Goal: Task Accomplishment & Management: Manage account settings

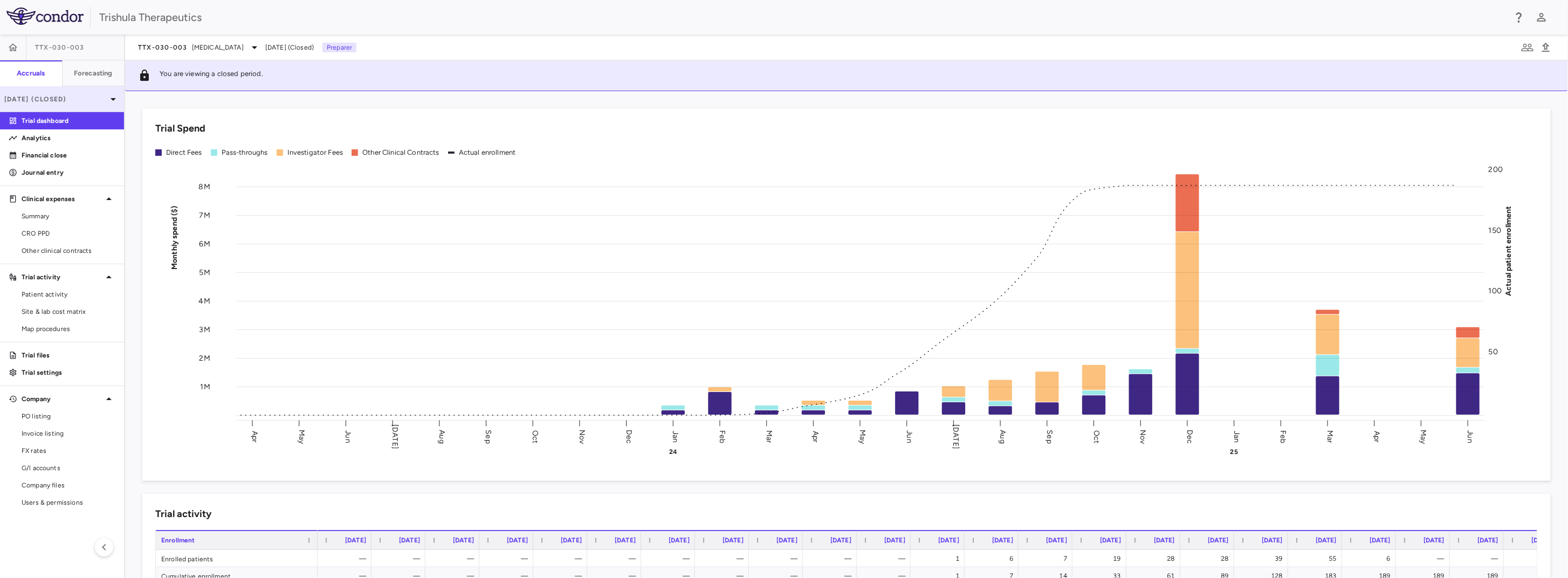
click at [96, 99] on p "[DATE] (Closed)" at bounding box center [55, 99] width 102 height 9
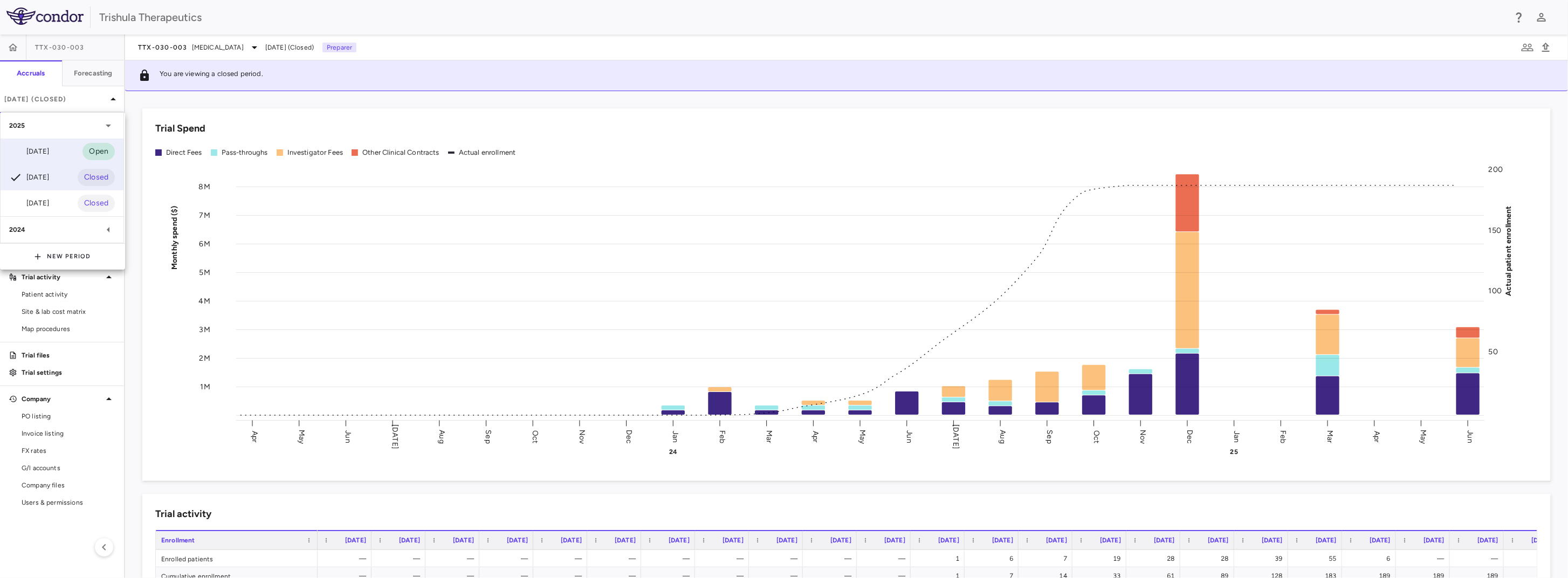
click at [66, 152] on div "[DATE] Open" at bounding box center [62, 152] width 123 height 26
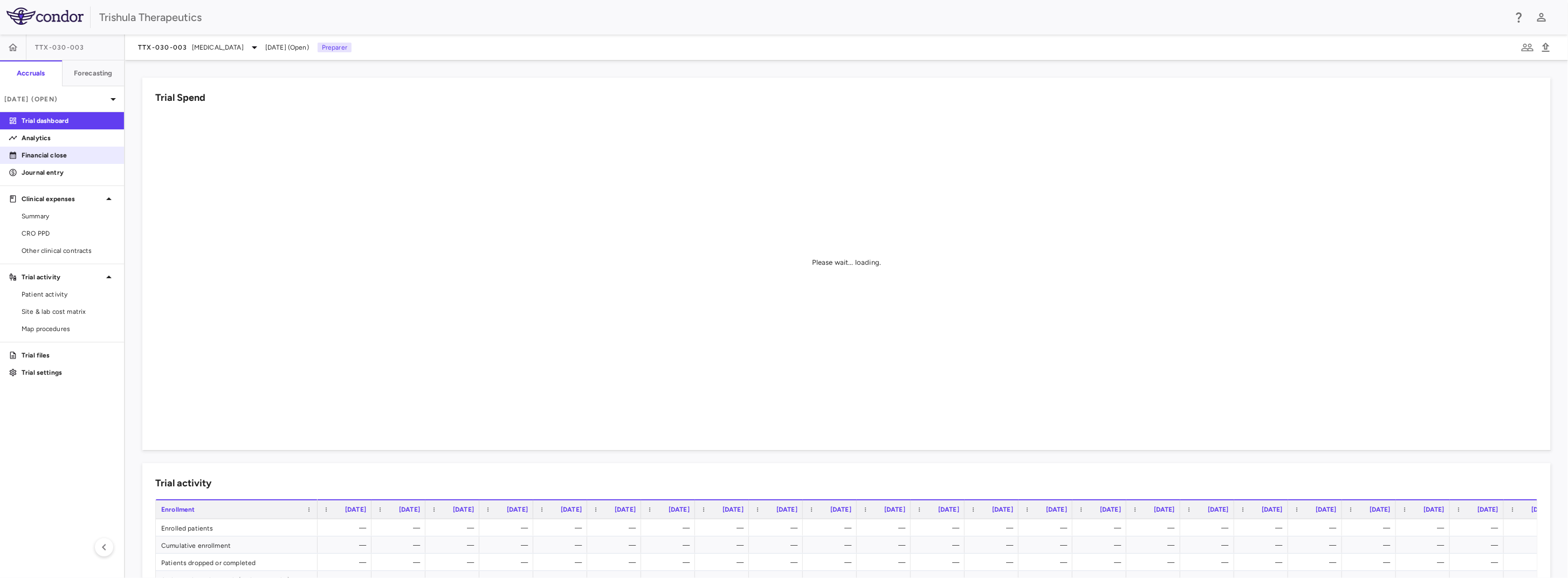
click at [65, 158] on p "Financial close" at bounding box center [68, 155] width 94 height 9
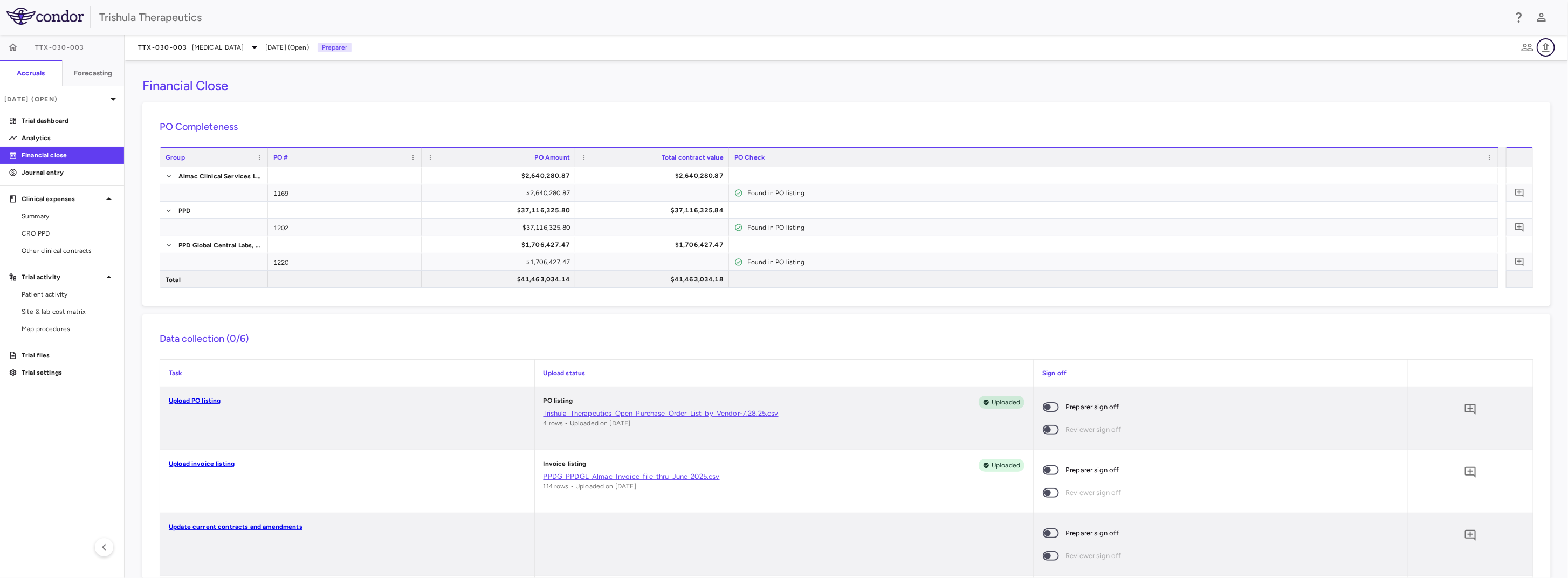
click at [1549, 48] on icon "button" at bounding box center [1546, 48] width 13 height 13
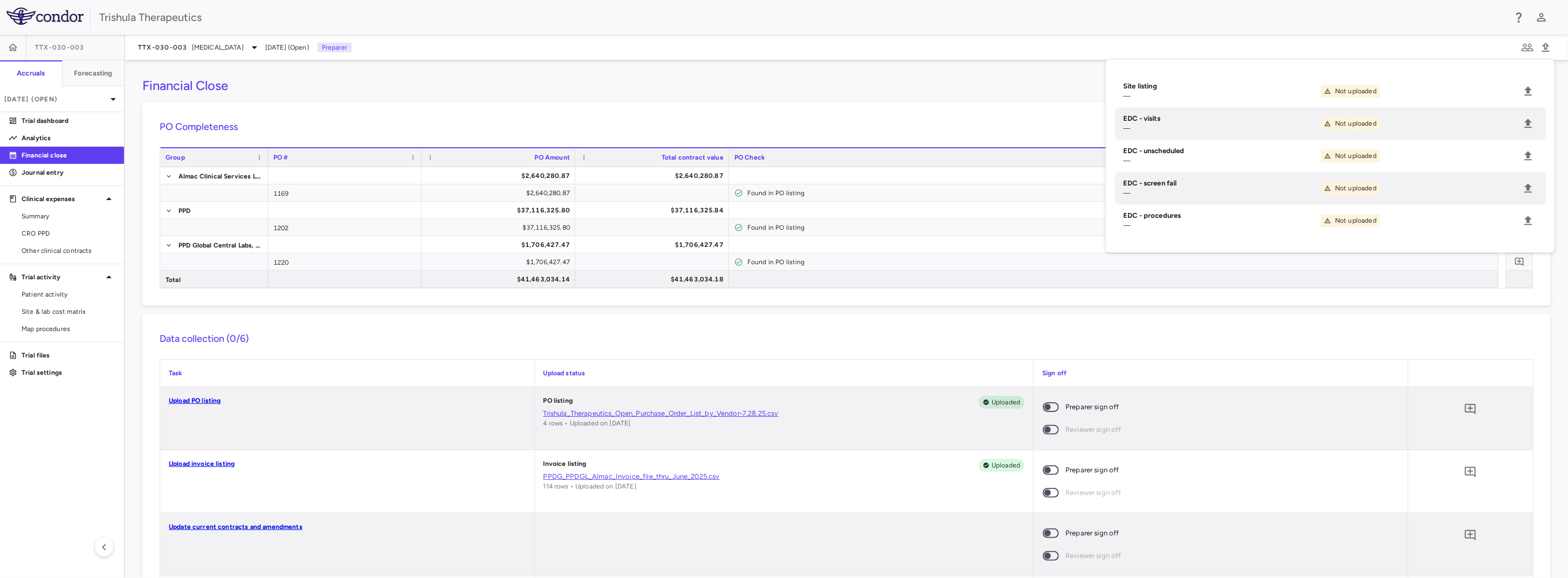
click at [834, 94] on div "Financial Close PO Completeness Vendor Drag here to set column labels Group PO …" at bounding box center [847, 319] width 1444 height 518
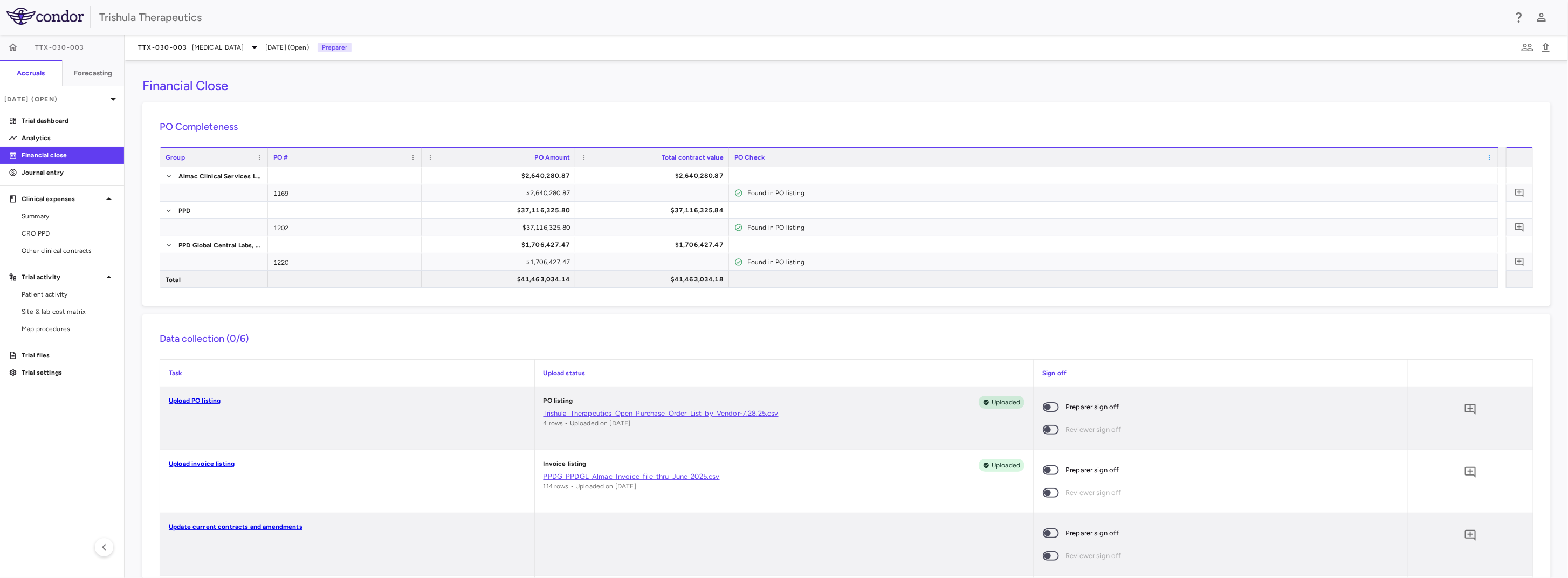
click at [1490, 156] on span at bounding box center [1490, 157] width 6 height 6
click at [1341, 114] on div "PO Completeness Press ENTER to sort. Press ALT DOWN to open column menu Vendor …" at bounding box center [847, 204] width 1409 height 204
click at [1515, 195] on icon "Add comment" at bounding box center [1520, 193] width 9 height 9
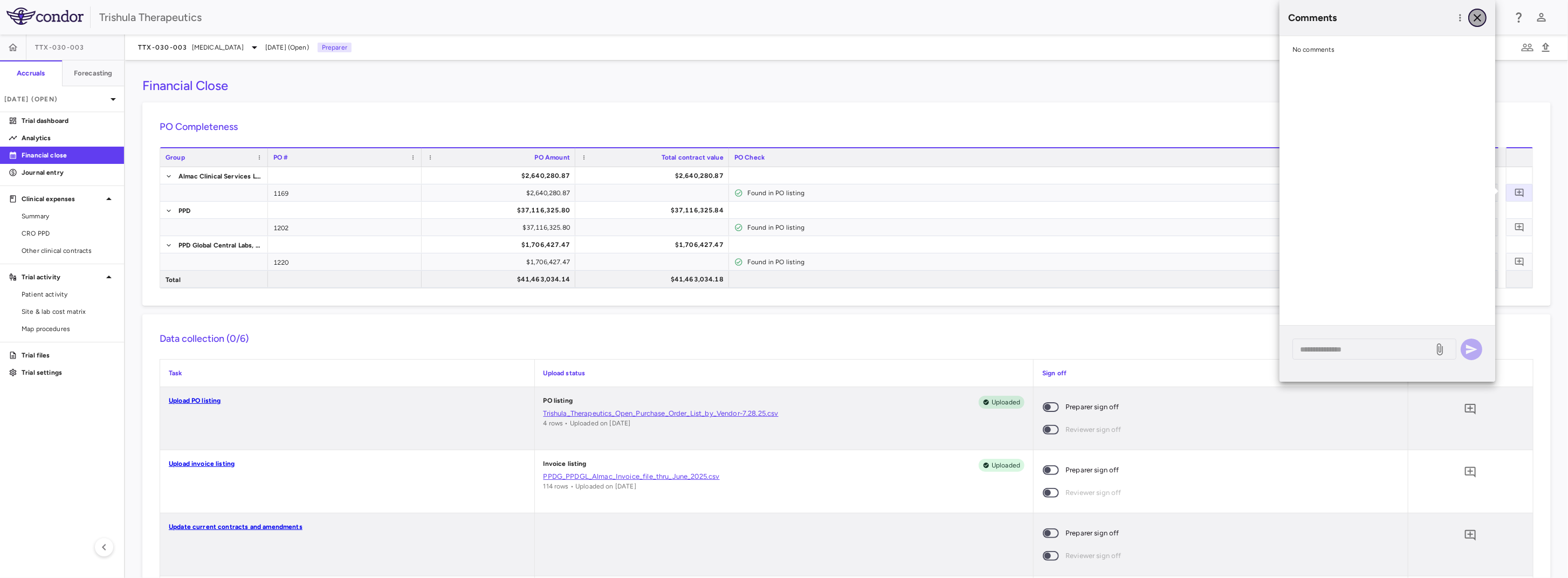
click at [1481, 15] on icon "button" at bounding box center [1477, 17] width 7 height 7
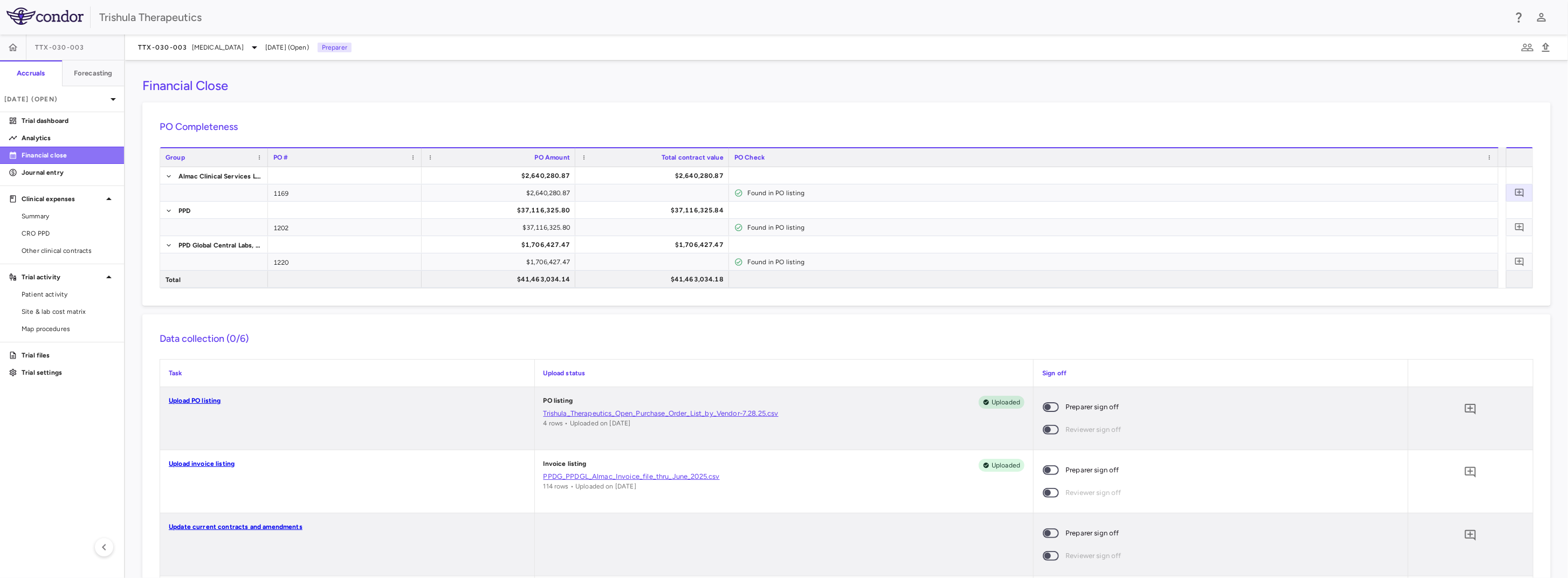
click at [49, 155] on p "Financial close" at bounding box center [68, 155] width 94 height 9
click at [1547, 50] on icon "button" at bounding box center [1546, 48] width 13 height 13
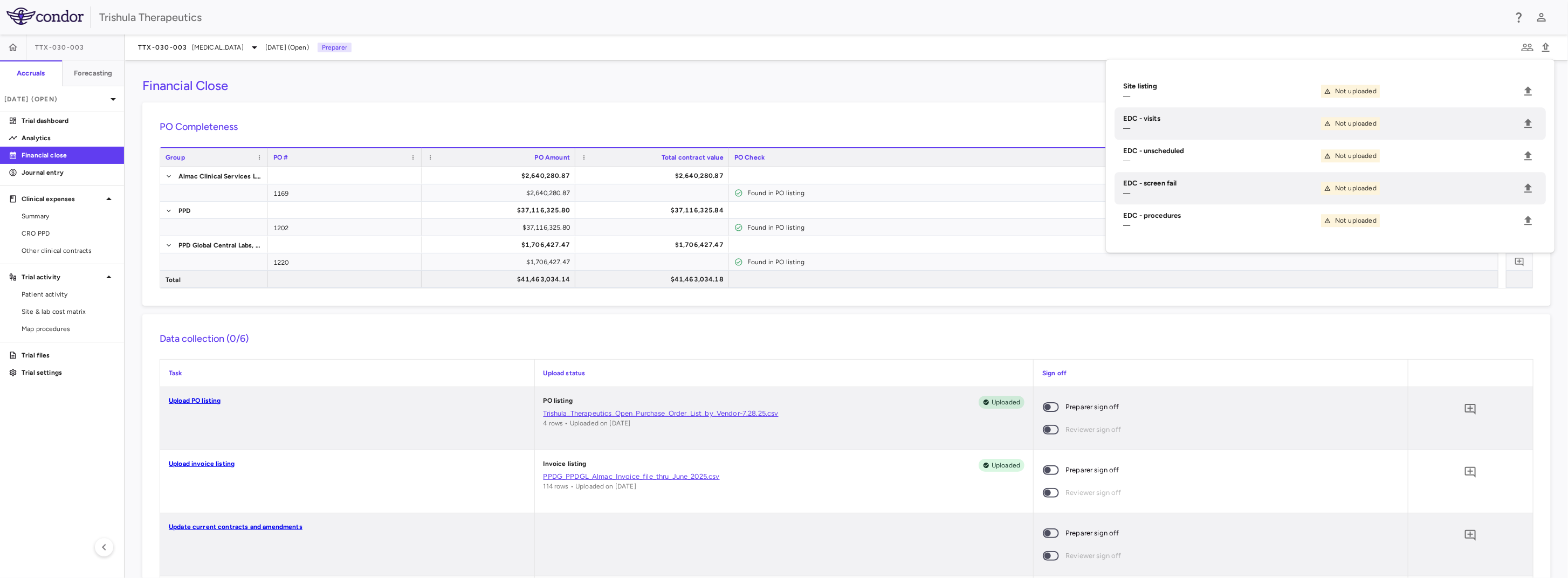
click at [550, 78] on div "Financial Close" at bounding box center [847, 86] width 1409 height 16
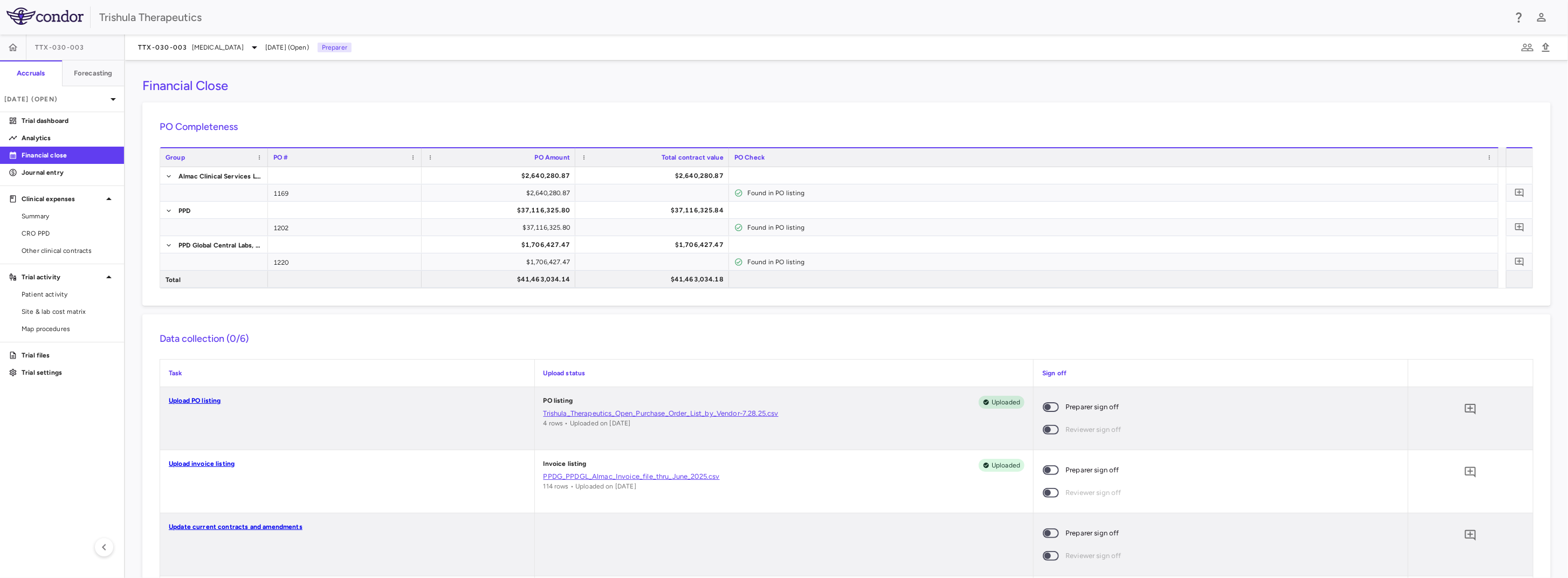
click at [204, 86] on h3 "Financial Close" at bounding box center [185, 86] width 86 height 16
click at [40, 351] on p "Trial files" at bounding box center [68, 355] width 94 height 9
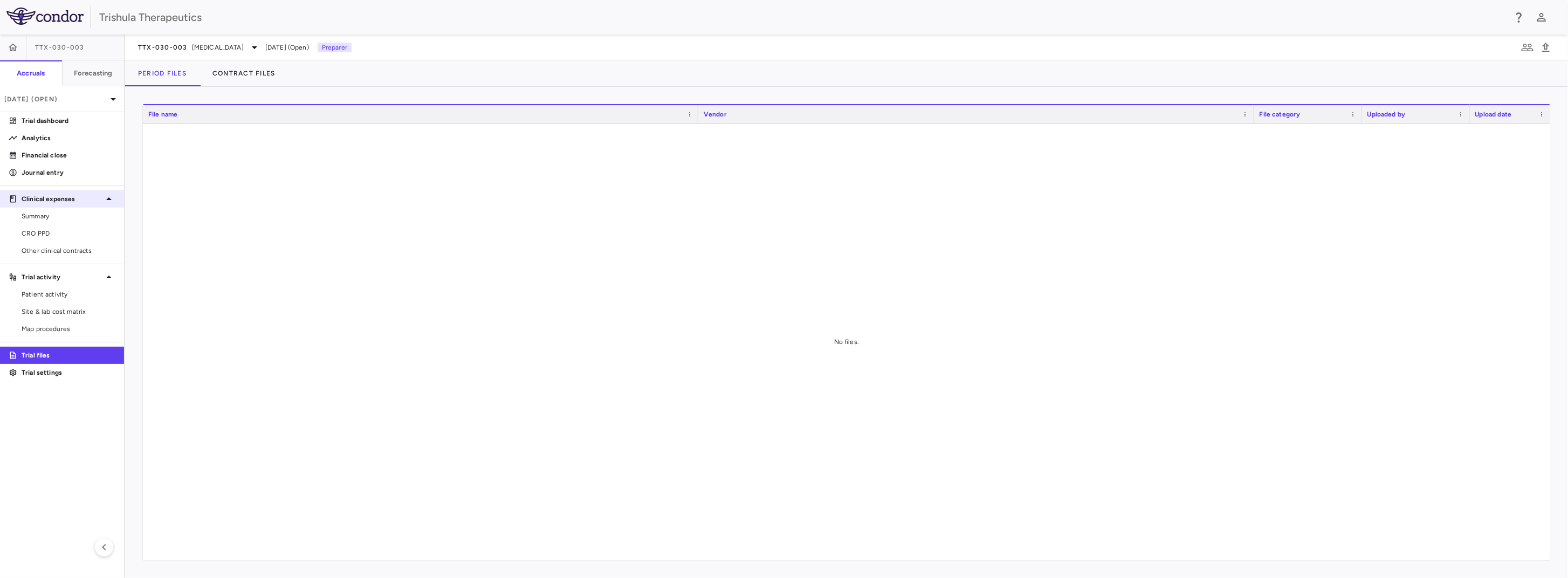
click at [72, 202] on p "Clinical expenses" at bounding box center [62, 199] width 81 height 9
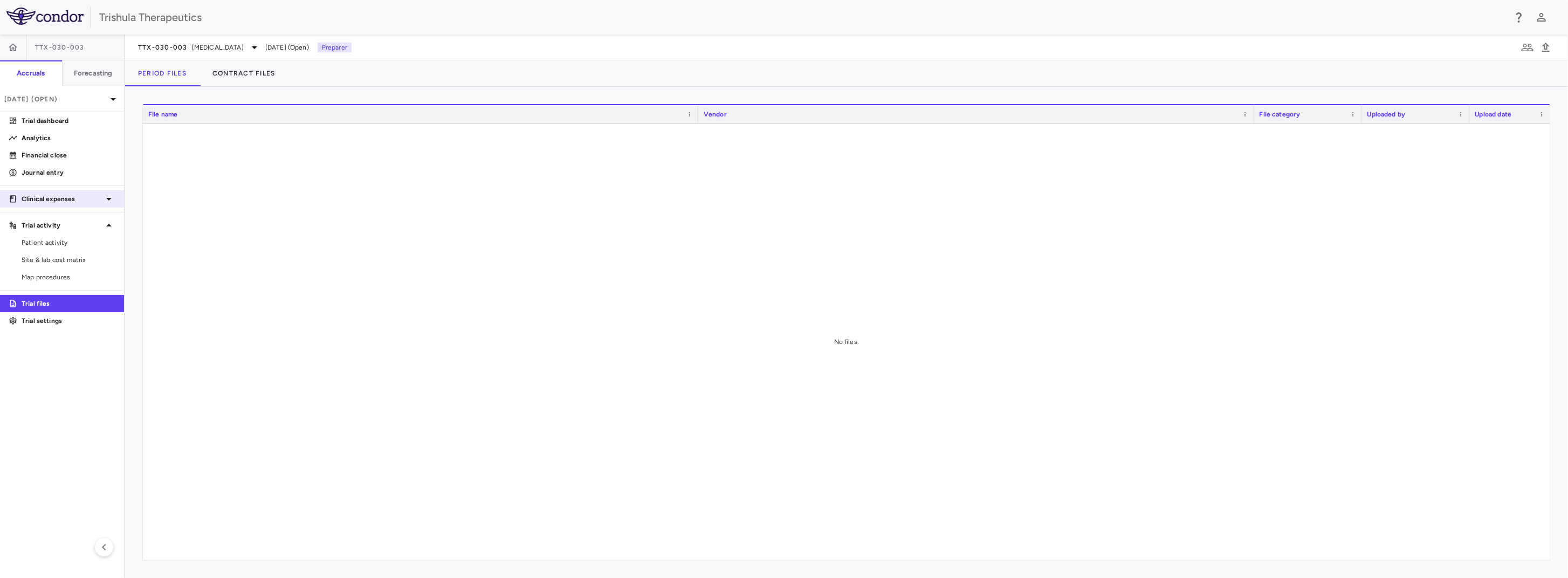
click at [73, 203] on p "Clinical expenses" at bounding box center [62, 199] width 81 height 9
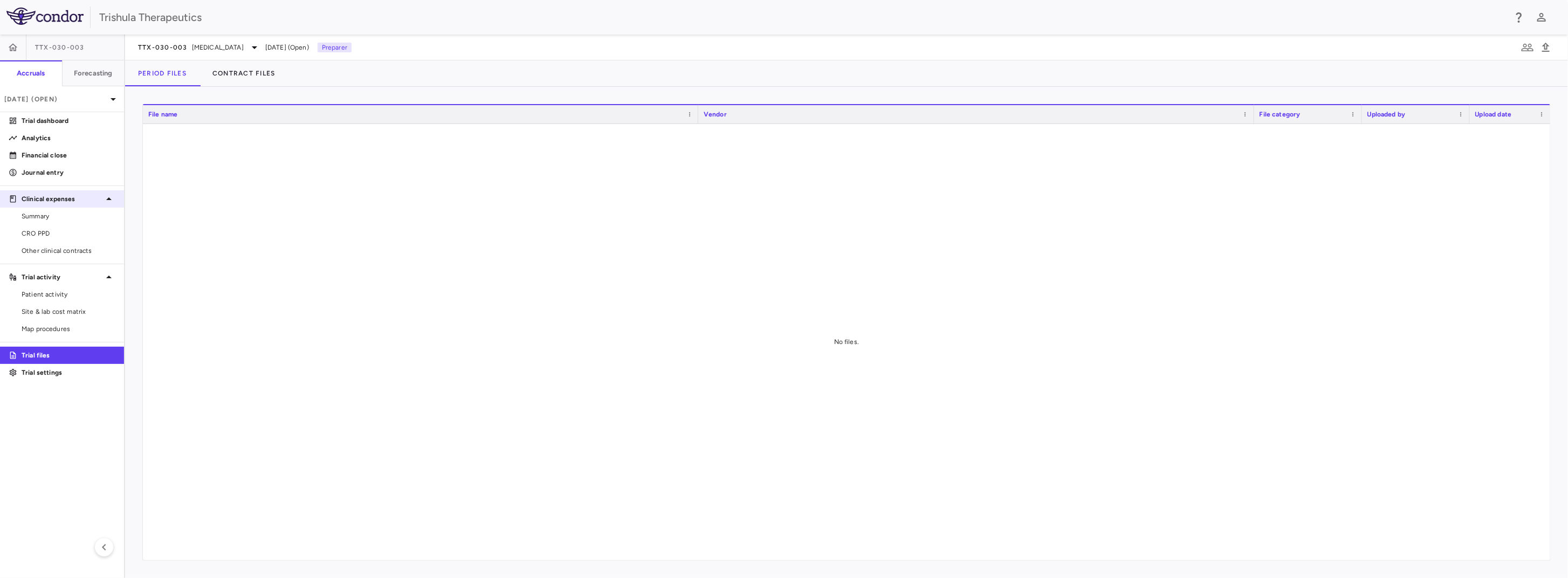
click at [111, 204] on icon at bounding box center [109, 199] width 13 height 13
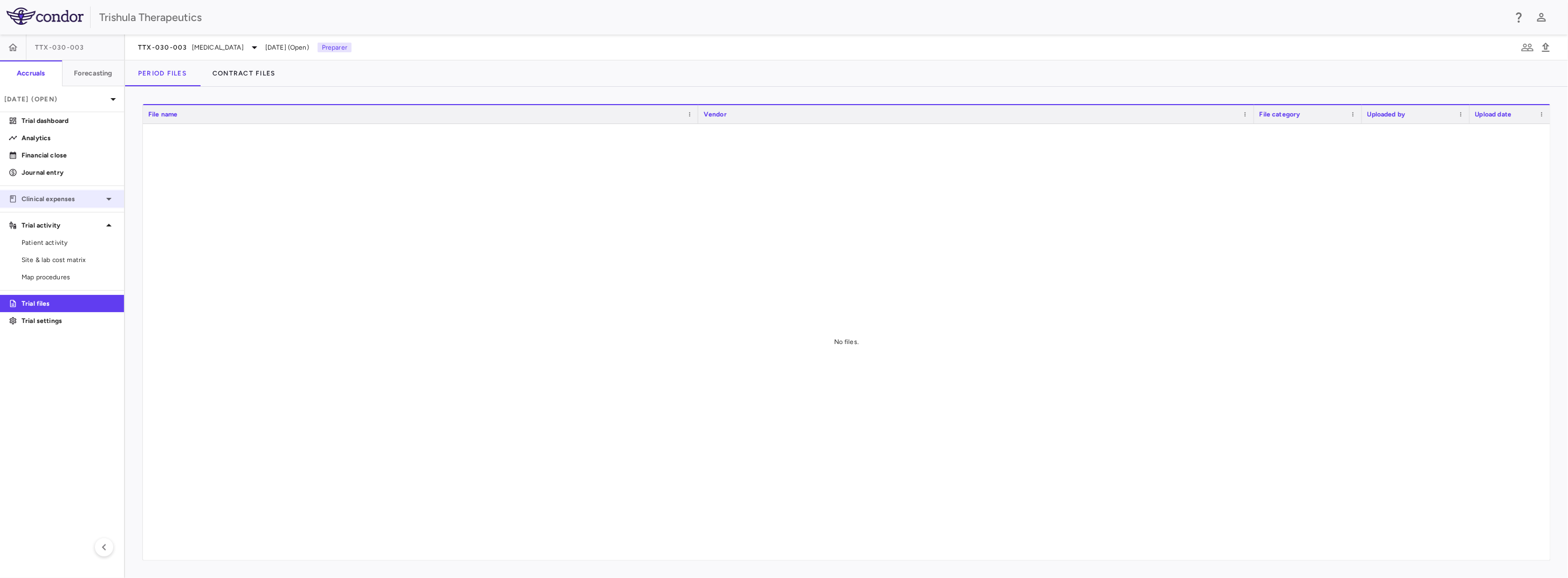
click at [111, 204] on icon at bounding box center [109, 199] width 13 height 13
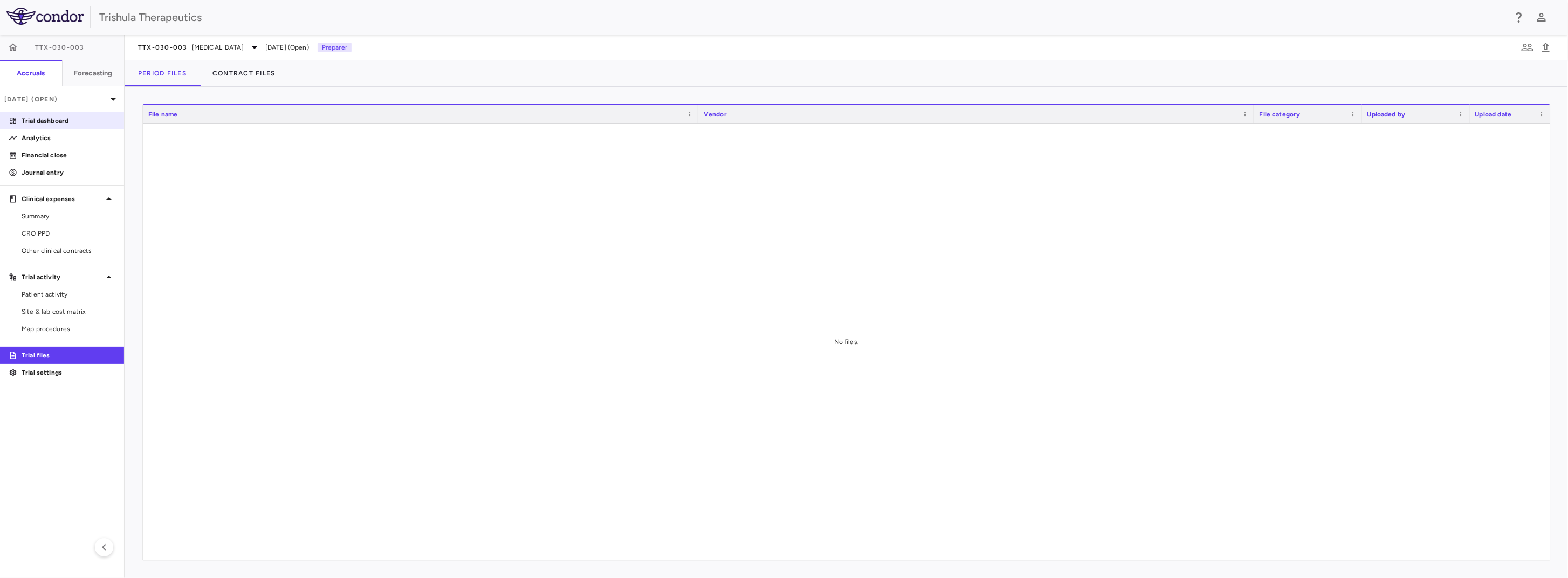
click at [83, 120] on p "Trial dashboard" at bounding box center [68, 120] width 94 height 9
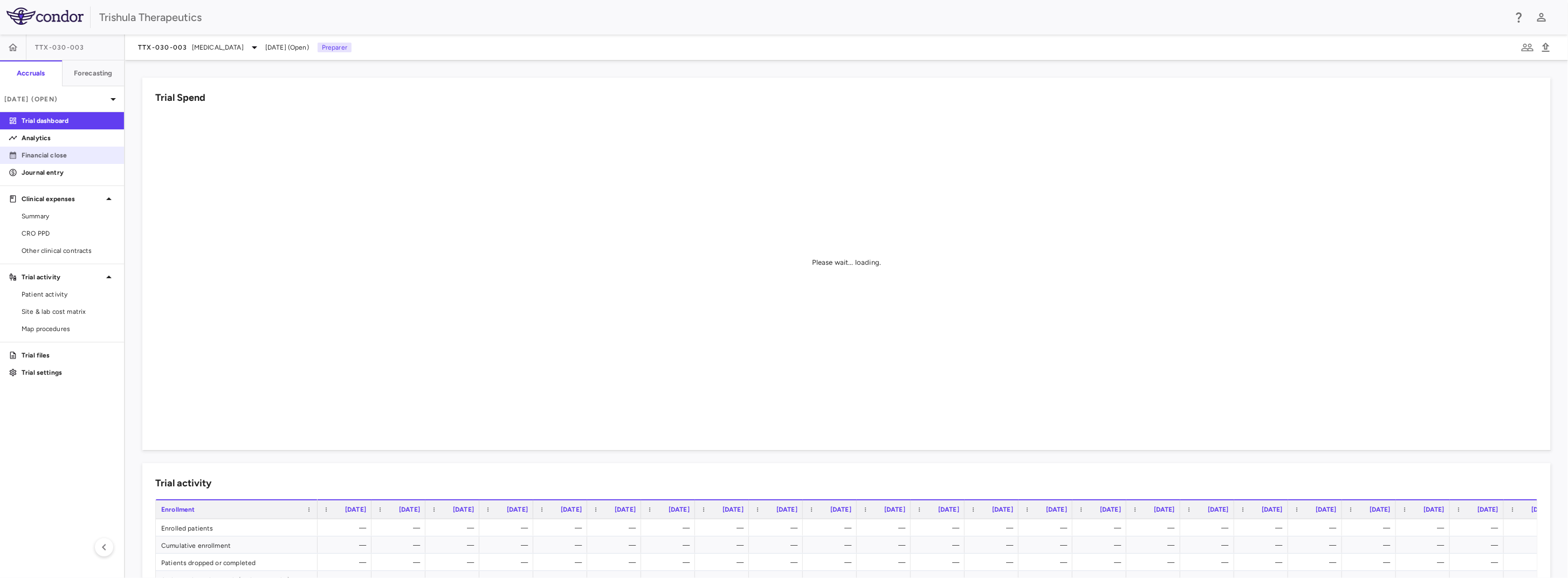
click at [53, 155] on p "Financial close" at bounding box center [68, 155] width 94 height 9
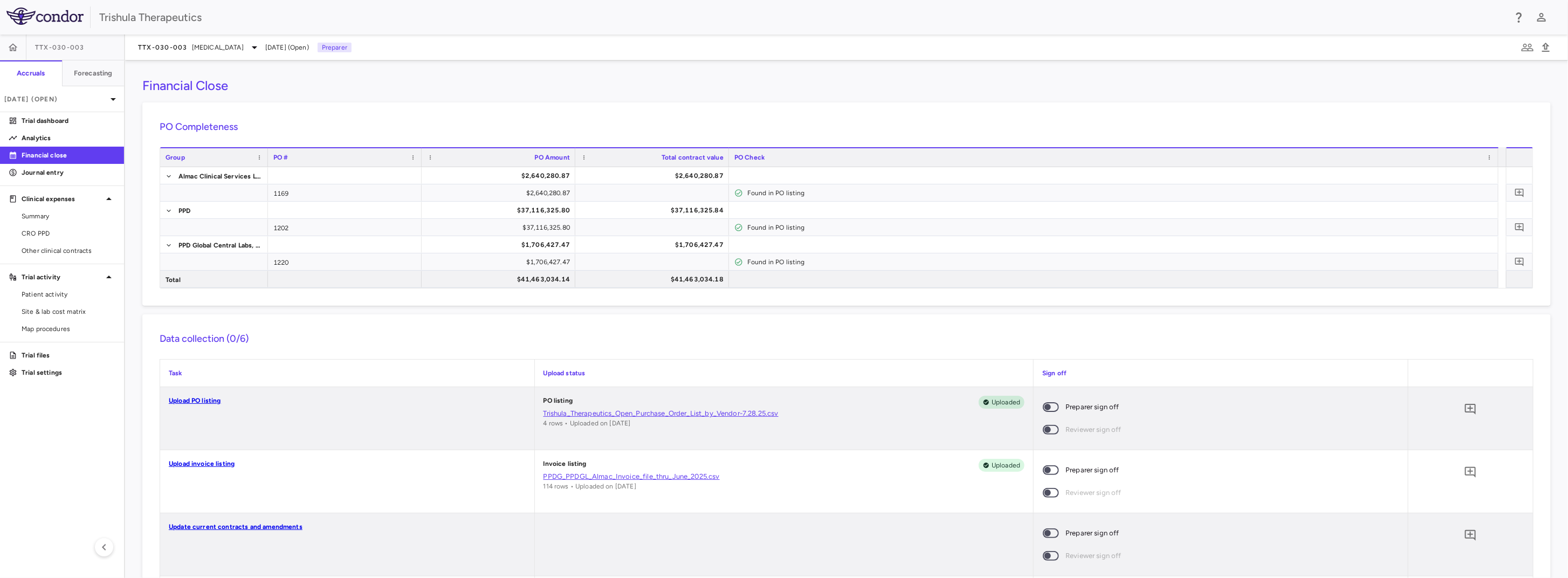
click at [207, 402] on link "Upload PO listing" at bounding box center [195, 401] width 53 height 7
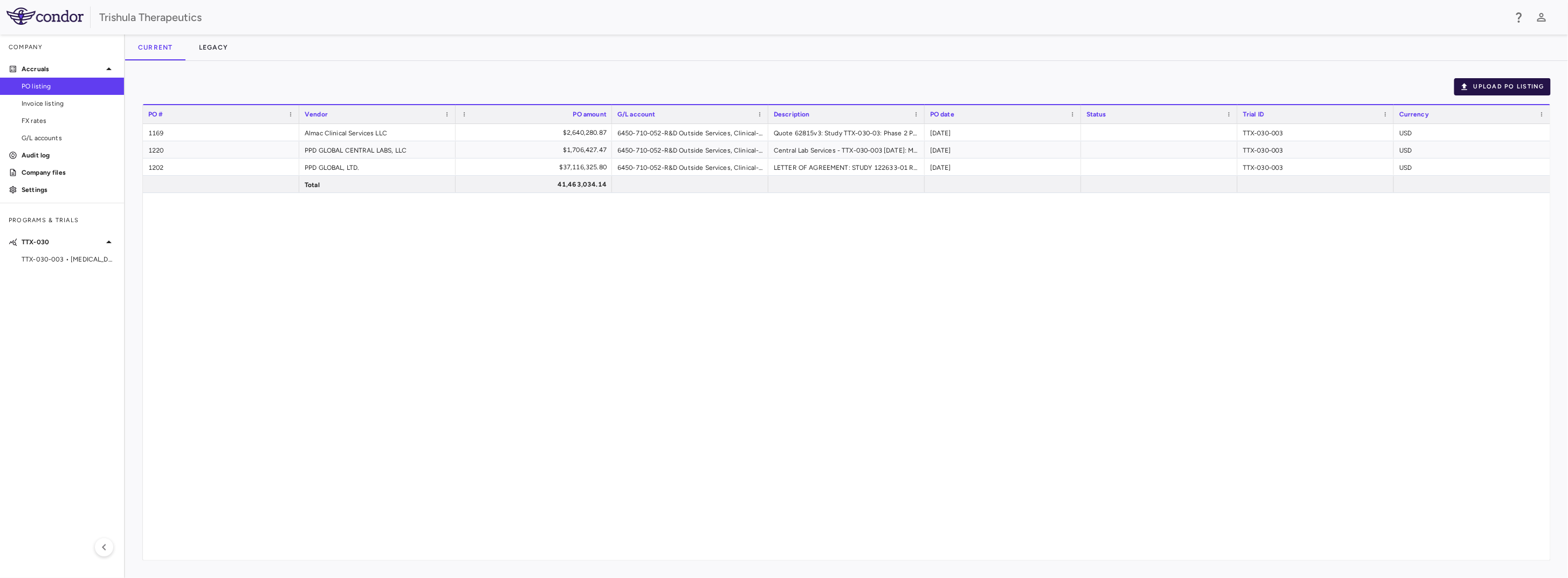
click at [1508, 89] on button "Upload PO Listing" at bounding box center [1503, 87] width 96 height 17
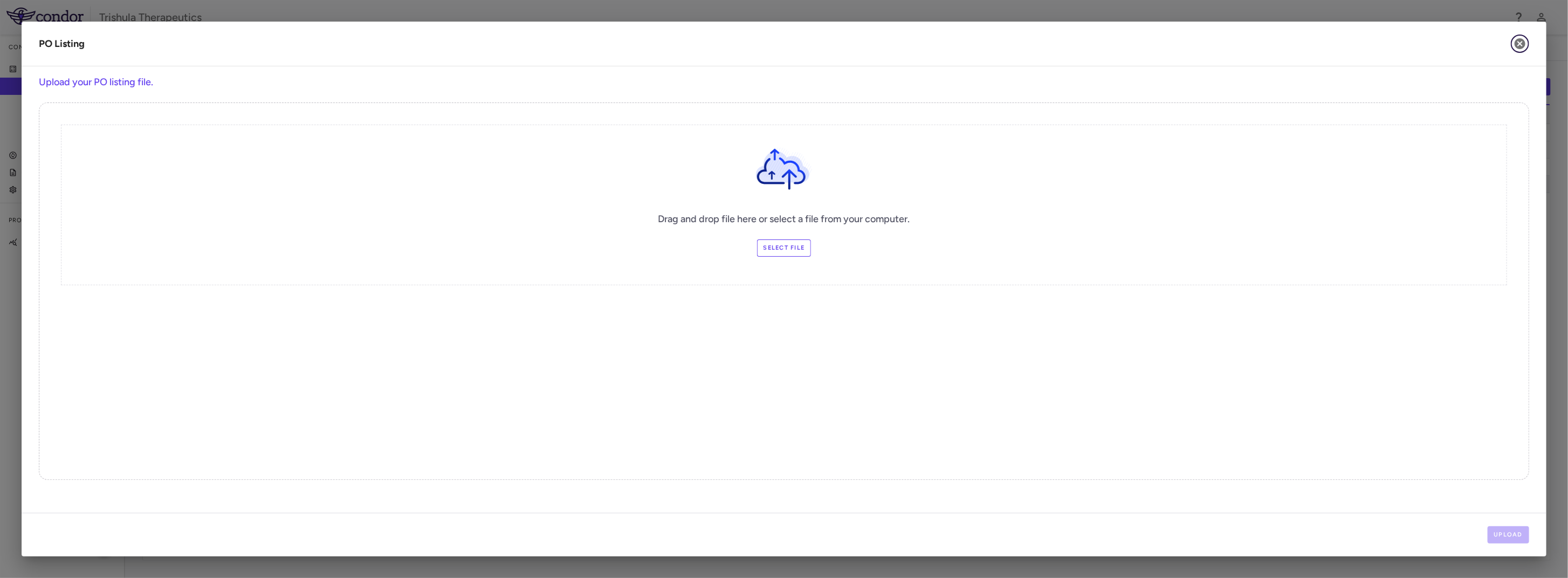
click at [1517, 41] on icon "button" at bounding box center [1520, 43] width 11 height 11
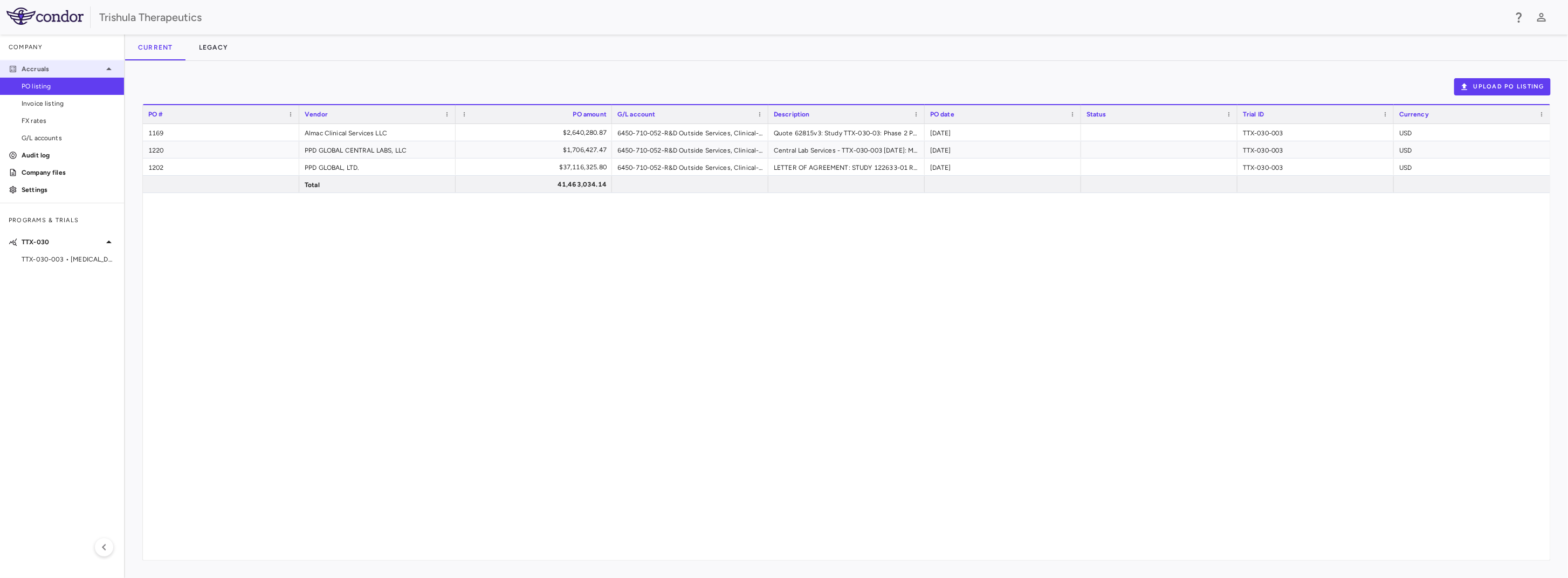
click at [40, 68] on p "Accruals" at bounding box center [62, 68] width 81 height 9
click at [40, 70] on p "Accruals" at bounding box center [62, 68] width 81 height 9
click at [36, 261] on span "TTX-030-003 • [MEDICAL_DATA]" at bounding box center [68, 259] width 94 height 9
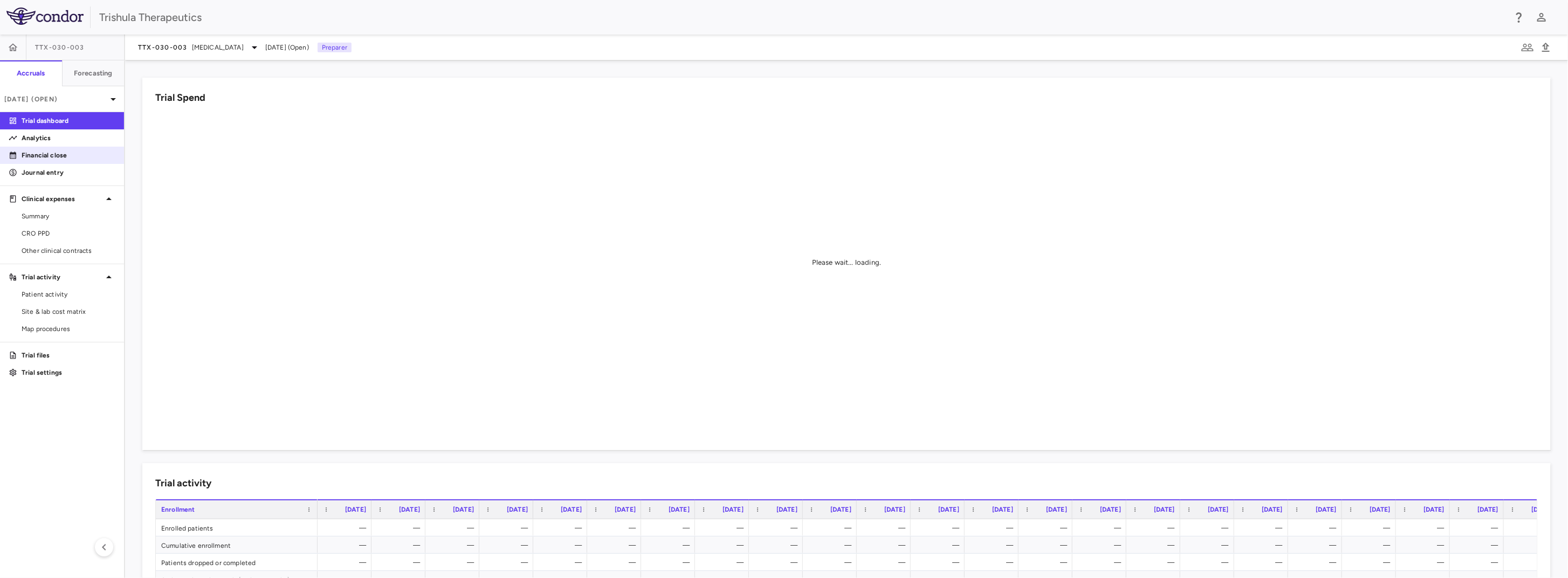
click at [77, 153] on p "Financial close" at bounding box center [68, 155] width 94 height 9
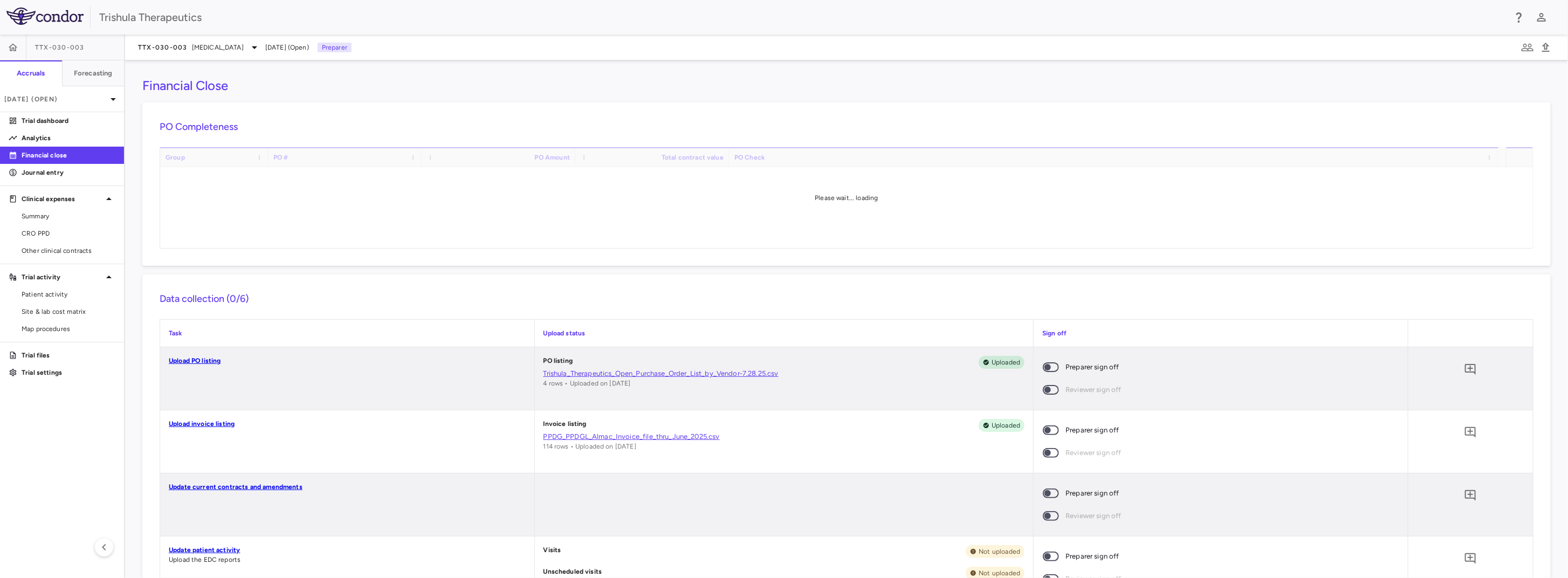
click at [184, 359] on link "Upload PO listing" at bounding box center [195, 361] width 53 height 7
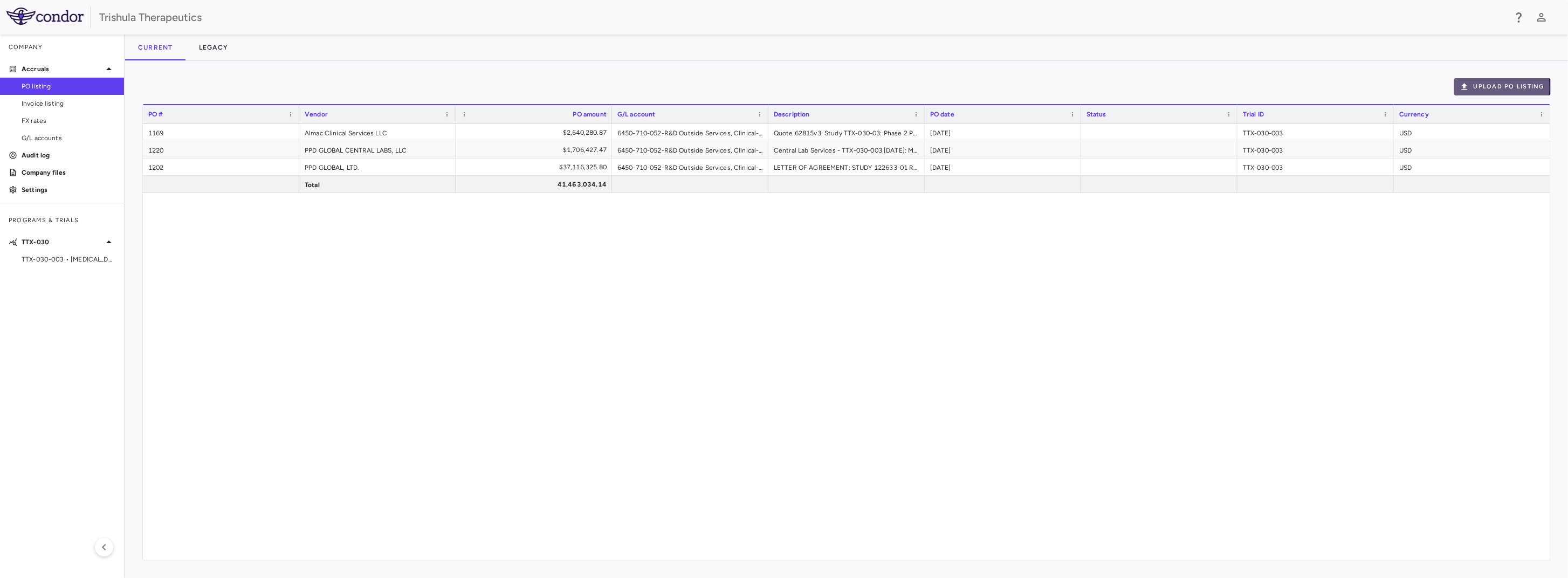
click at [1478, 87] on button "Upload PO Listing" at bounding box center [1503, 87] width 96 height 17
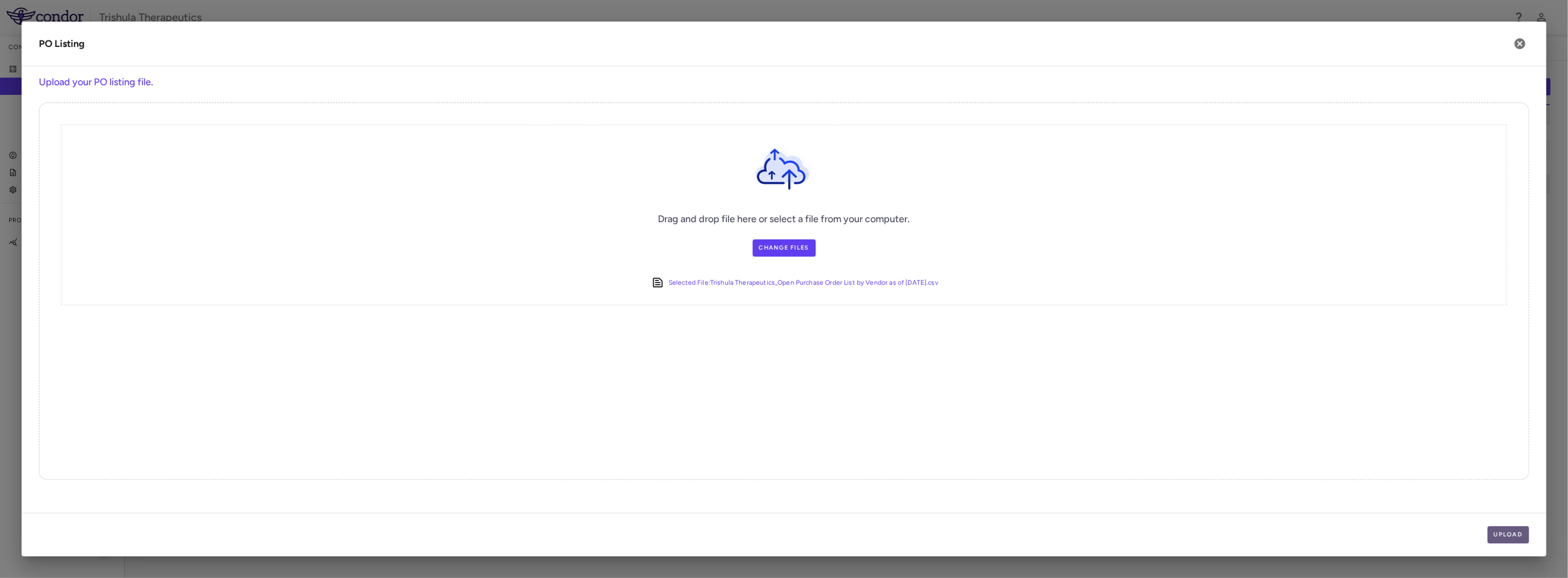
click at [1515, 536] on button "Upload" at bounding box center [1509, 535] width 42 height 17
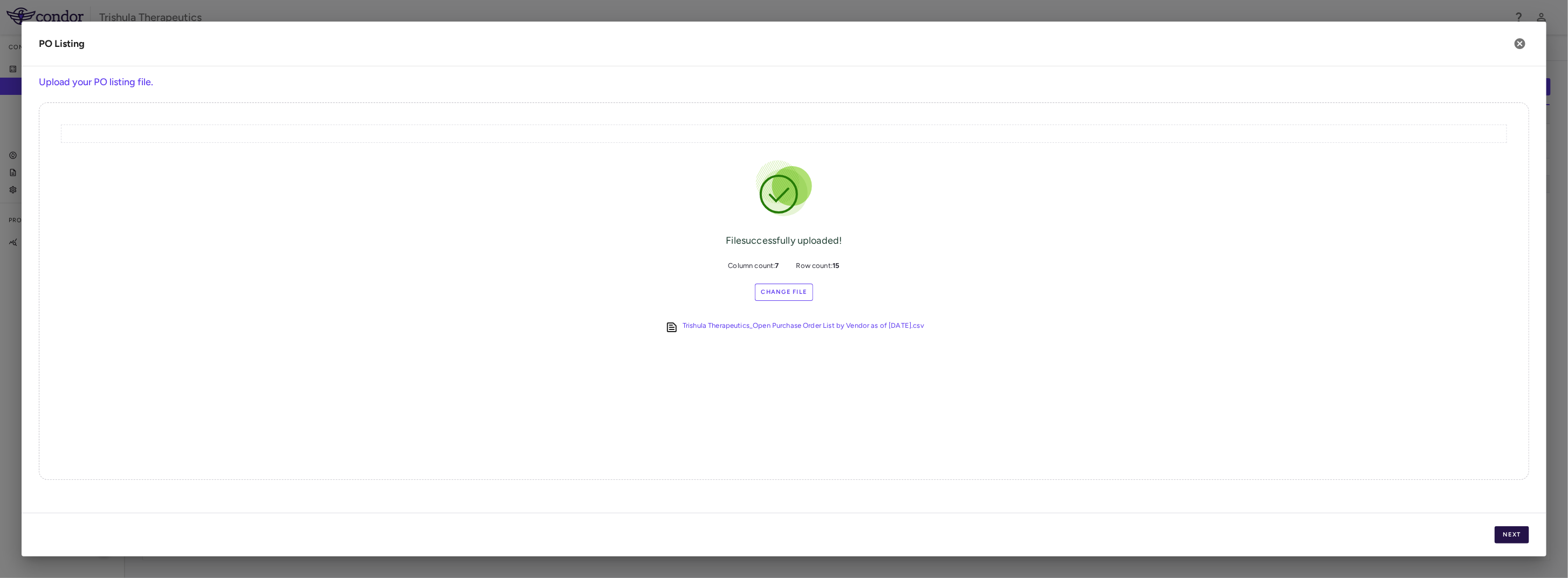
click at [1523, 541] on button "Next" at bounding box center [1513, 535] width 35 height 17
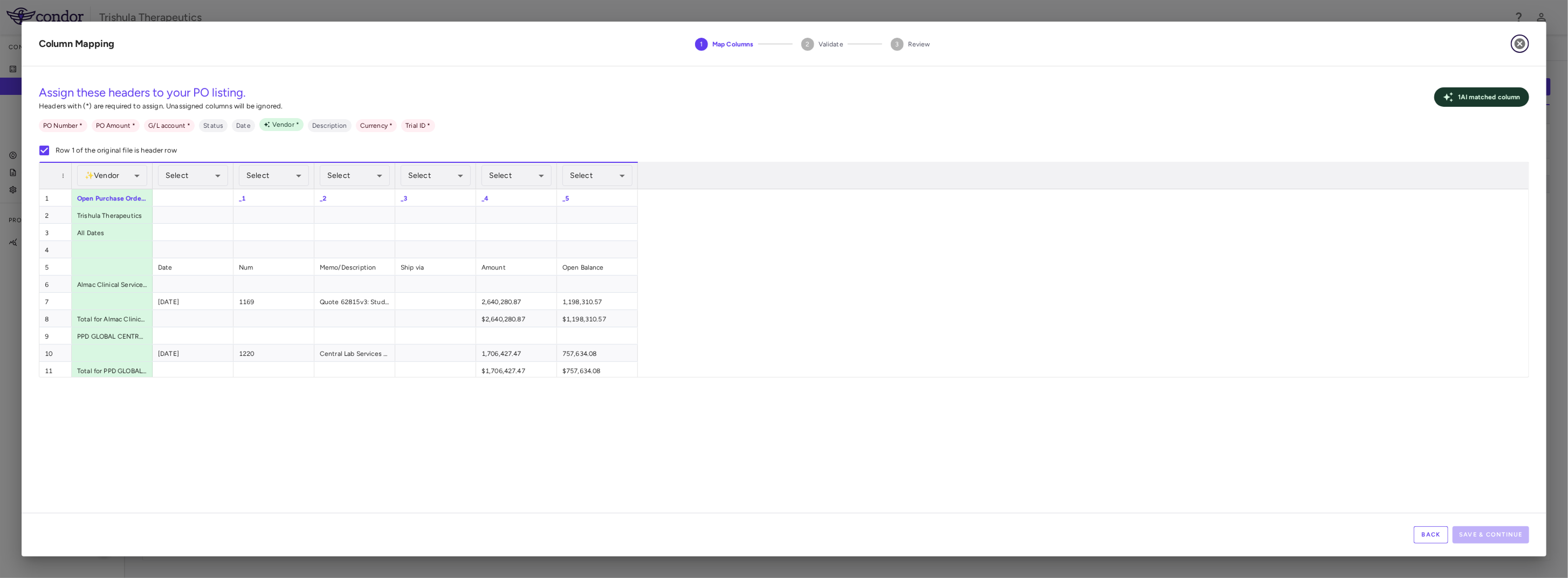
click at [1528, 45] on button "button" at bounding box center [1520, 43] width 18 height 18
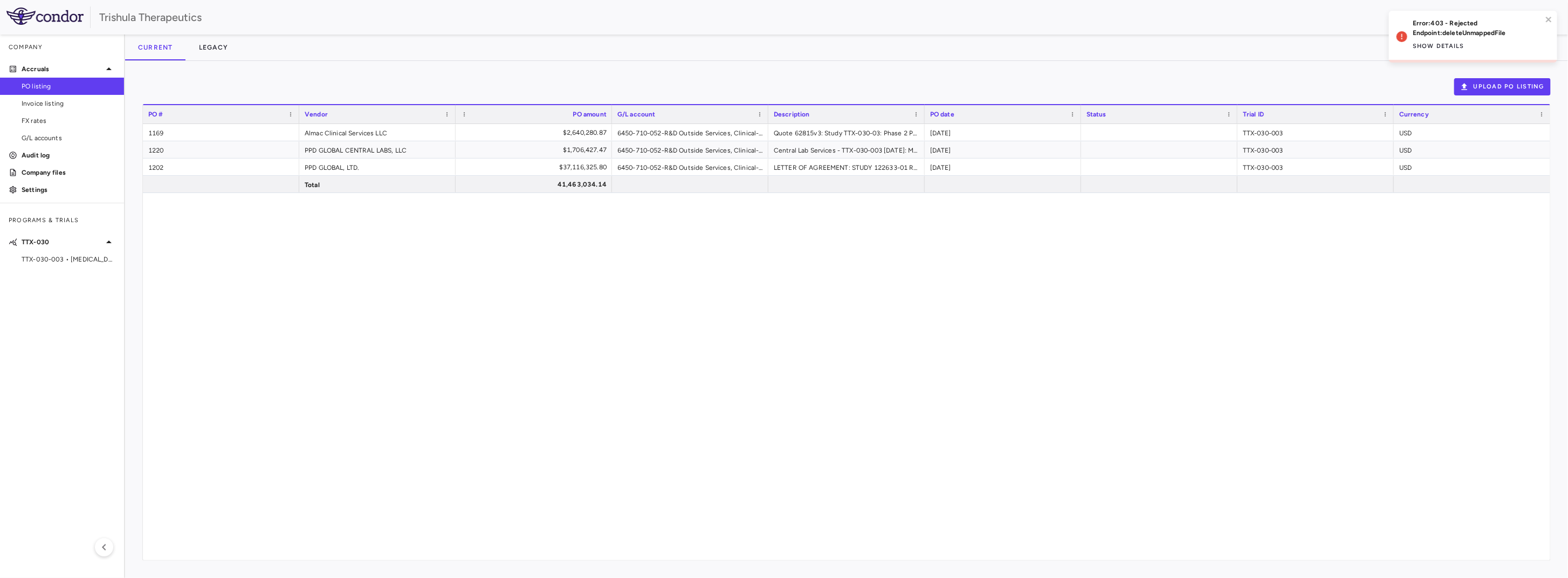
click at [359, 279] on div "1169 Almac Clinical Services LLC $2,640,280.87 6450-710-052-R&D Outside Service…" at bounding box center [847, 342] width 1408 height 436
click at [45, 263] on span "TTX-030-003 • [MEDICAL_DATA]" at bounding box center [68, 259] width 94 height 9
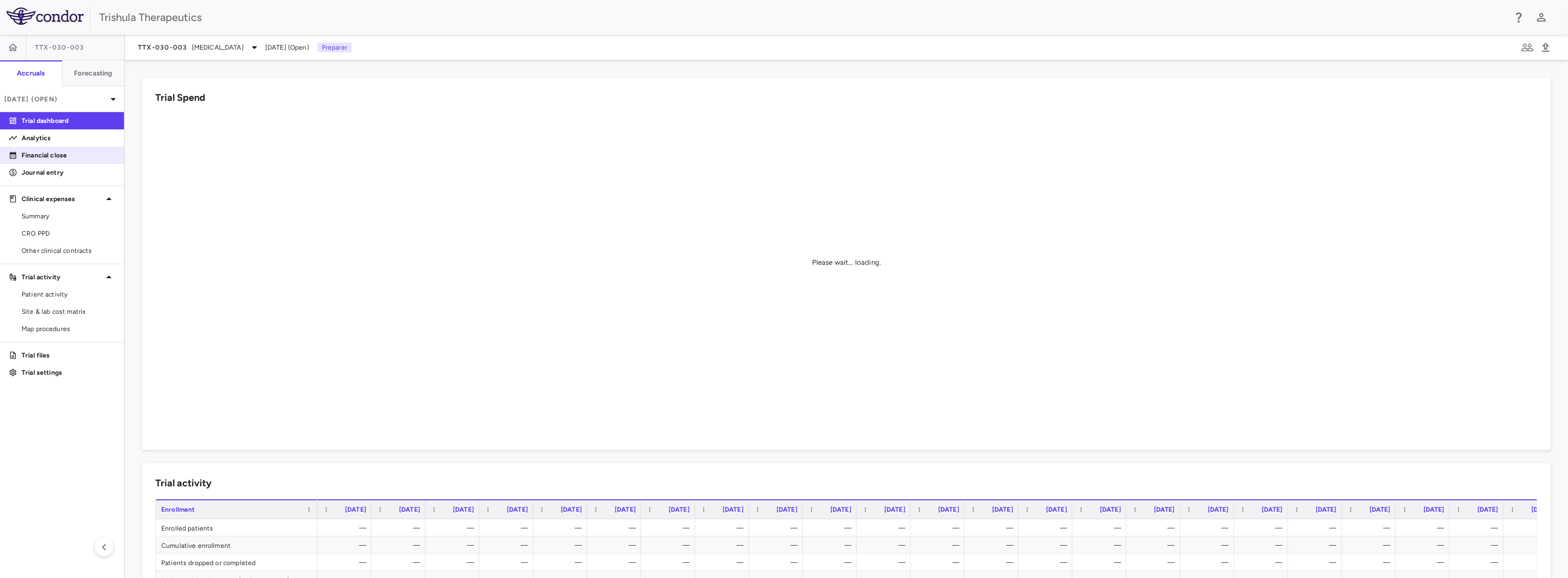
click at [63, 158] on p "Financial close" at bounding box center [68, 155] width 94 height 9
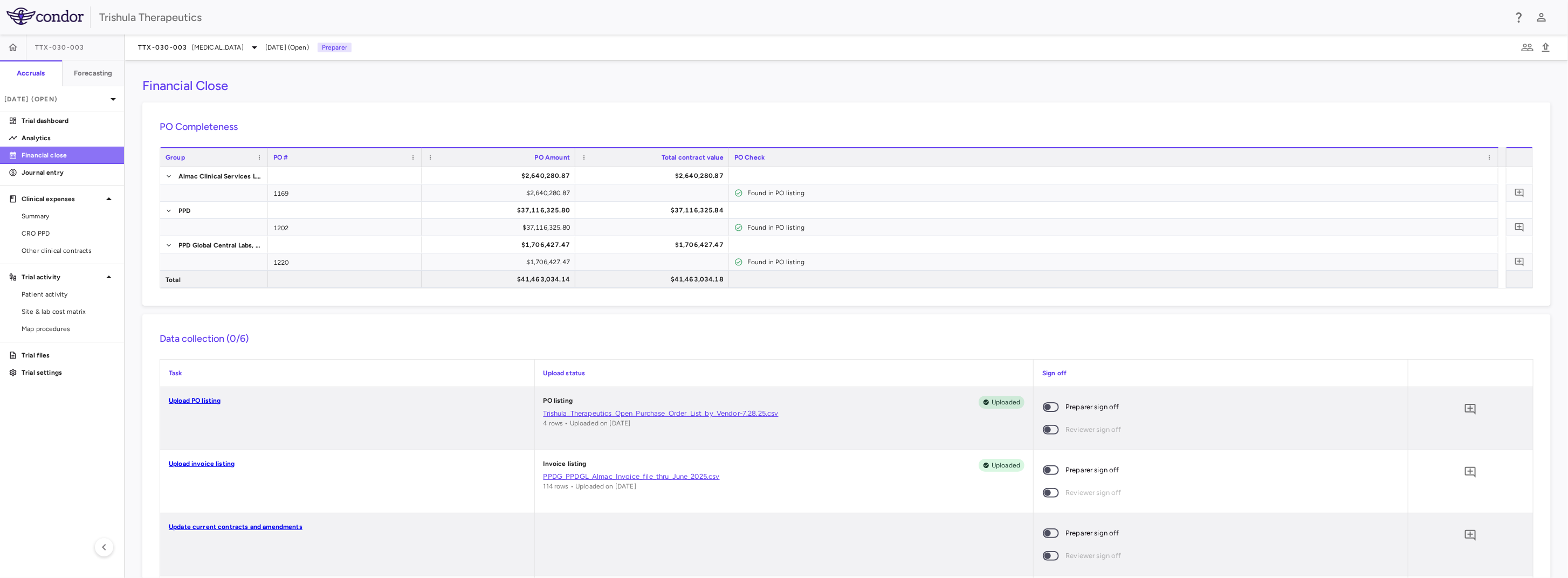
click at [31, 154] on p "Financial close" at bounding box center [68, 155] width 94 height 9
click at [196, 403] on link "Upload PO listing" at bounding box center [195, 401] width 53 height 7
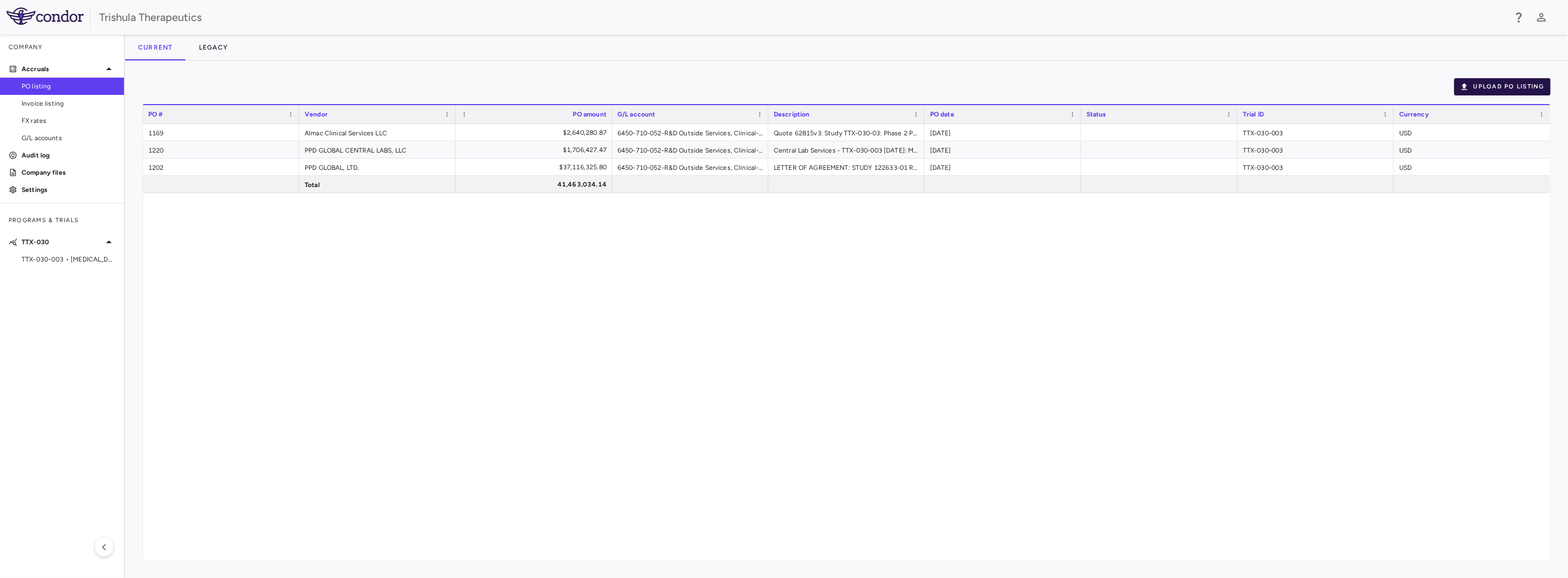
click at [1518, 89] on button "Upload PO Listing" at bounding box center [1503, 87] width 96 height 17
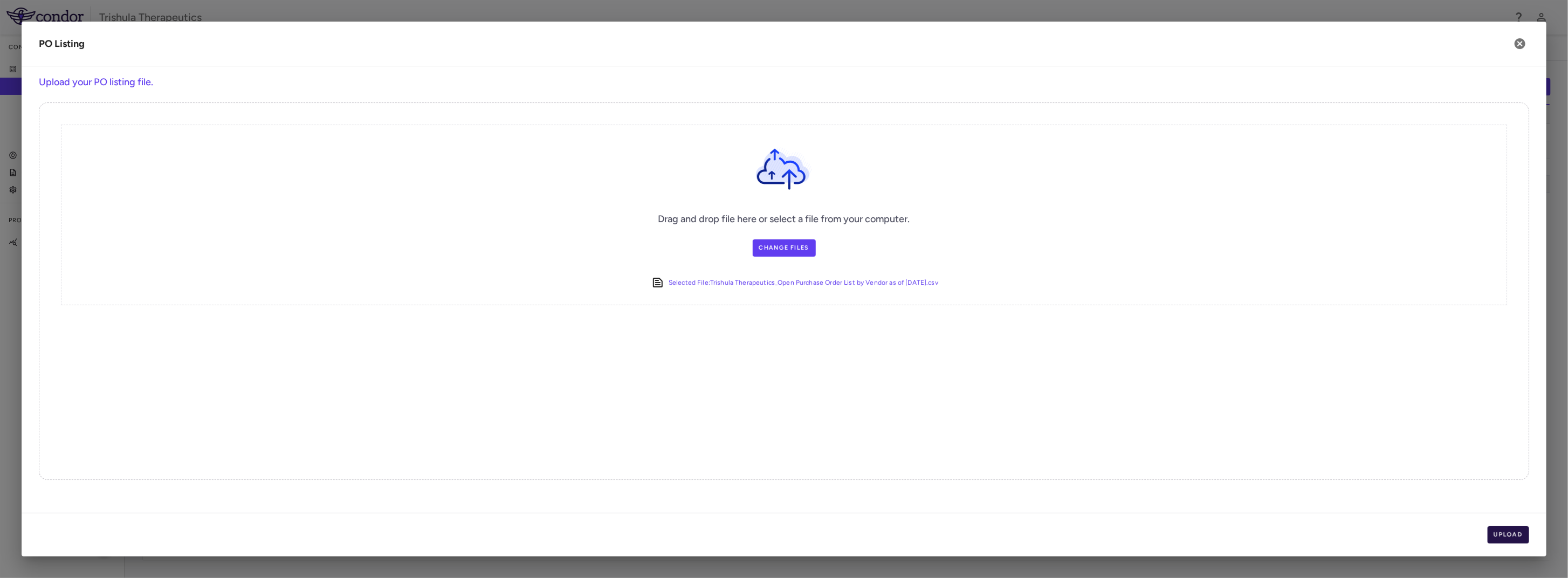
click at [1499, 537] on button "Upload" at bounding box center [1509, 535] width 42 height 17
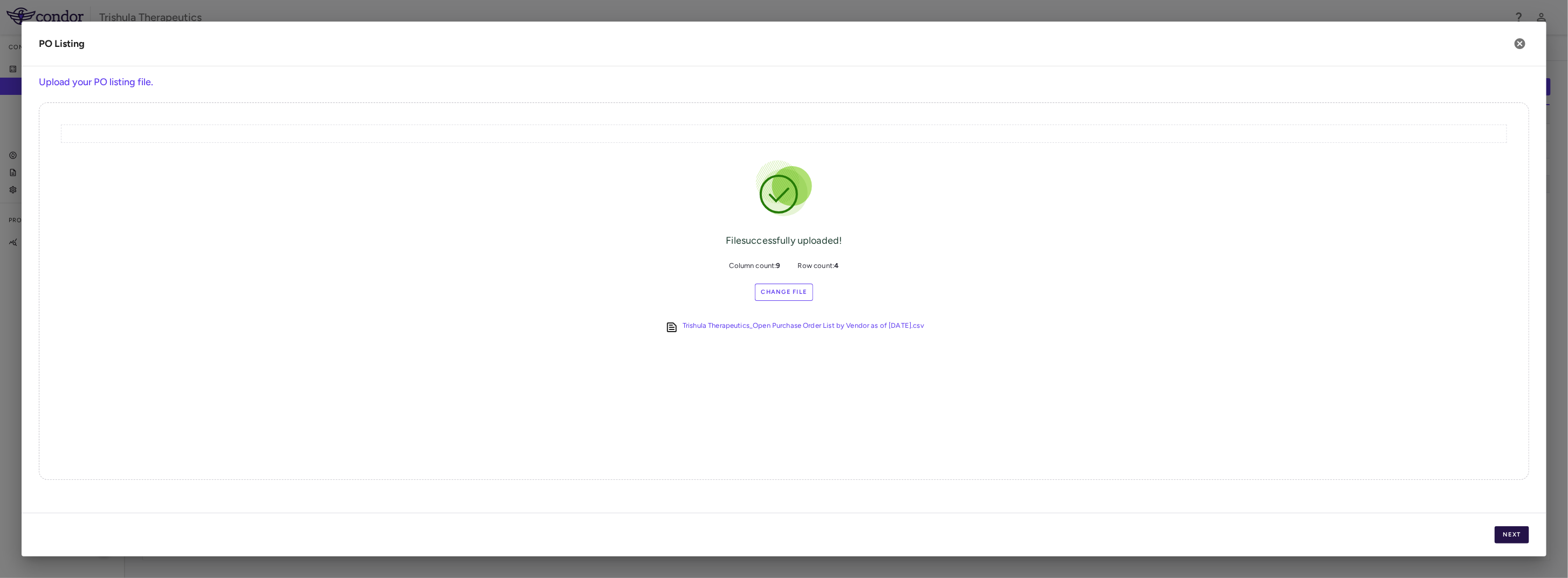
click at [1509, 534] on button "Next" at bounding box center [1513, 535] width 35 height 17
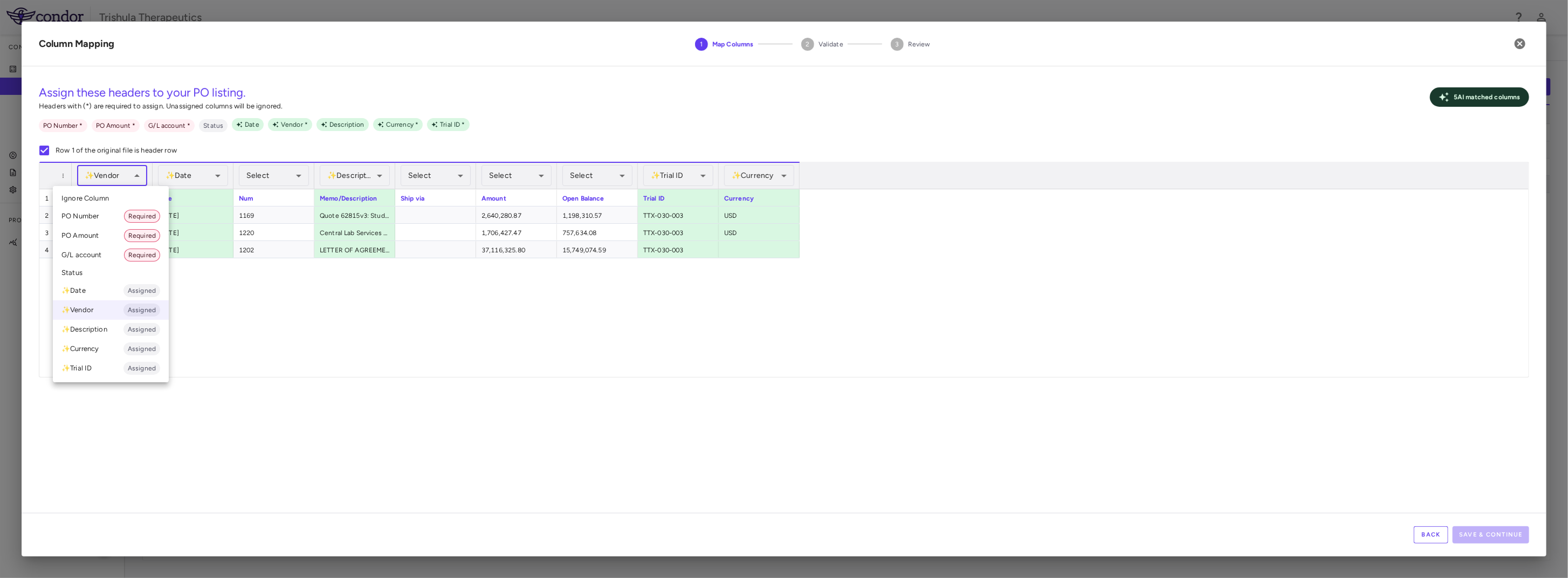
click at [130, 180] on body "Skip to sidebar Skip to main content Trishula Therapeutics Company Accruals PO …" at bounding box center [784, 289] width 1568 height 578
click at [342, 335] on div at bounding box center [784, 289] width 1568 height 578
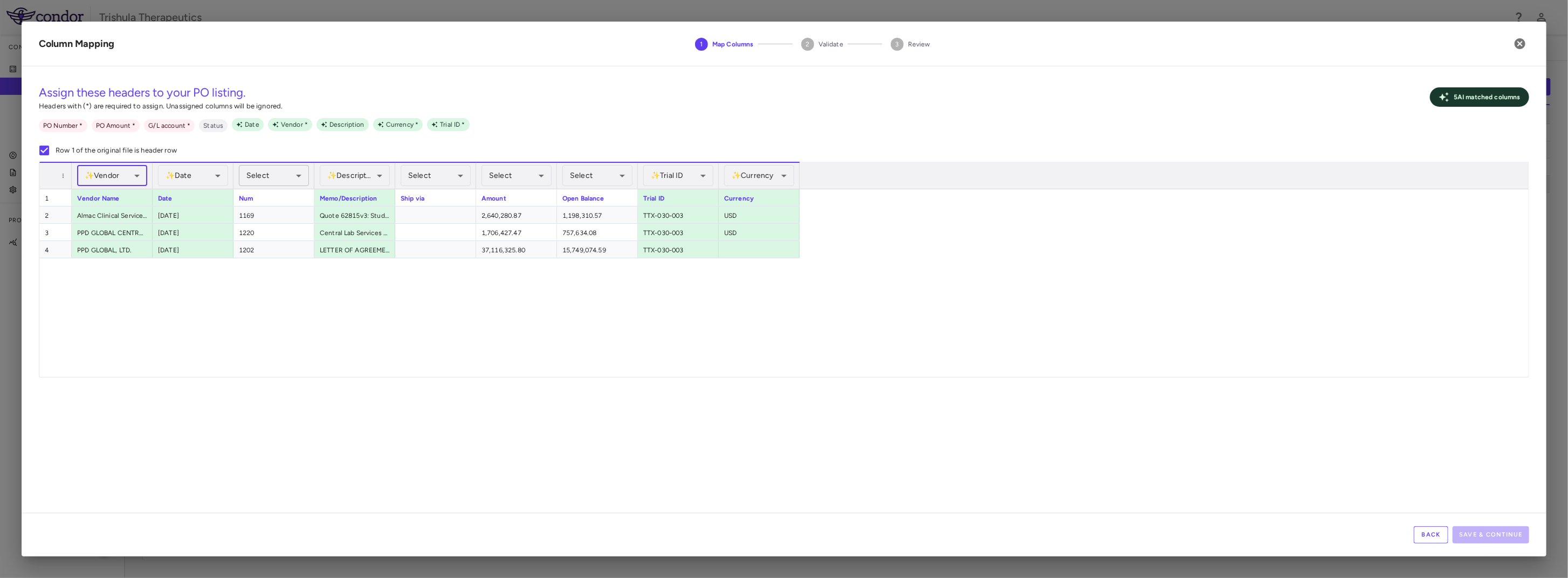
click at [291, 178] on body "Skip to sidebar Skip to main content Trishula Therapeutics Company Accruals PO …" at bounding box center [784, 289] width 1568 height 578
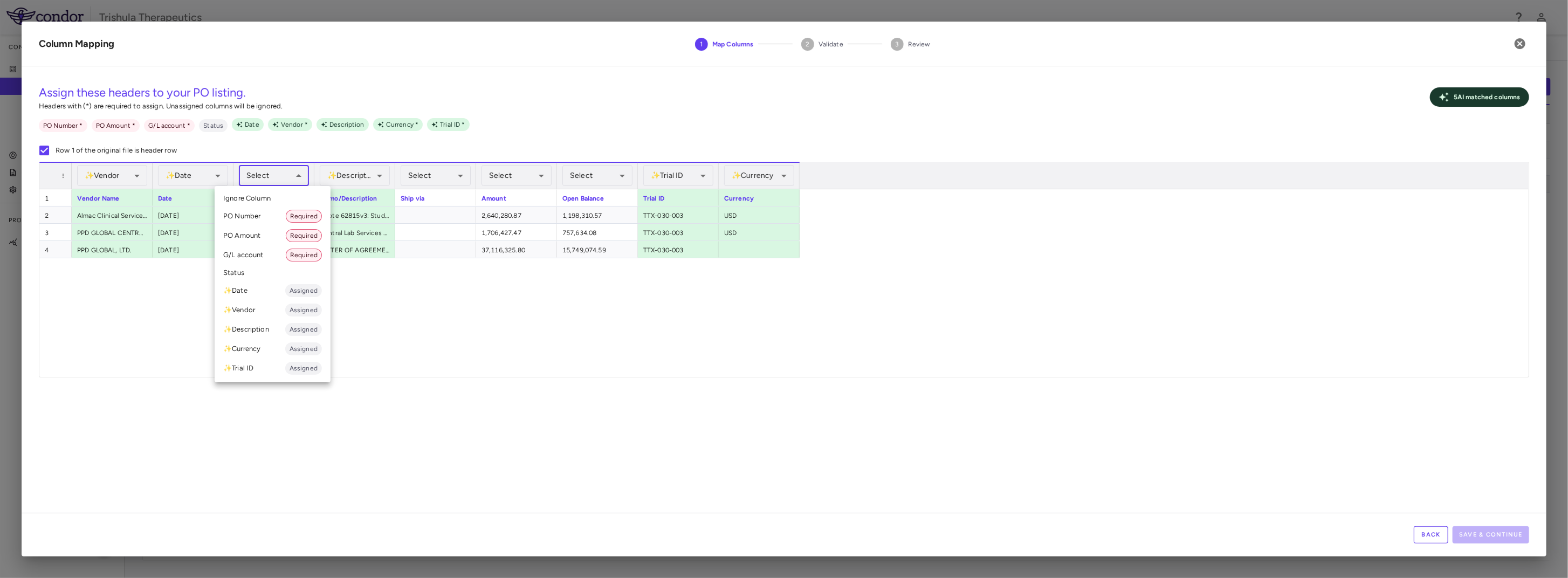
click at [268, 215] on li "PO Number Required" at bounding box center [272, 216] width 116 height 19
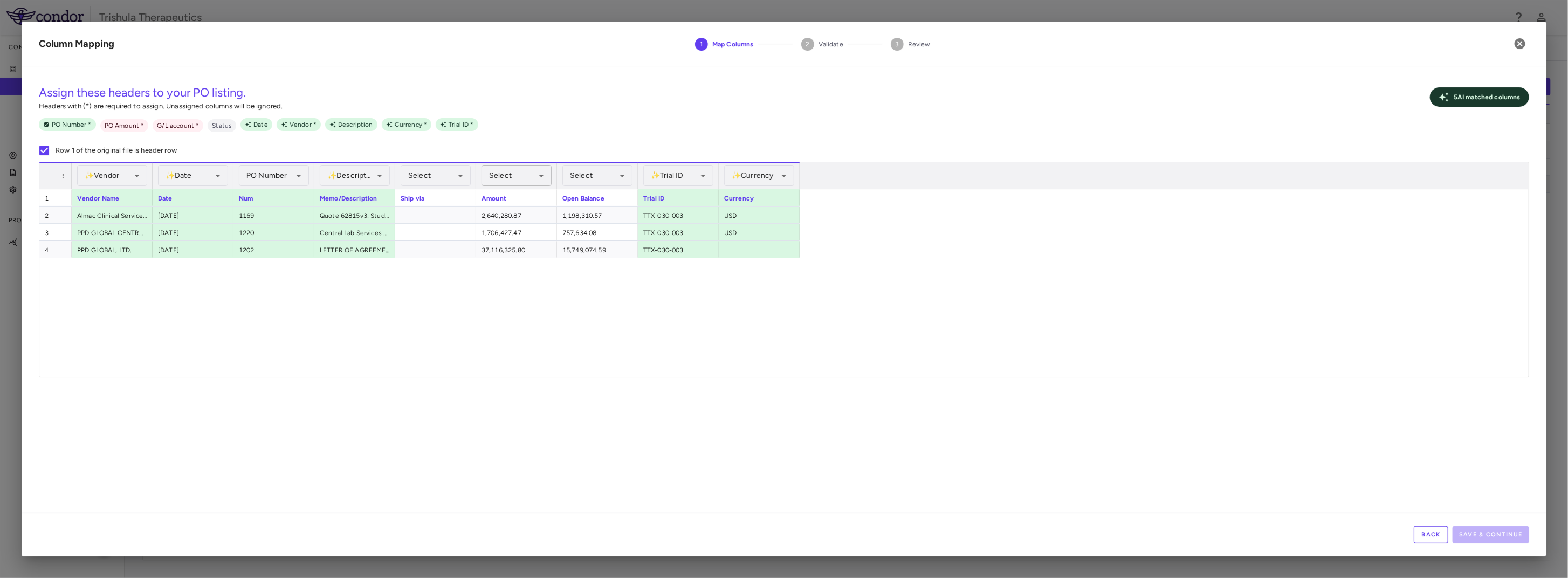
click at [530, 174] on body "Skip to sidebar Skip to main content Trishula Therapeutics Company Accruals PO …" at bounding box center [784, 289] width 1568 height 578
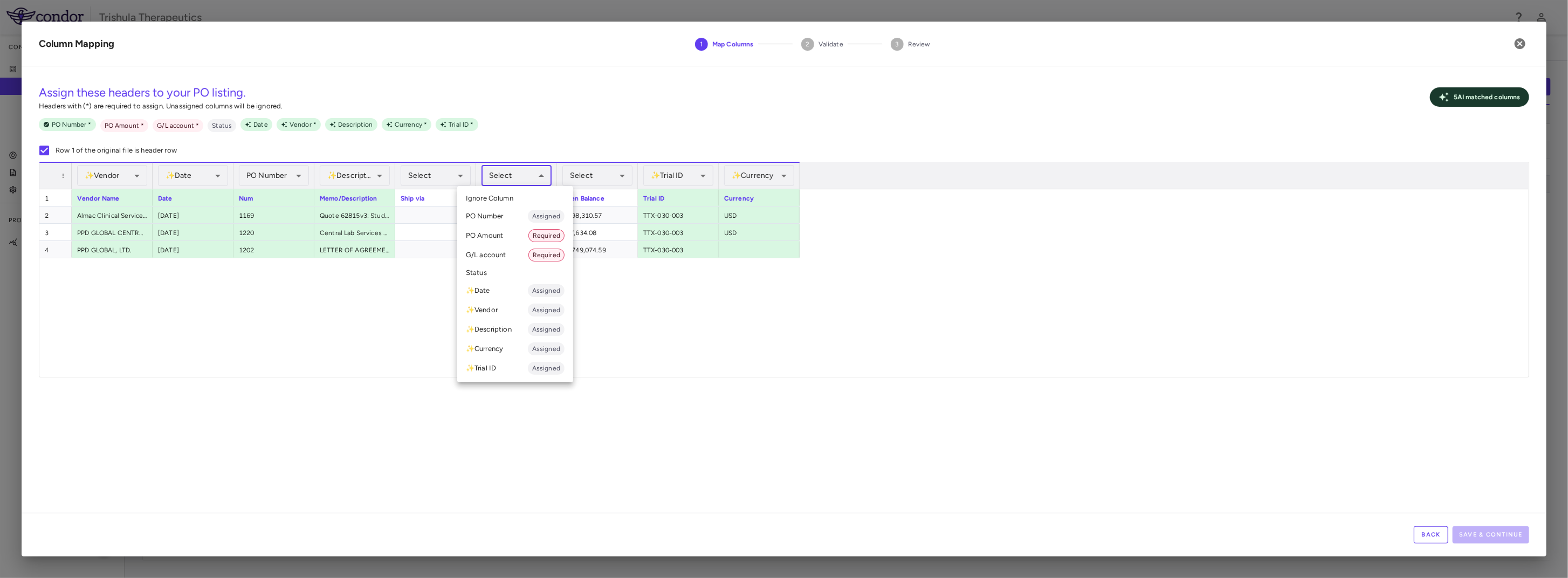
click at [514, 234] on li "PO Amount Required" at bounding box center [515, 235] width 116 height 19
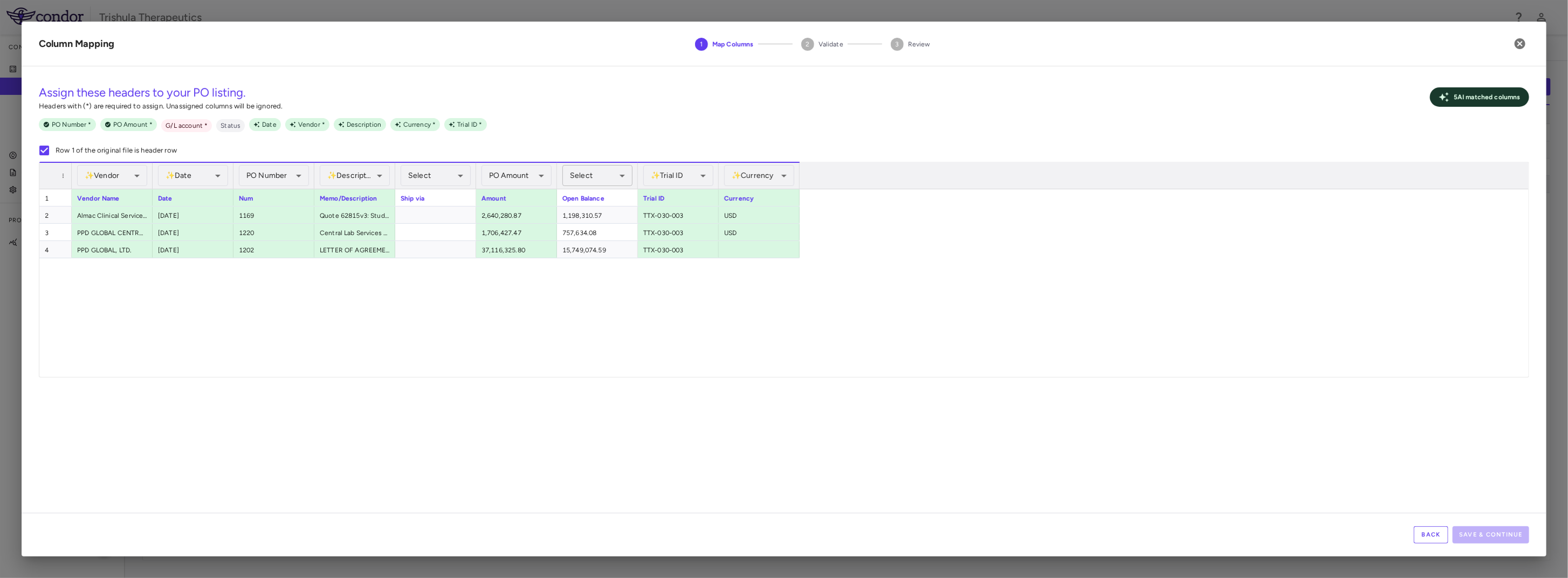
click at [607, 173] on body "Skip to sidebar Skip to main content Trishula Therapeutics Company Accruals PO …" at bounding box center [784, 289] width 1568 height 578
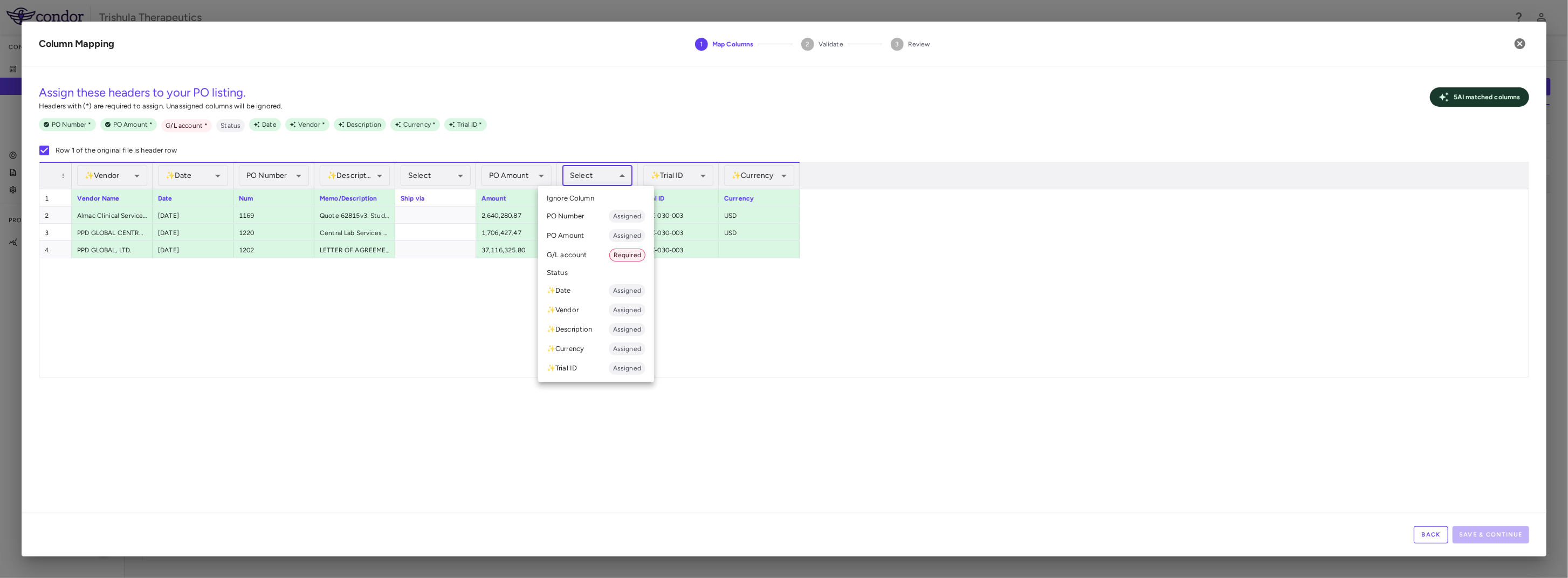
click at [373, 343] on div at bounding box center [784, 289] width 1568 height 578
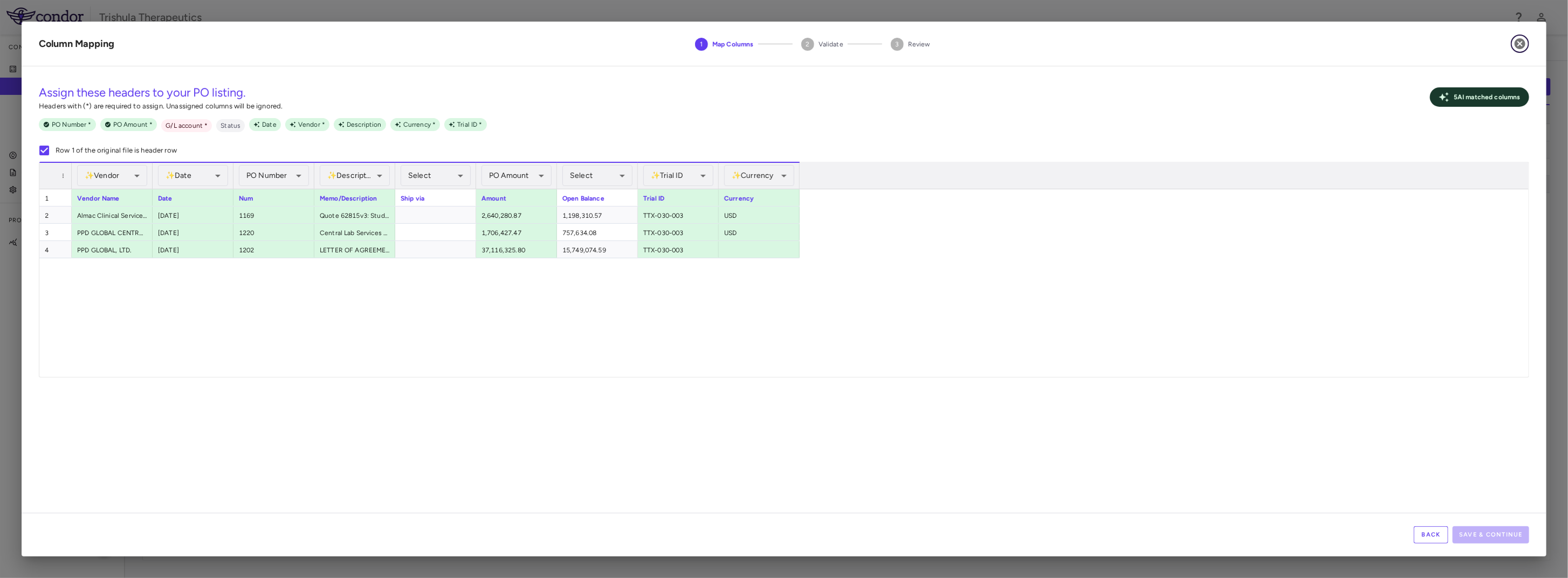
click at [1519, 44] on icon "button" at bounding box center [1520, 43] width 11 height 11
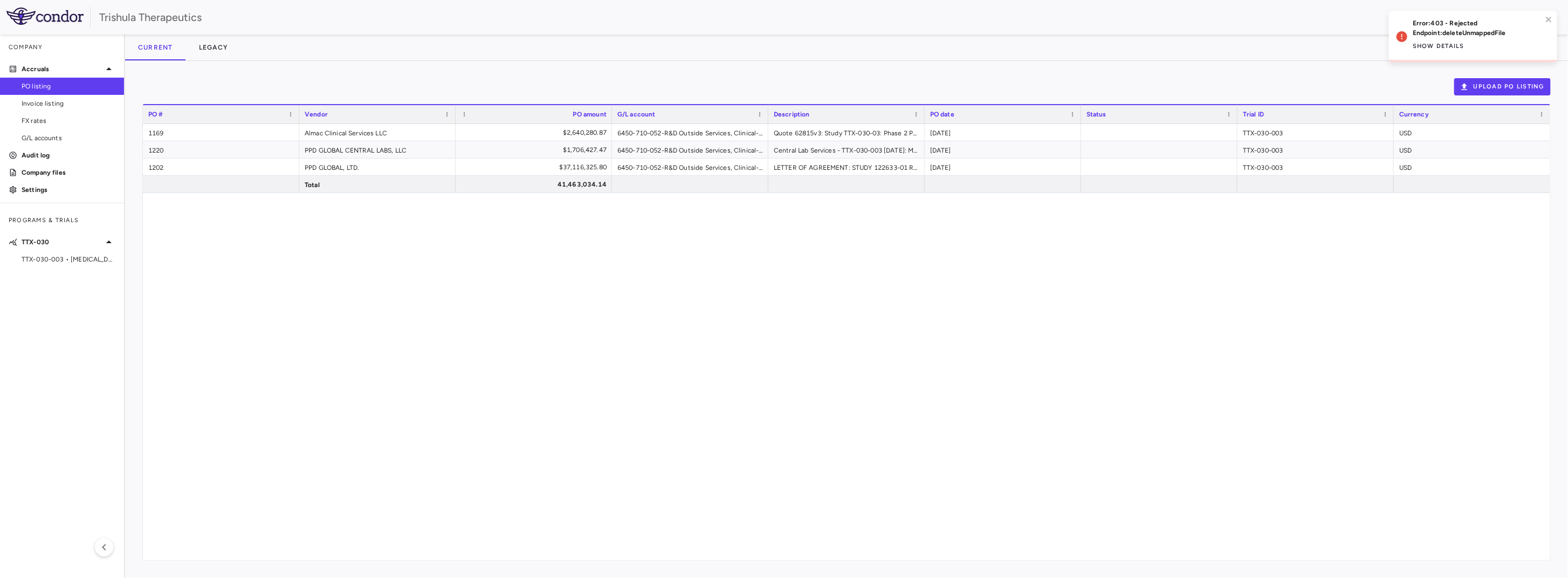
click at [1557, 24] on div "Error: 403 - Rejected Endpoint: deleteUnmappedFile Show details" at bounding box center [1474, 37] width 168 height 52
click at [1535, 81] on button "Upload PO Listing" at bounding box center [1503, 87] width 96 height 17
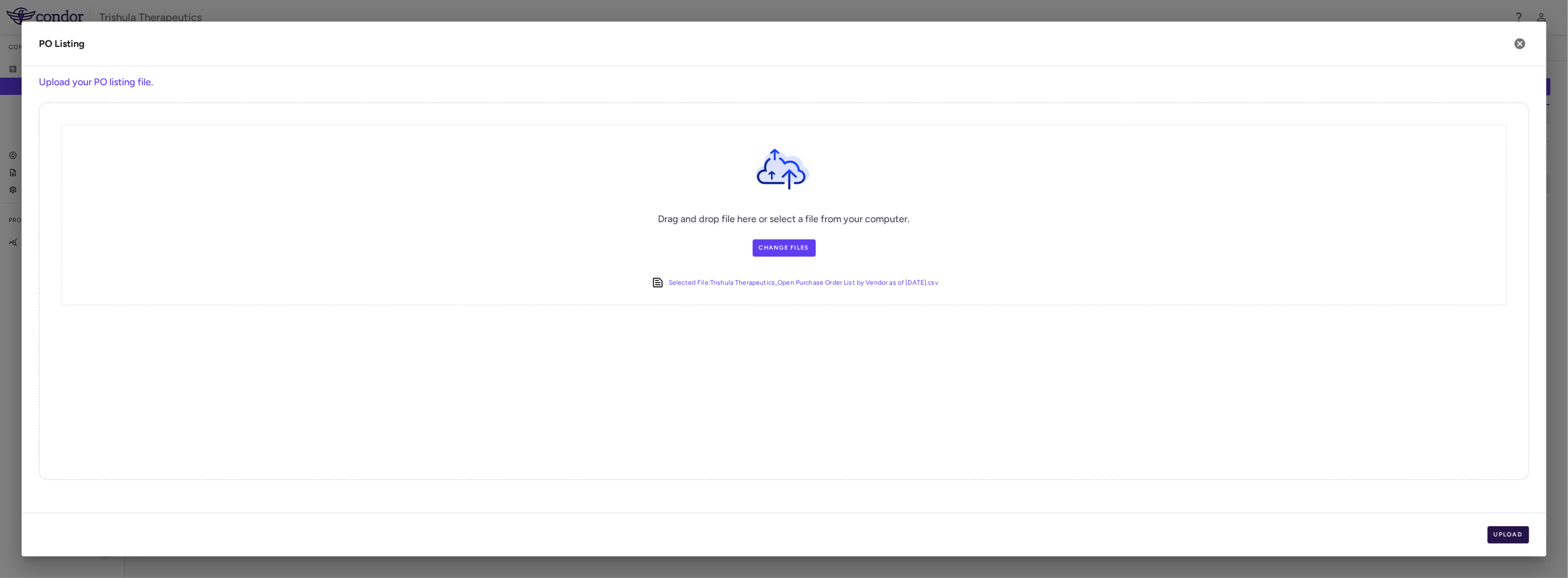
click at [1508, 534] on button "Upload" at bounding box center [1509, 535] width 42 height 17
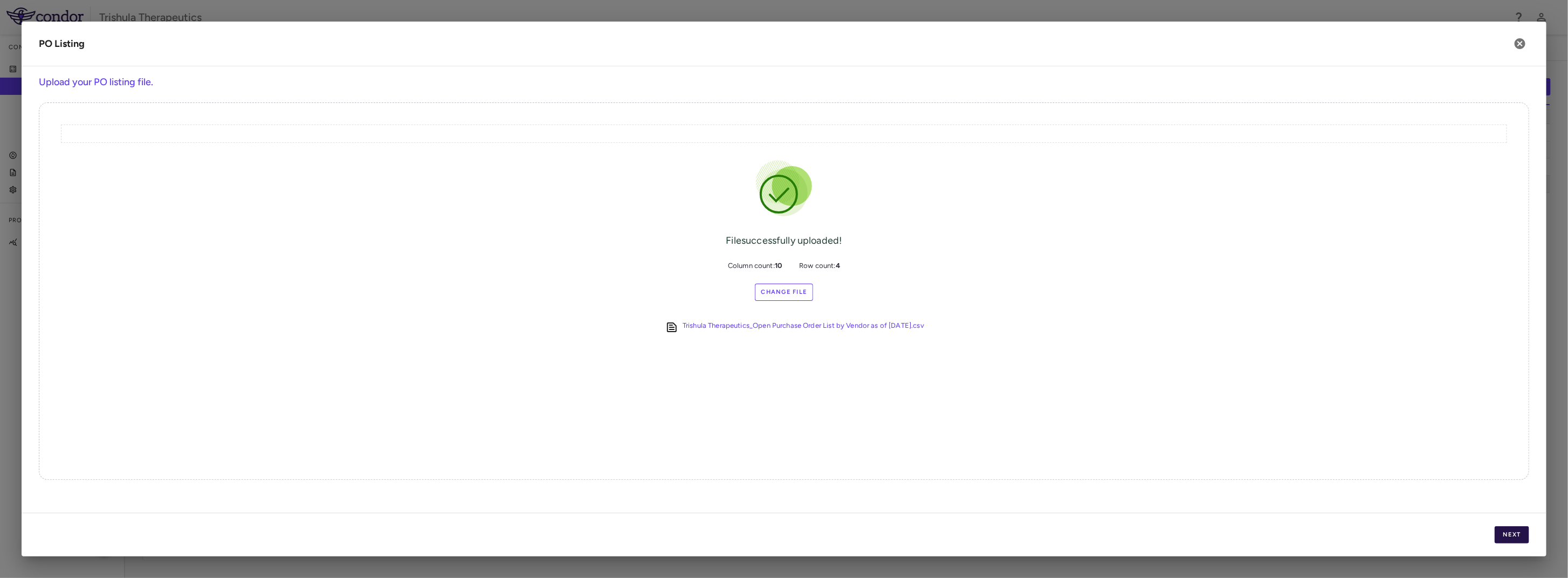
click at [1510, 530] on button "Next" at bounding box center [1513, 535] width 35 height 17
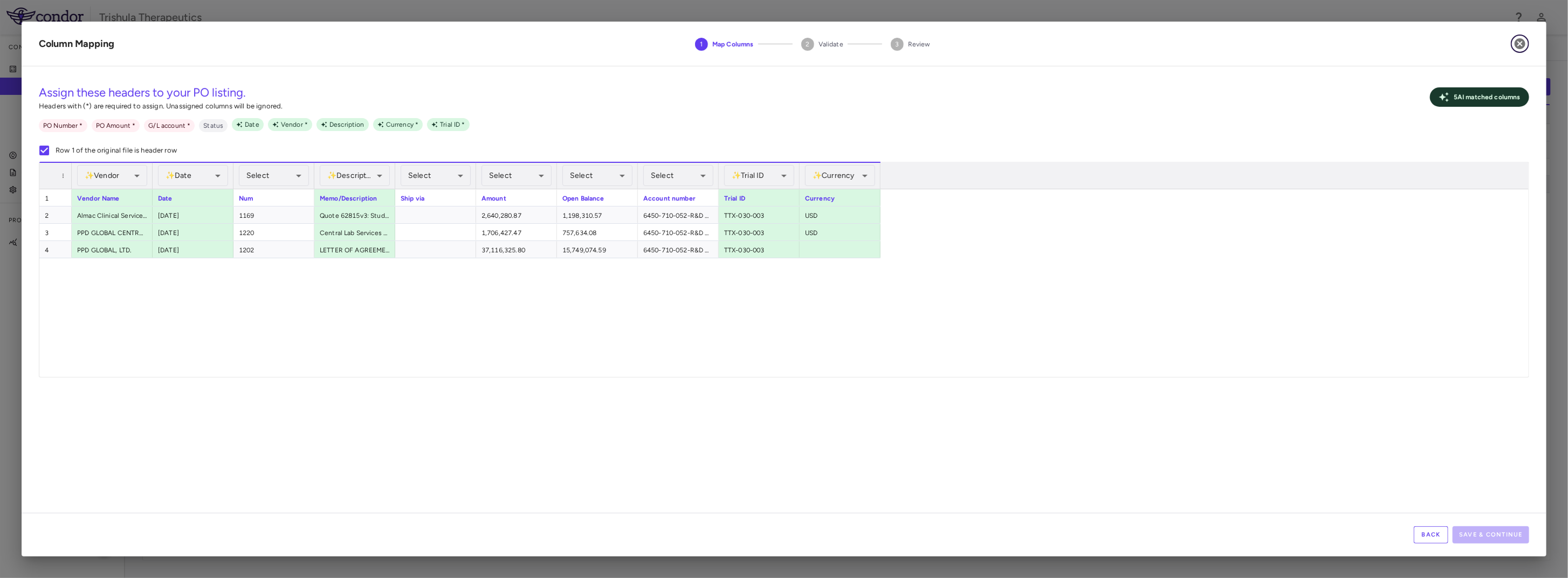
click at [1520, 45] on icon "button" at bounding box center [1520, 43] width 11 height 11
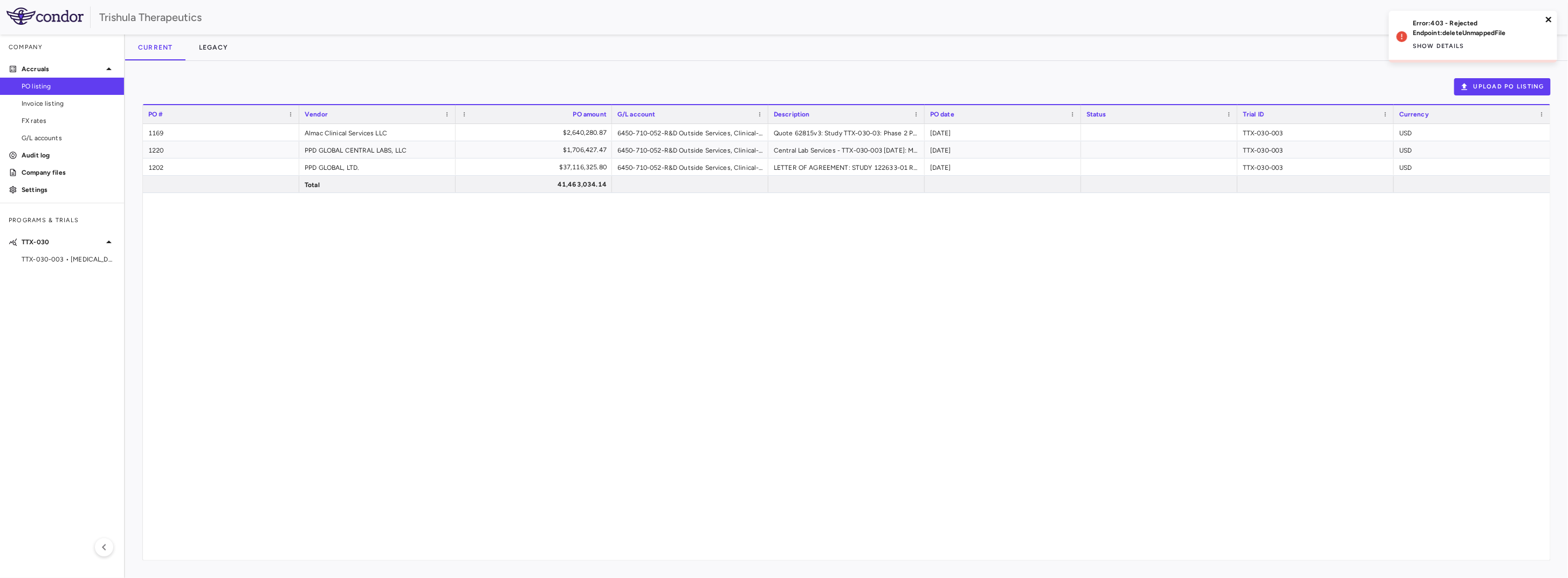
click at [1550, 18] on icon "close" at bounding box center [1549, 19] width 5 height 5
click at [1517, 88] on button "Upload PO Listing" at bounding box center [1503, 87] width 96 height 17
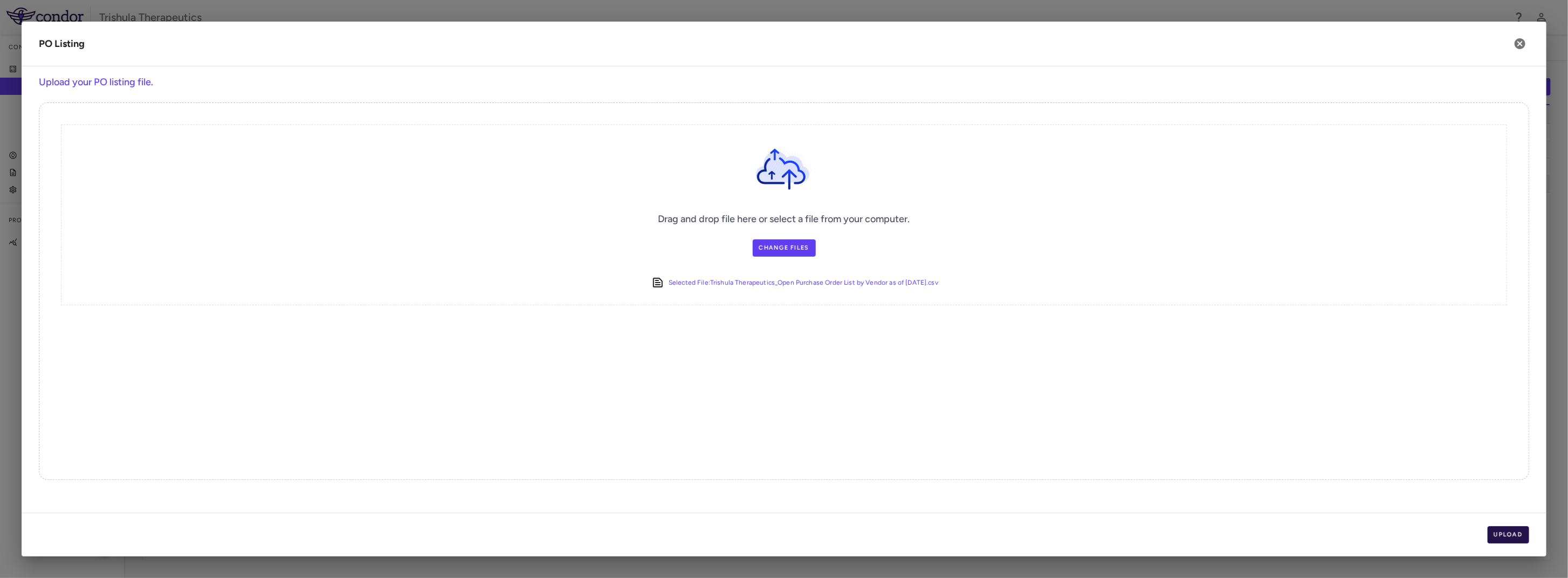
click at [1515, 537] on button "Upload" at bounding box center [1509, 535] width 42 height 17
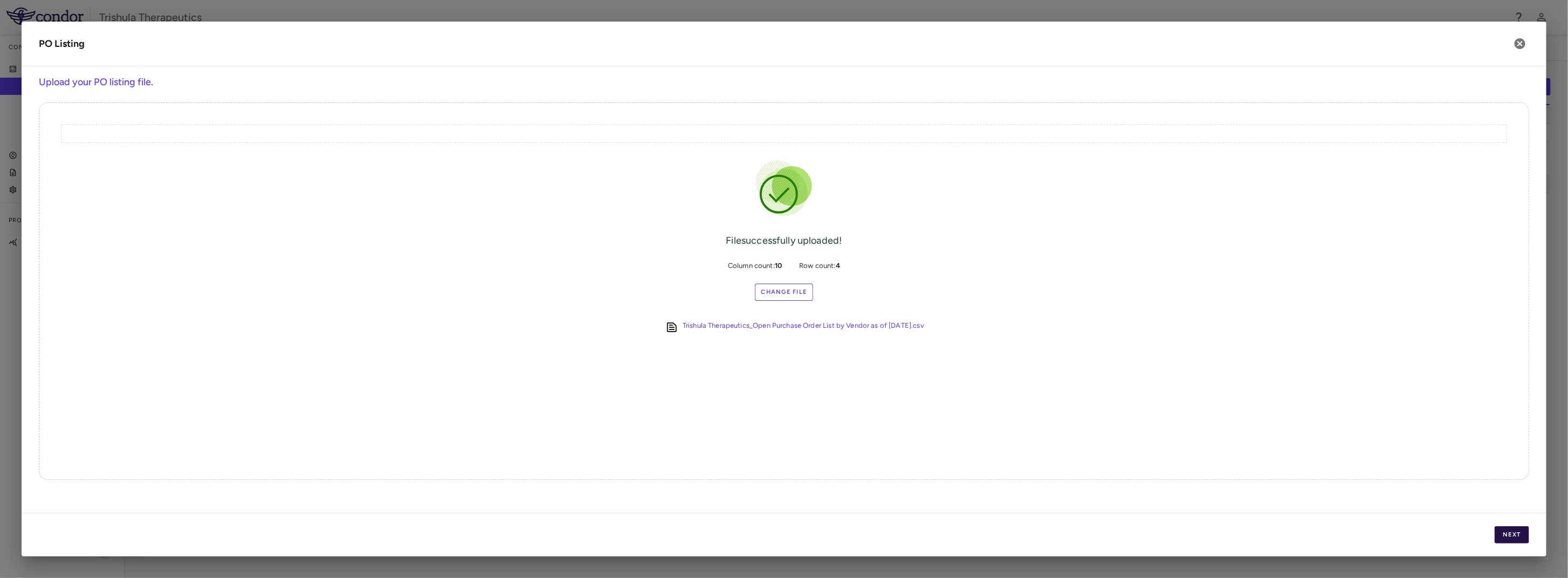
click at [1515, 540] on button "Next" at bounding box center [1513, 535] width 35 height 17
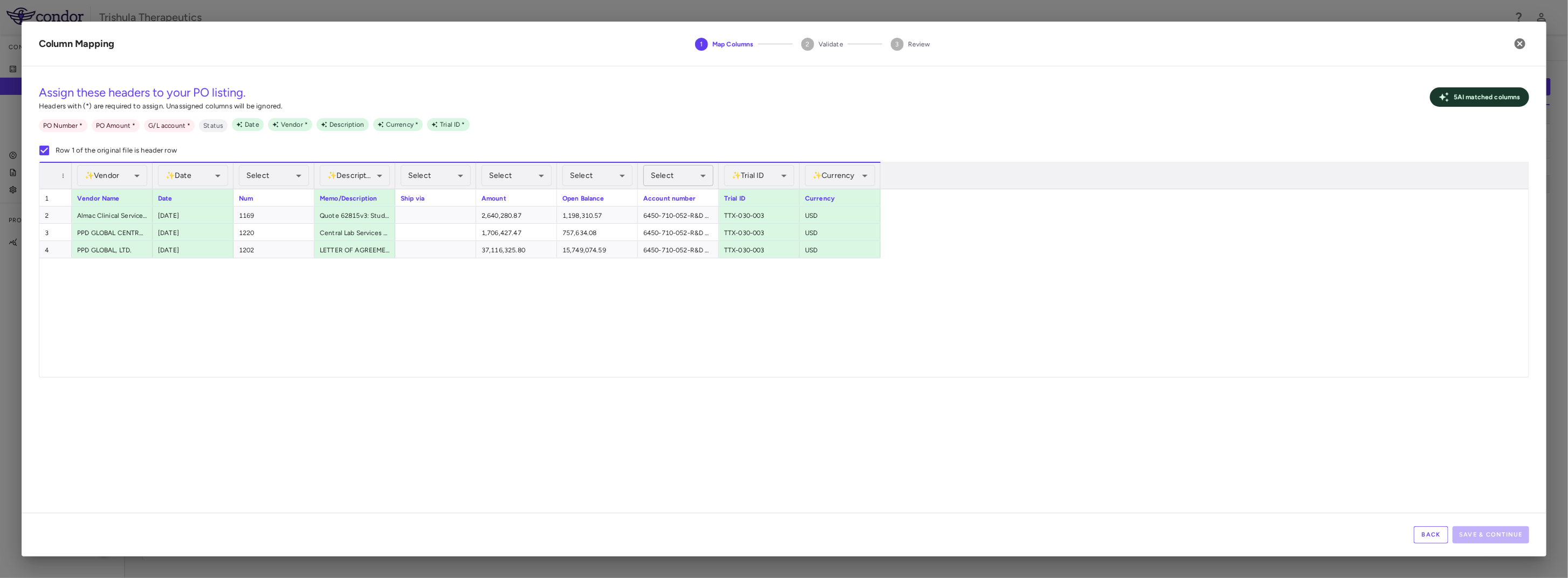
click at [692, 180] on body "Skip to sidebar Skip to main content Trishula Therapeutics Company Accruals PO …" at bounding box center [784, 289] width 1568 height 578
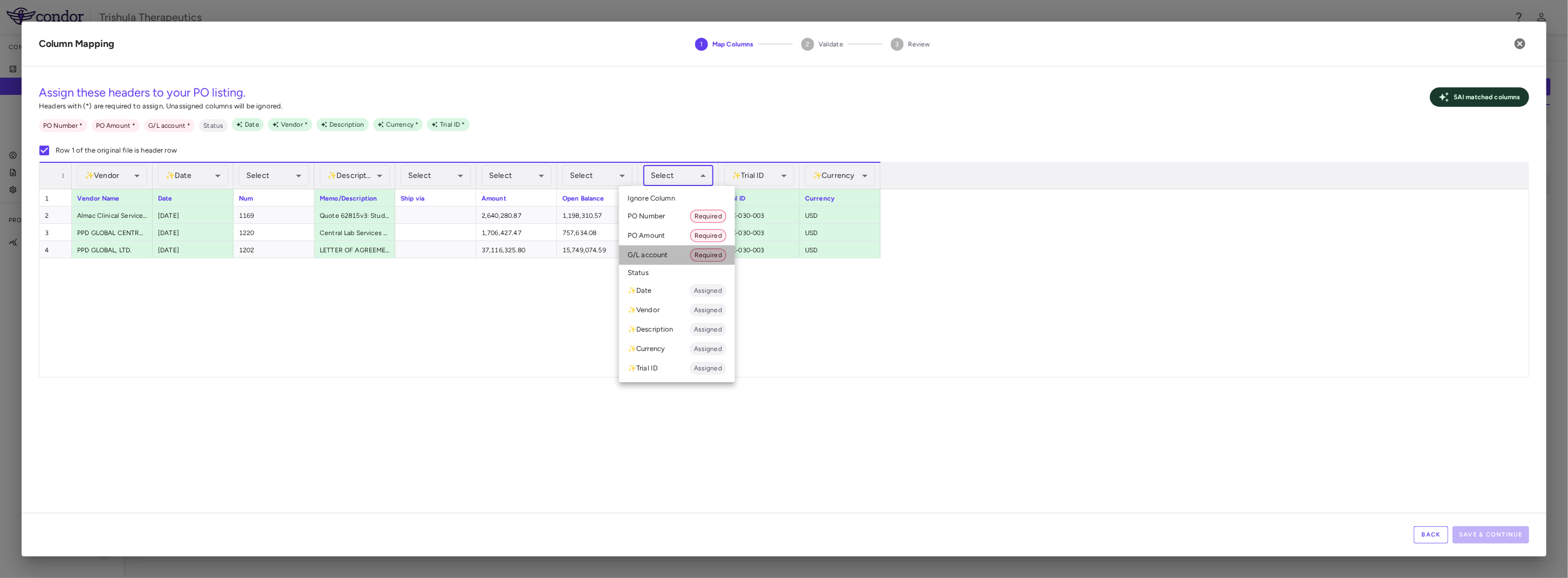
click at [663, 256] on li "G/L account Required" at bounding box center [676, 255] width 116 height 19
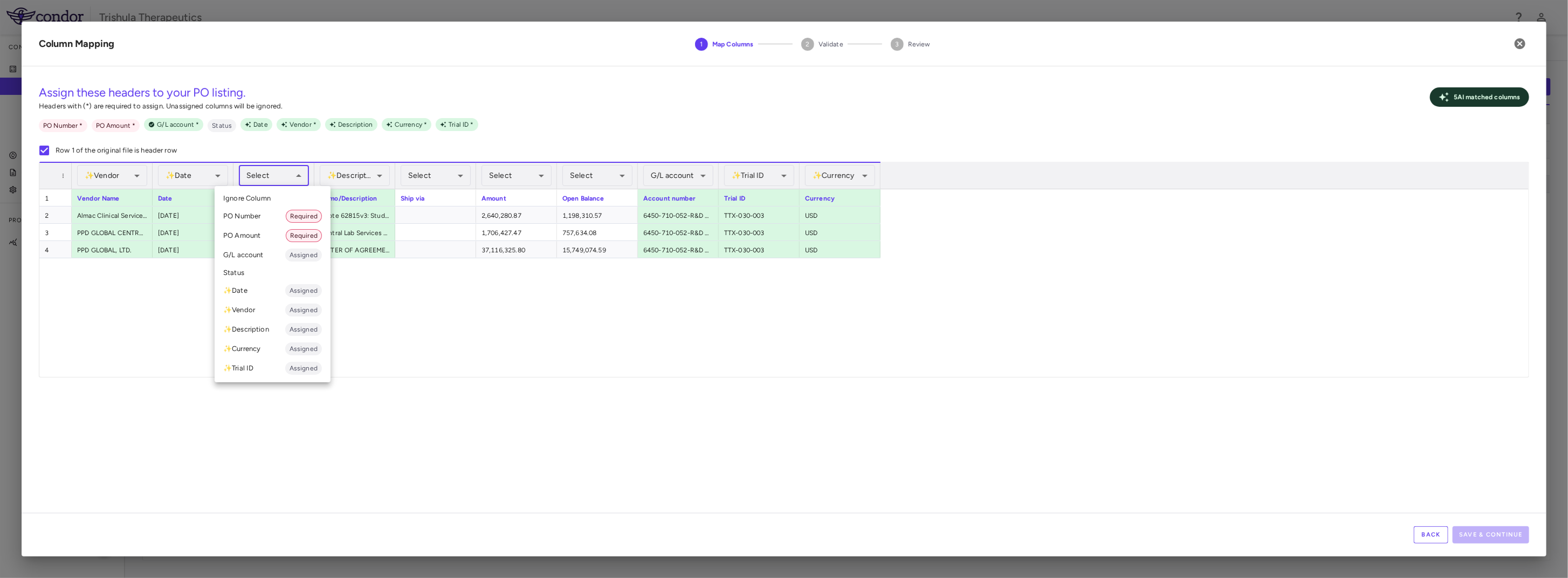
click at [272, 178] on body "Skip to sidebar Skip to main content Trishula Therapeutics Company Accruals PO …" at bounding box center [784, 289] width 1568 height 578
click at [260, 215] on li "PO Number Required" at bounding box center [272, 216] width 116 height 19
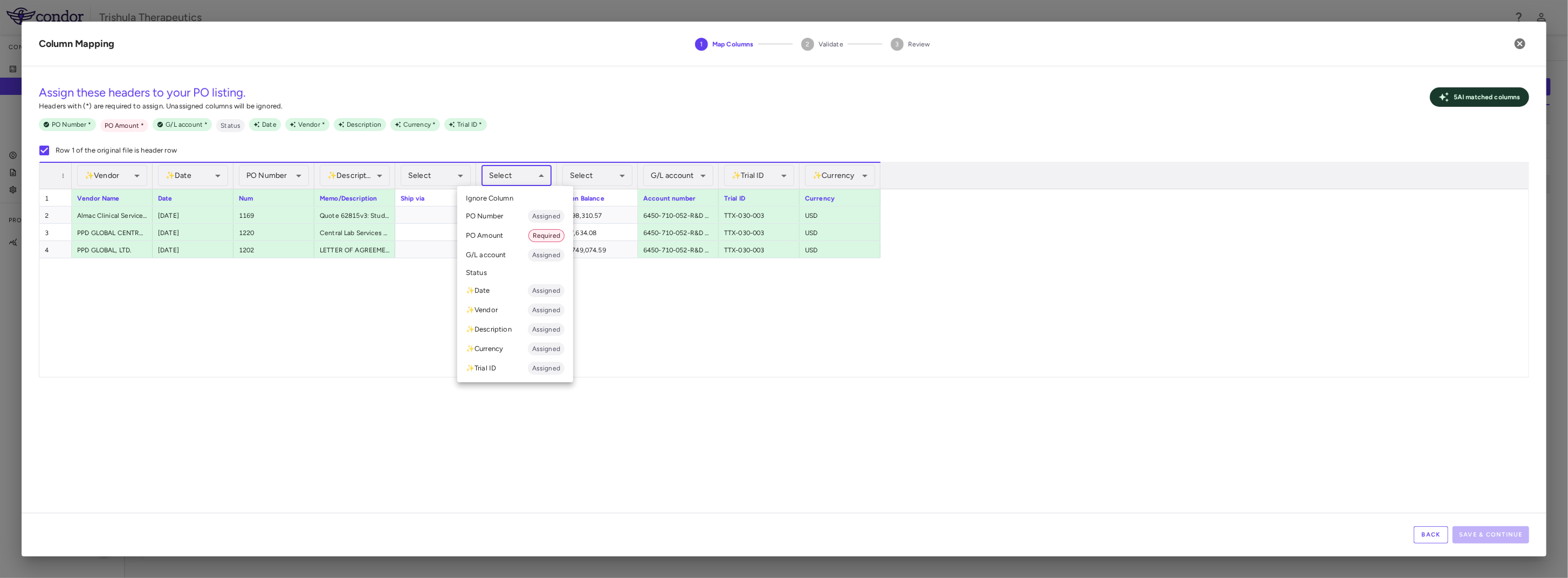
click at [515, 176] on body "Skip to sidebar Skip to main content Trishula Therapeutics Company Accruals PO …" at bounding box center [784, 289] width 1568 height 578
click at [501, 240] on li "PO Amount Required" at bounding box center [515, 235] width 116 height 19
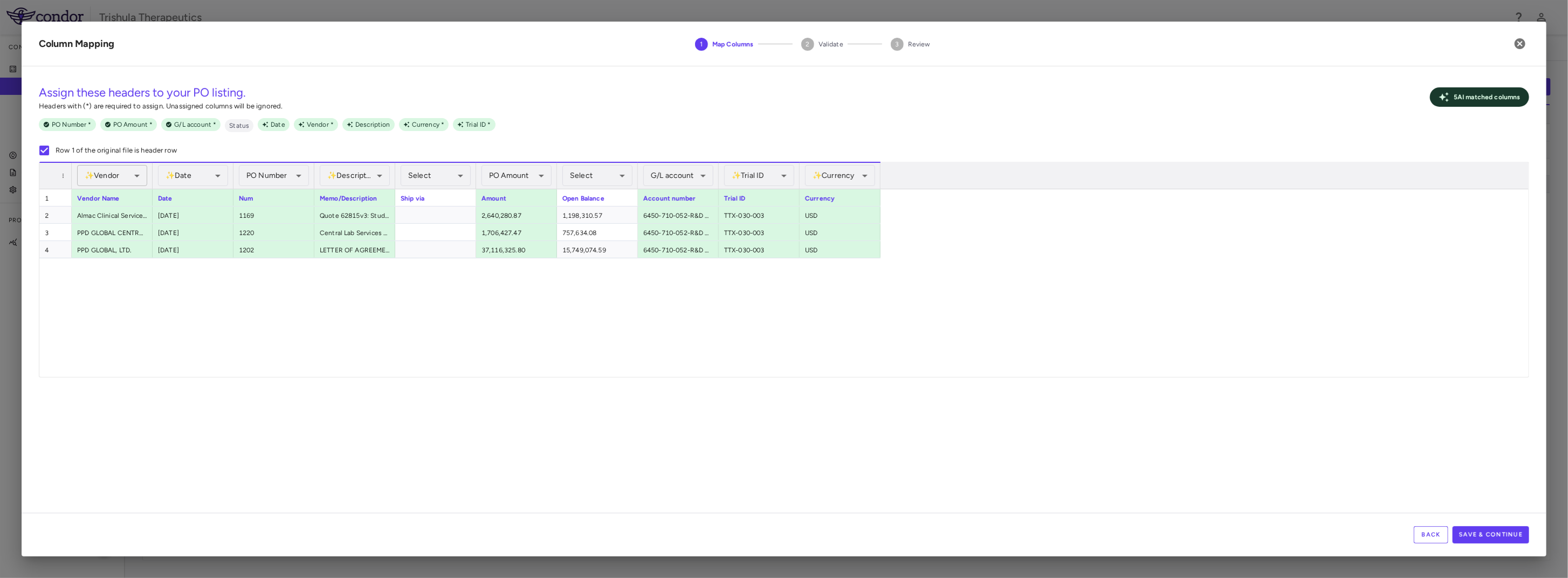
click at [123, 176] on body "Skip to sidebar Skip to main content Trishula Therapeutics Company Accruals PO …" at bounding box center [784, 289] width 1568 height 578
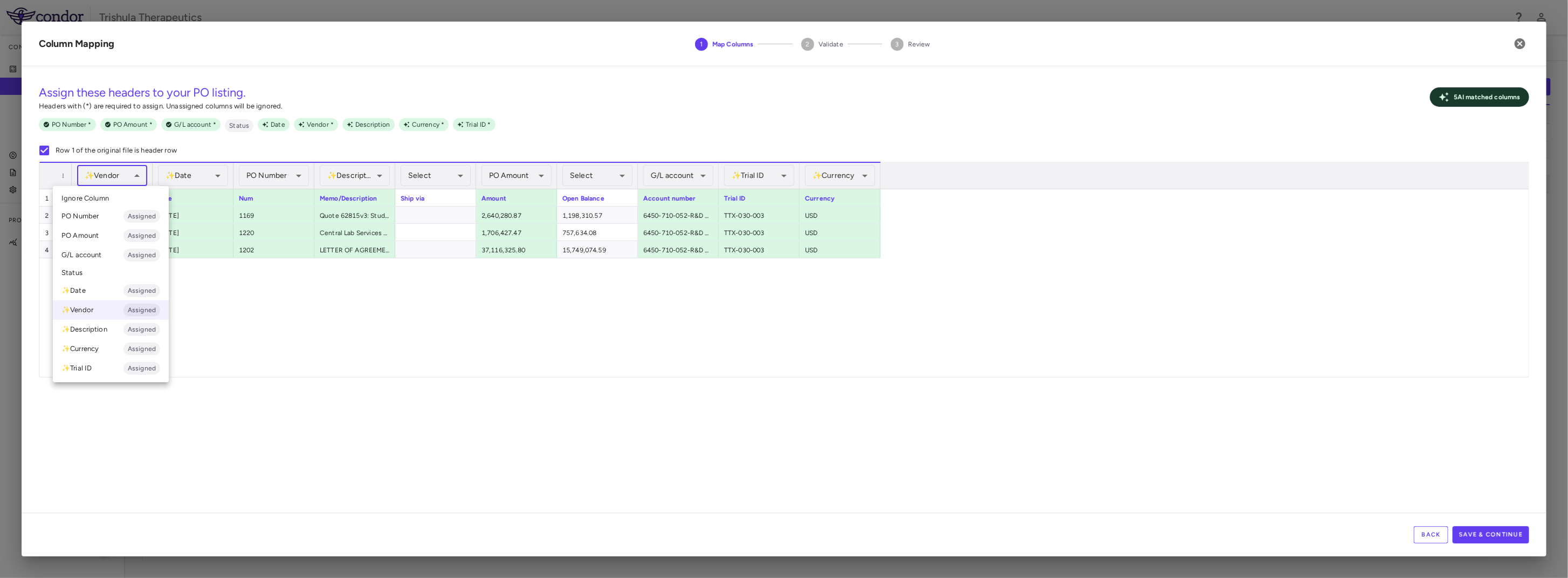
click at [313, 333] on div at bounding box center [784, 289] width 1568 height 578
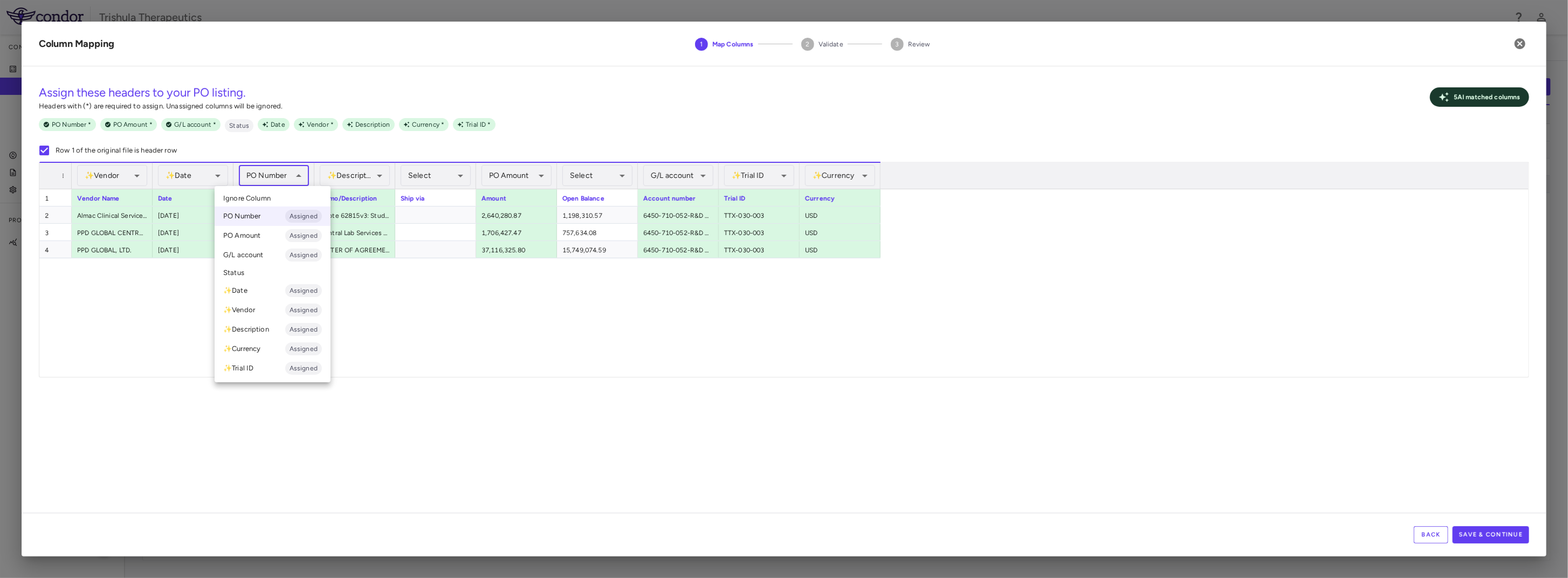
click at [290, 184] on body "Skip to sidebar Skip to main content Trishula Therapeutics Company Accruals PO …" at bounding box center [784, 289] width 1568 height 578
click at [427, 310] on div at bounding box center [784, 289] width 1568 height 578
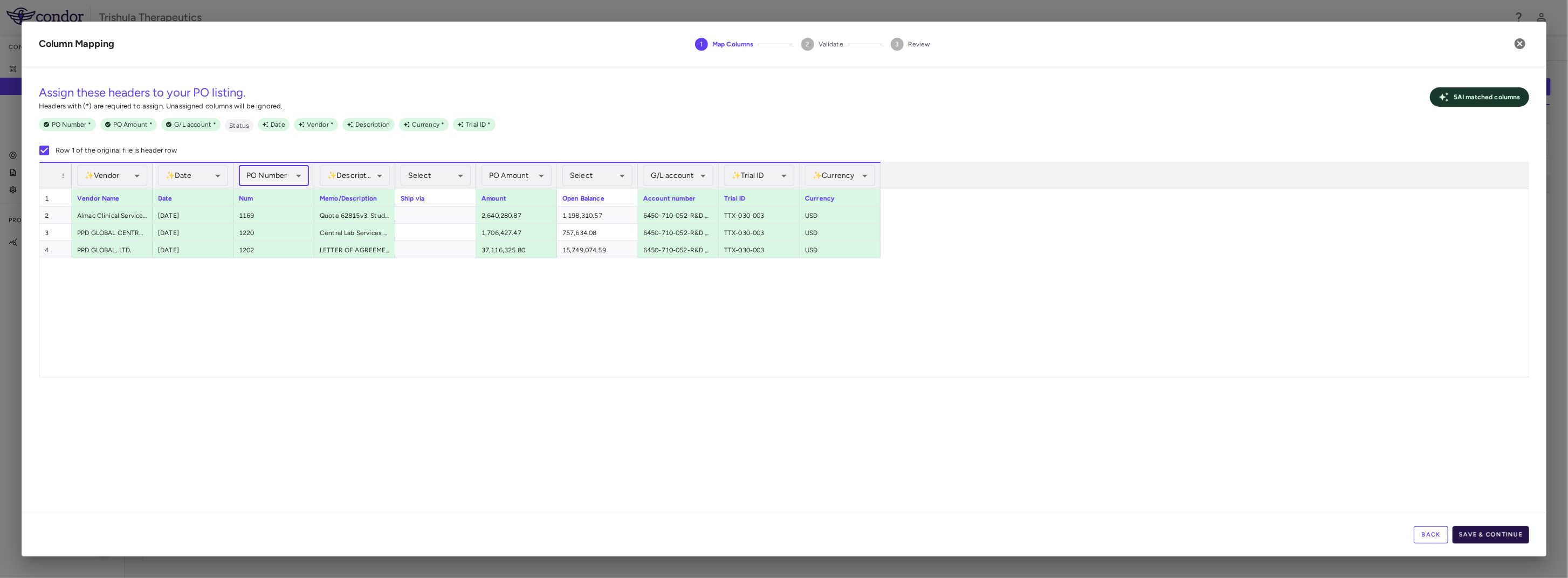
click at [1474, 536] on button "Save & Continue" at bounding box center [1491, 535] width 76 height 17
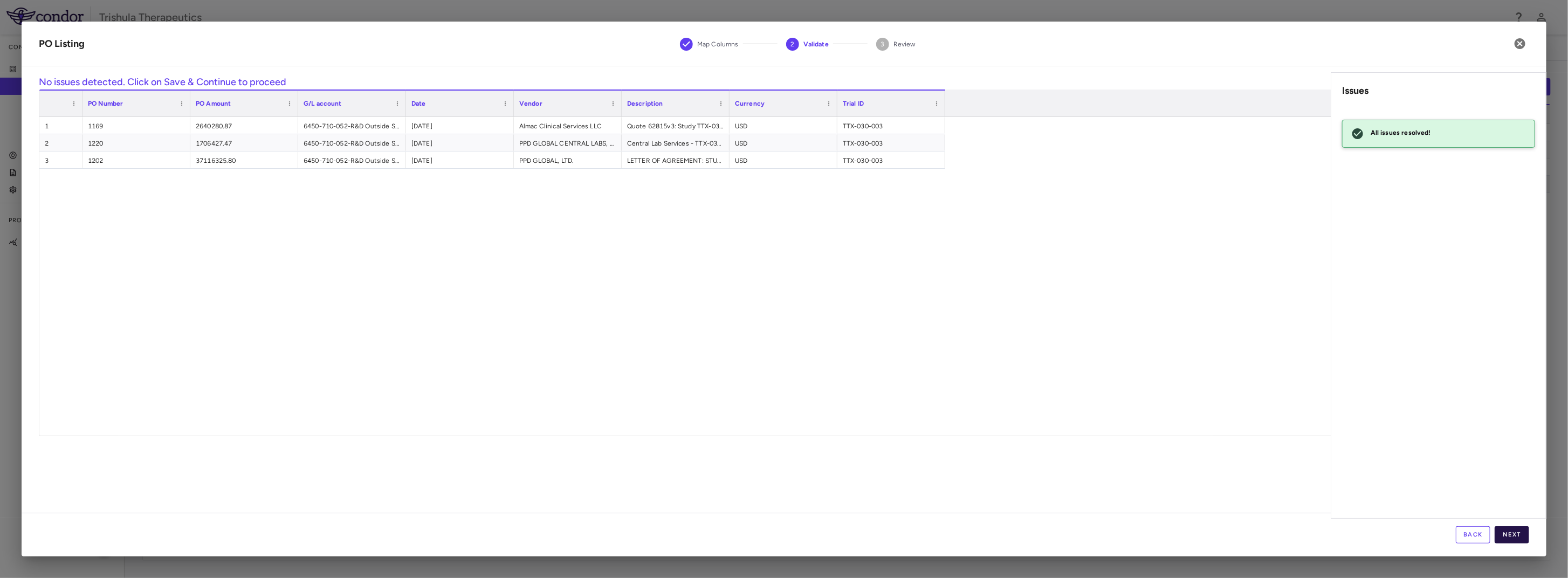
click at [1512, 538] on button "Next" at bounding box center [1513, 535] width 35 height 17
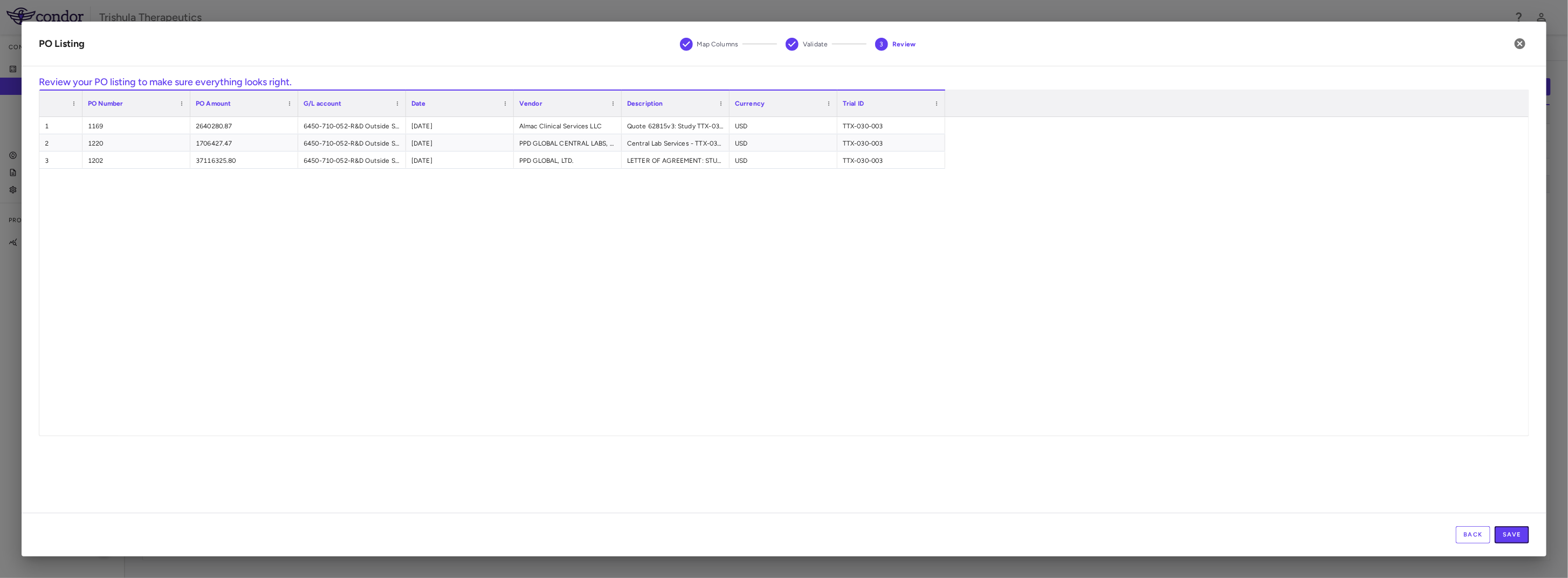
click at [1512, 538] on button "Save" at bounding box center [1513, 535] width 35 height 17
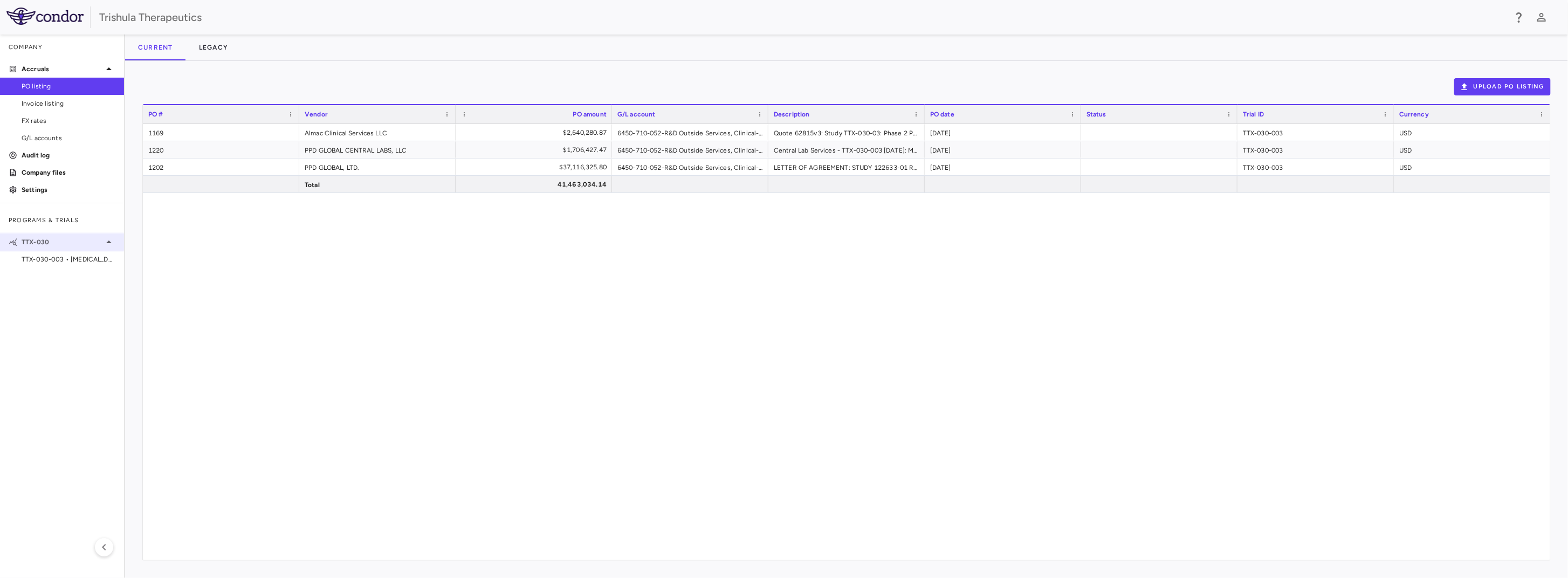
click at [53, 249] on div "TTX-030" at bounding box center [62, 242] width 124 height 19
click at [55, 237] on div "TTX-030" at bounding box center [62, 242] width 124 height 19
click at [53, 259] on span "TTX-030-003 • [MEDICAL_DATA]" at bounding box center [68, 259] width 94 height 9
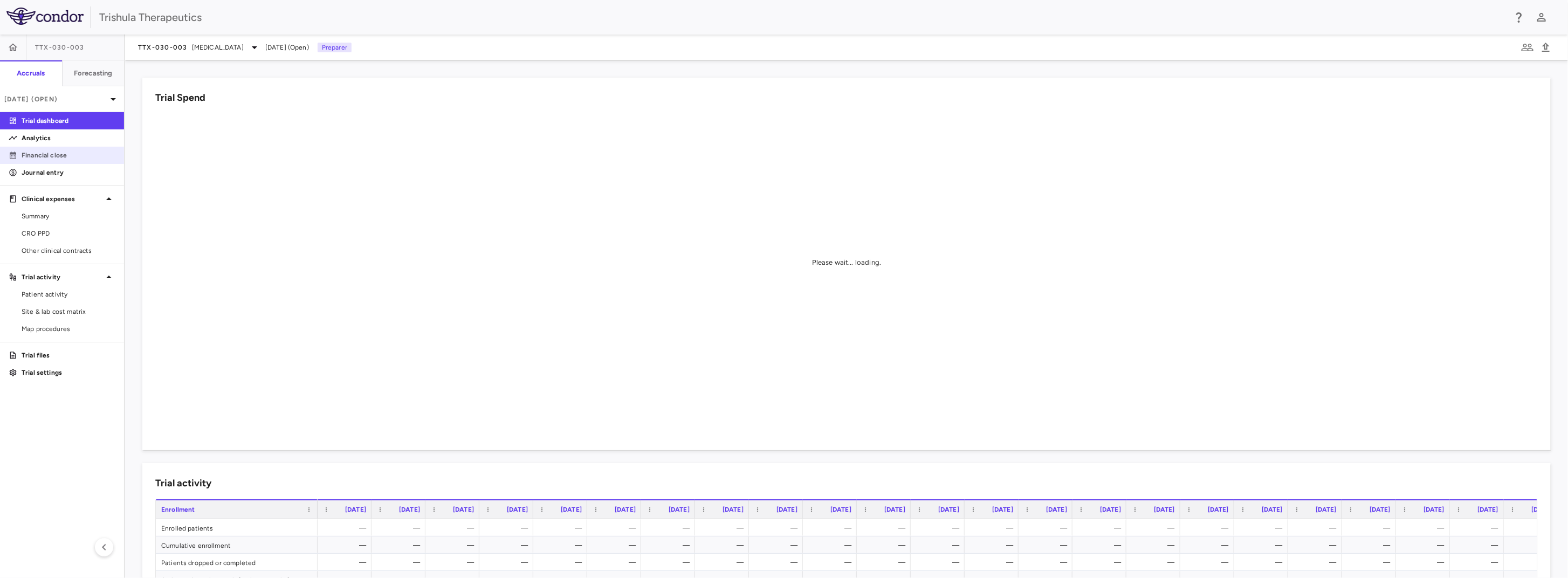
click at [63, 154] on p "Financial close" at bounding box center [68, 155] width 94 height 9
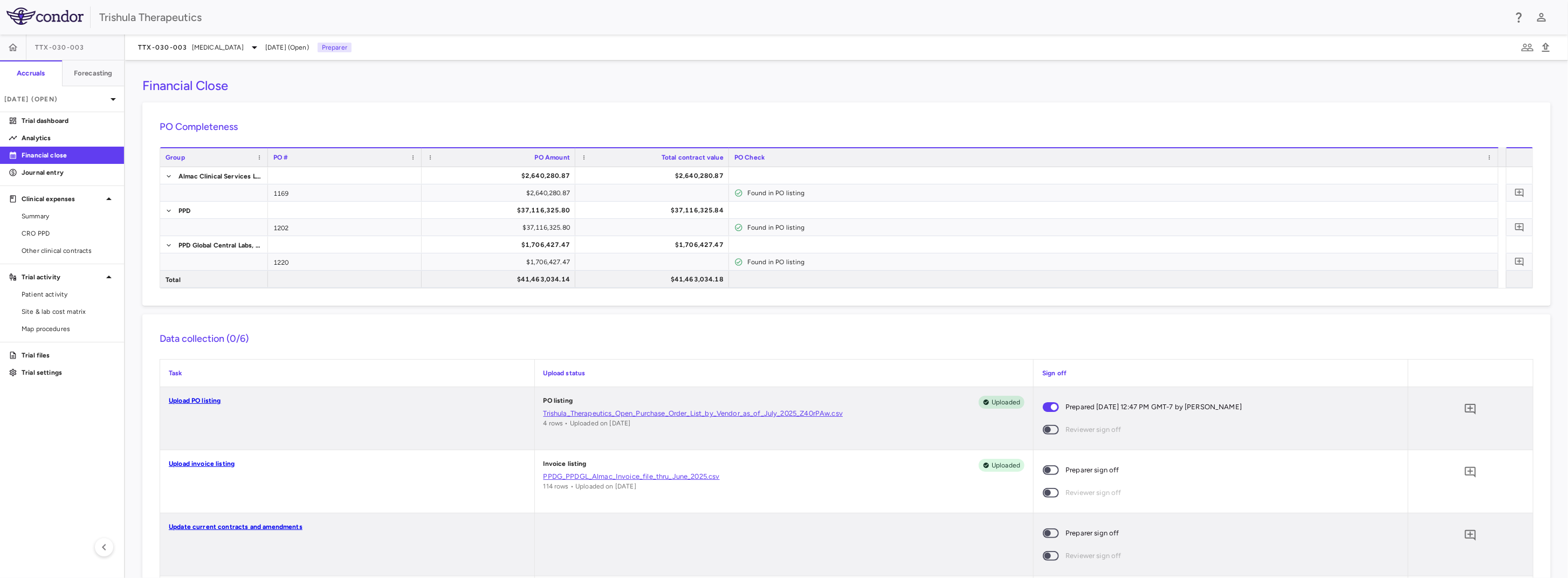
click at [221, 466] on link "Upload invoice listing" at bounding box center [201, 464] width 65 height 7
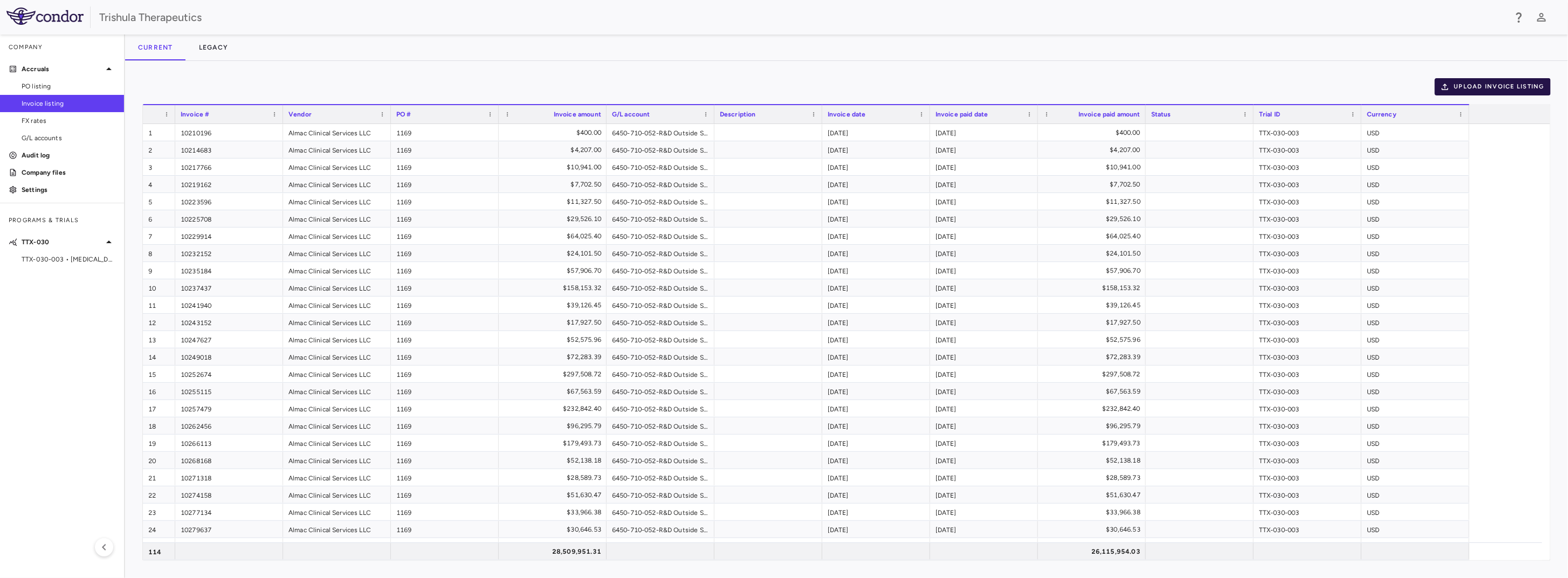
click at [1461, 81] on button "Upload invoice listing" at bounding box center [1493, 87] width 117 height 17
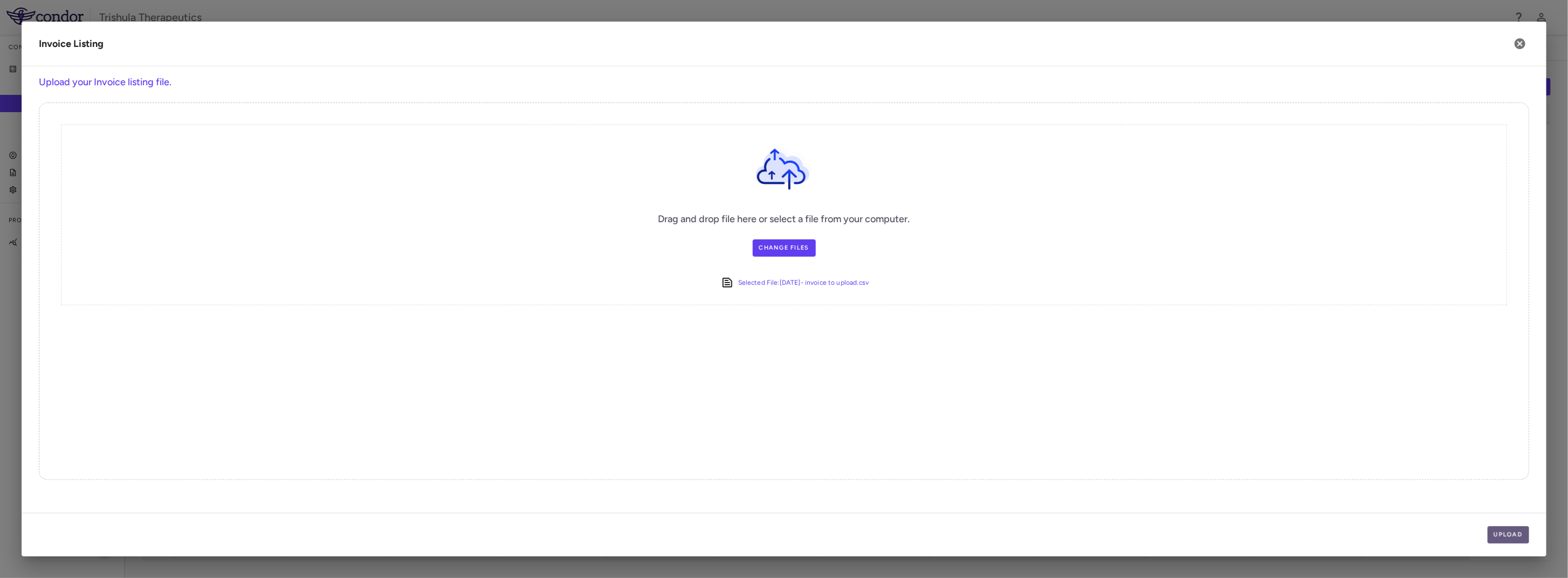
click at [1508, 538] on button "Upload" at bounding box center [1509, 535] width 42 height 17
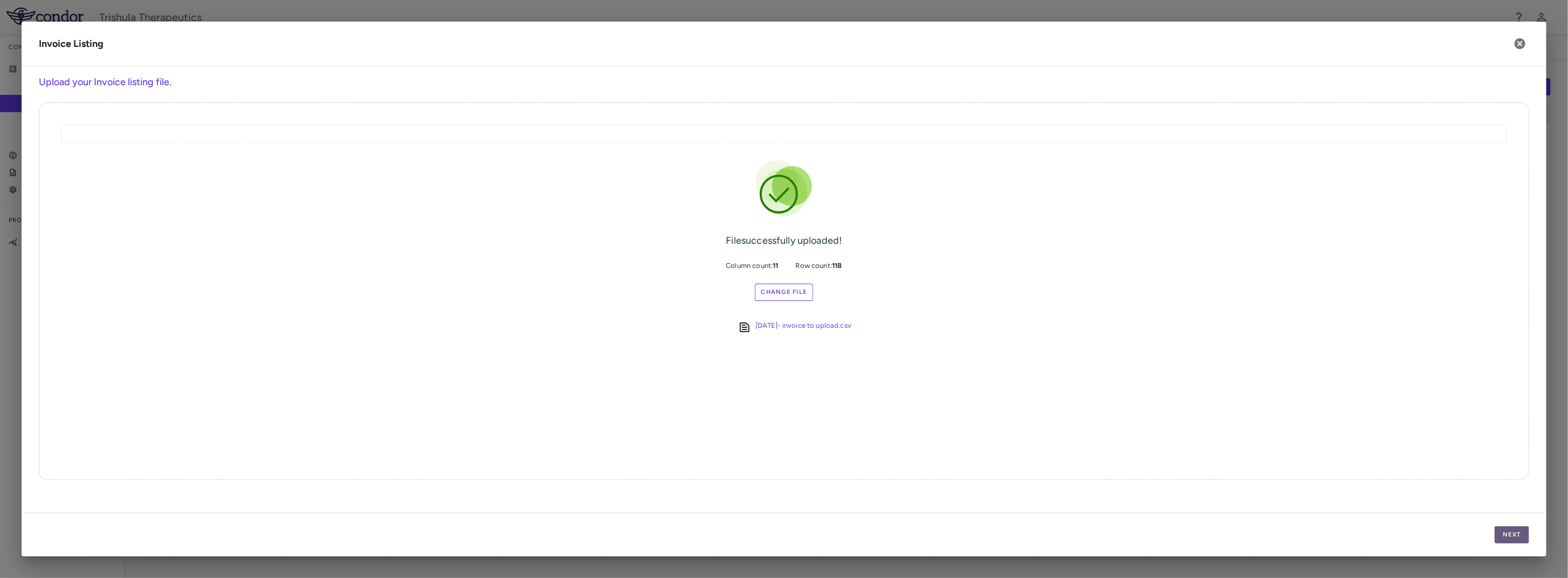
click at [1510, 532] on button "Next" at bounding box center [1513, 535] width 35 height 17
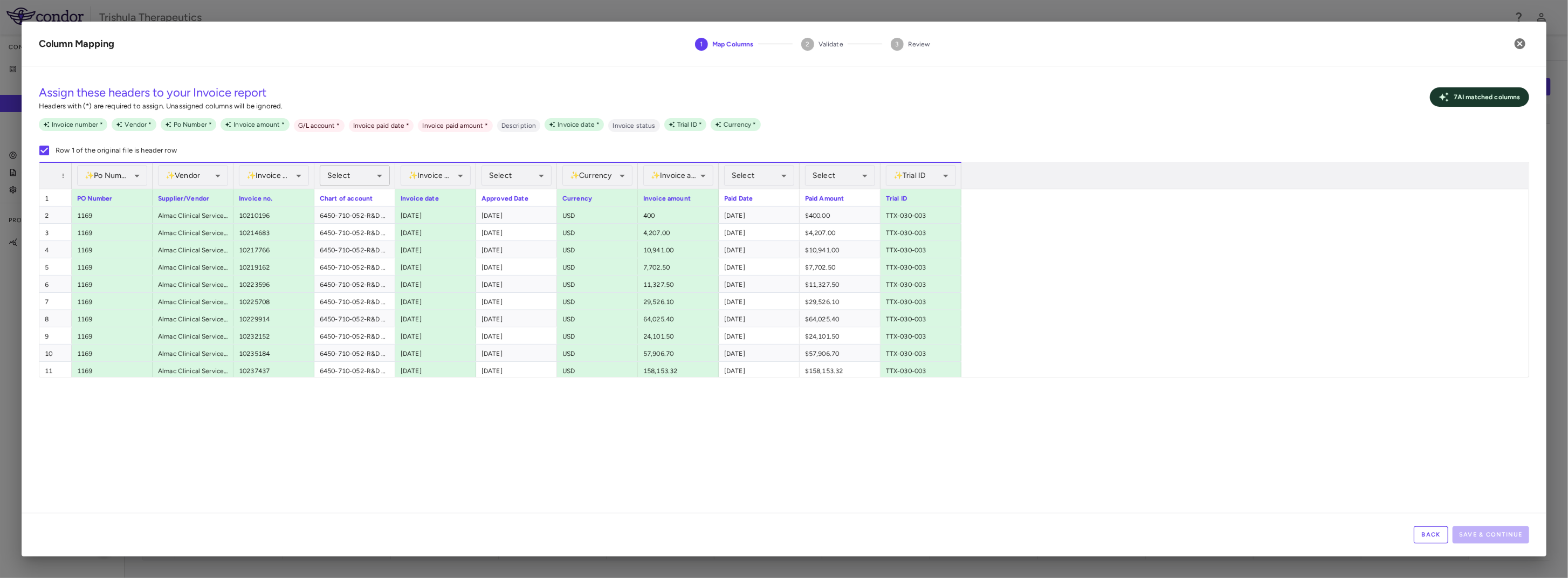
click at [350, 171] on body "Skip to sidebar Skip to main content Trishula Therapeutics Company Accruals PO …" at bounding box center [784, 289] width 1568 height 578
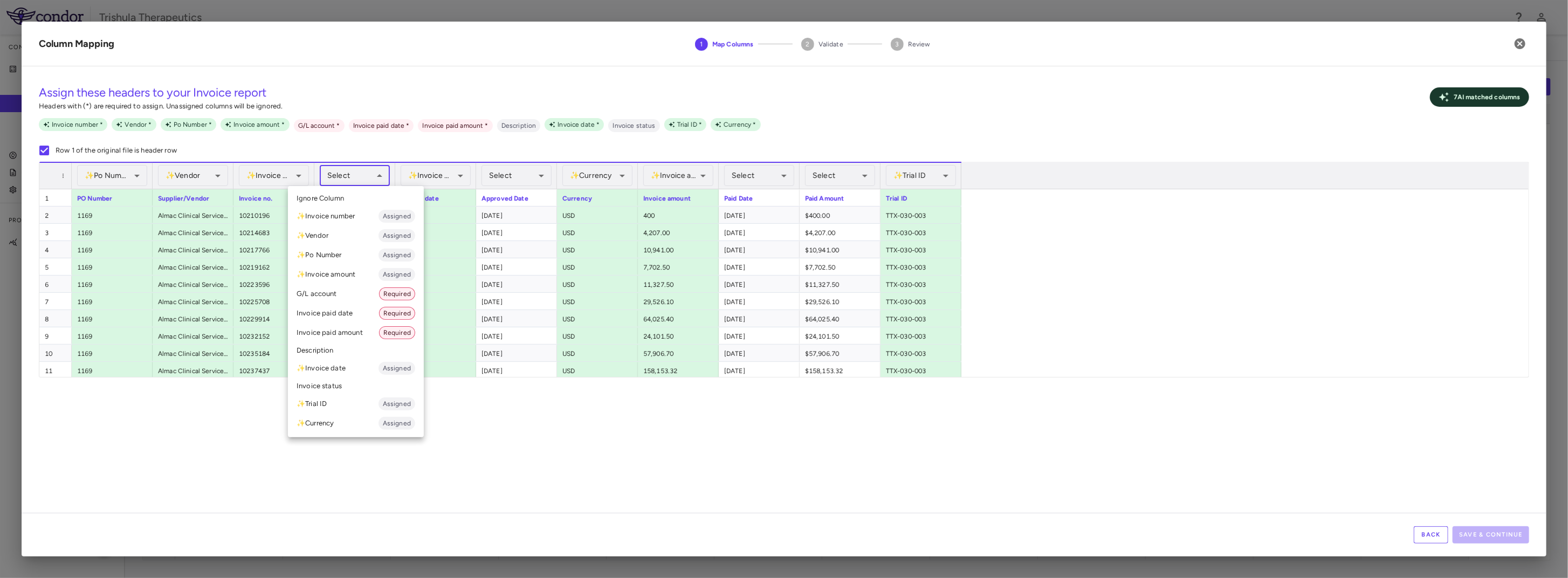
click at [342, 297] on li "G/L account Required" at bounding box center [355, 294] width 136 height 19
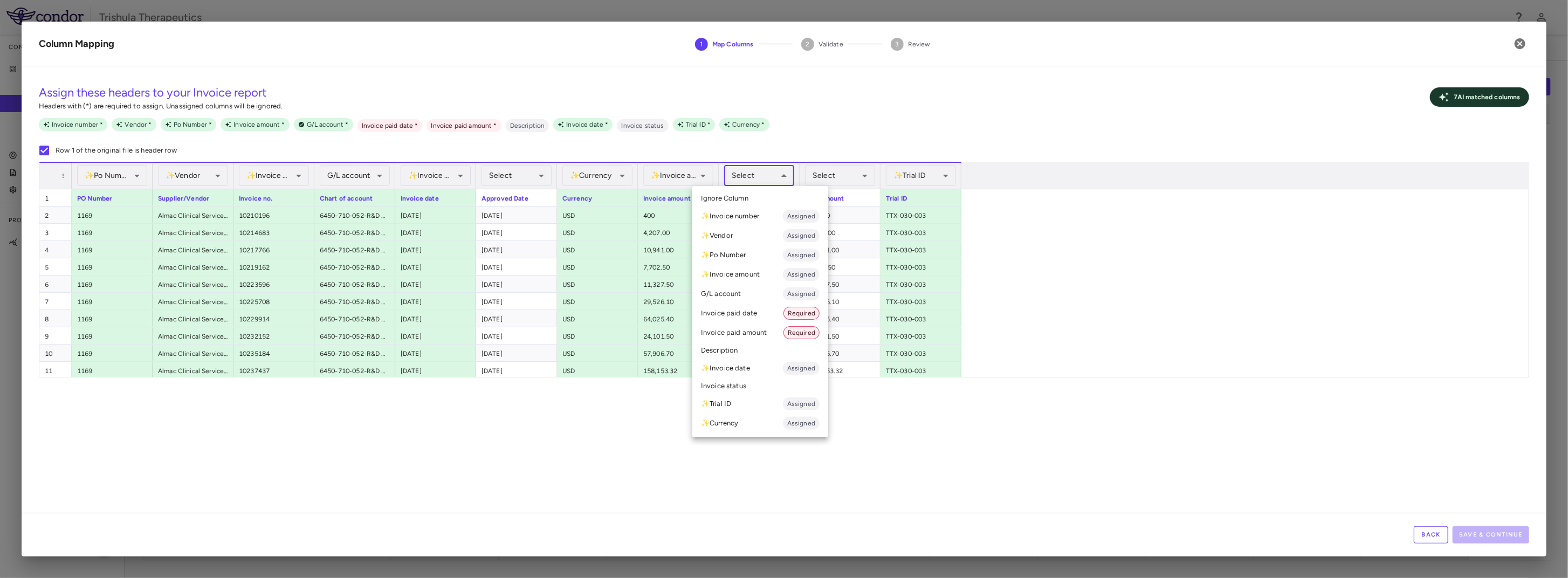
click at [748, 175] on body "Skip to sidebar Skip to main content Trishula Therapeutics Company Accruals PO …" at bounding box center [784, 289] width 1568 height 578
click at [756, 317] on li "Invoice paid date Required" at bounding box center [760, 313] width 136 height 19
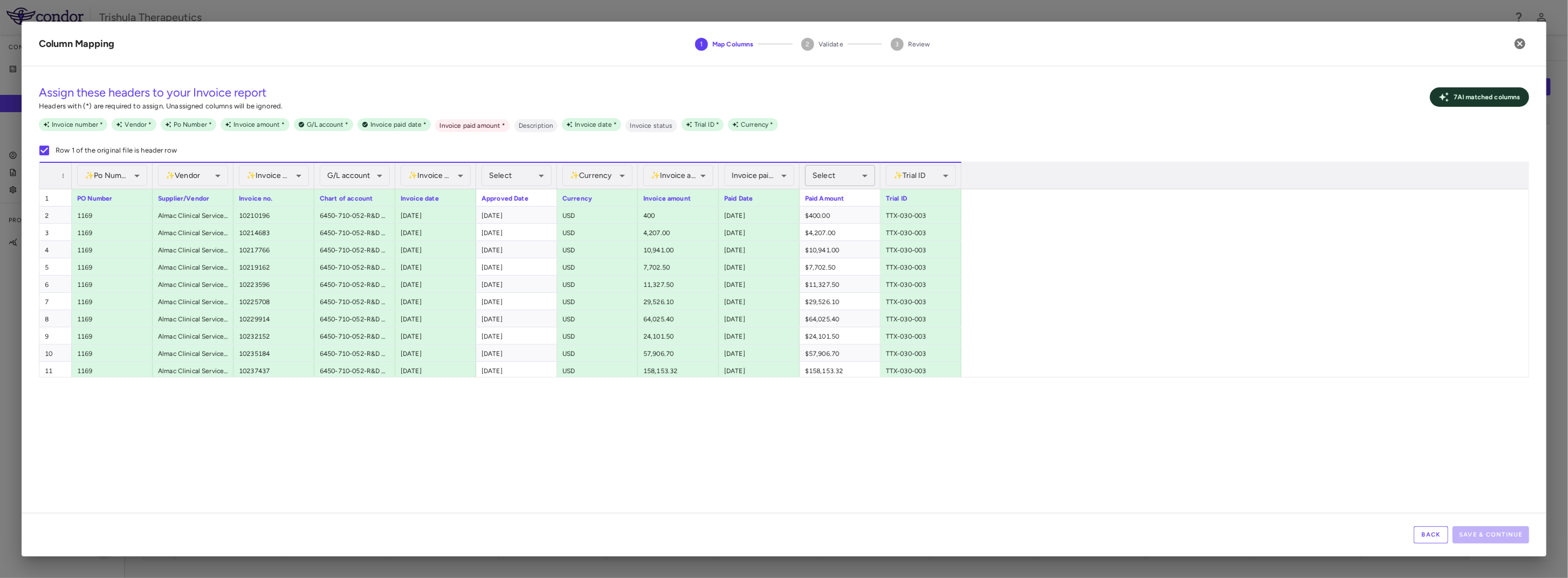
click at [837, 171] on body "Skip to sidebar Skip to main content Trishula Therapeutics Company Accruals PO …" at bounding box center [784, 289] width 1568 height 578
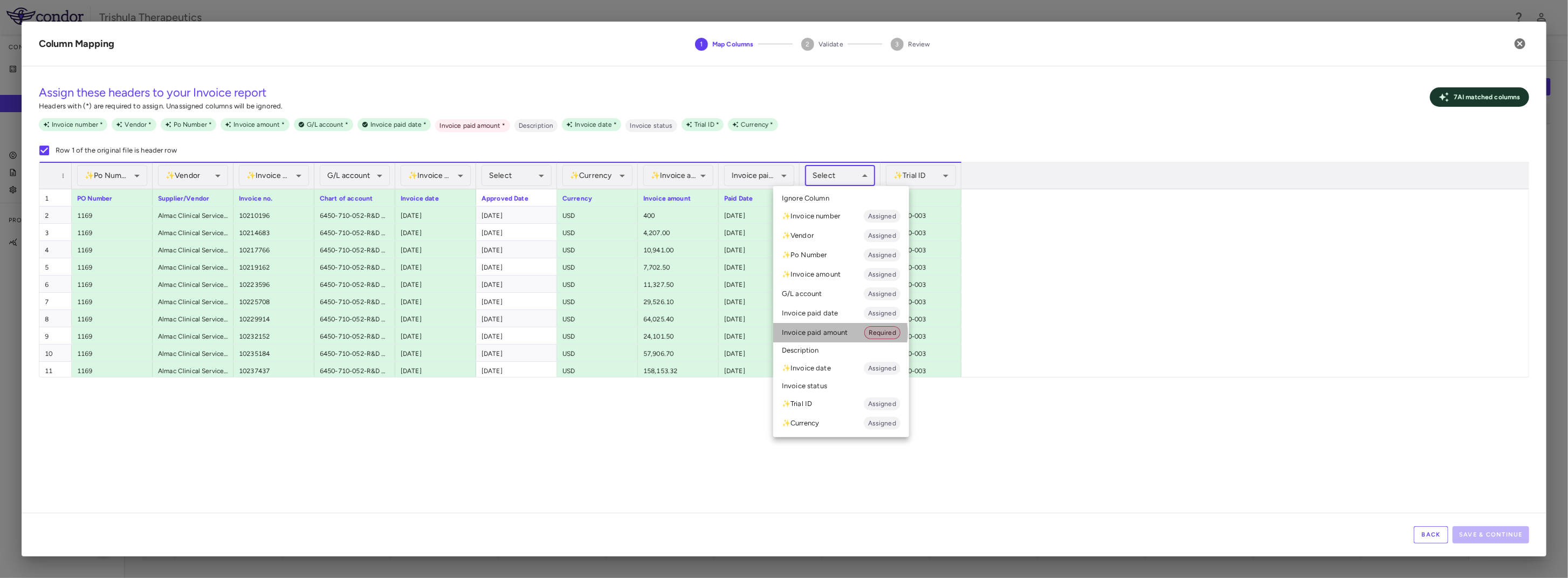
click at [839, 333] on li "Invoice paid amount Required" at bounding box center [841, 333] width 136 height 19
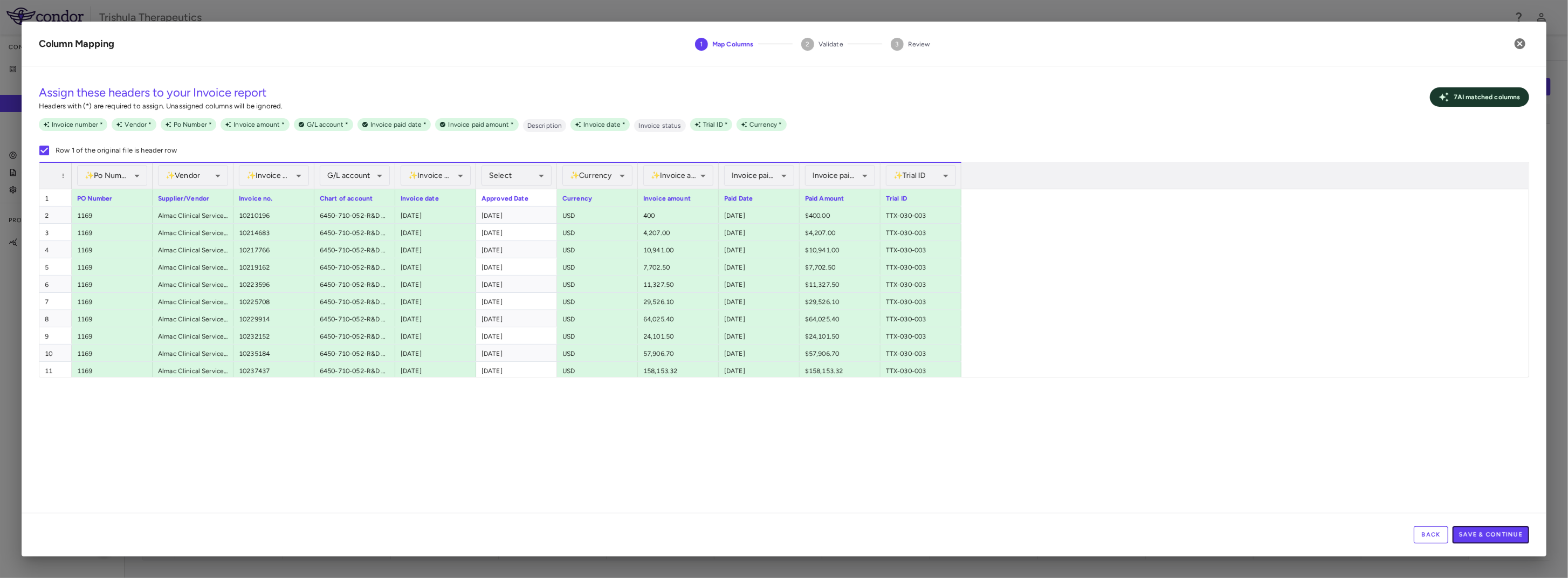
click at [1486, 528] on button "Save & Continue" at bounding box center [1491, 535] width 76 height 17
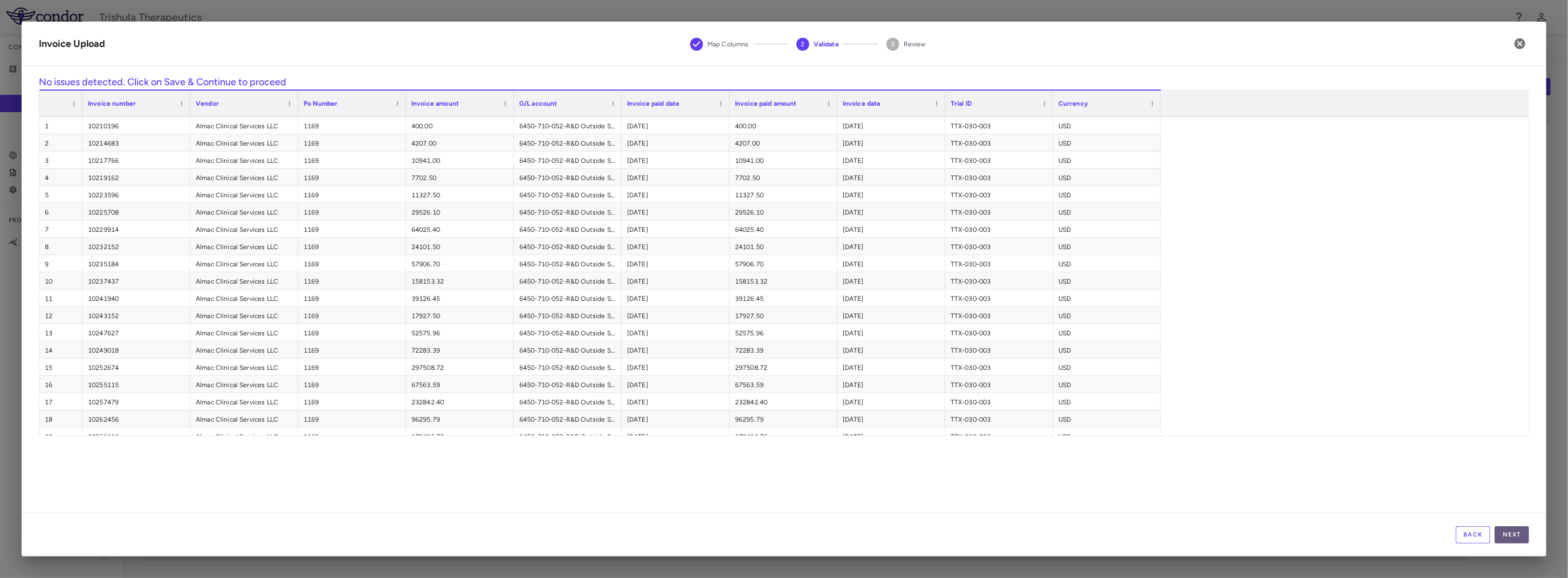
click at [1510, 535] on button "Next" at bounding box center [1513, 535] width 35 height 17
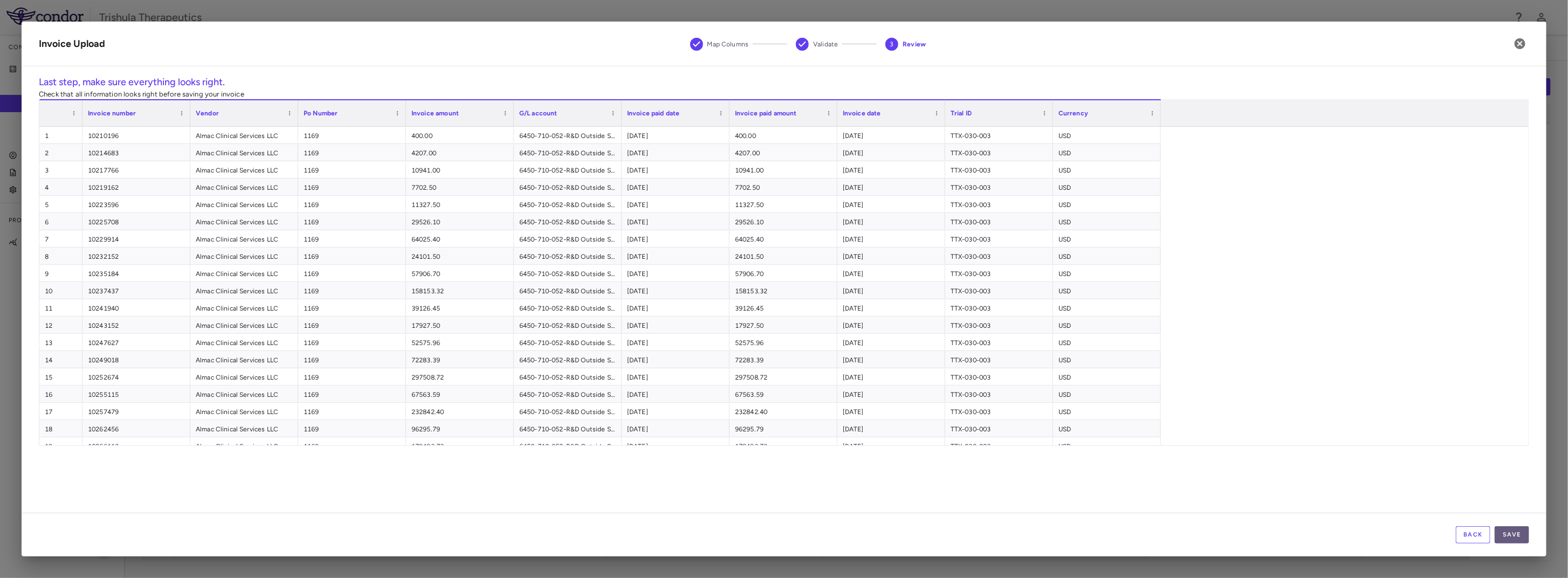
click at [1517, 536] on button "Save" at bounding box center [1513, 535] width 35 height 17
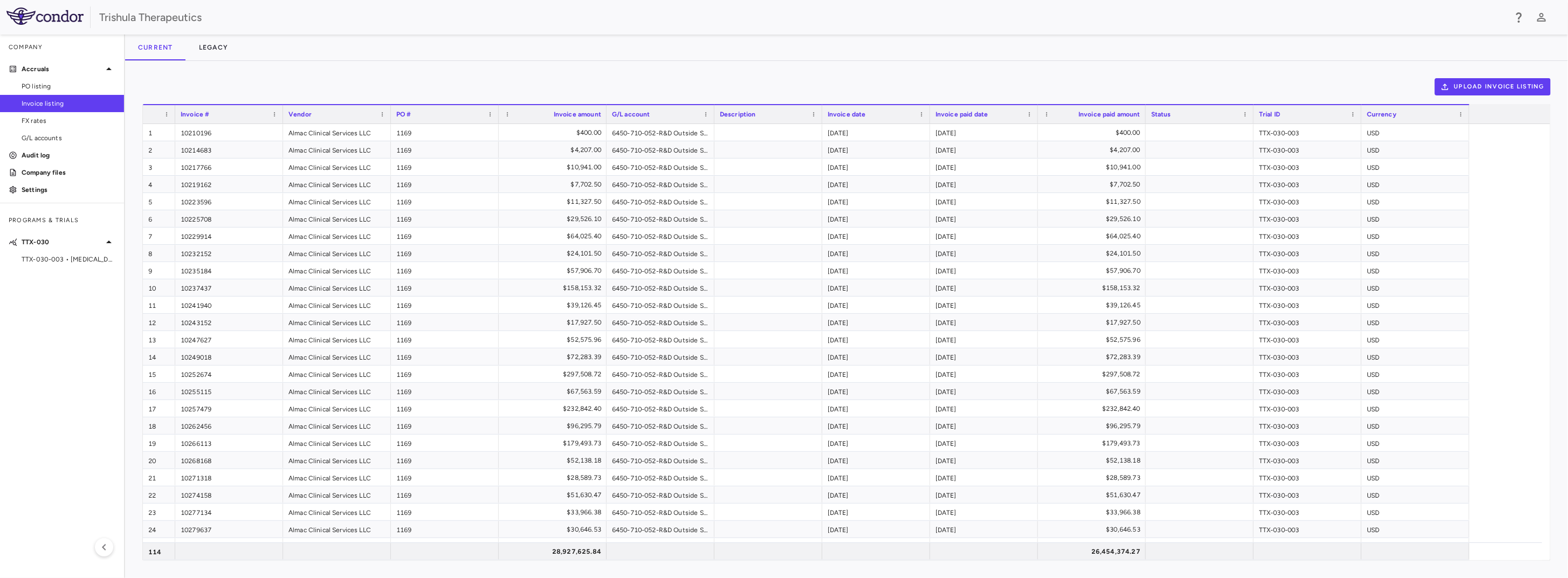
click at [96, 259] on span "TTX-030-003 • [MEDICAL_DATA]" at bounding box center [68, 259] width 94 height 9
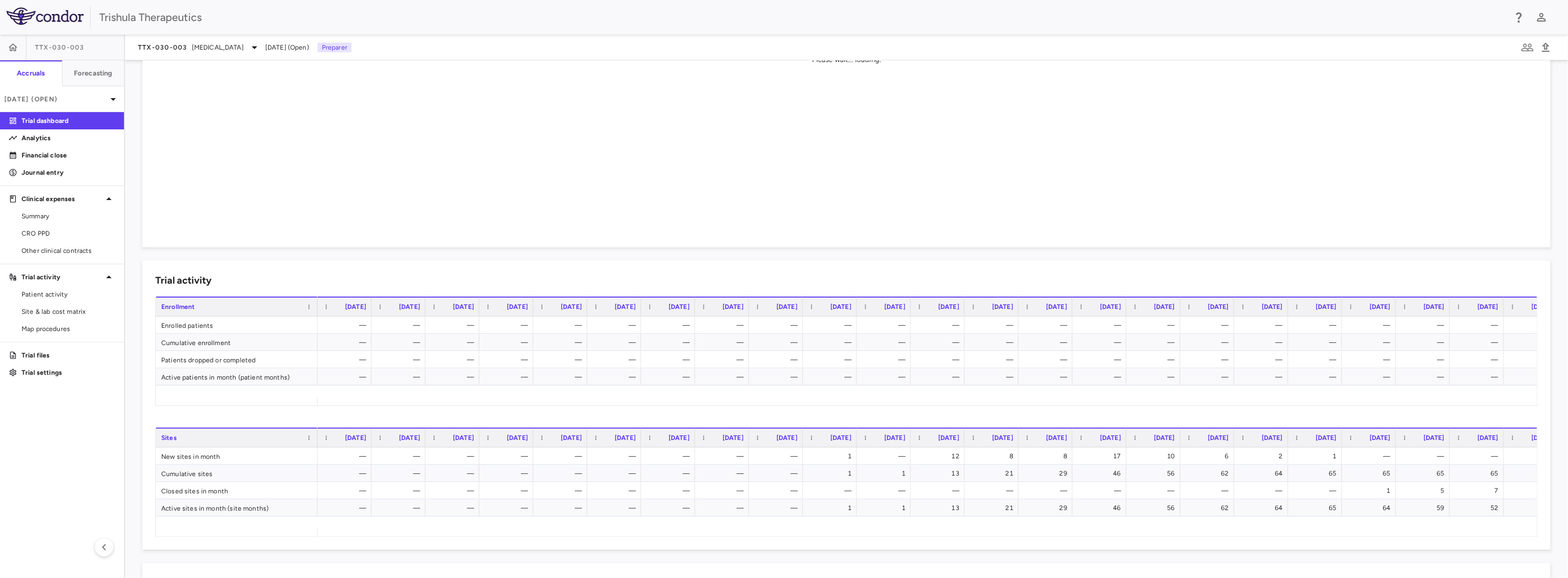
scroll to position [270, 0]
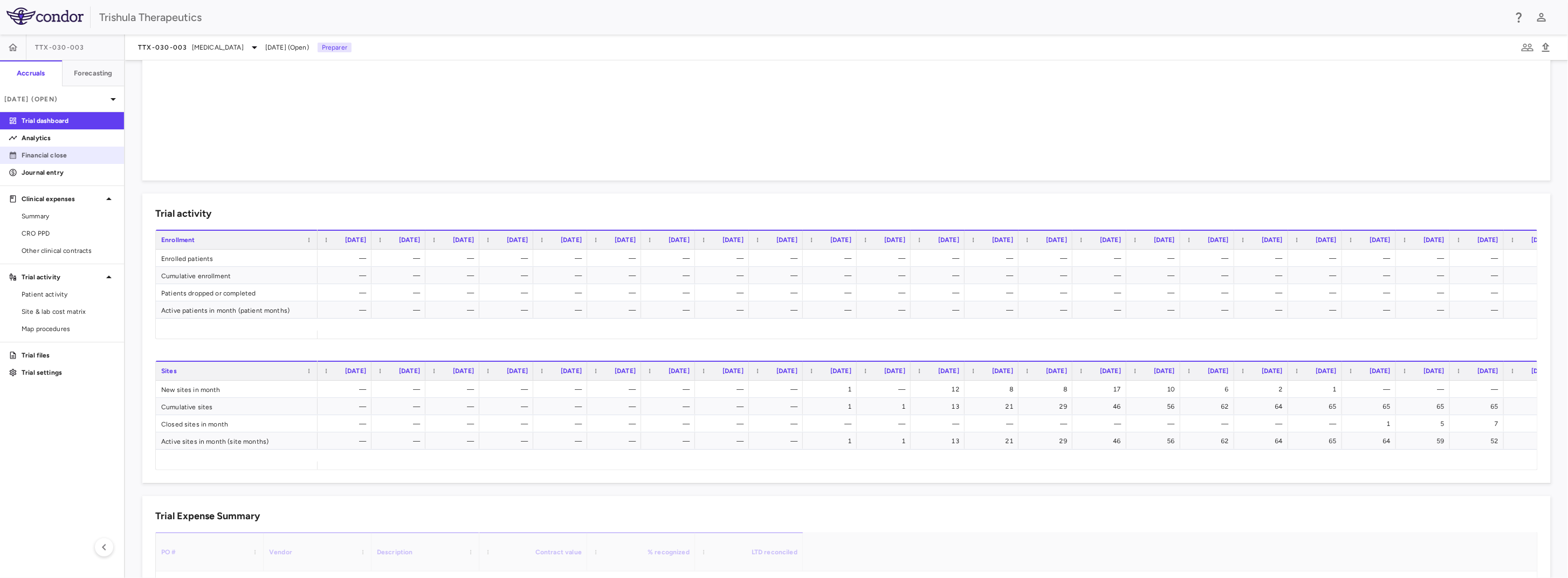
click at [78, 158] on p "Financial close" at bounding box center [68, 155] width 94 height 9
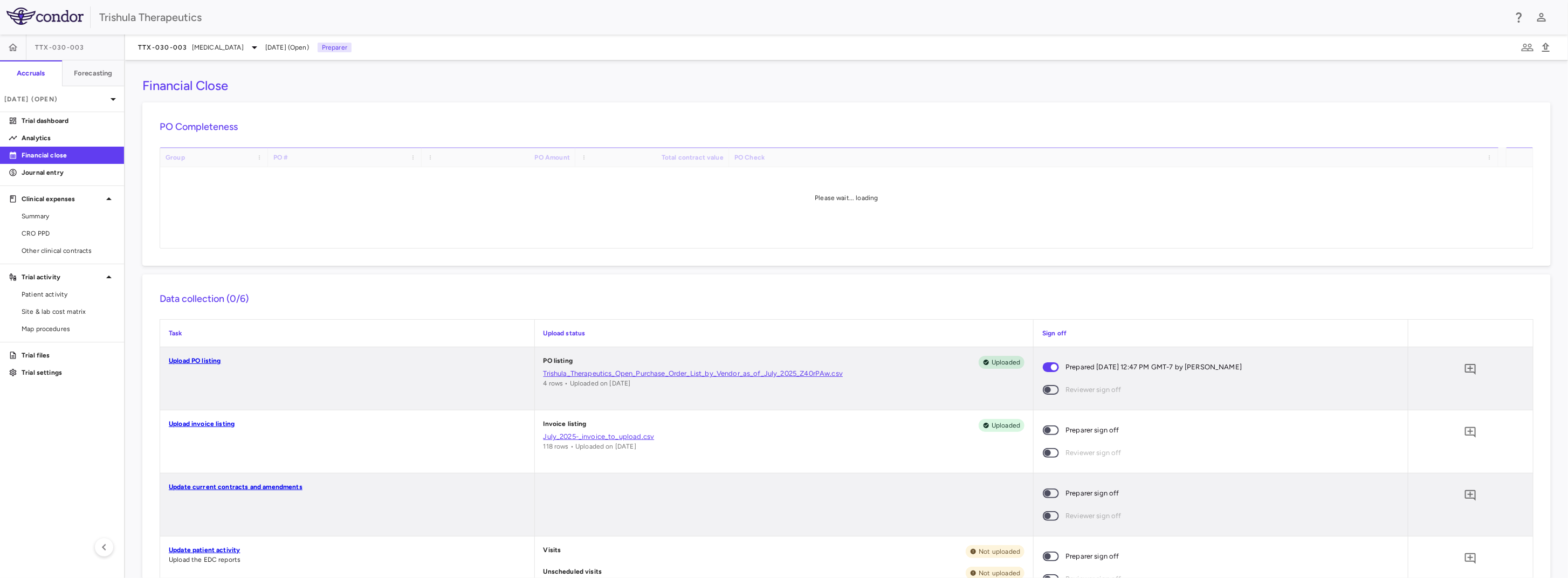
click at [1053, 433] on span at bounding box center [1051, 430] width 16 height 9
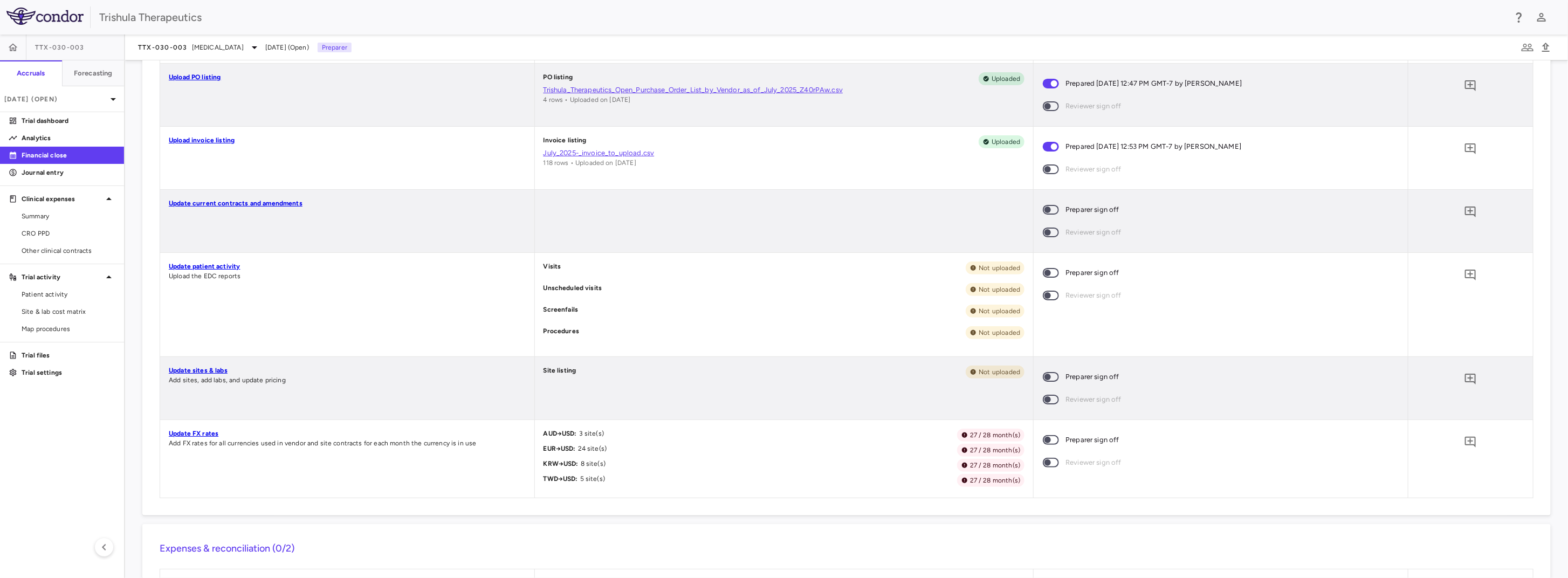
scroll to position [486, 0]
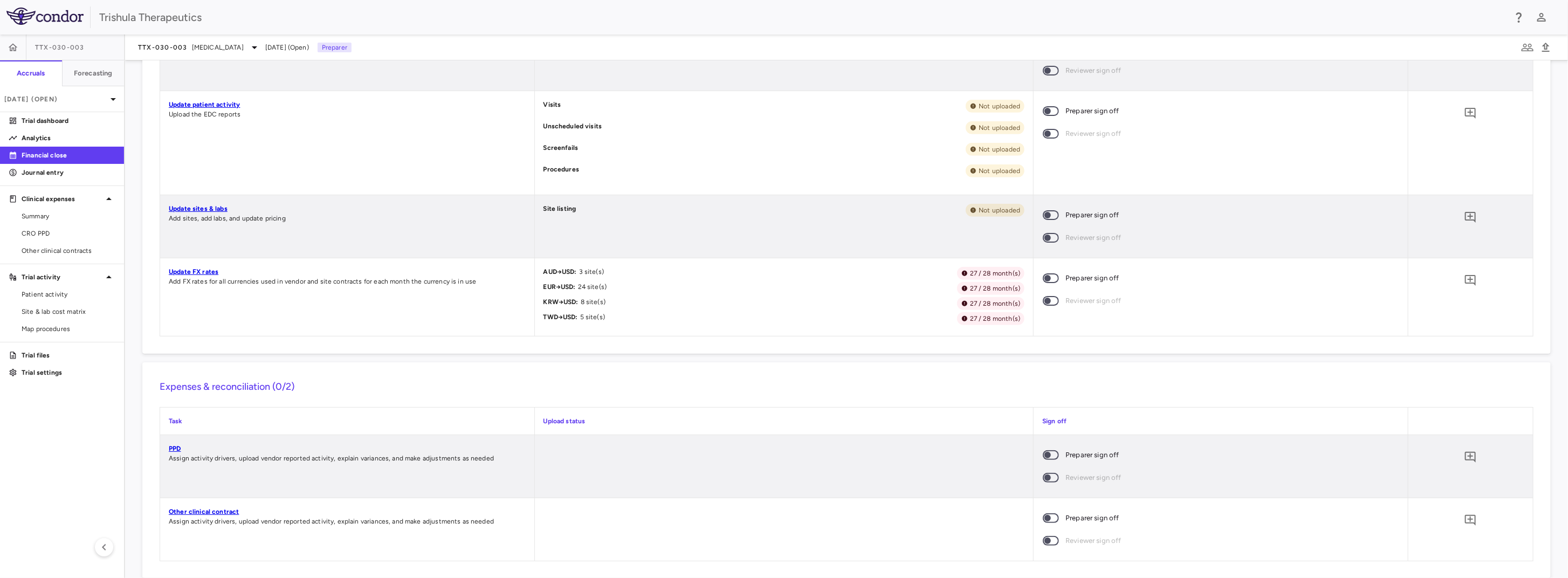
click at [201, 270] on link "Update FX rates" at bounding box center [194, 271] width 50 height 7
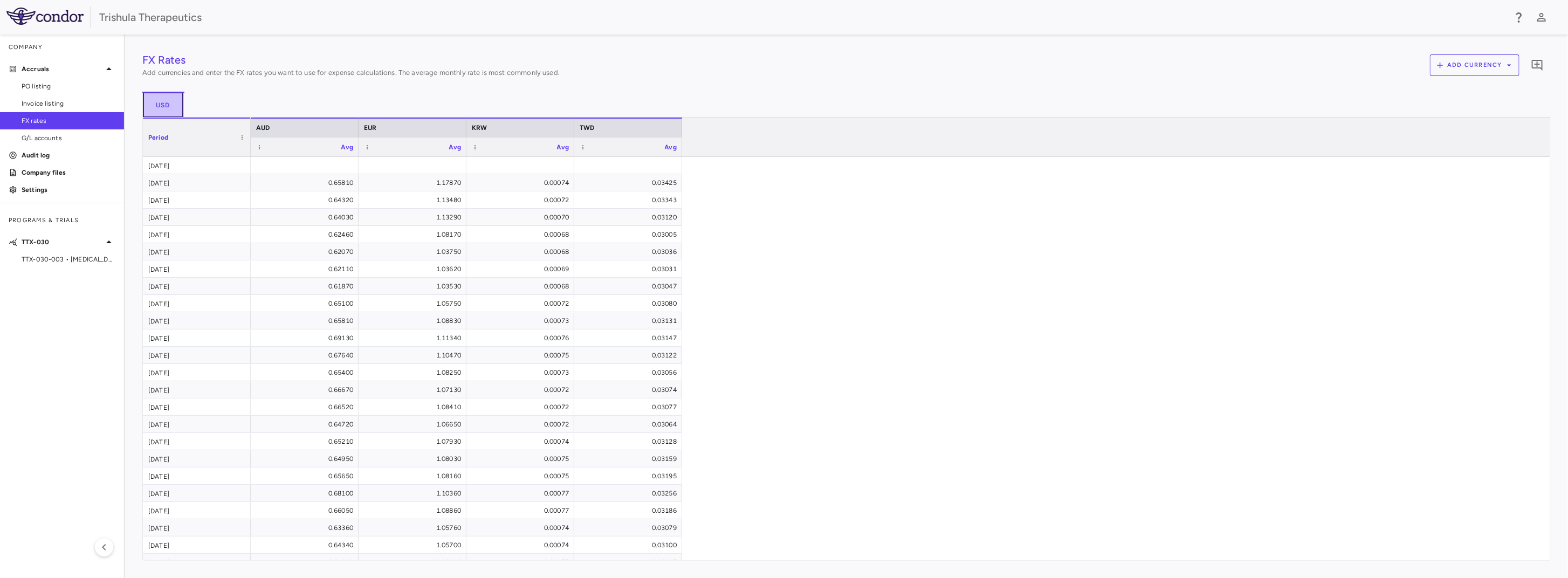
click at [158, 99] on button "USD" at bounding box center [163, 104] width 42 height 26
click at [1538, 67] on icon "Add comment" at bounding box center [1538, 66] width 13 height 13
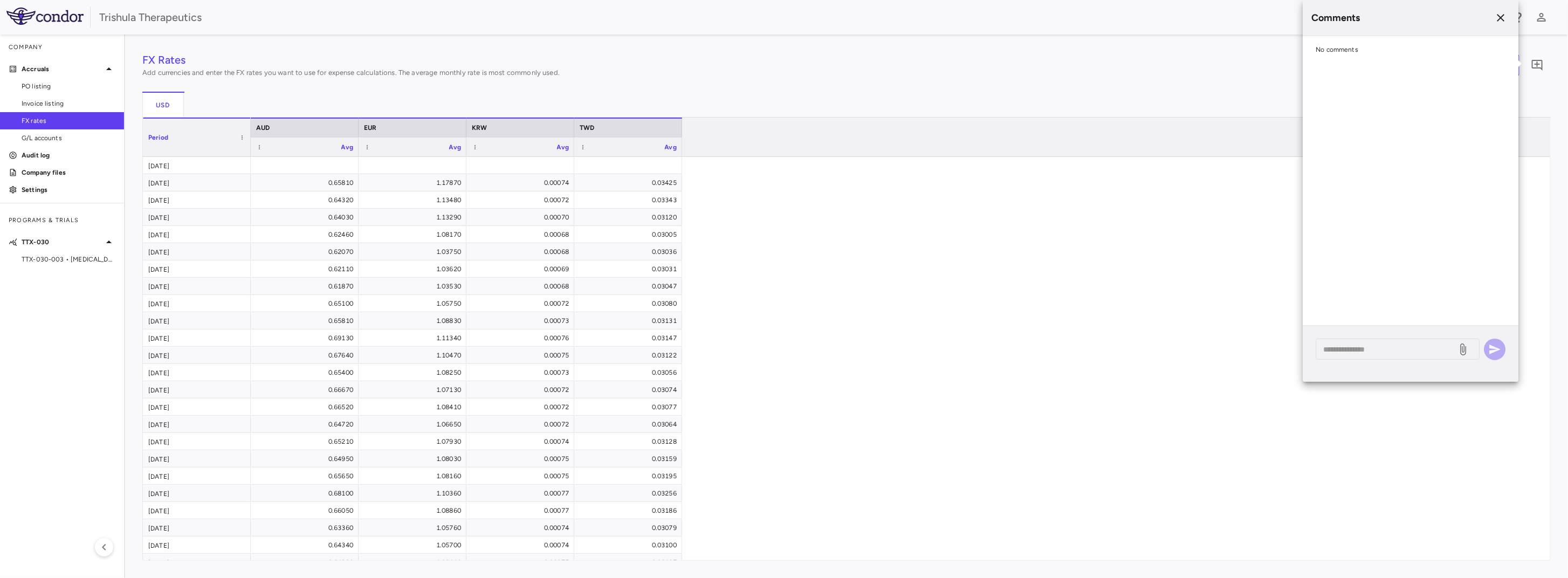
click at [1082, 187] on div "0.65810 1.17870 0.00074 0.03425 0.64320 1.13480 0.00072 0.03343 0.64030 1.13290…" at bounding box center [897, 399] width 1292 height 484
click at [756, 92] on div "USD" at bounding box center [847, 104] width 1409 height 26
click at [1502, 19] on icon "button" at bounding box center [1501, 18] width 13 height 13
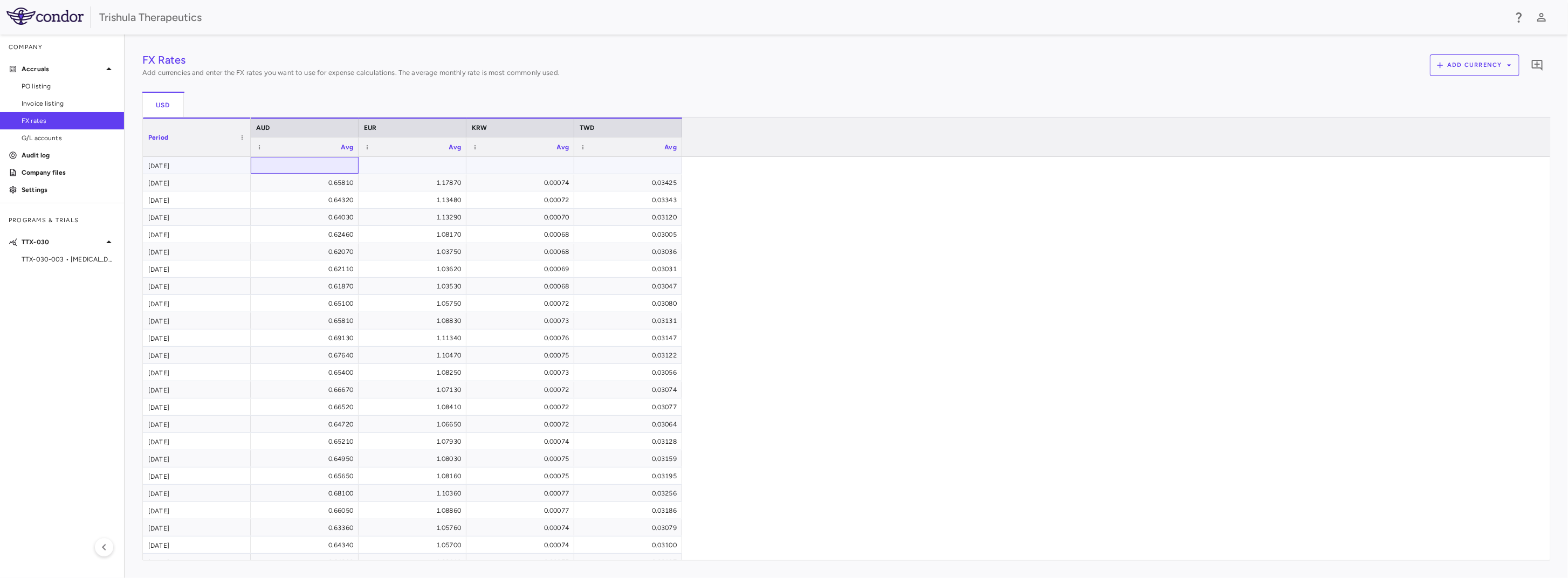
click at [304, 161] on div at bounding box center [304, 166] width 97 height 16
drag, startPoint x: 296, startPoint y: 156, endPoint x: 297, endPoint y: 163, distance: 7.1
click at [296, 157] on div "​" at bounding box center [305, 165] width 108 height 17
click at [325, 237] on span "Paste" at bounding box center [356, 237] width 91 height 15
click at [268, 157] on div "Period AUD EUR KRW TWD Avg Avg" at bounding box center [847, 338] width 1408 height 443
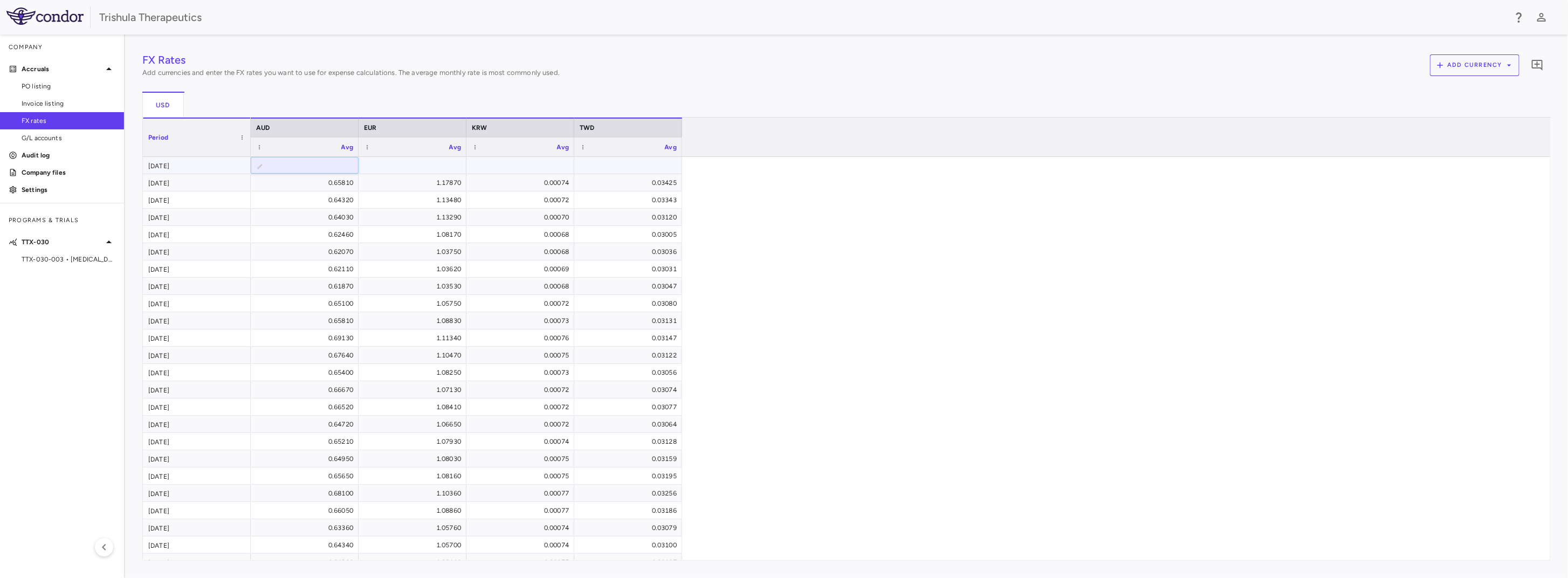
click at [271, 168] on input "number" at bounding box center [313, 166] width 91 height 18
type input "******"
click at [389, 168] on div "FX Rates Add currencies and enter the FX rates you want to use for expense calc…" at bounding box center [847, 307] width 1409 height 510
click at [425, 166] on div at bounding box center [412, 166] width 97 height 16
type input "******"
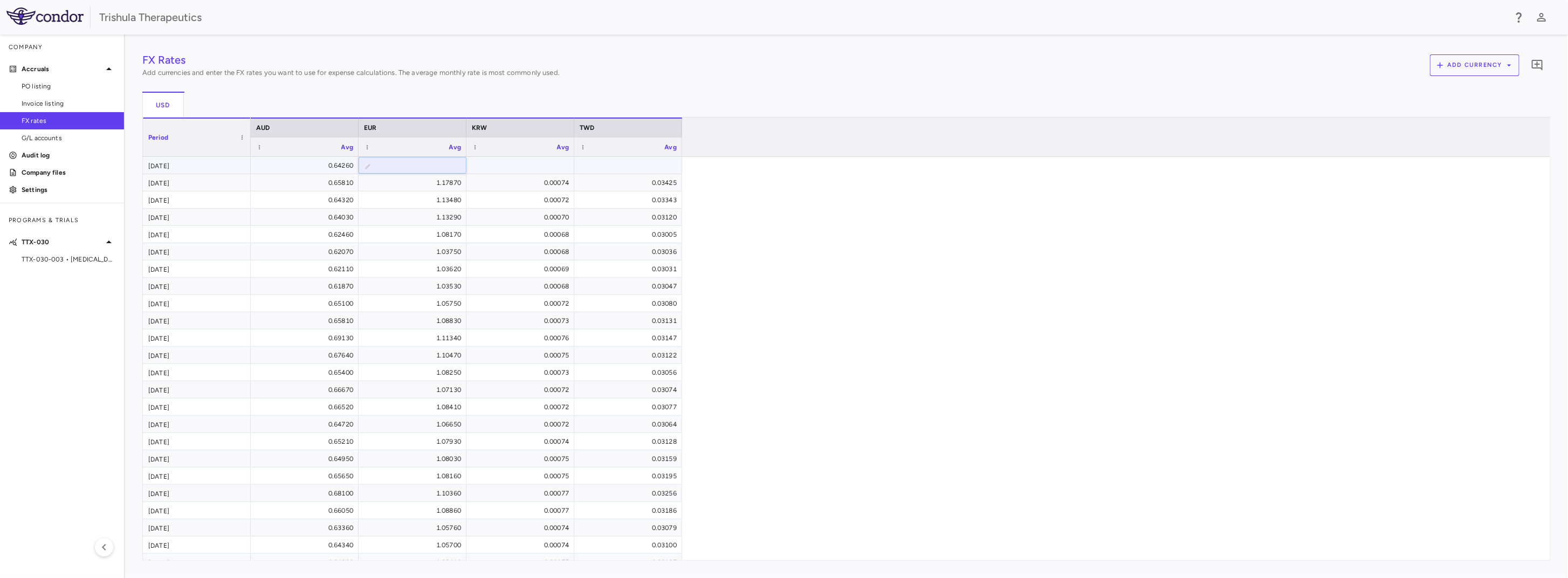
click at [538, 167] on div "FX Rates Add currencies and enter the FX rates you want to use for expense calc…" at bounding box center [847, 307] width 1409 height 510
click at [540, 163] on div at bounding box center [520, 166] width 97 height 16
type input "*******"
click at [594, 162] on div "FX Rates Add currencies and enter the FX rates you want to use for expense calc…" at bounding box center [847, 307] width 1409 height 510
click at [638, 165] on div at bounding box center [628, 166] width 97 height 16
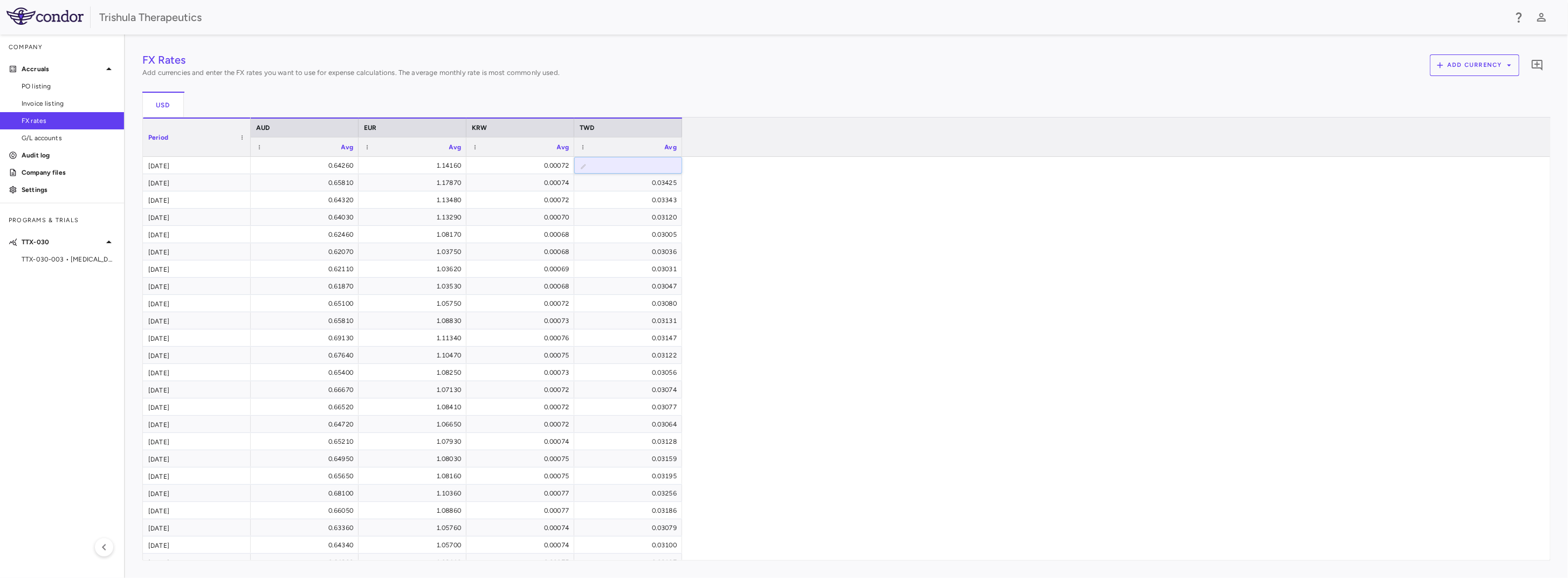
click at [946, 243] on div "0.64260 1.14160 0.00072 ​ ****** 0.65810 1.17870 0.00074 0.03425 0.64320 1.1348…" at bounding box center [897, 399] width 1292 height 484
click at [762, 320] on div "0.64260 1.14160 0.00072 ​ ****** 0.65810 1.17870 0.00074 0.03425 0.64320 1.1348…" at bounding box center [897, 399] width 1292 height 484
click at [720, 91] on div "USD" at bounding box center [847, 104] width 1409 height 26
click at [650, 169] on input "******" at bounding box center [636, 166] width 91 height 18
click at [630, 168] on input "******" at bounding box center [636, 166] width 91 height 18
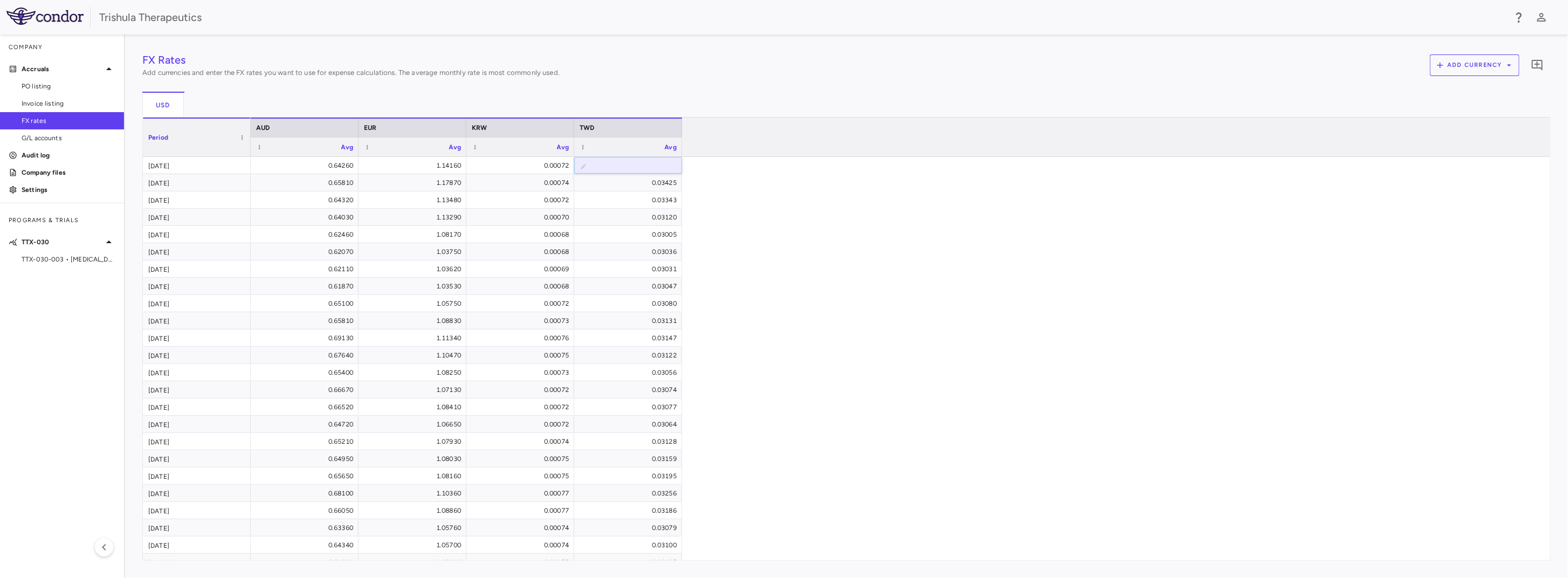
type input "*******"
click at [841, 287] on div "0.64260 1.14160 0.00072 ​ ******* 0.65810 1.17870 0.00074 0.03425 0.64320 1.134…" at bounding box center [897, 399] width 1292 height 484
click at [597, 182] on div "FX Rates Add currencies and enter the FX rates you want to use for expense calc…" at bounding box center [847, 307] width 1409 height 510
click at [1536, 68] on icon "Add comment" at bounding box center [1537, 65] width 11 height 11
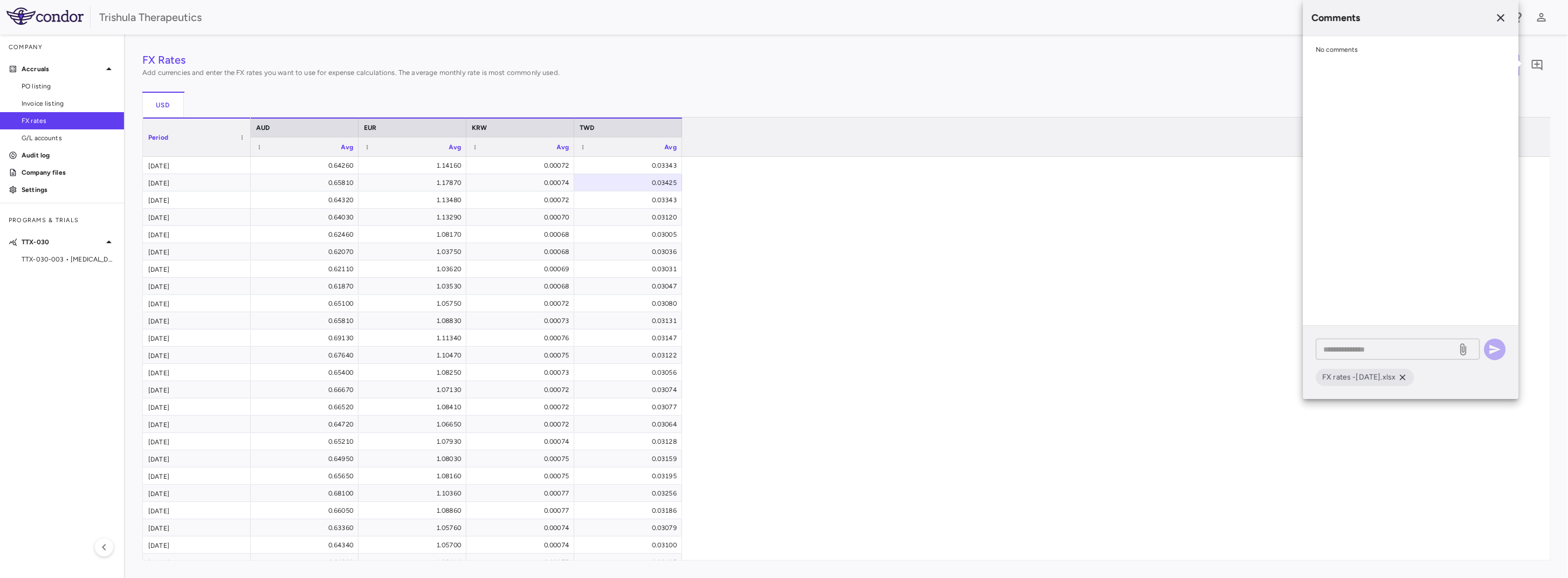
click at [1365, 351] on textarea at bounding box center [1386, 349] width 126 height 12
type textarea "*"
type textarea "**********"
click at [1497, 352] on icon "button" at bounding box center [1495, 350] width 13 height 13
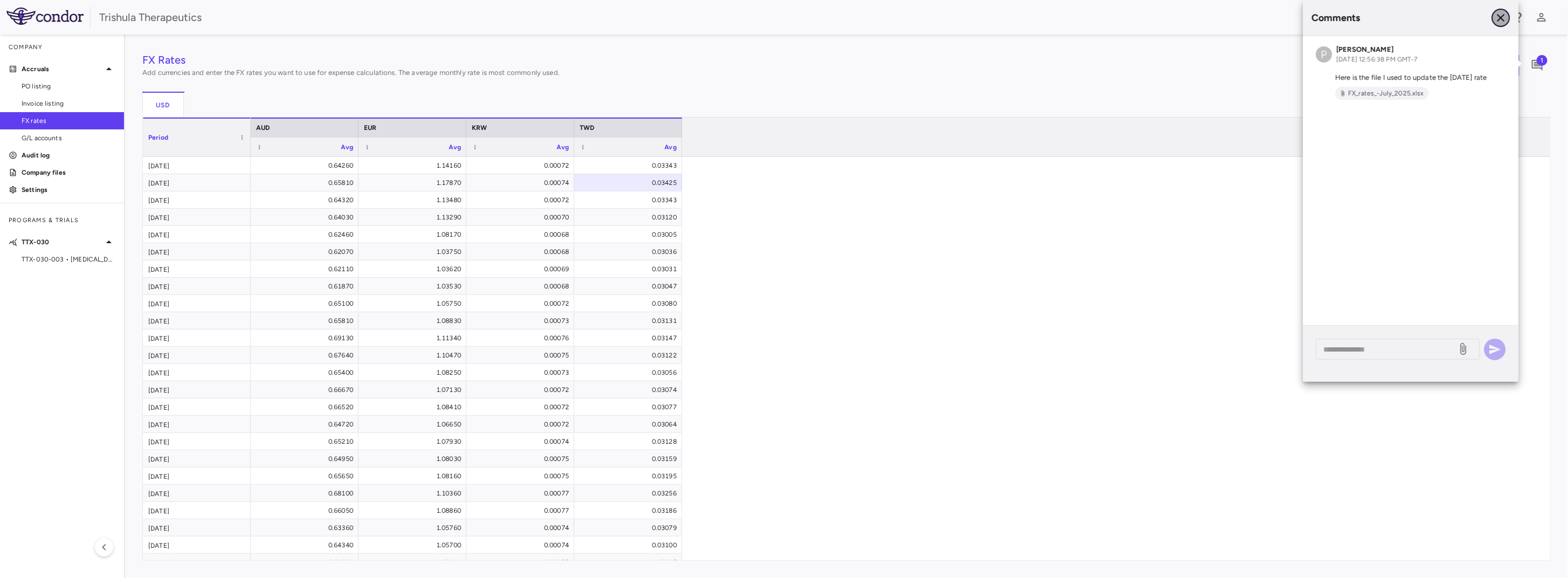
click at [1502, 19] on icon "button" at bounding box center [1501, 18] width 13 height 13
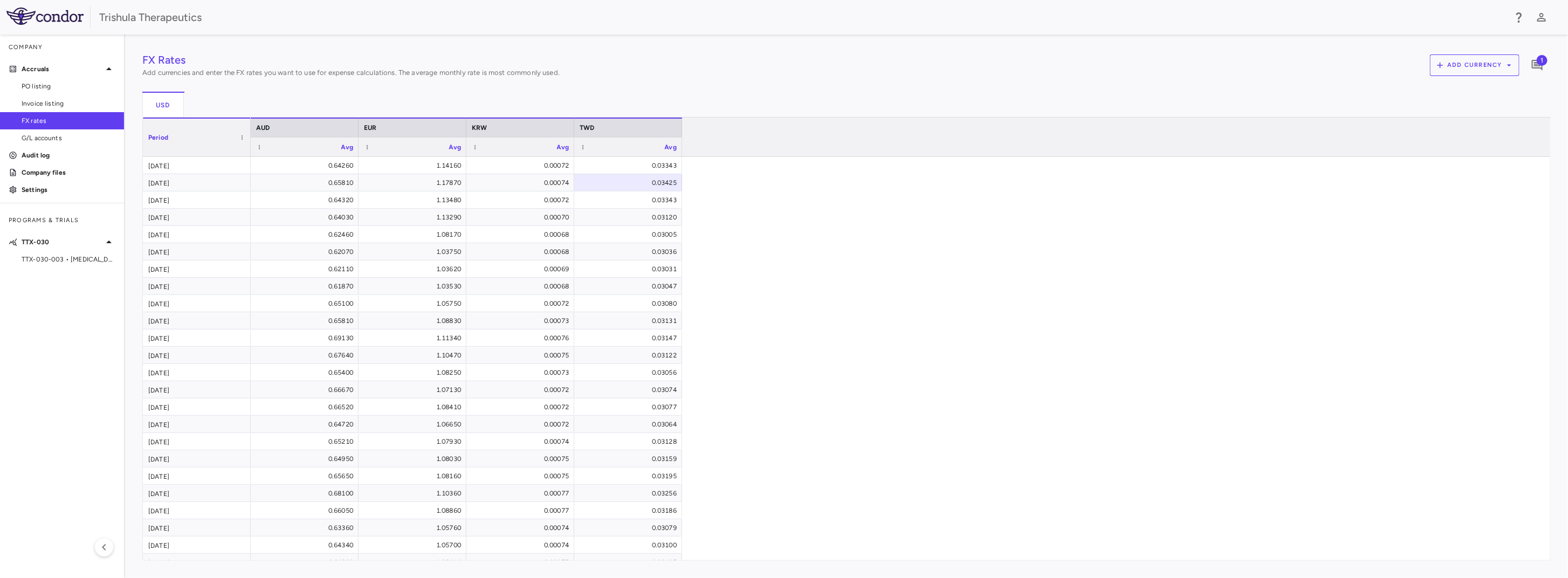
drag, startPoint x: 44, startPoint y: 256, endPoint x: 66, endPoint y: 256, distance: 22.0
click at [44, 256] on span "TTX-030-003 • [MEDICAL_DATA]" at bounding box center [68, 259] width 94 height 9
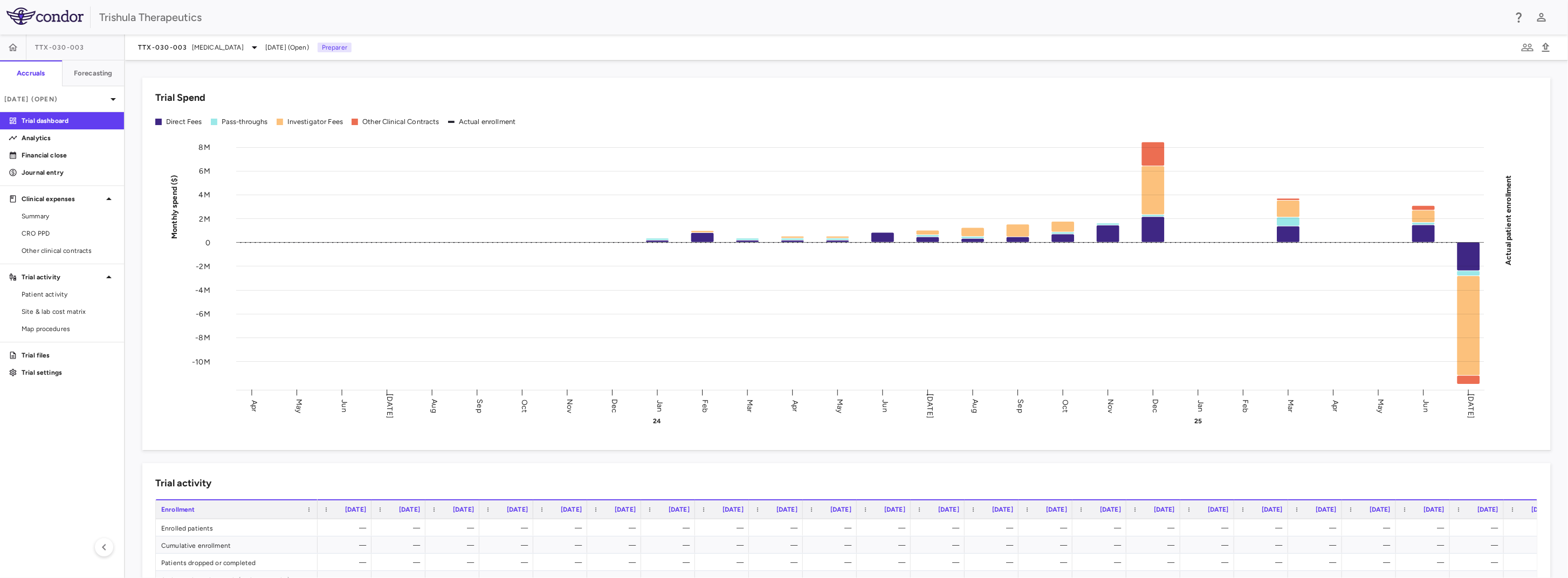
click at [42, 118] on p "Trial dashboard" at bounding box center [68, 120] width 94 height 9
click at [45, 197] on p "Clinical expenses" at bounding box center [62, 199] width 81 height 9
click at [58, 48] on span "TTX-030-003" at bounding box center [60, 48] width 50 height 9
click at [78, 156] on p "Financial close" at bounding box center [68, 155] width 94 height 9
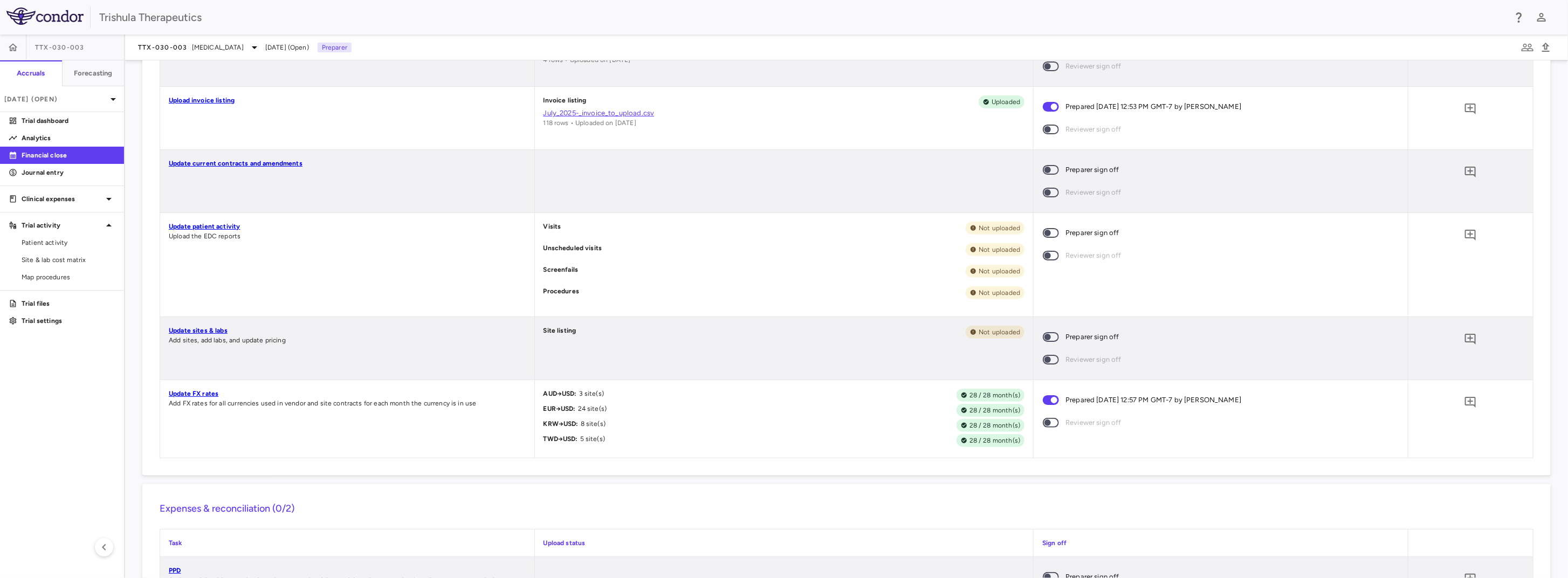
scroll to position [202, 0]
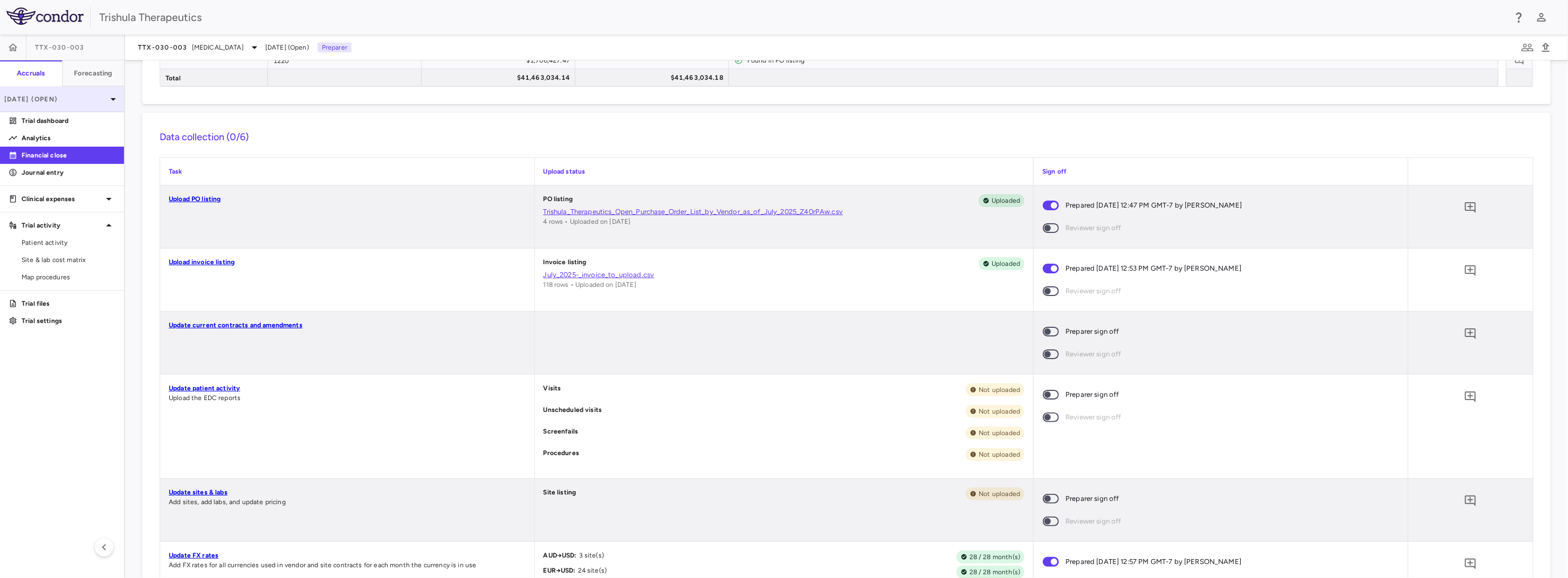
click at [99, 98] on p "[DATE] (Open)" at bounding box center [55, 99] width 102 height 9
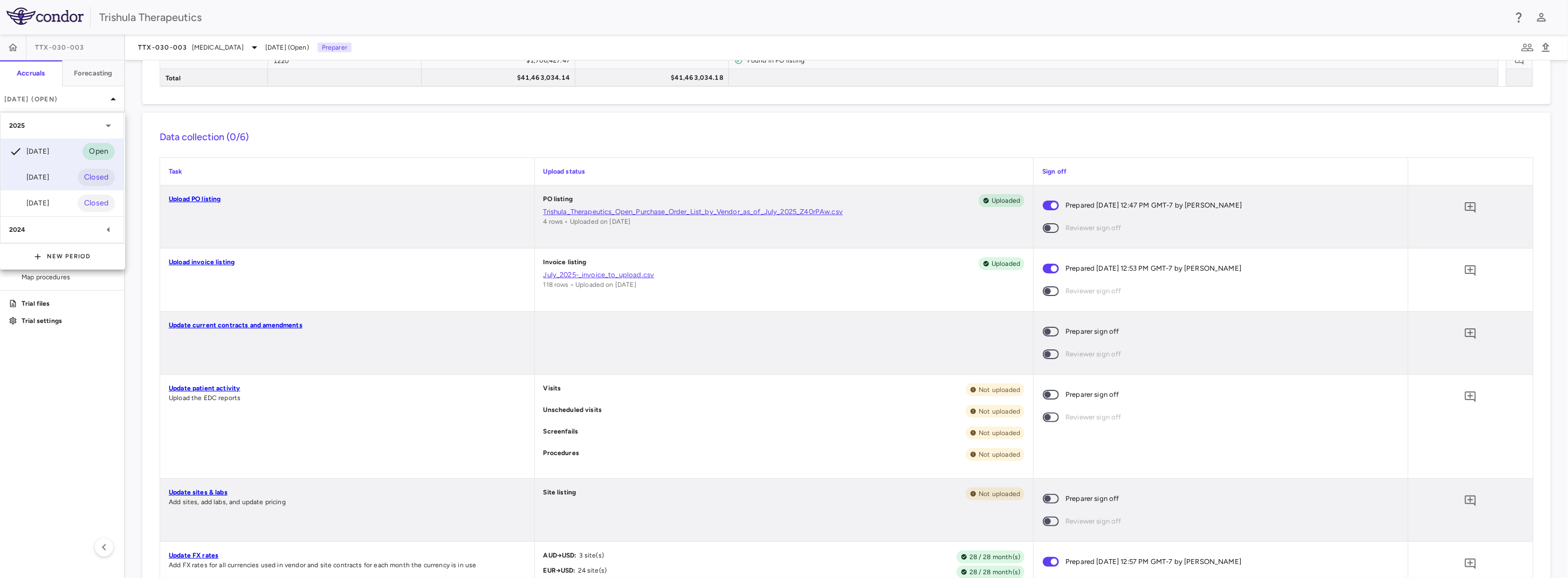
click at [71, 176] on div "[DATE] Closed" at bounding box center [62, 178] width 123 height 26
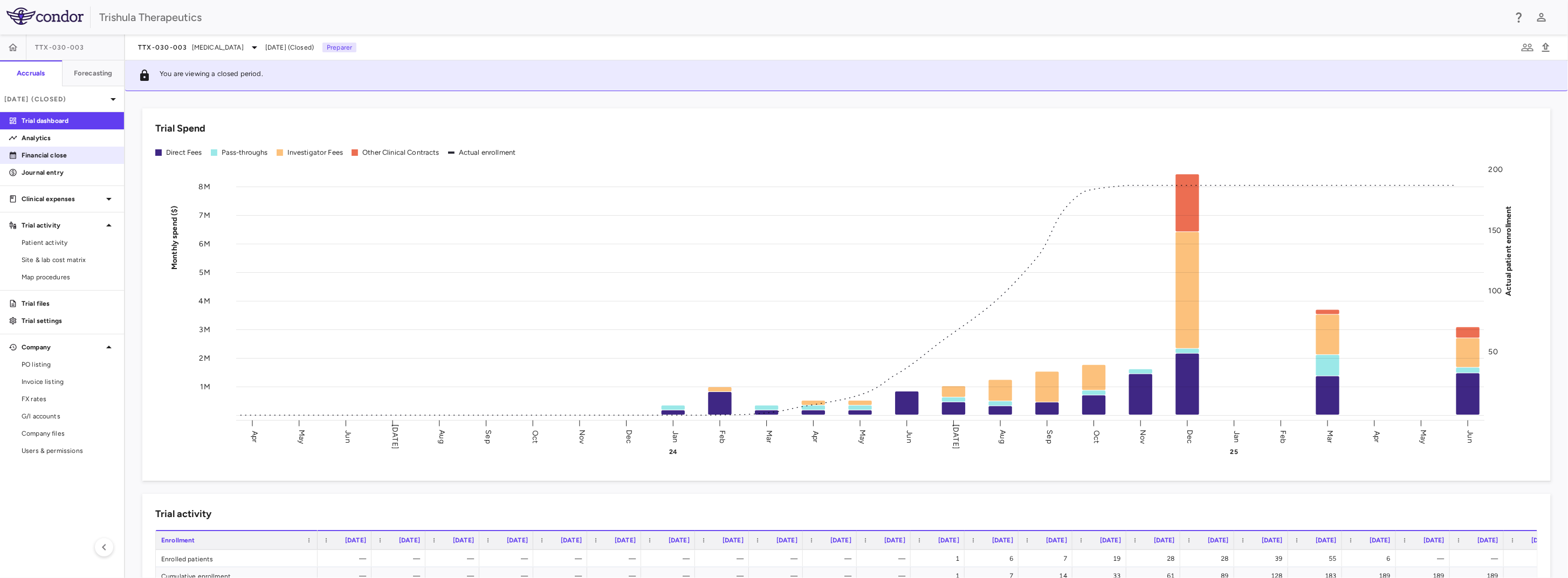
click at [38, 156] on p "Financial close" at bounding box center [68, 155] width 94 height 9
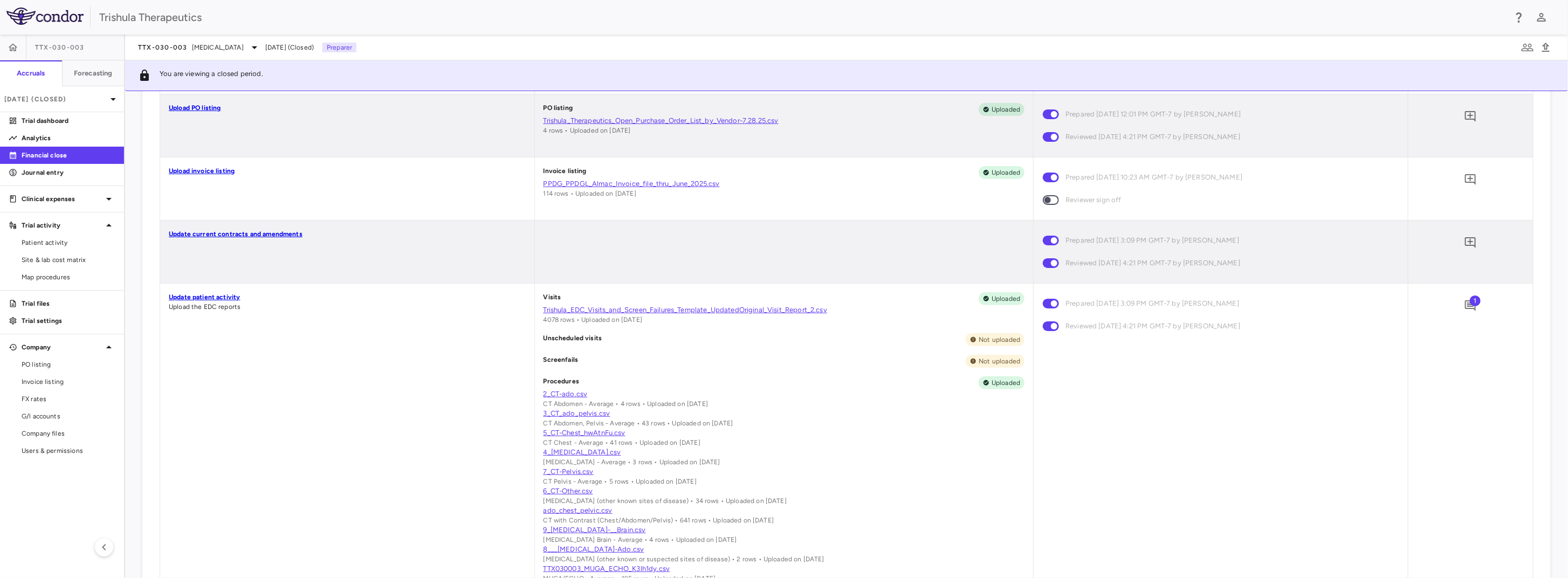
scroll to position [324, 0]
click at [1470, 302] on span "1" at bounding box center [1475, 301] width 11 height 11
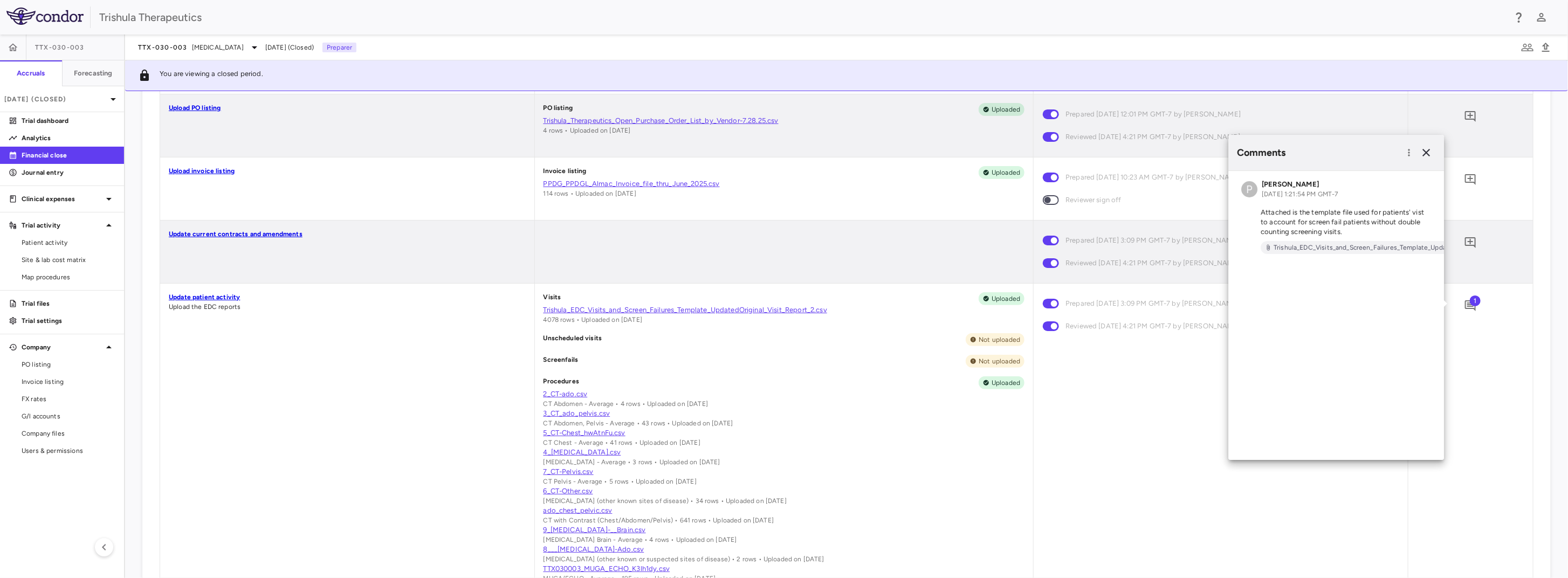
click at [1444, 154] on div "Comments" at bounding box center [1336, 152] width 216 height 35
click at [1429, 146] on icon "button" at bounding box center [1426, 153] width 13 height 13
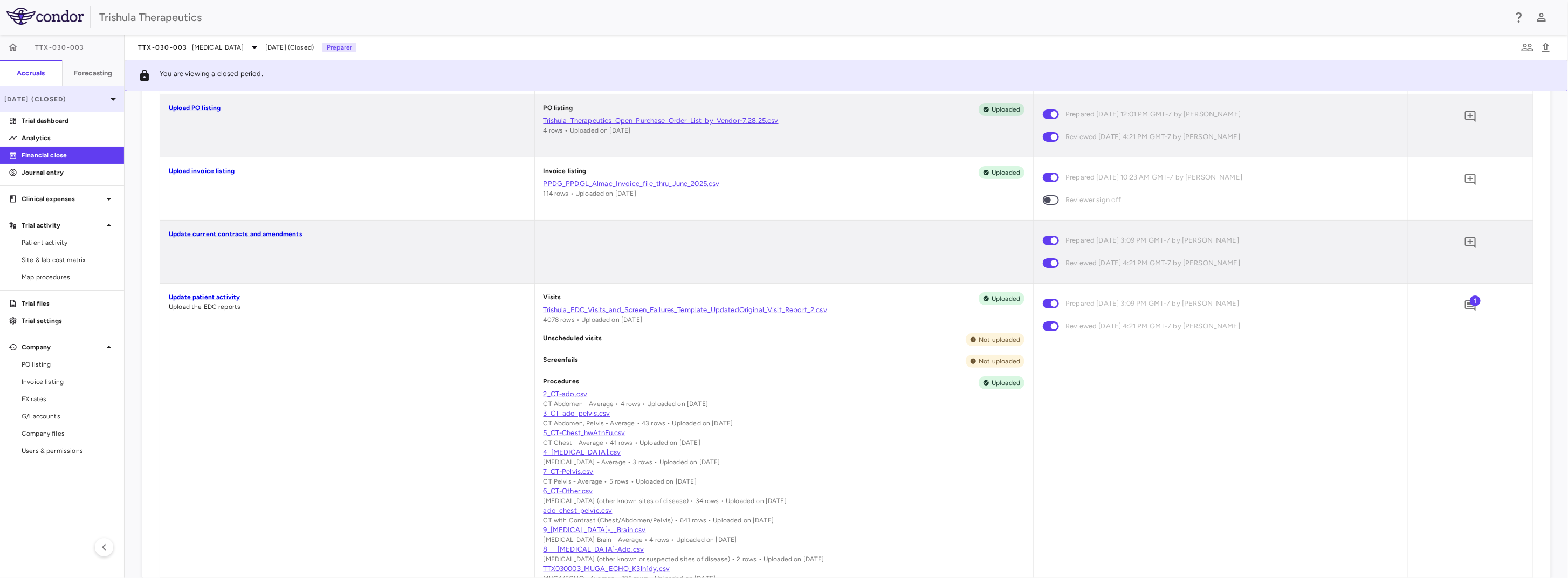
click at [72, 100] on p "[DATE] (Closed)" at bounding box center [55, 99] width 102 height 9
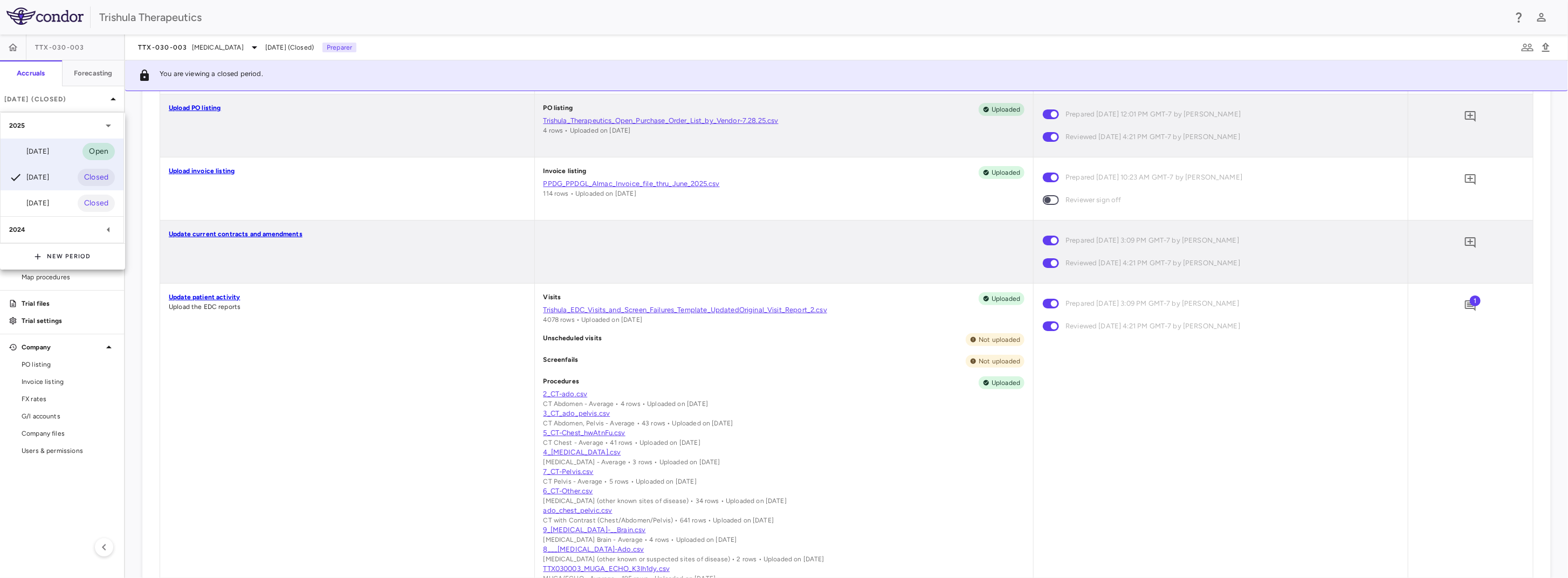
click at [36, 154] on div "[DATE]" at bounding box center [29, 152] width 40 height 13
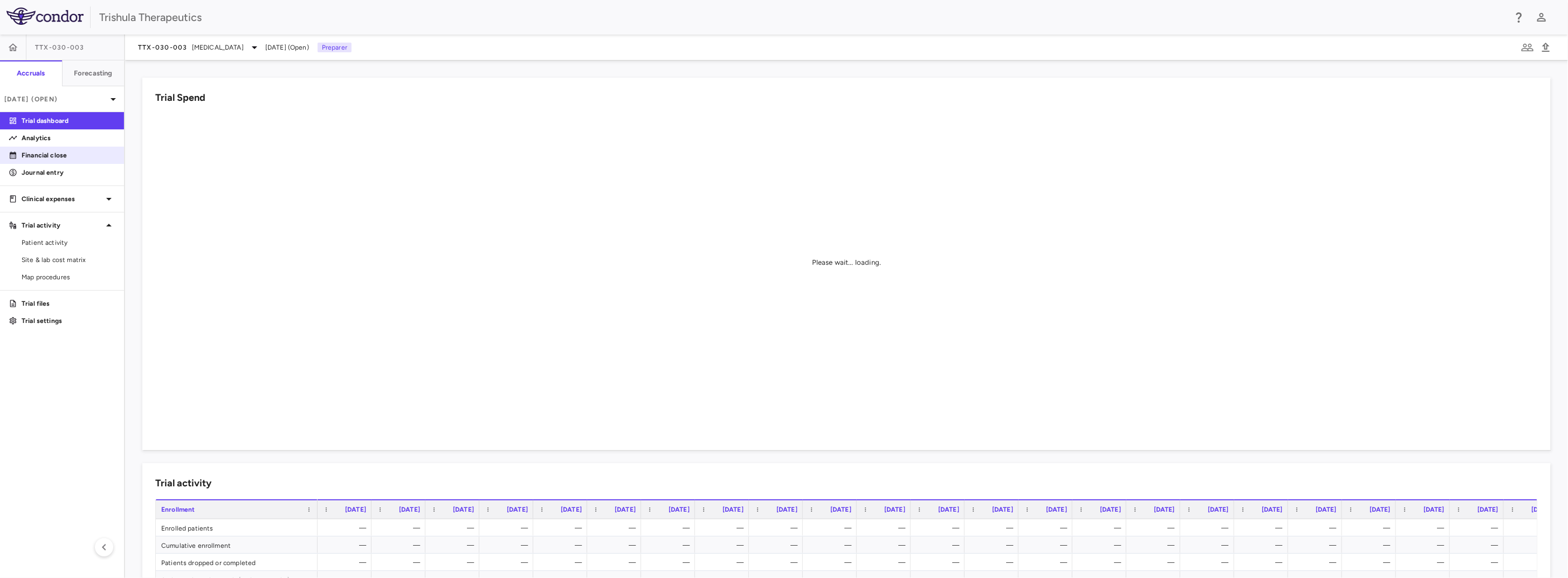
click at [66, 153] on p "Financial close" at bounding box center [68, 155] width 94 height 9
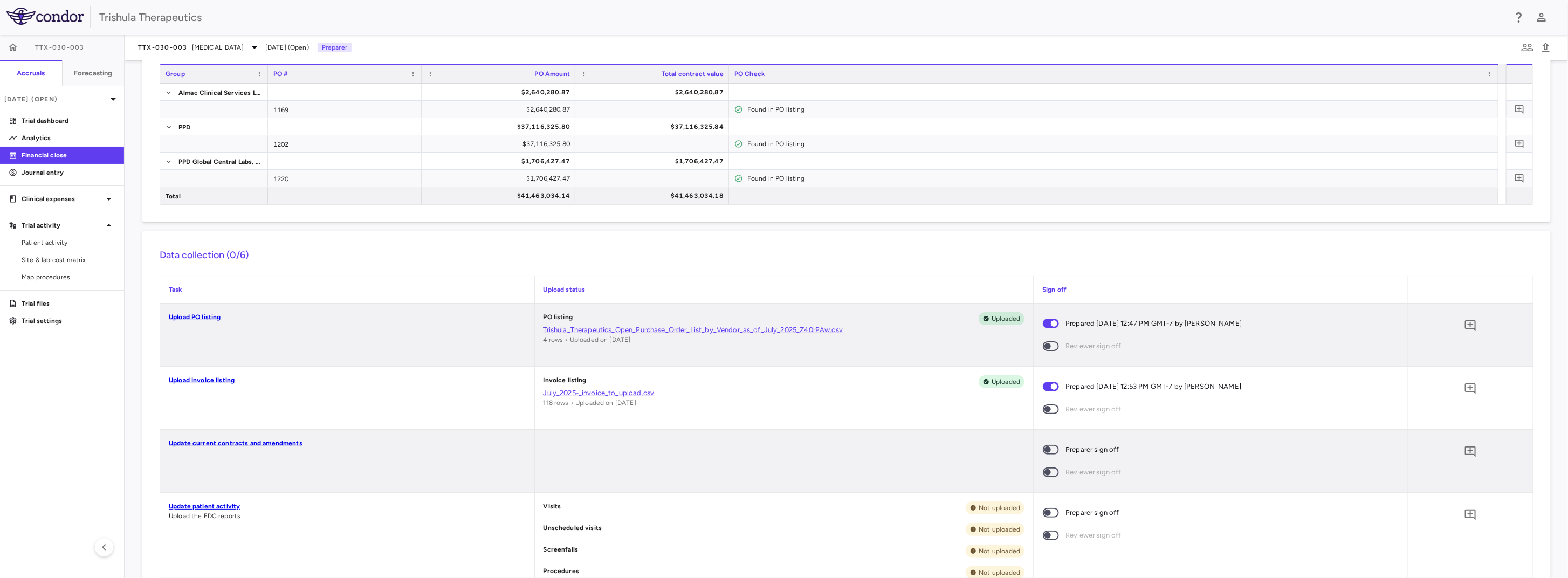
scroll to position [162, 0]
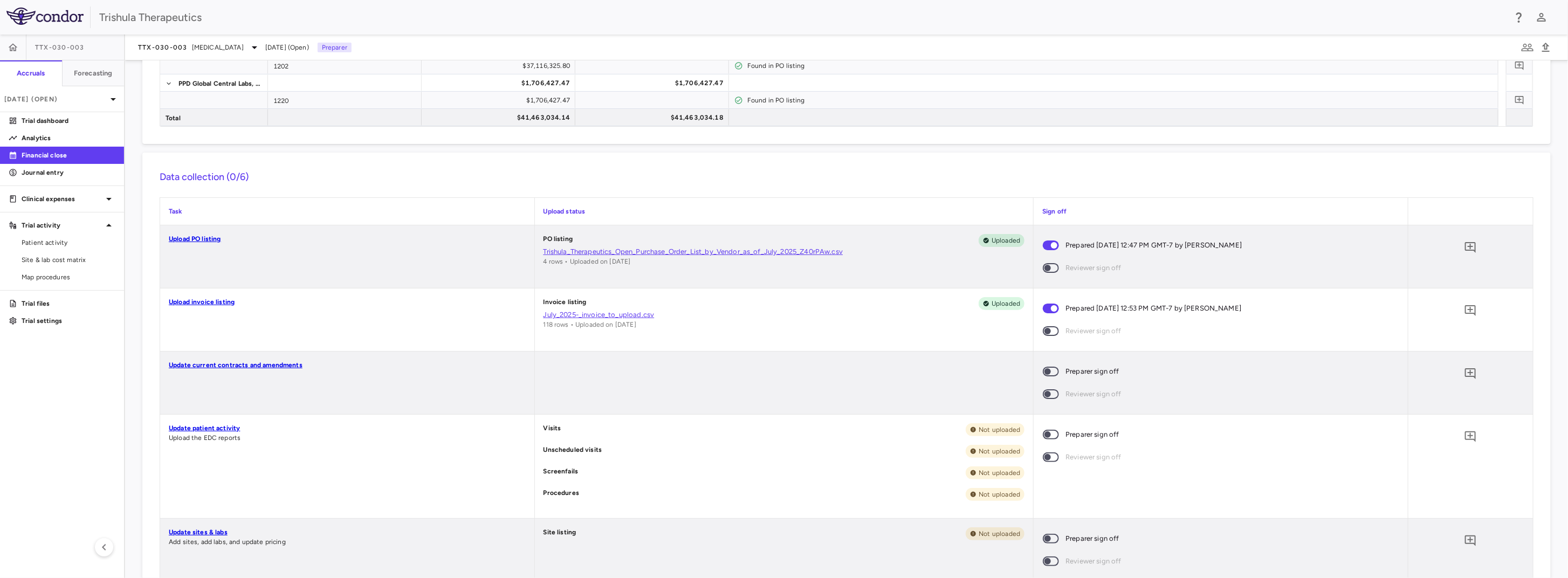
click at [222, 430] on link "Update patient activity" at bounding box center [204, 428] width 71 height 7
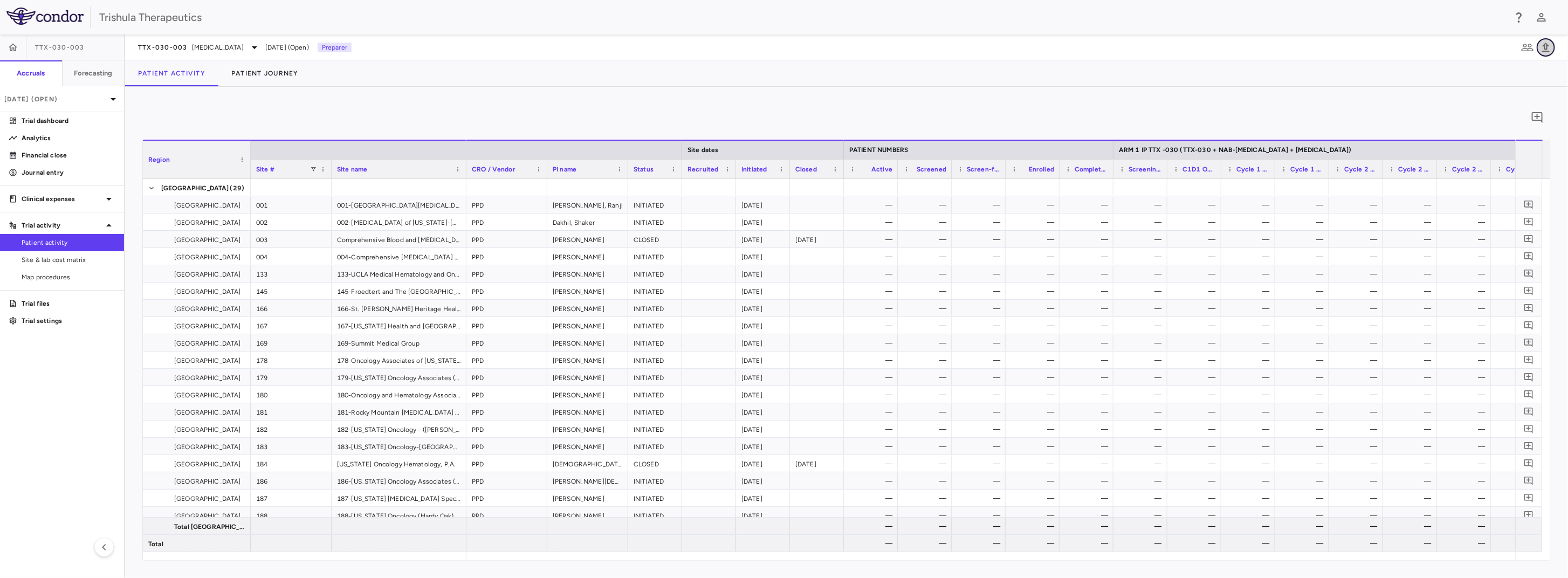
click at [1548, 50] on icon "button" at bounding box center [1546, 47] width 7 height 9
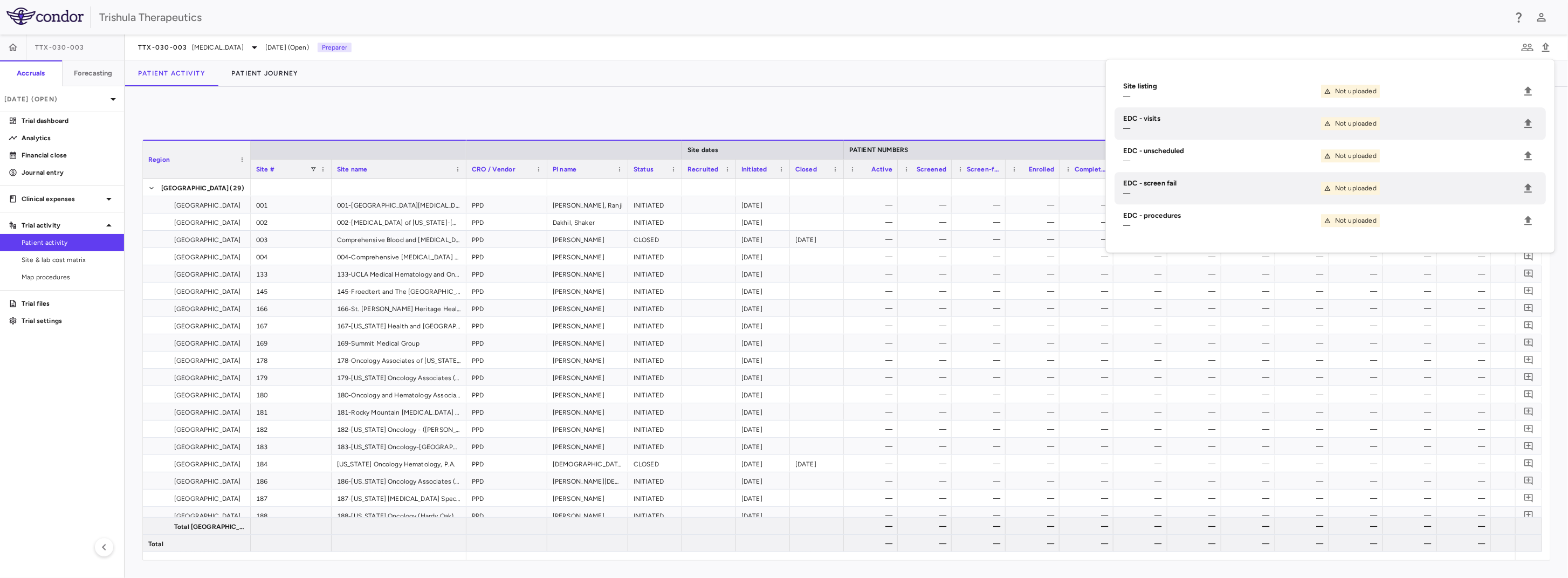
click at [956, 78] on div "Patient Activity Patient Journey" at bounding box center [847, 73] width 1444 height 26
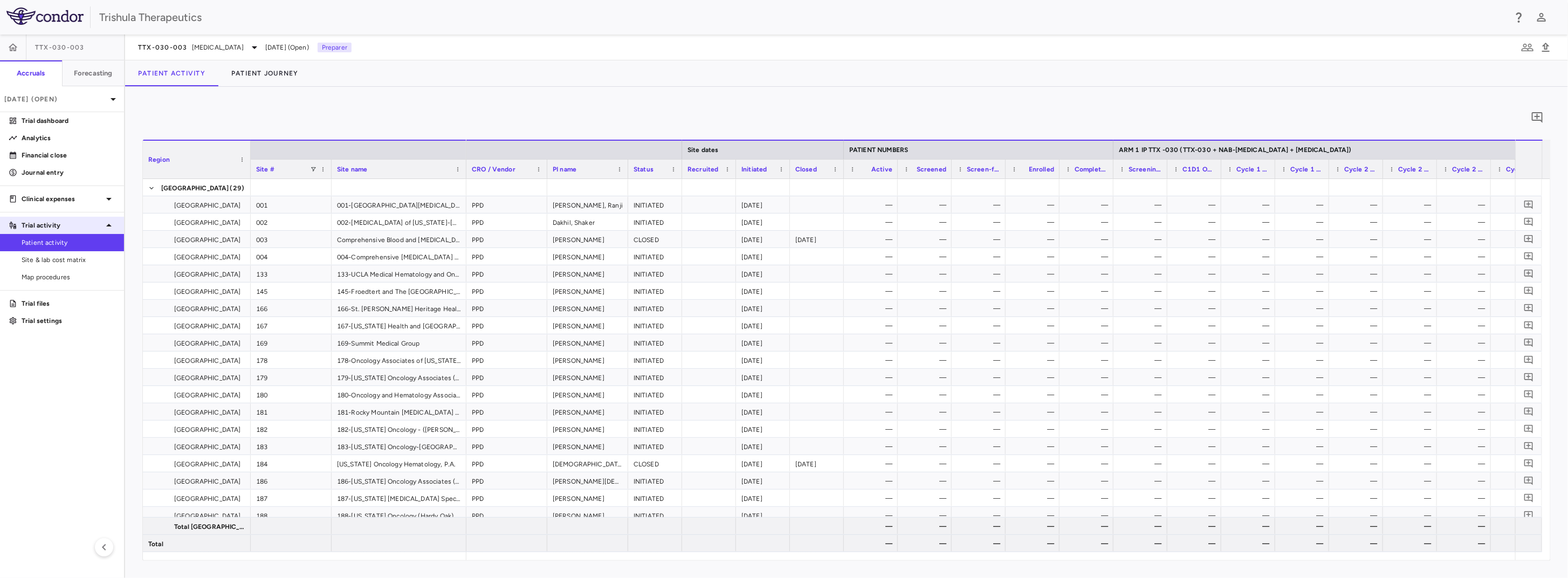
click at [63, 229] on p "Trial activity" at bounding box center [62, 225] width 81 height 9
click at [55, 153] on p "Financial close" at bounding box center [68, 155] width 94 height 9
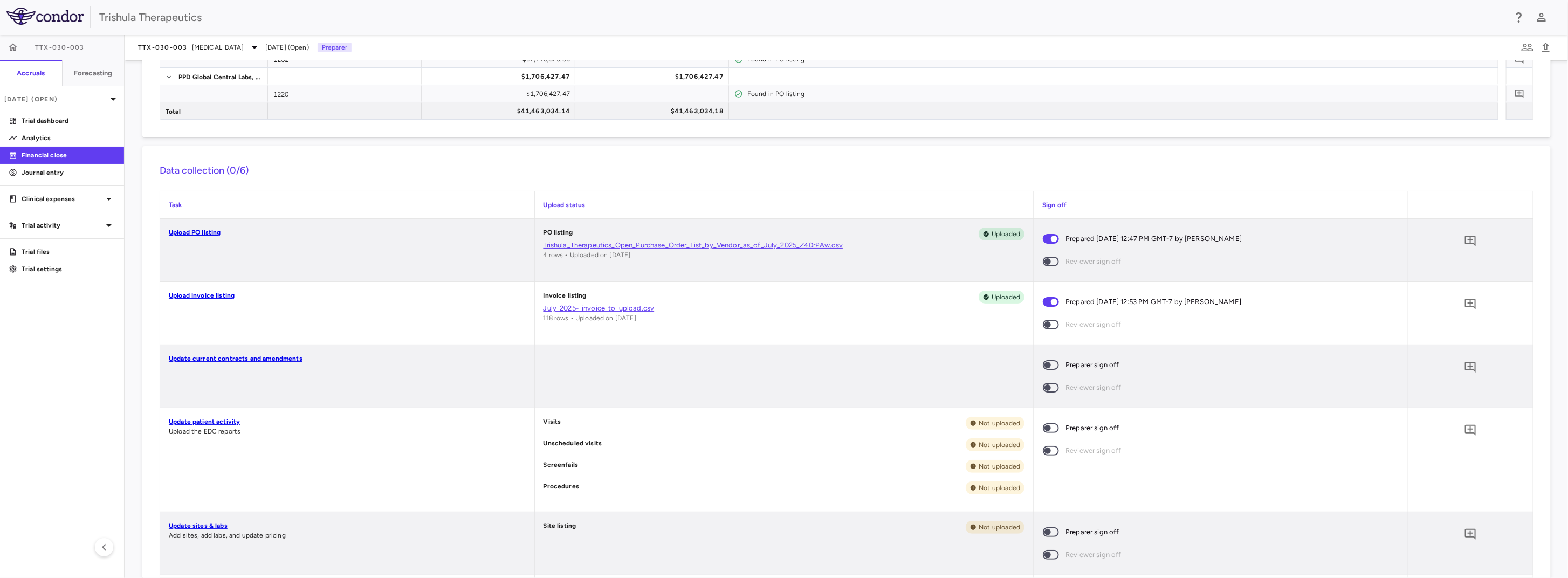
scroll to position [216, 0]
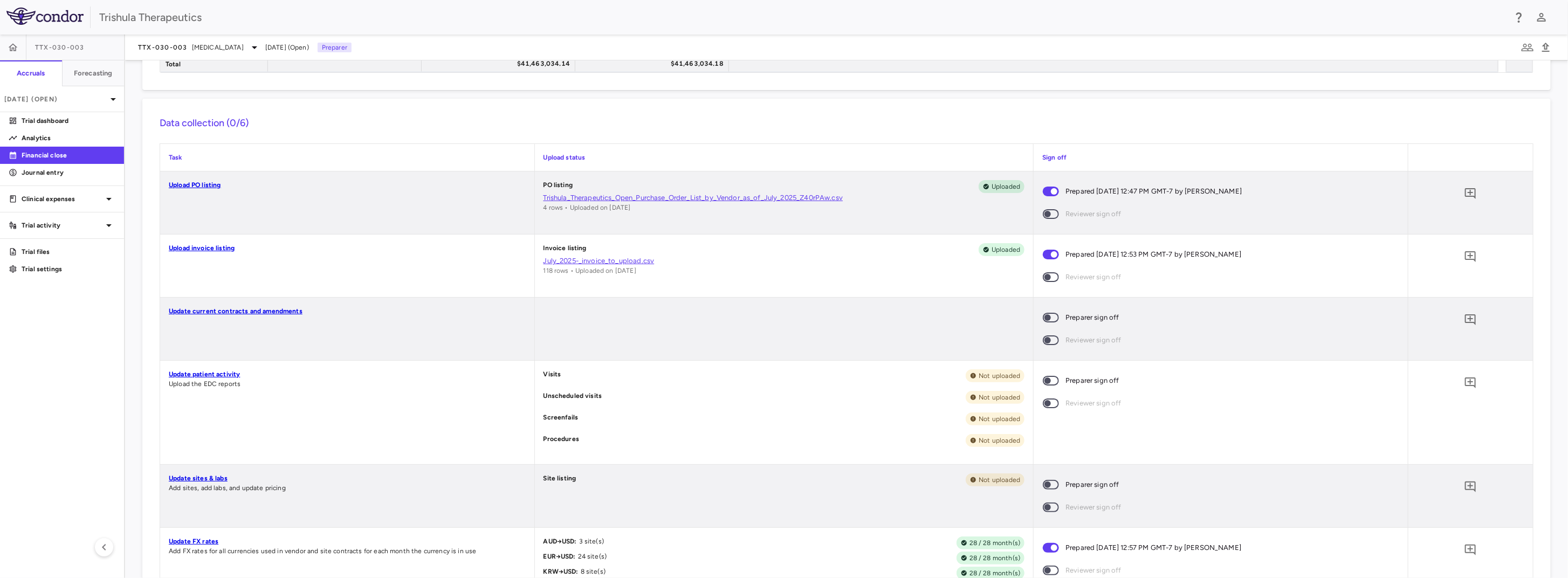
click at [214, 376] on link "Update patient activity" at bounding box center [204, 374] width 71 height 7
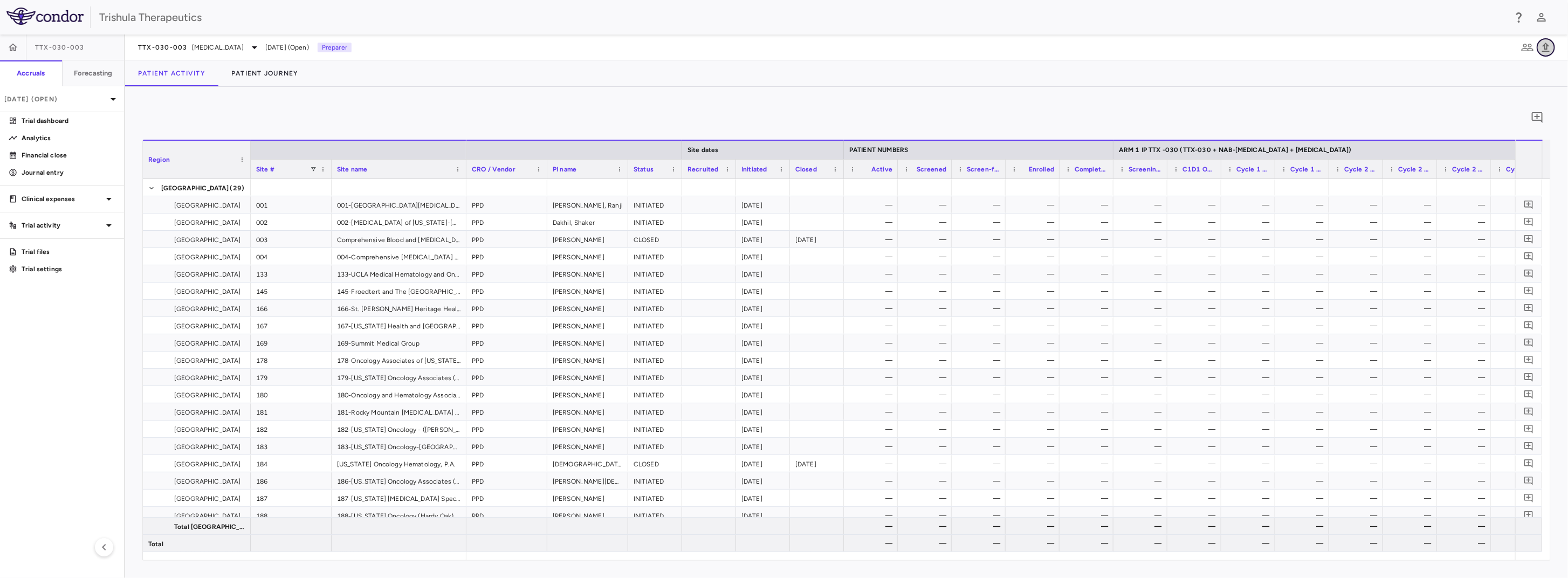
click at [1551, 47] on icon "button" at bounding box center [1546, 48] width 13 height 13
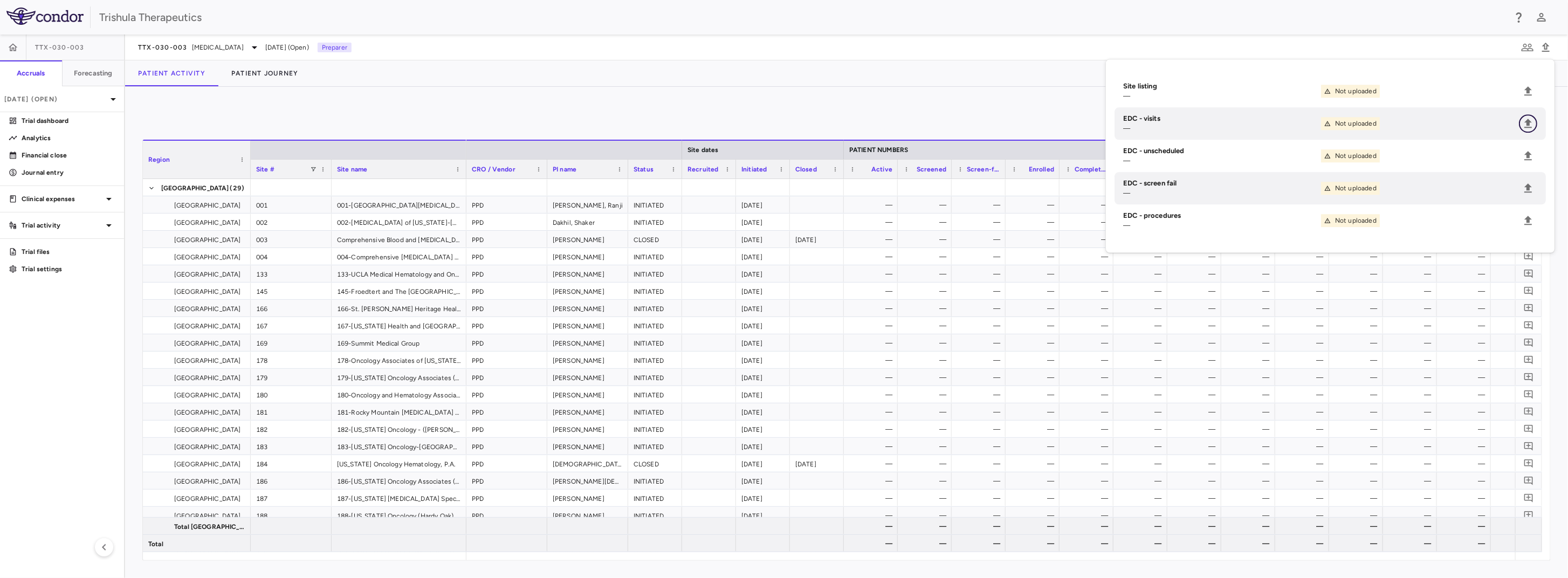
click at [1526, 126] on icon "Upload" at bounding box center [1528, 124] width 13 height 13
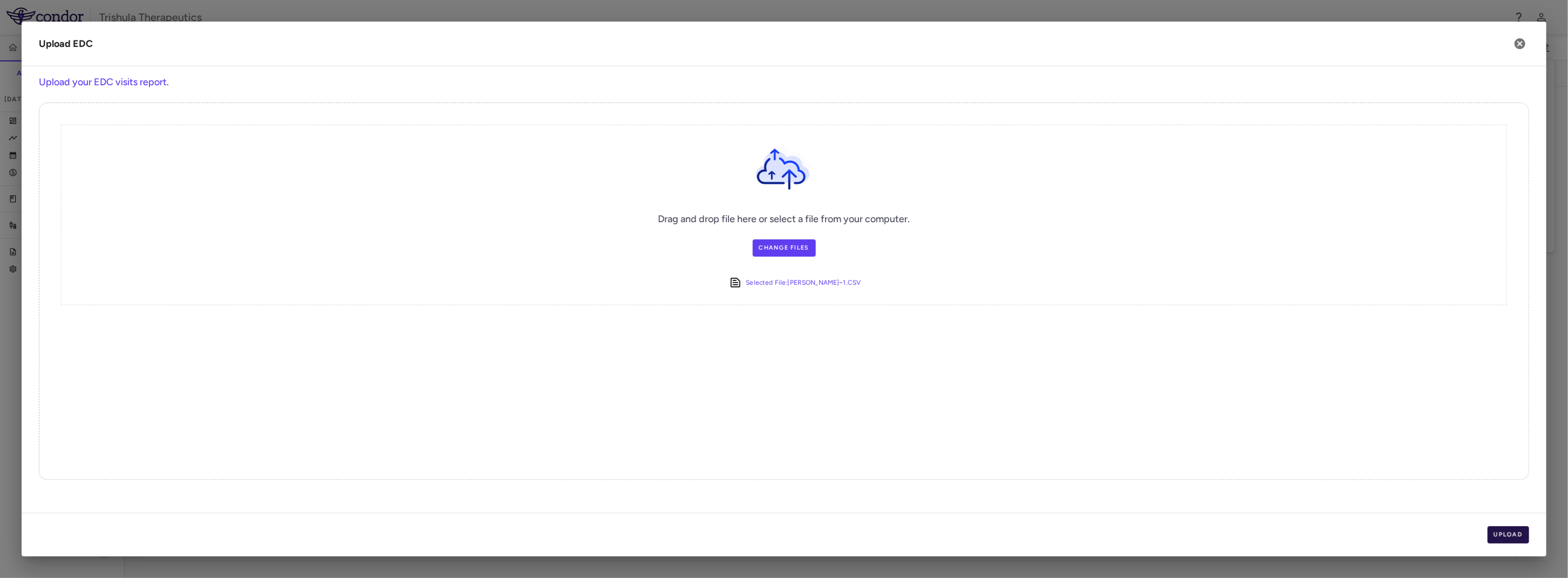
click at [1493, 535] on button "Upload" at bounding box center [1509, 535] width 42 height 17
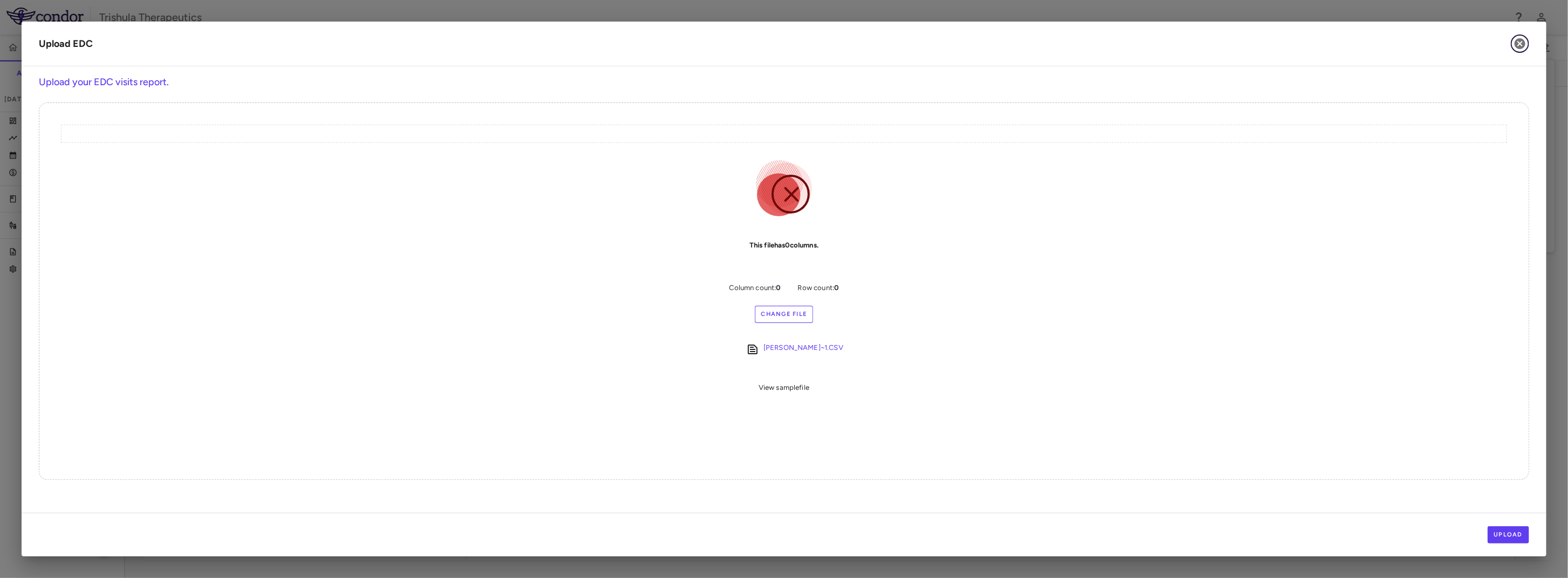
click at [1520, 41] on icon "button" at bounding box center [1520, 43] width 11 height 11
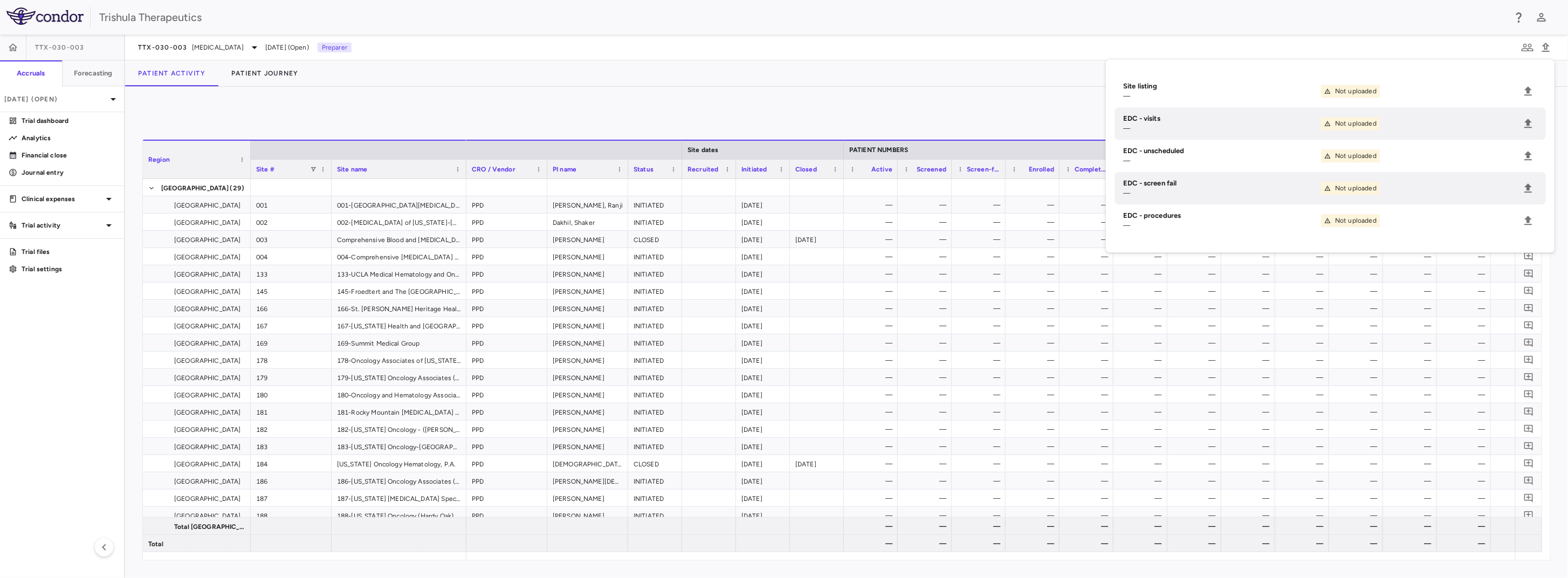
click at [963, 61] on div "Patient Activity Patient Journey" at bounding box center [847, 73] width 1444 height 26
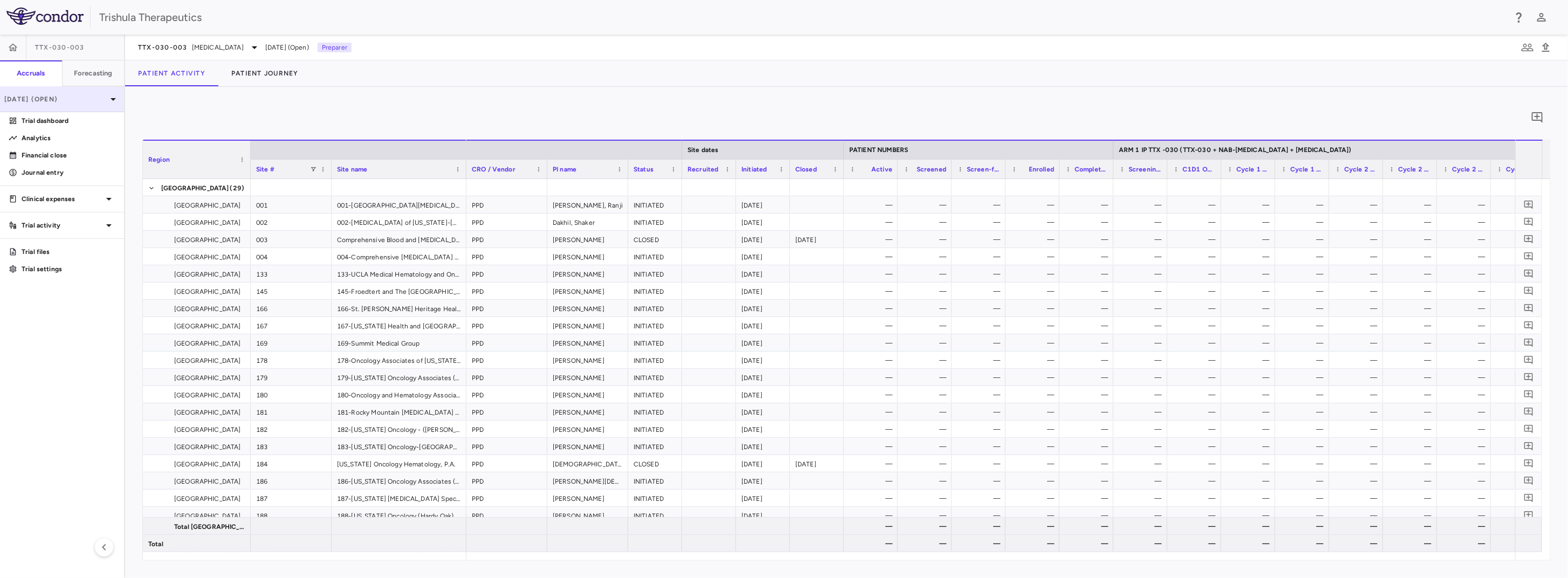
click at [65, 102] on p "[DATE] (Open)" at bounding box center [55, 99] width 102 height 9
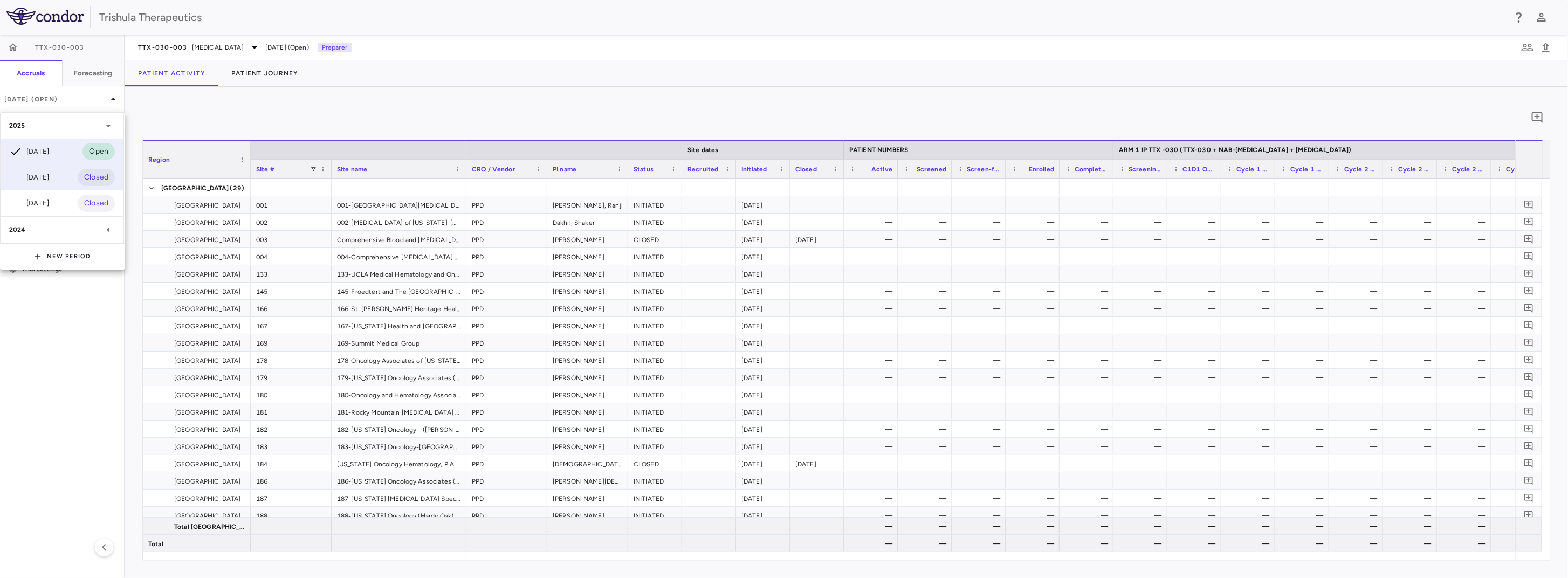
click at [48, 174] on div "[DATE]" at bounding box center [29, 178] width 40 height 13
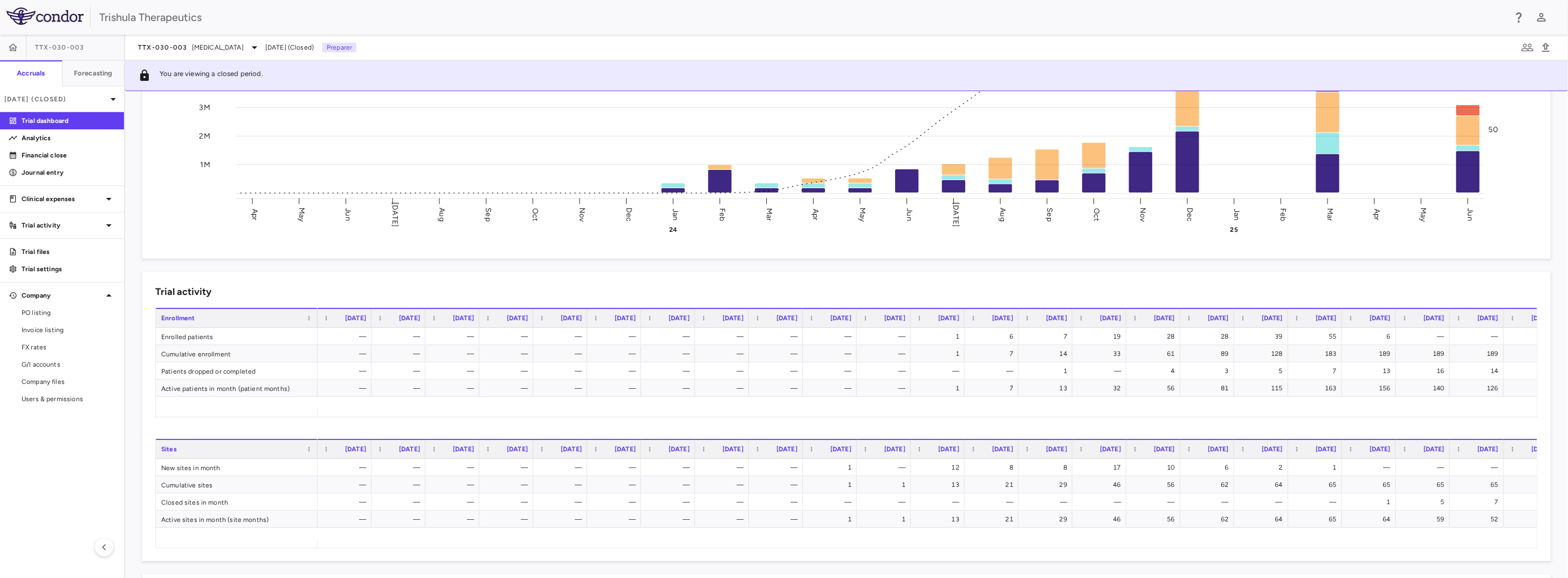
scroll to position [270, 0]
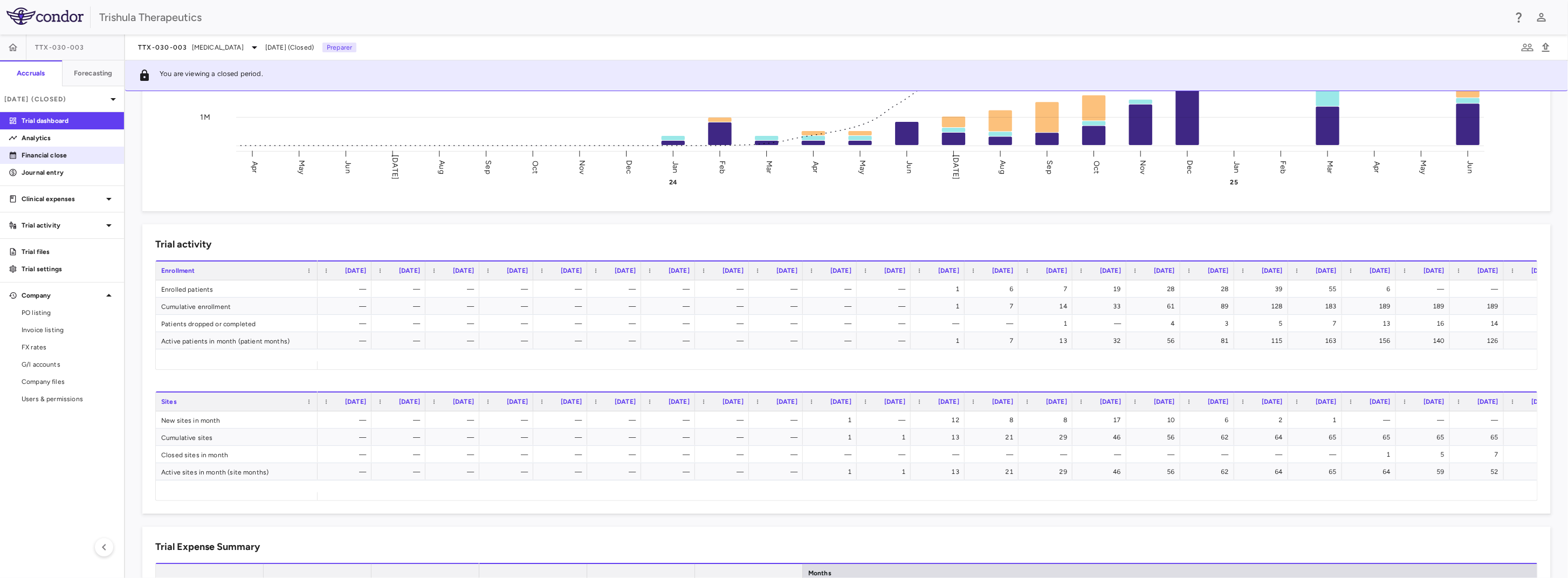
click at [86, 160] on p "Financial close" at bounding box center [68, 155] width 94 height 9
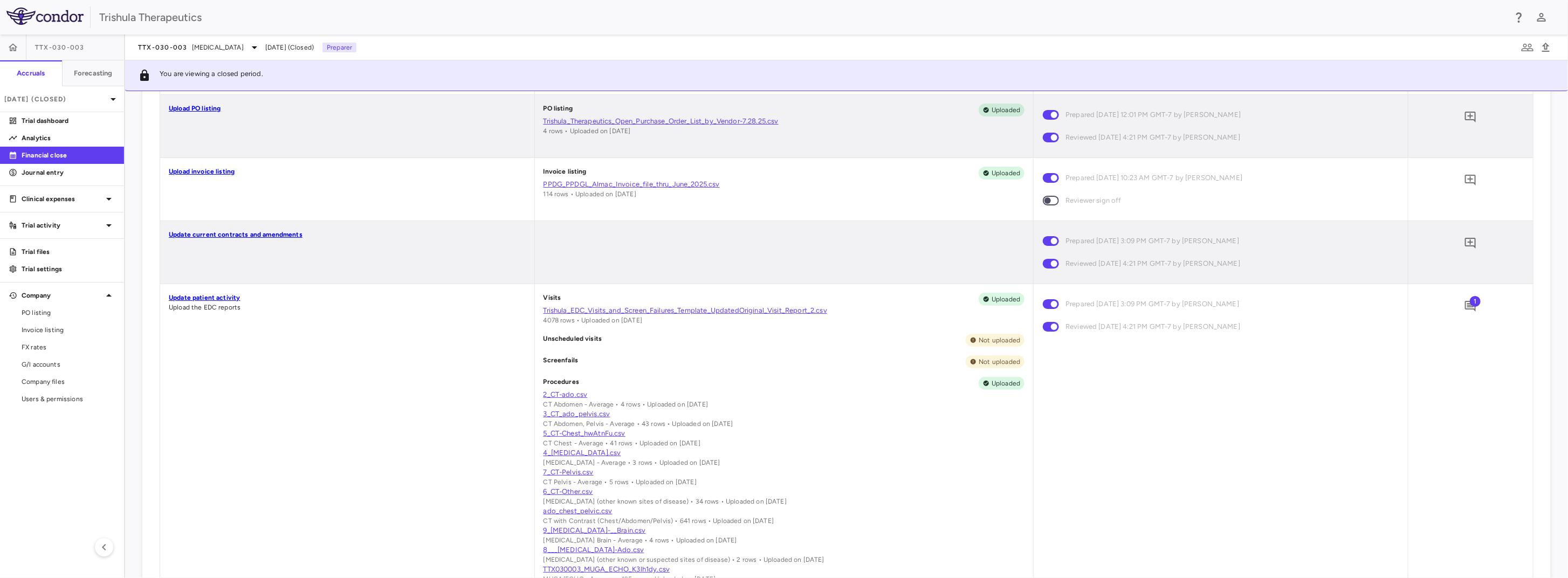
scroll to position [324, 0]
click at [802, 312] on link "Trishula_EDC_Visits_and_Screen_Failures_Template_UpdatedOriginal_Visit_Report_2…" at bounding box center [784, 310] width 481 height 9
click at [103, 50] on div "TTX-030-003" at bounding box center [62, 48] width 124 height 26
click at [93, 99] on p "[DATE] (Closed)" at bounding box center [55, 99] width 102 height 9
click at [59, 152] on div "[DATE] Open" at bounding box center [62, 152] width 123 height 26
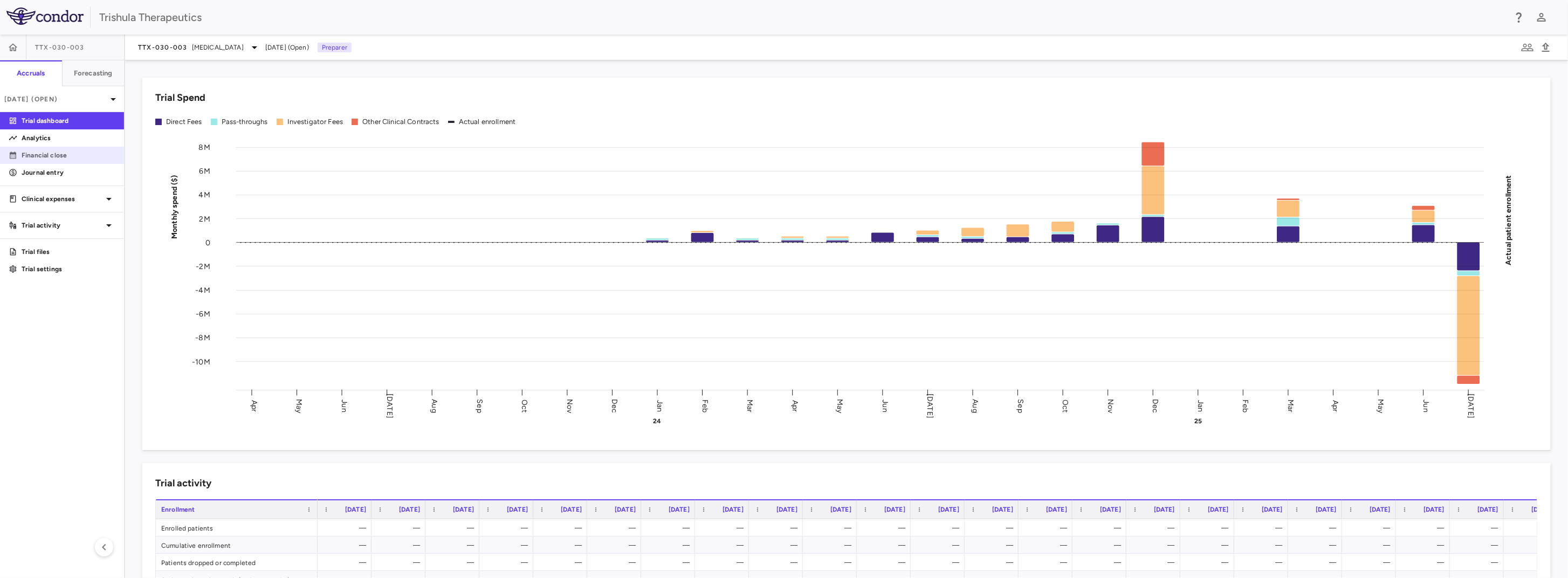
click at [78, 153] on p "Financial close" at bounding box center [68, 155] width 94 height 9
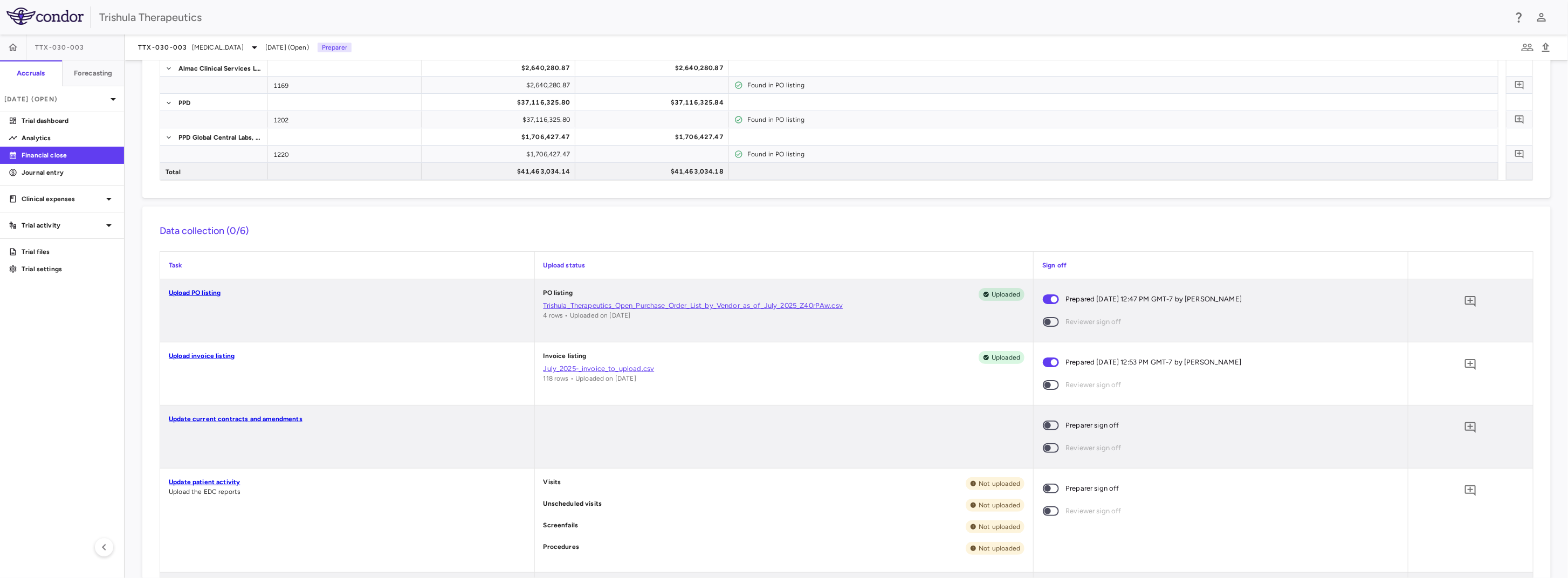
scroll to position [162, 0]
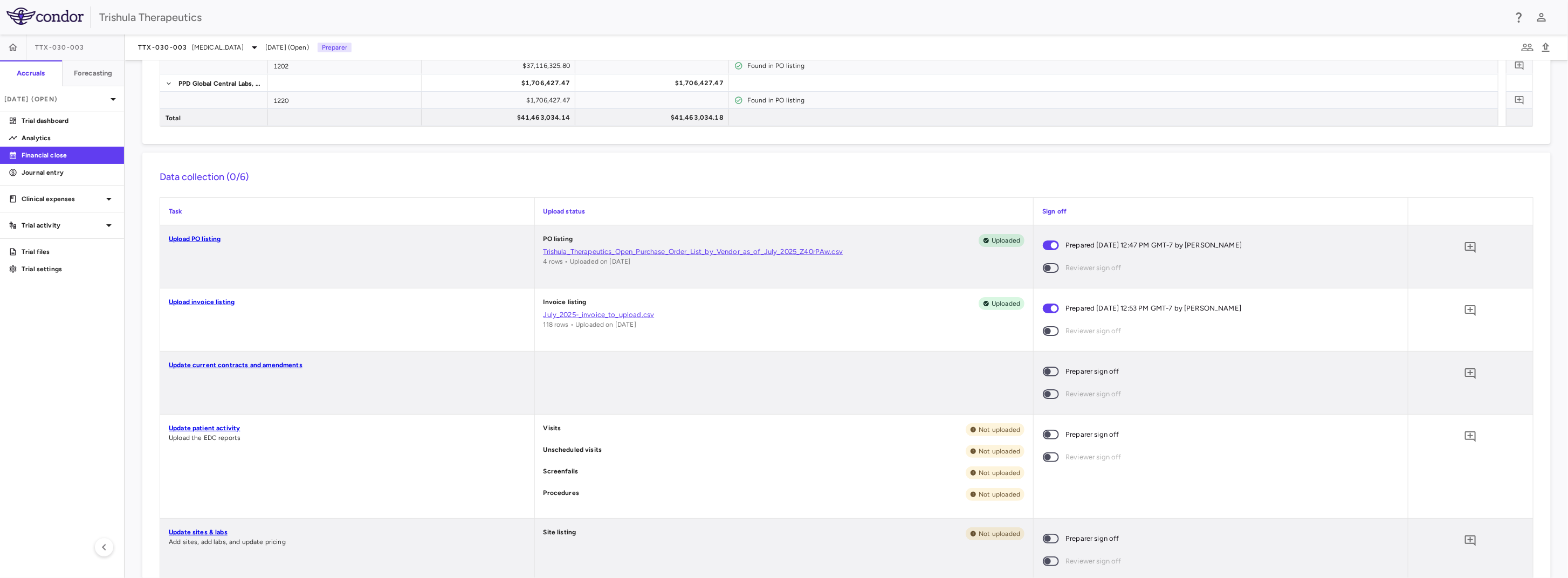
click at [219, 425] on link "Update patient activity" at bounding box center [204, 428] width 71 height 7
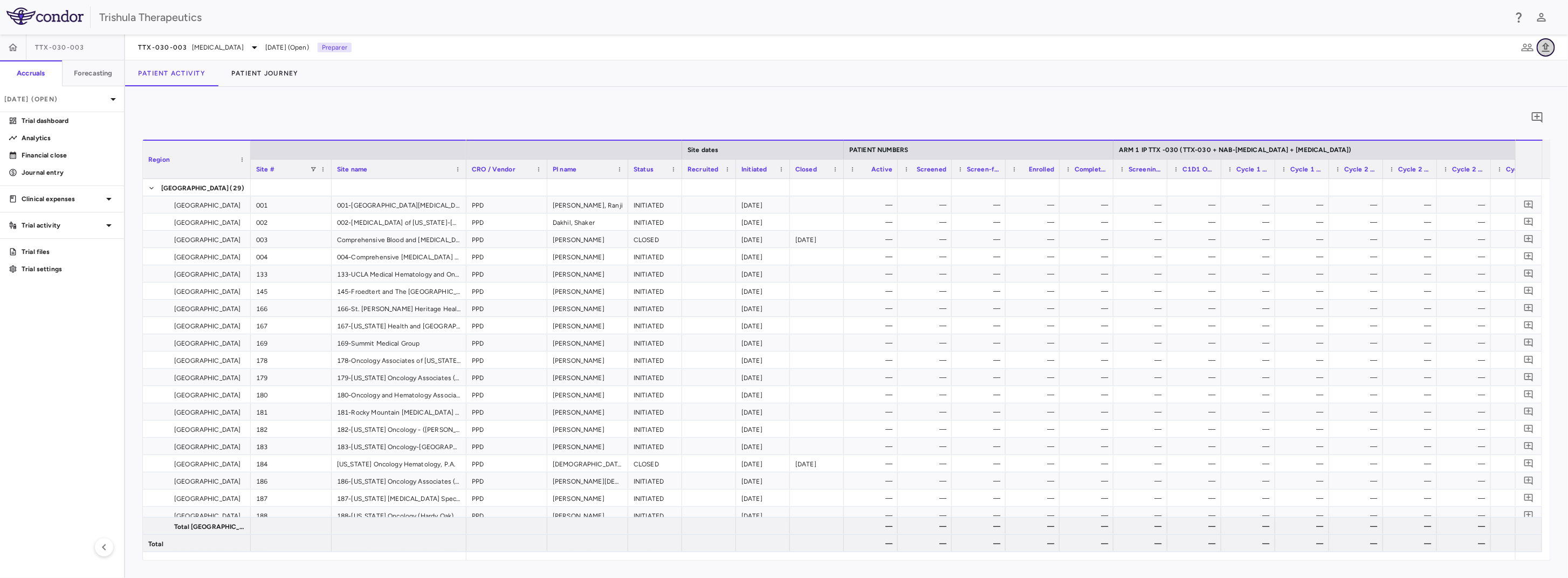
click at [1549, 48] on icon "button" at bounding box center [1546, 48] width 13 height 13
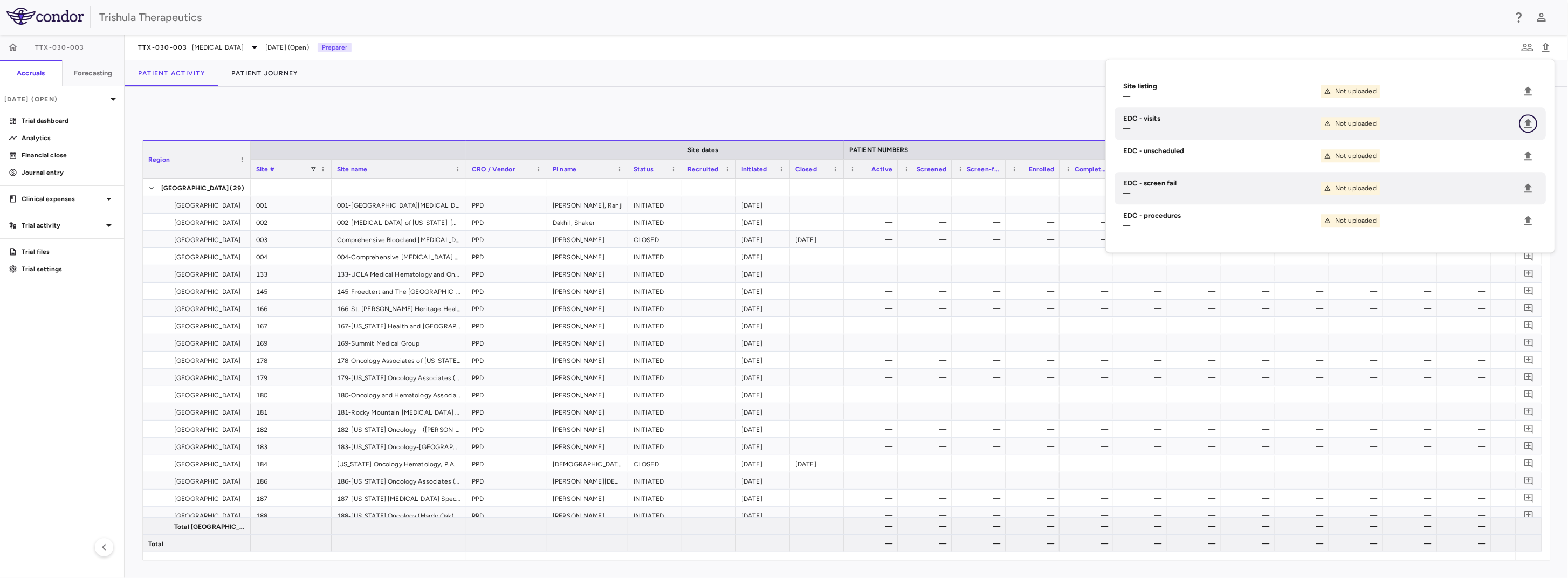
click at [1528, 120] on icon "Upload" at bounding box center [1528, 123] width 7 height 9
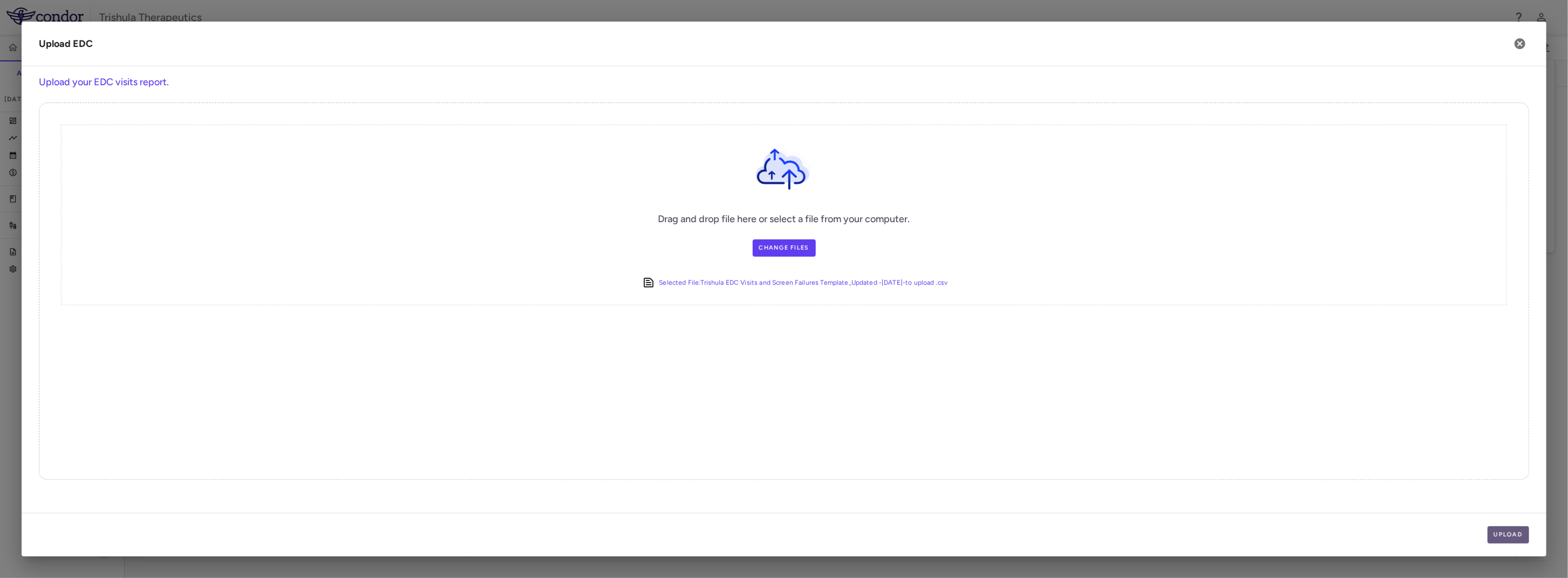
click at [1523, 538] on button "Upload" at bounding box center [1509, 535] width 42 height 17
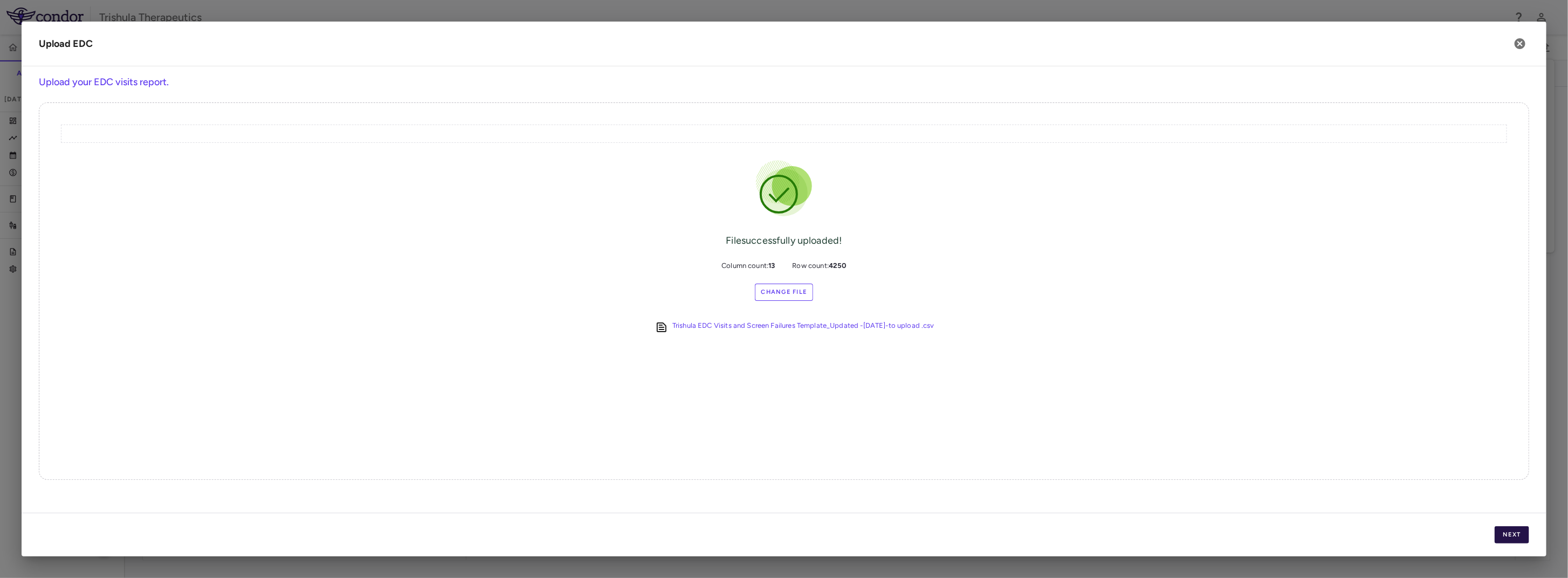
click at [1523, 538] on button "Next" at bounding box center [1513, 535] width 35 height 17
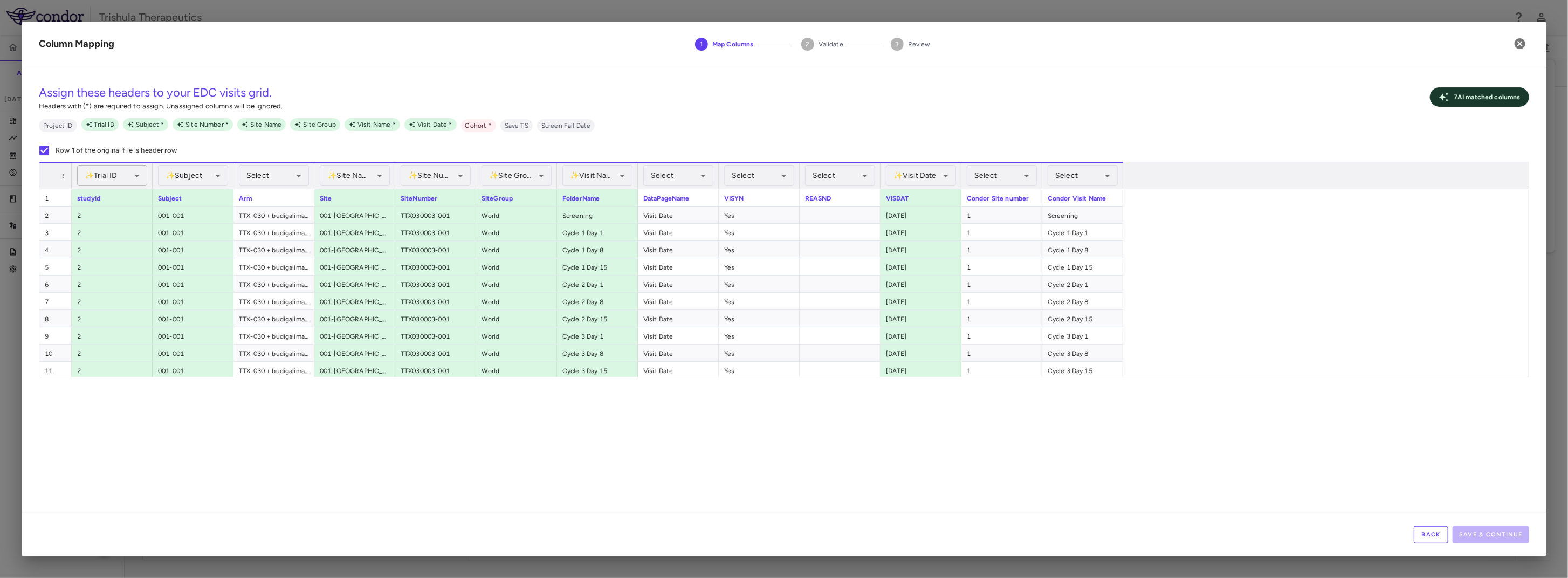
click at [137, 176] on body "Skip to sidebar Skip to main content Trishula Therapeutics TTX-030-003 Accruals…" at bounding box center [784, 289] width 1568 height 578
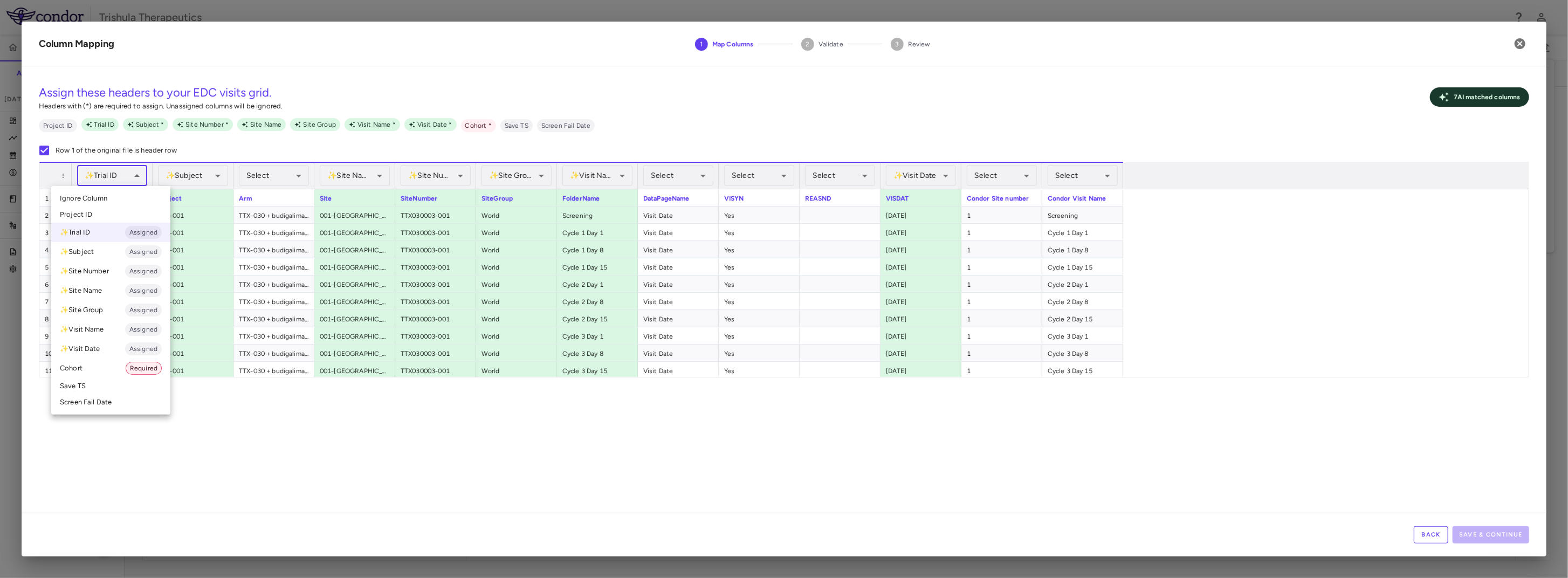
click at [106, 197] on span "Ignore Column" at bounding box center [83, 198] width 47 height 9
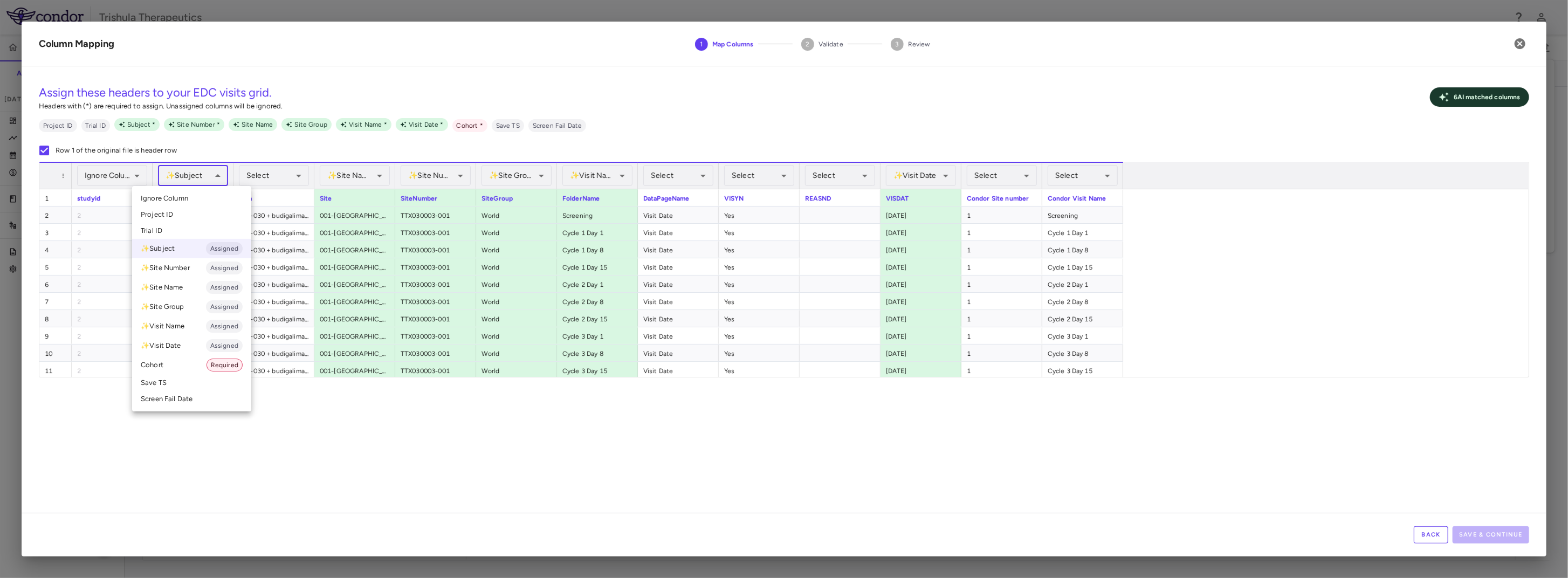
click at [208, 174] on body "Skip to sidebar Skip to main content Trishula Therapeutics TTX-030-003 Accruals…" at bounding box center [784, 289] width 1568 height 578
click at [166, 246] on li "✨ Subject Assigned" at bounding box center [192, 248] width 119 height 19
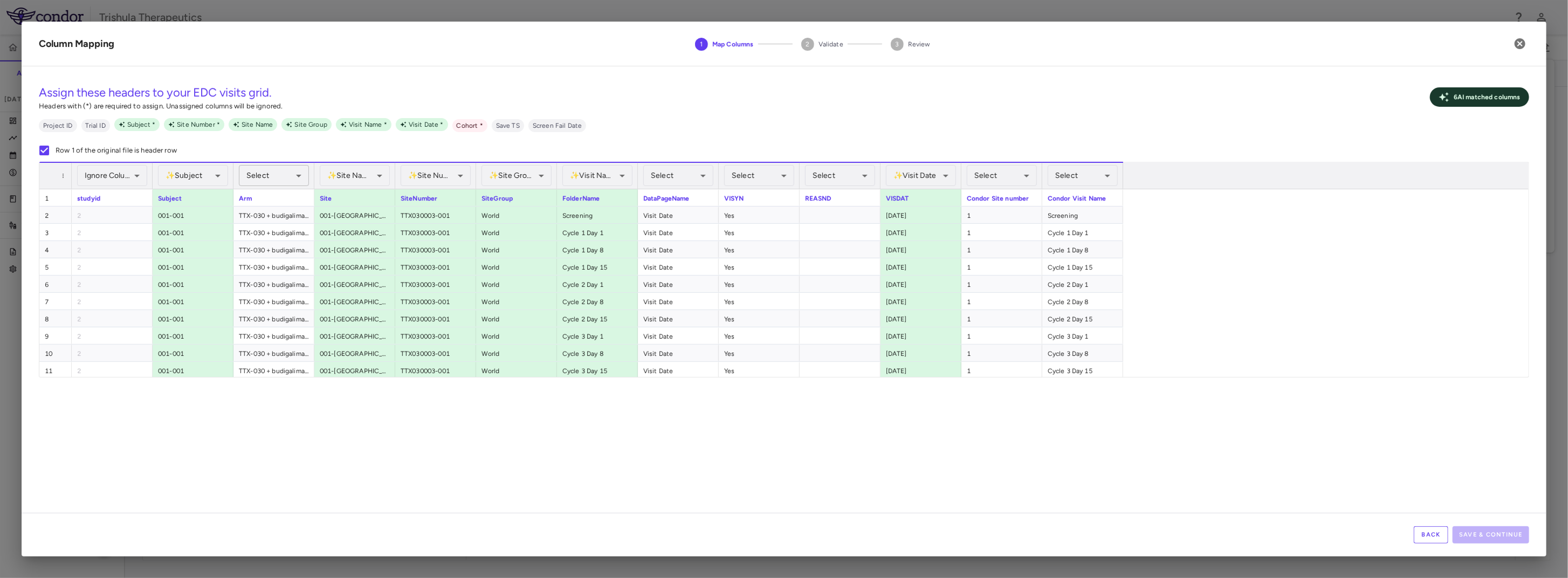
click at [287, 172] on body "Skip to sidebar Skip to main content Trishula Therapeutics TTX-030-003 Accruals…" at bounding box center [784, 289] width 1568 height 578
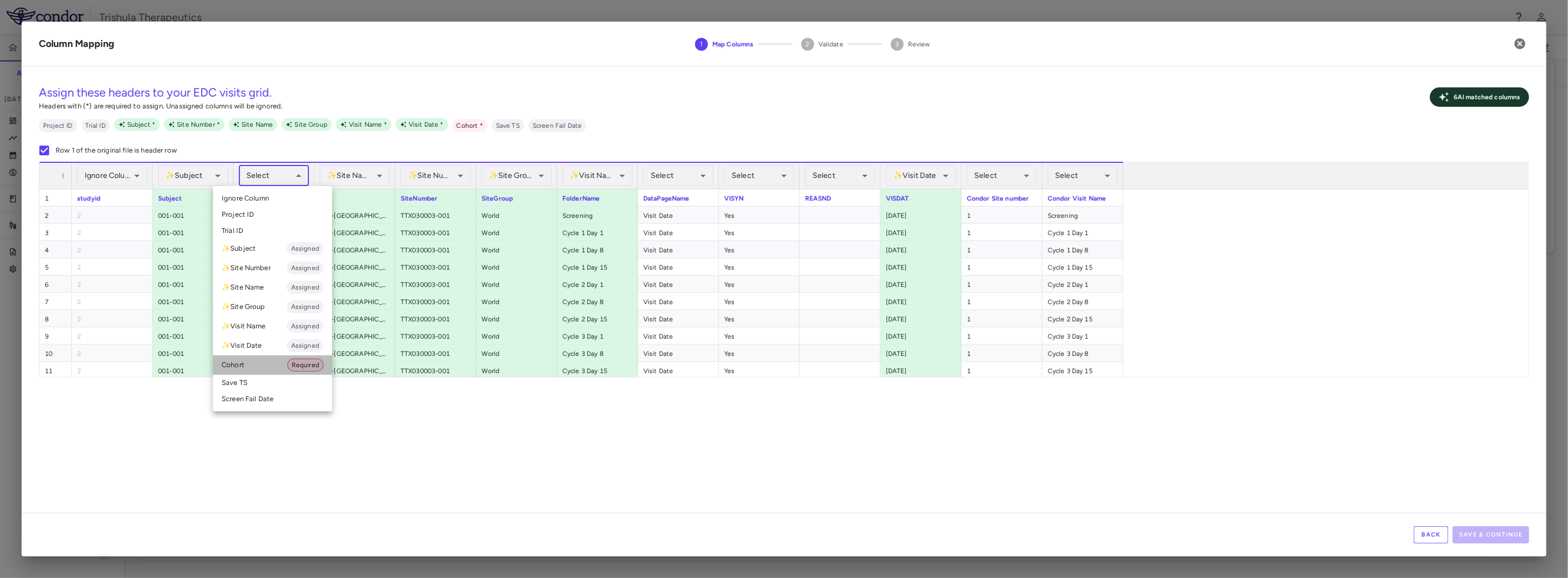
click at [258, 365] on li "Cohort Required" at bounding box center [273, 365] width 119 height 19
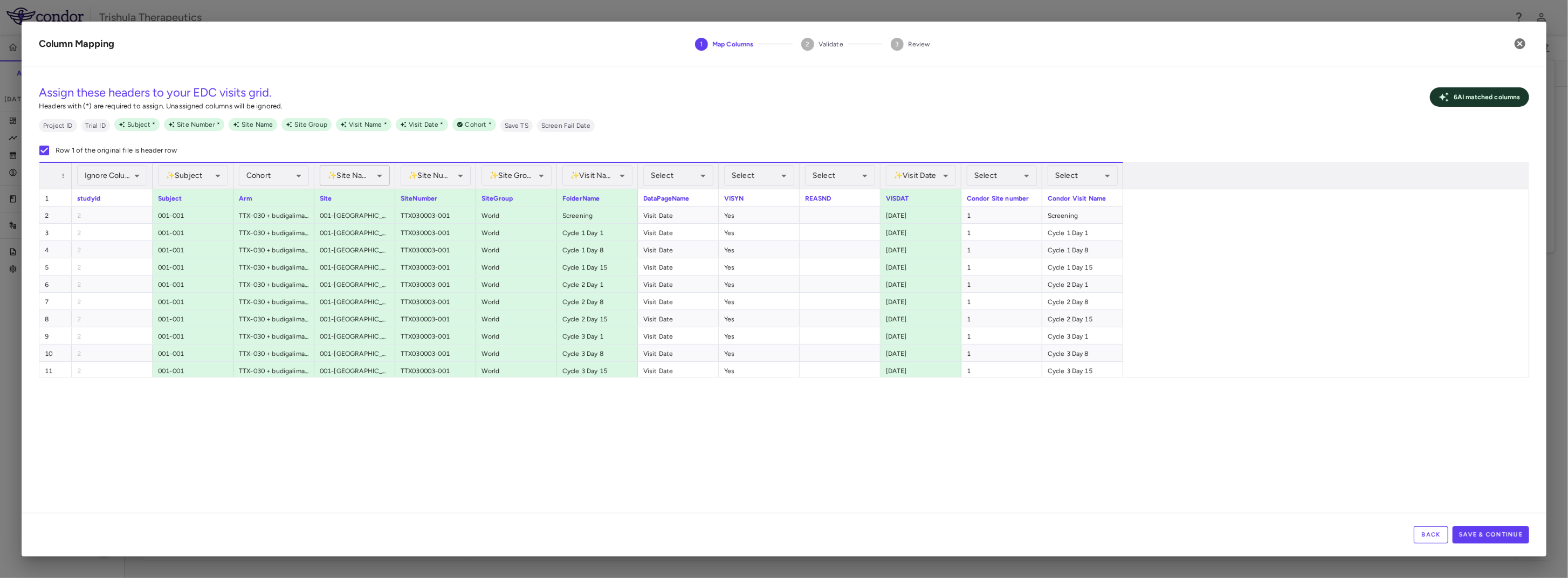
click at [359, 176] on body "Skip to sidebar Skip to main content Trishula Therapeutics TTX-030-003 Accruals…" at bounding box center [784, 289] width 1568 height 578
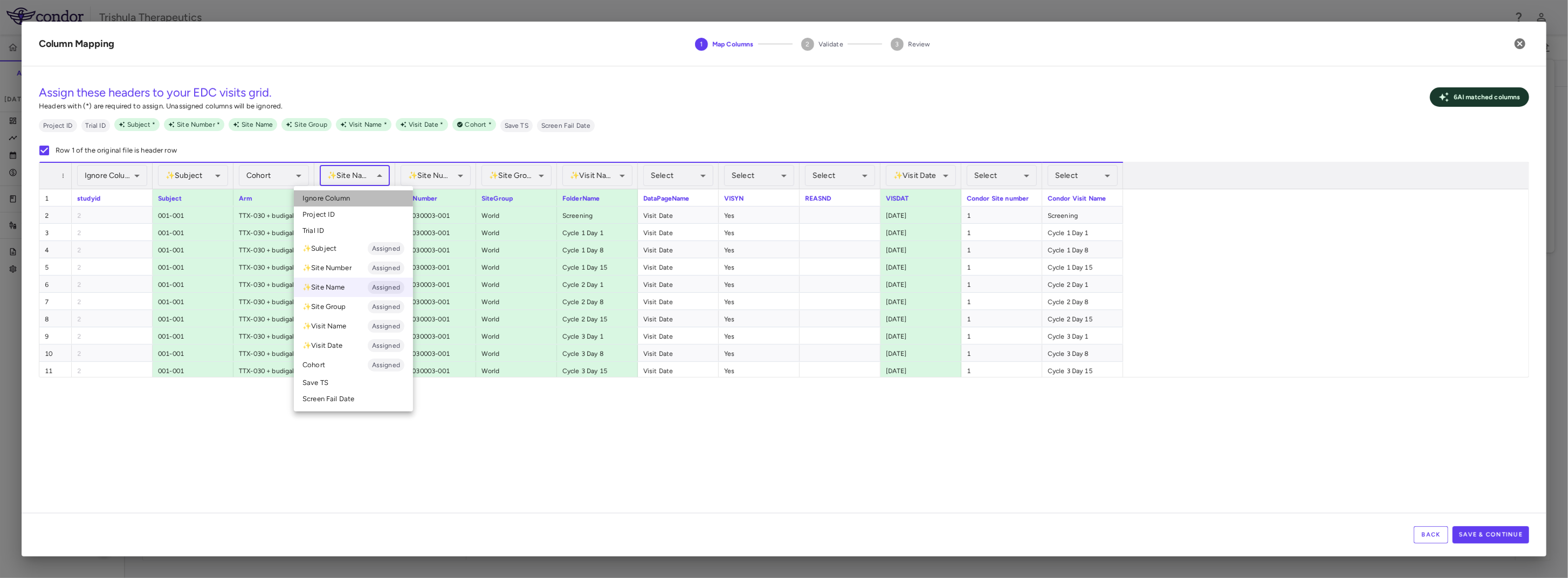
click at [343, 198] on span "Ignore Column" at bounding box center [326, 198] width 47 height 9
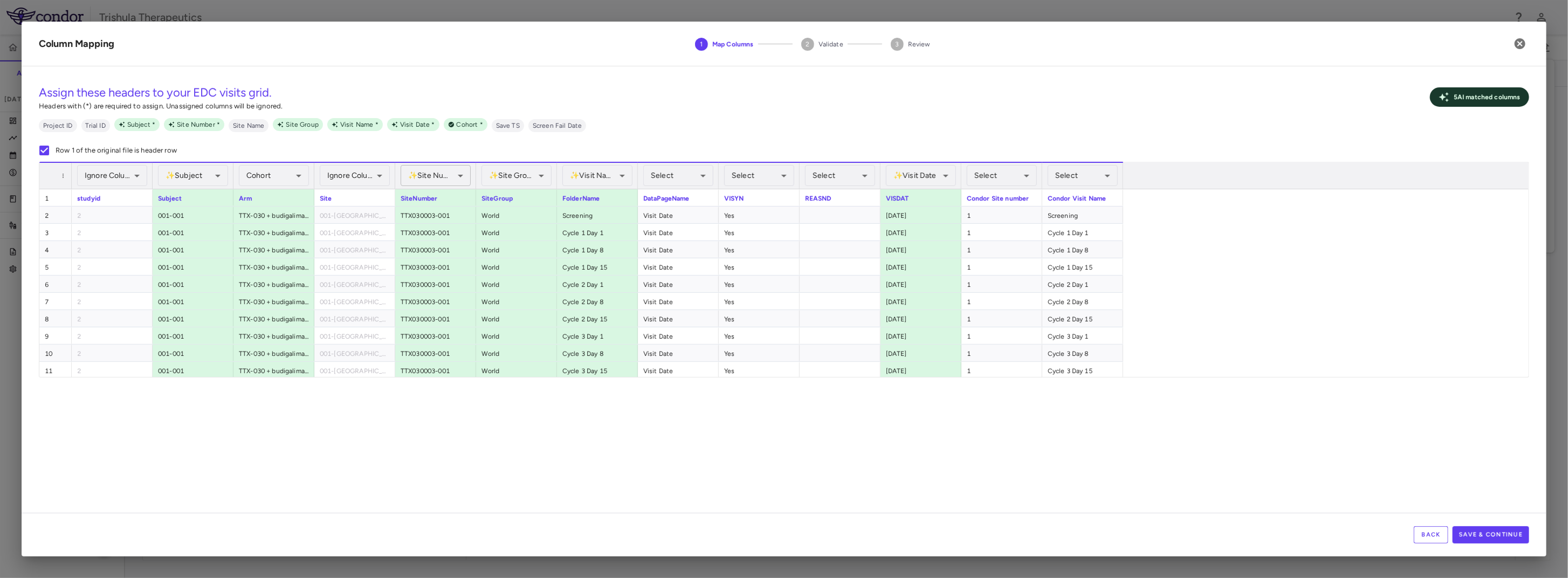
click at [427, 175] on body "Skip to sidebar Skip to main content Trishula Therapeutics TTX-030-003 Accruals…" at bounding box center [784, 289] width 1568 height 578
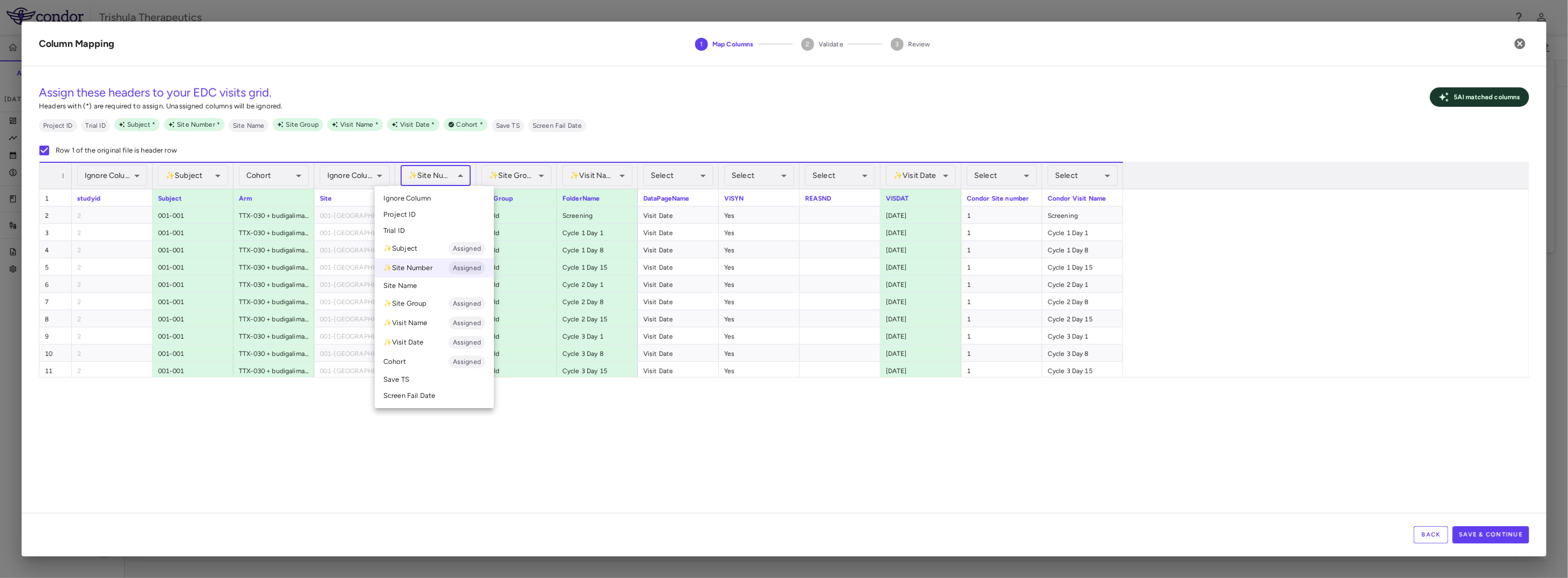
drag, startPoint x: 412, startPoint y: 204, endPoint x: 438, endPoint y: 194, distance: 27.9
click at [412, 204] on li "Ignore Column" at bounding box center [435, 199] width 119 height 16
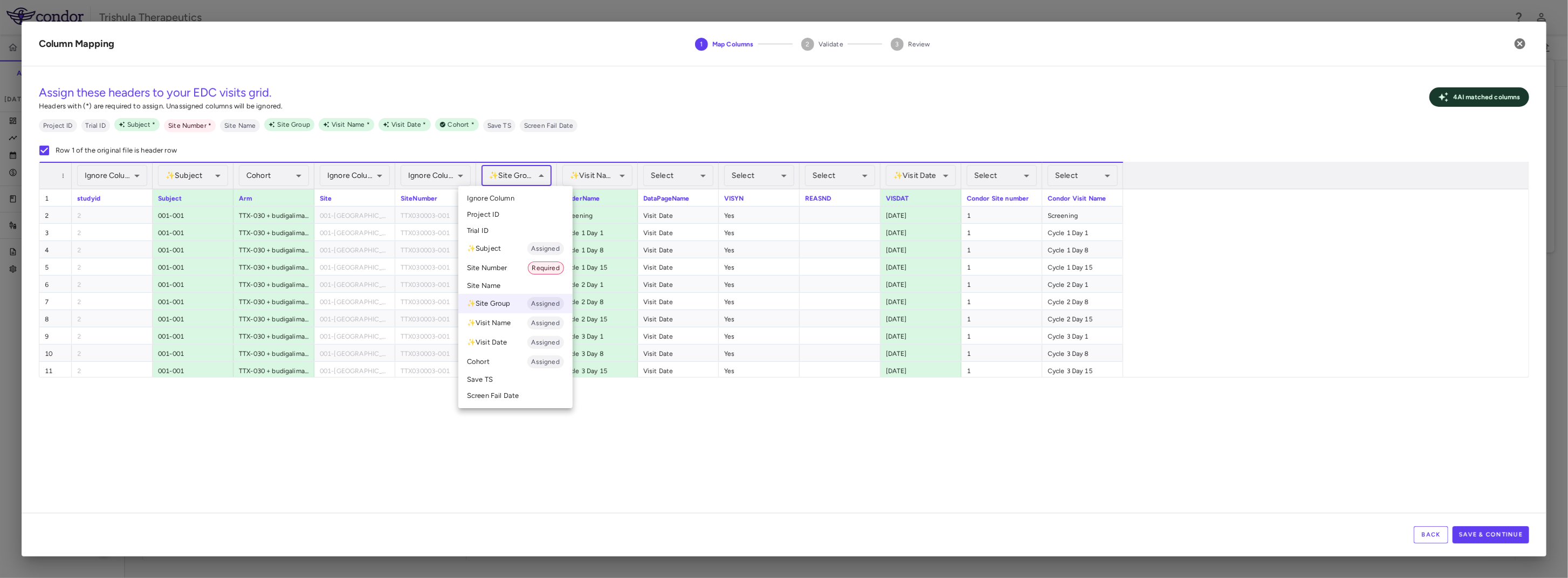
click at [505, 178] on body "Skip to sidebar Skip to main content Trishula Therapeutics TTX-030-003 Accruals…" at bounding box center [784, 289] width 1568 height 578
click at [502, 195] on span "Ignore Column" at bounding box center [491, 198] width 47 height 9
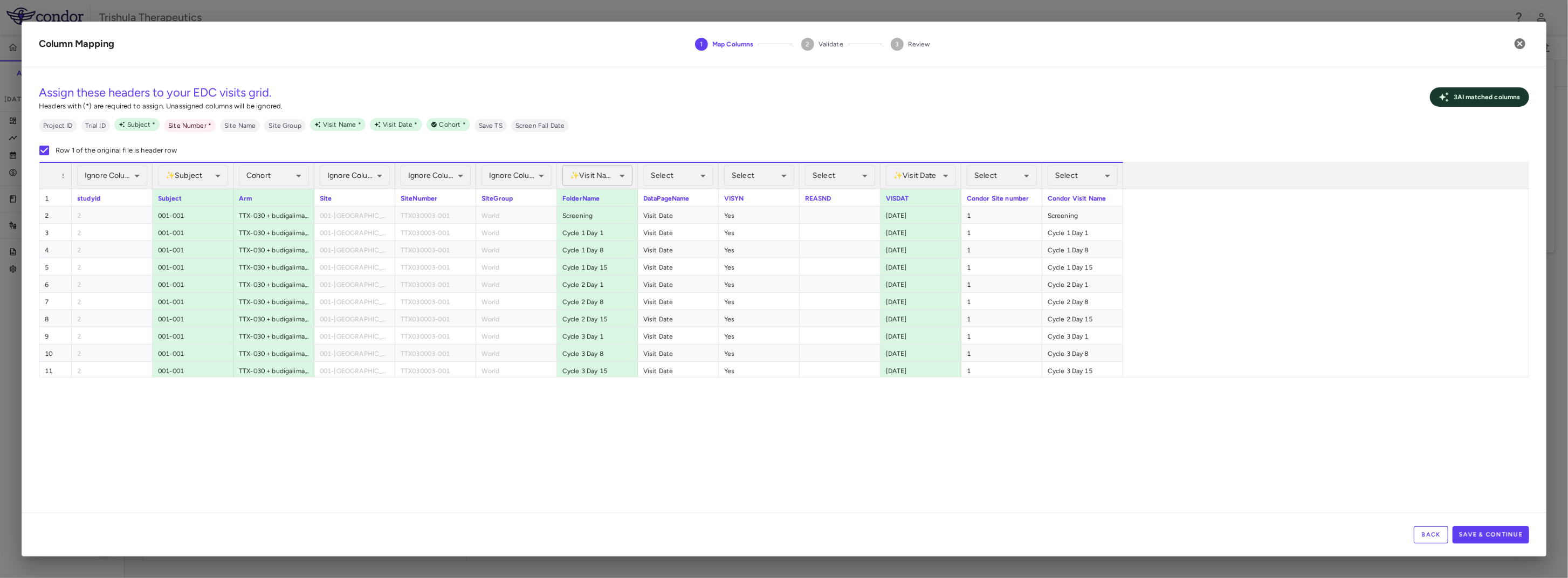
click at [609, 171] on body "Skip to sidebar Skip to main content Trishula Therapeutics TTX-030-003 Accruals…" at bounding box center [784, 289] width 1568 height 578
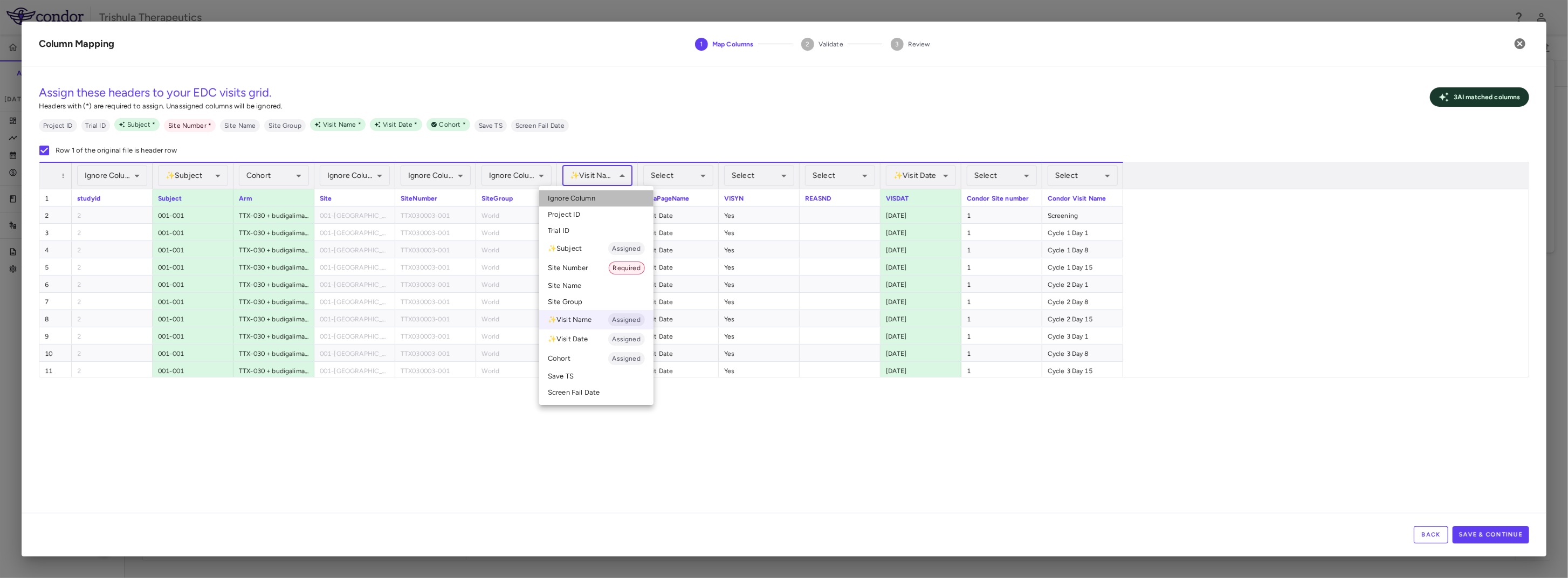
click at [594, 195] on span "Ignore Column" at bounding box center [571, 198] width 47 height 9
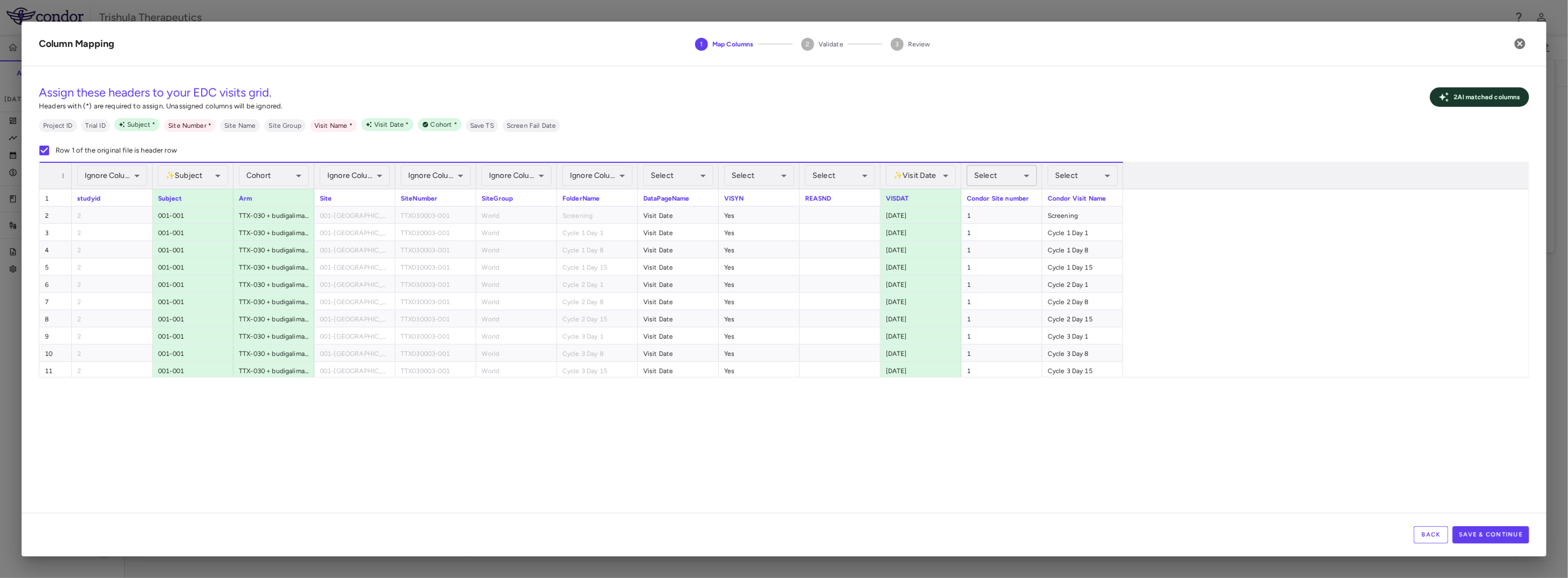
click at [1002, 174] on body "Skip to sidebar Skip to main content Trishula Therapeutics TTX-030-003 Accruals…" at bounding box center [784, 289] width 1568 height 578
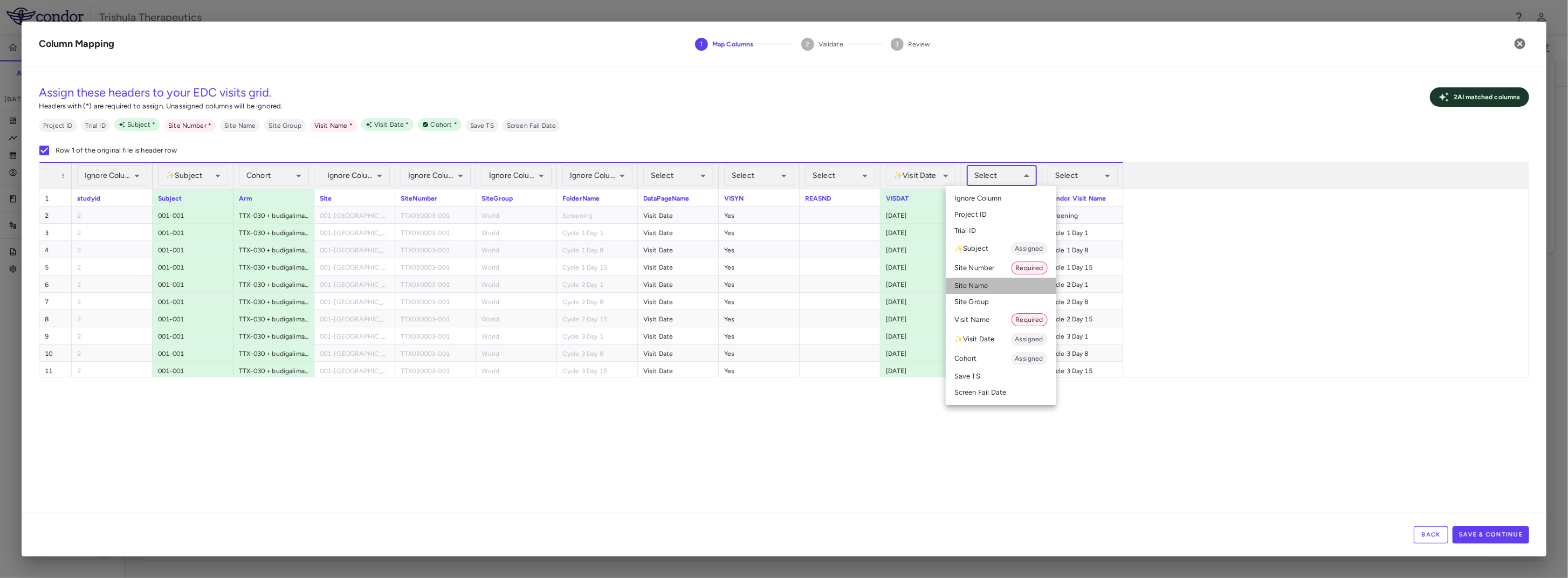
click at [970, 288] on li "Site Name" at bounding box center [1002, 286] width 111 height 16
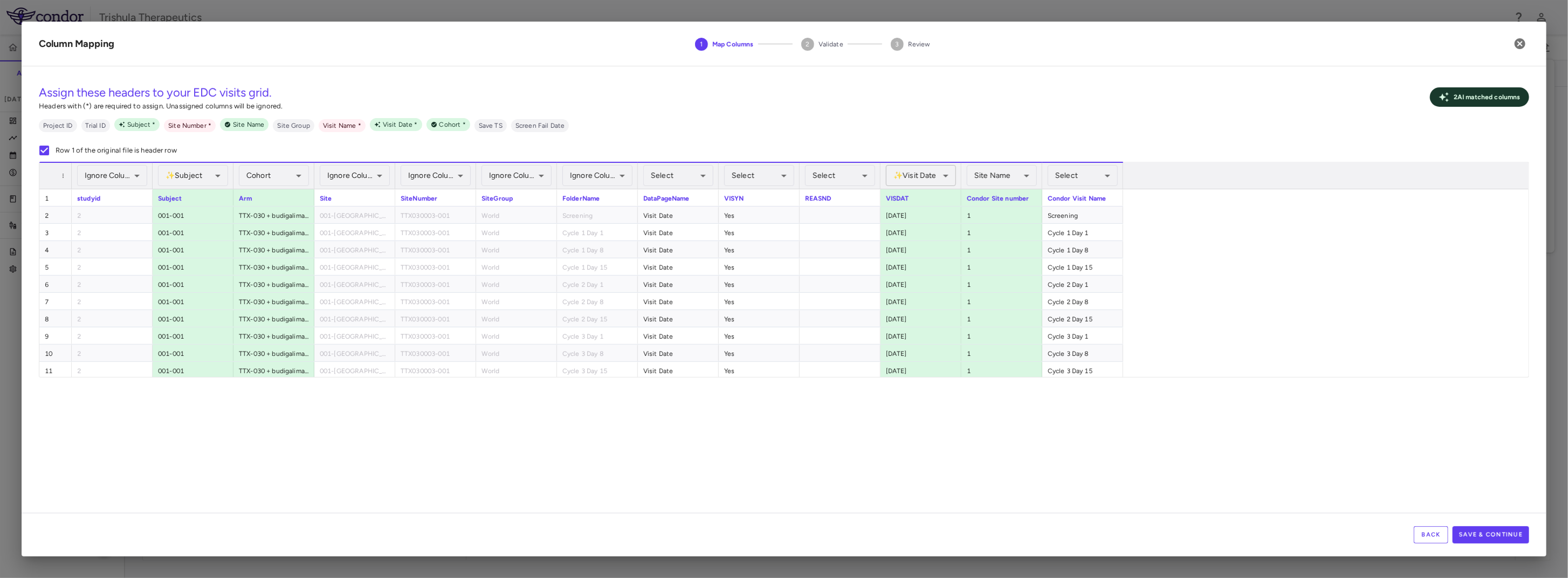
click at [935, 171] on body "Skip to sidebar Skip to main content Trishula Therapeutics TTX-030-003 Accruals…" at bounding box center [784, 289] width 1568 height 578
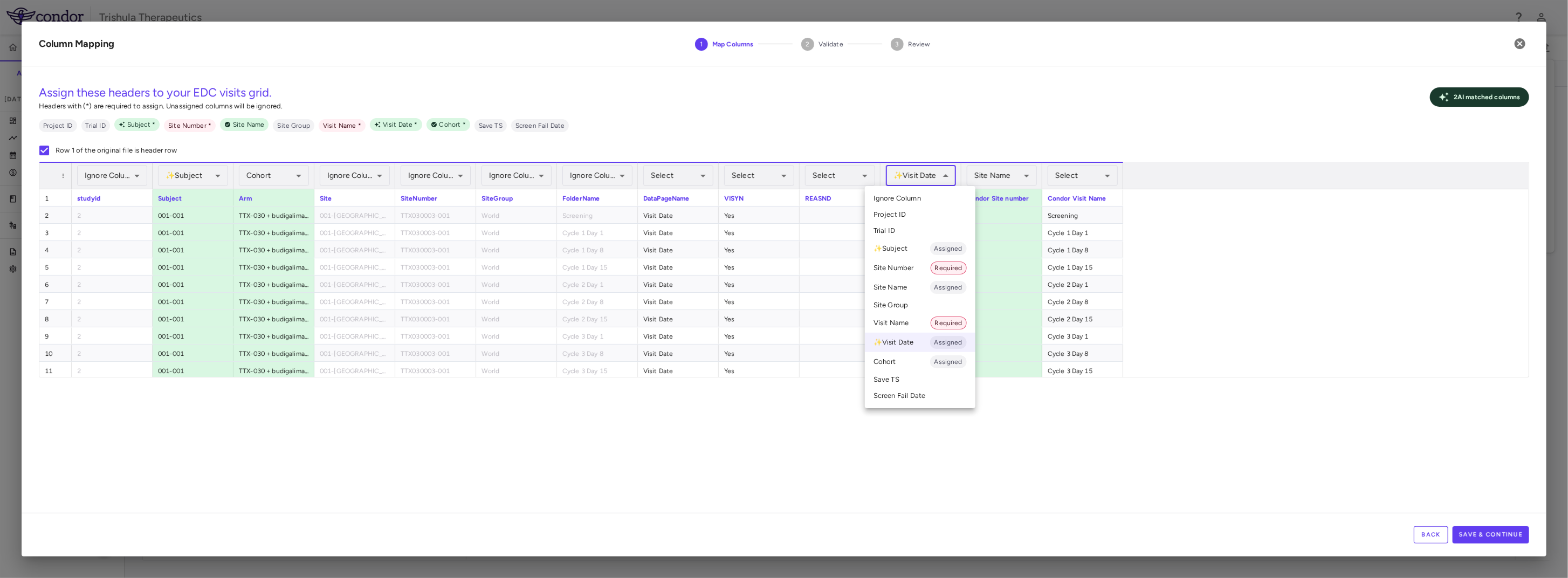
drag, startPoint x: 1270, startPoint y: 322, endPoint x: 1231, endPoint y: 256, distance: 76.7
click at [1269, 322] on div at bounding box center [784, 289] width 1568 height 578
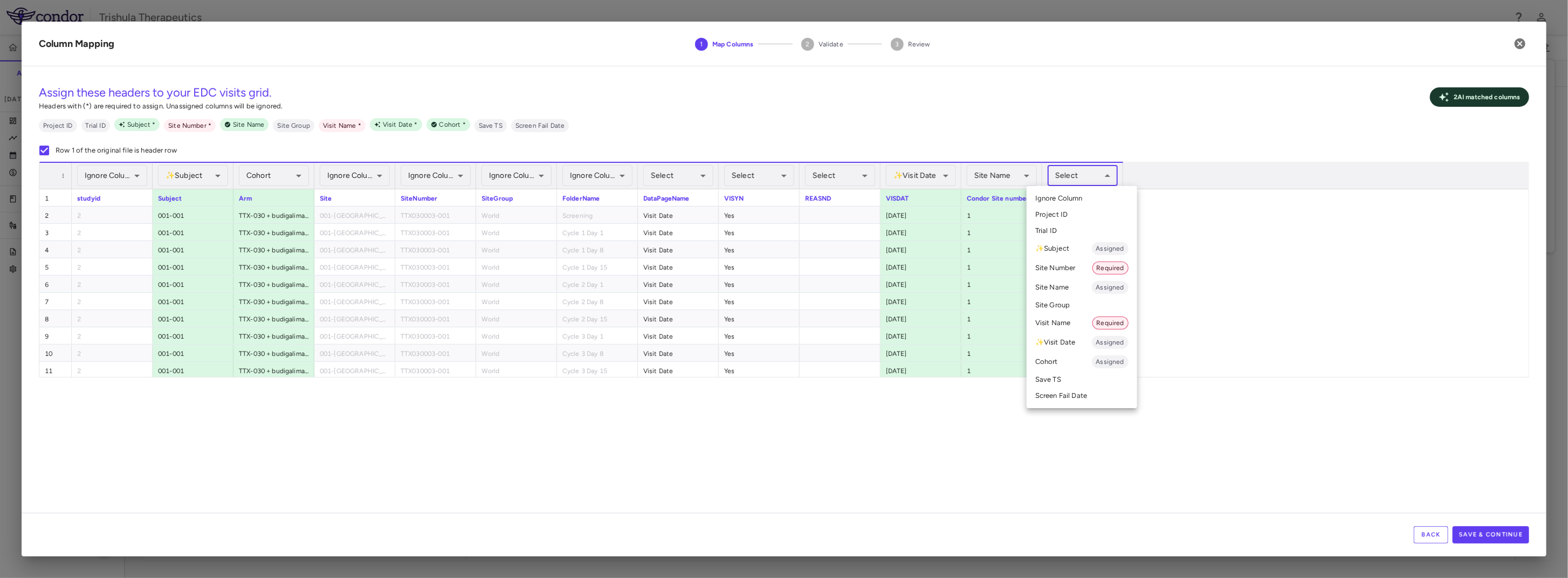
click at [1100, 179] on body "Skip to sidebar Skip to main content Trishula Therapeutics TTX-030-003 Accruals…" at bounding box center [784, 289] width 1568 height 578
click at [1079, 326] on li "Visit Name Required" at bounding box center [1082, 322] width 111 height 19
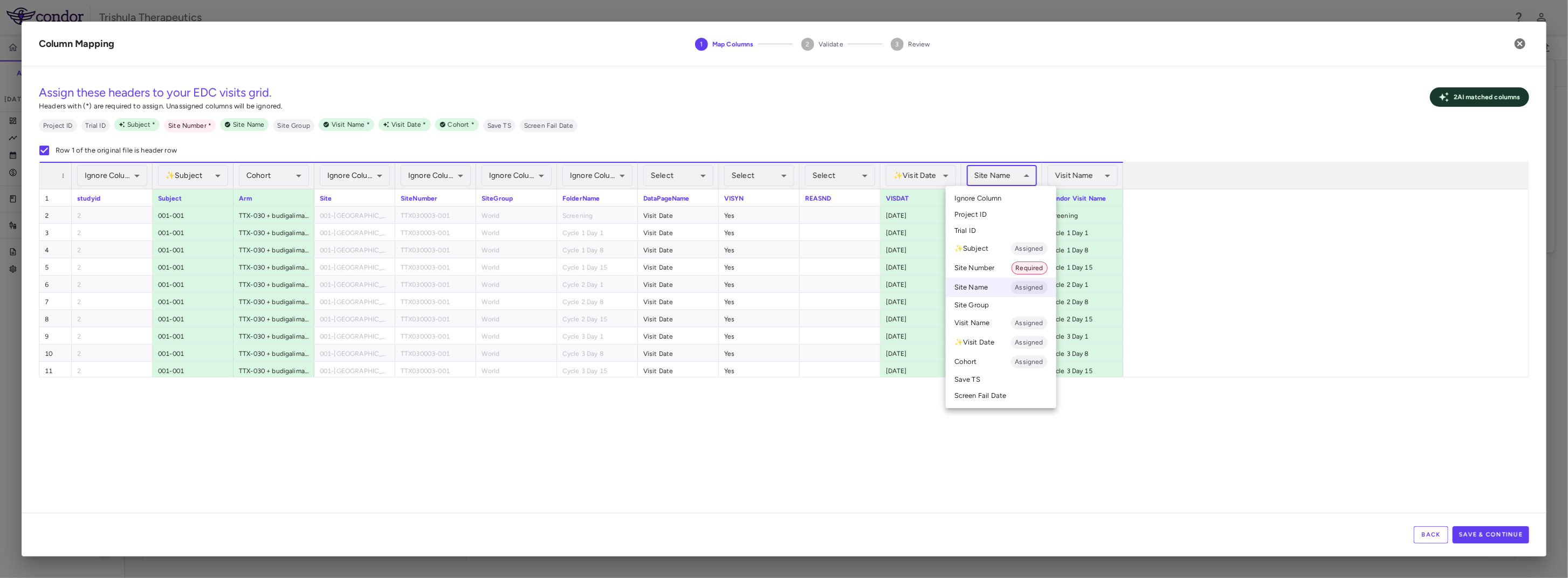
click at [1011, 181] on body "Skip to sidebar Skip to main content Trishula Therapeutics TTX-030-003 Accruals…" at bounding box center [784, 289] width 1568 height 578
drag, startPoint x: 992, startPoint y: 266, endPoint x: 1064, endPoint y: 384, distance: 138.2
click at [992, 267] on li "Site Number Required" at bounding box center [1002, 268] width 111 height 19
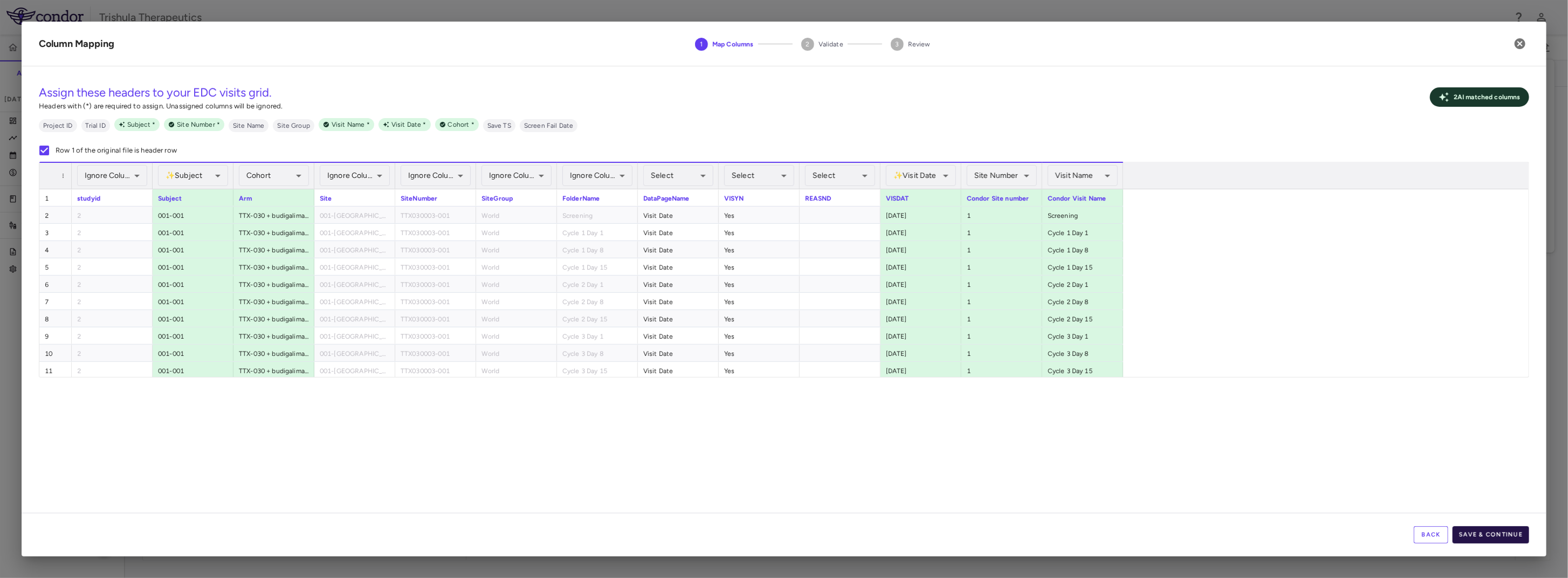
click at [1479, 536] on button "Save & Continue" at bounding box center [1491, 535] width 76 height 17
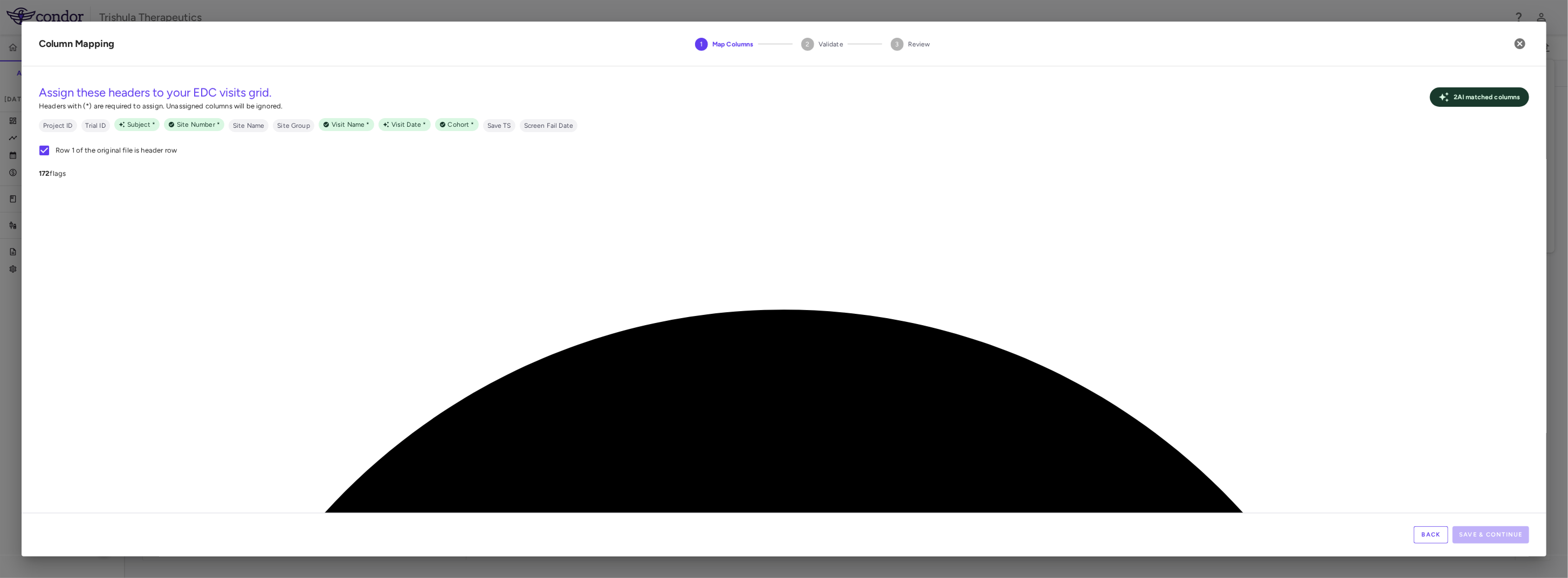
click at [518, 491] on div "**********" at bounding box center [784, 294] width 1526 height 438
click at [1397, 451] on div "**********" at bounding box center [784, 294] width 1526 height 438
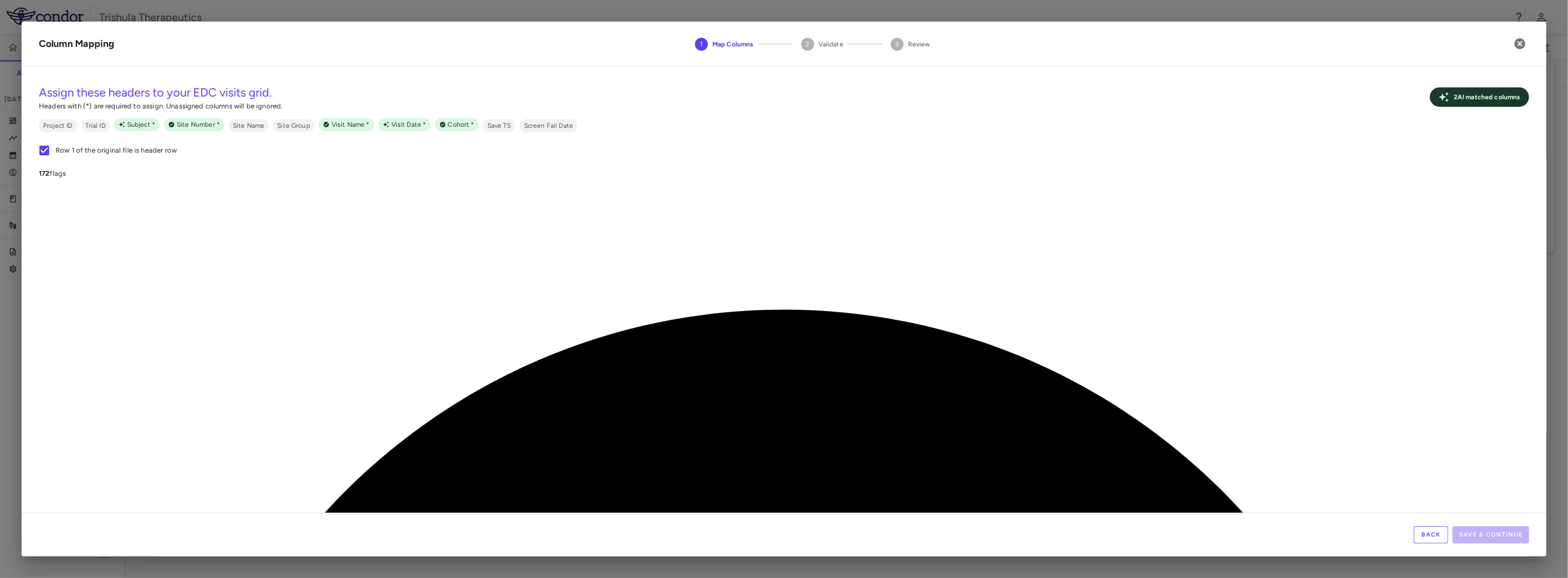
click at [1510, 169] on p "172 flags" at bounding box center [784, 173] width 1491 height 9
click at [1523, 40] on icon "button" at bounding box center [1520, 43] width 11 height 11
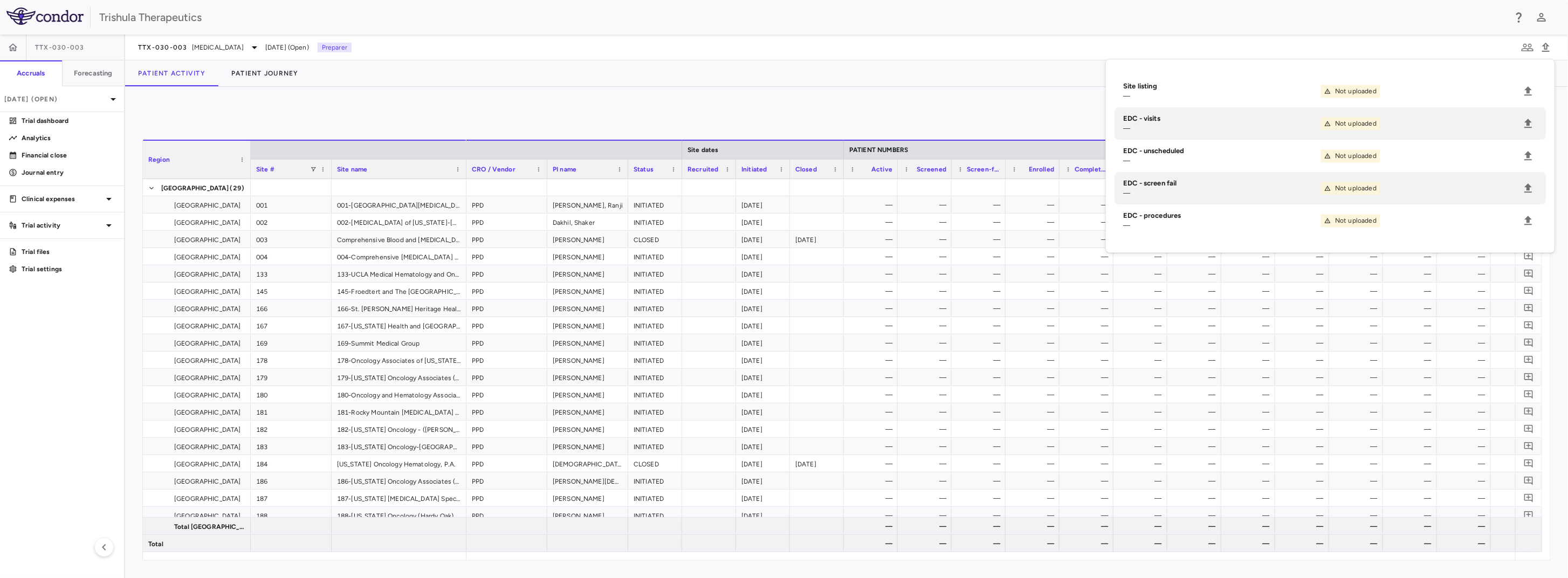
click at [876, 94] on div "0 Region Drag here to set column labels Region Site # Site name to" at bounding box center [847, 333] width 1444 height 492
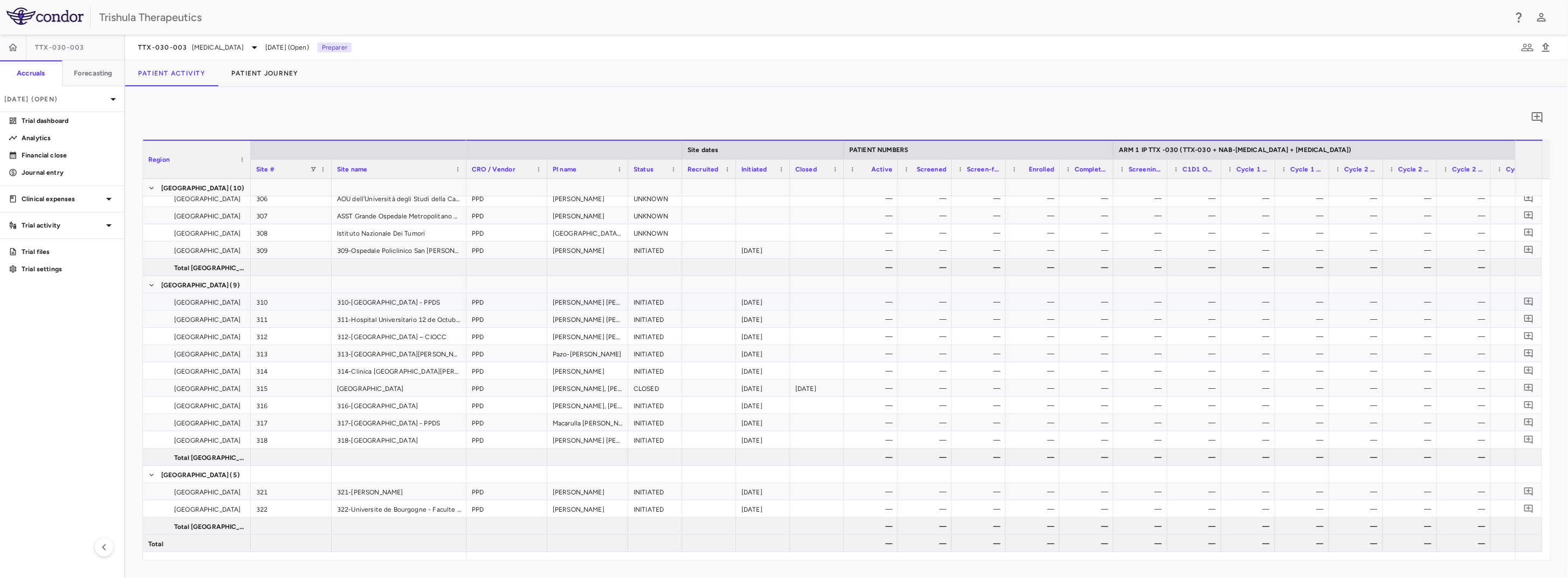
scroll to position [1075, 0]
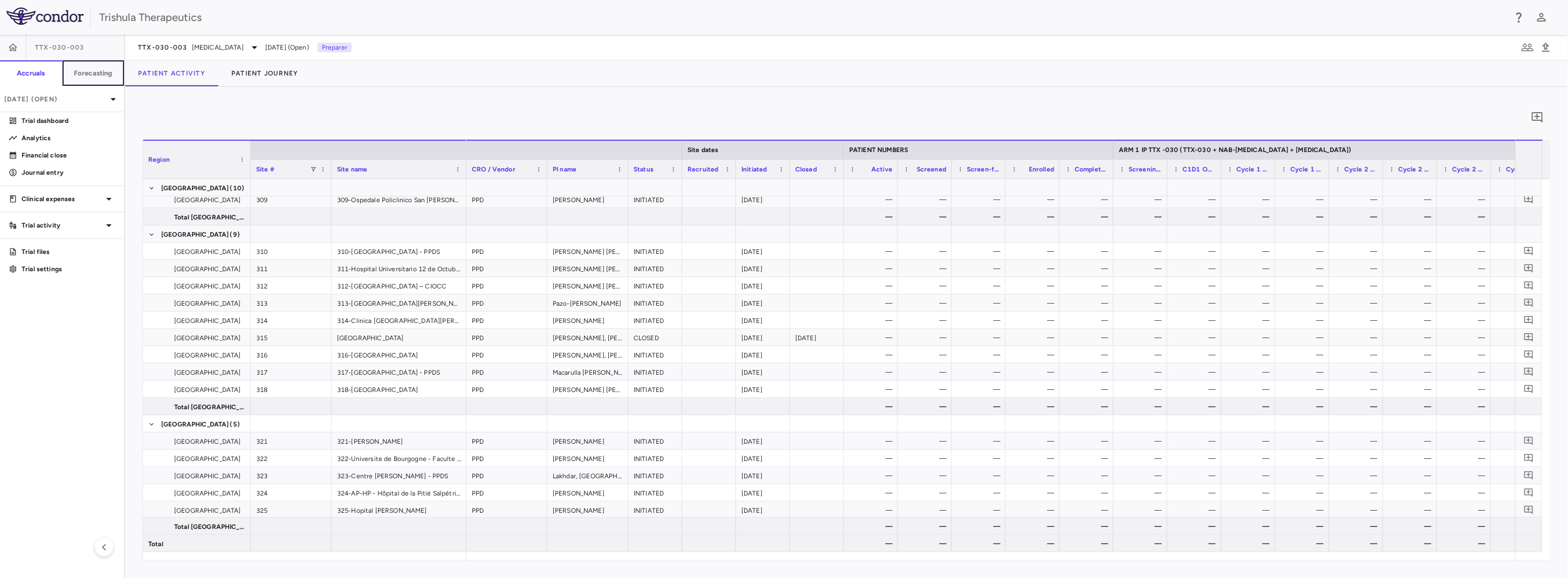
click at [101, 76] on h6 "Forecasting" at bounding box center [94, 73] width 39 height 9
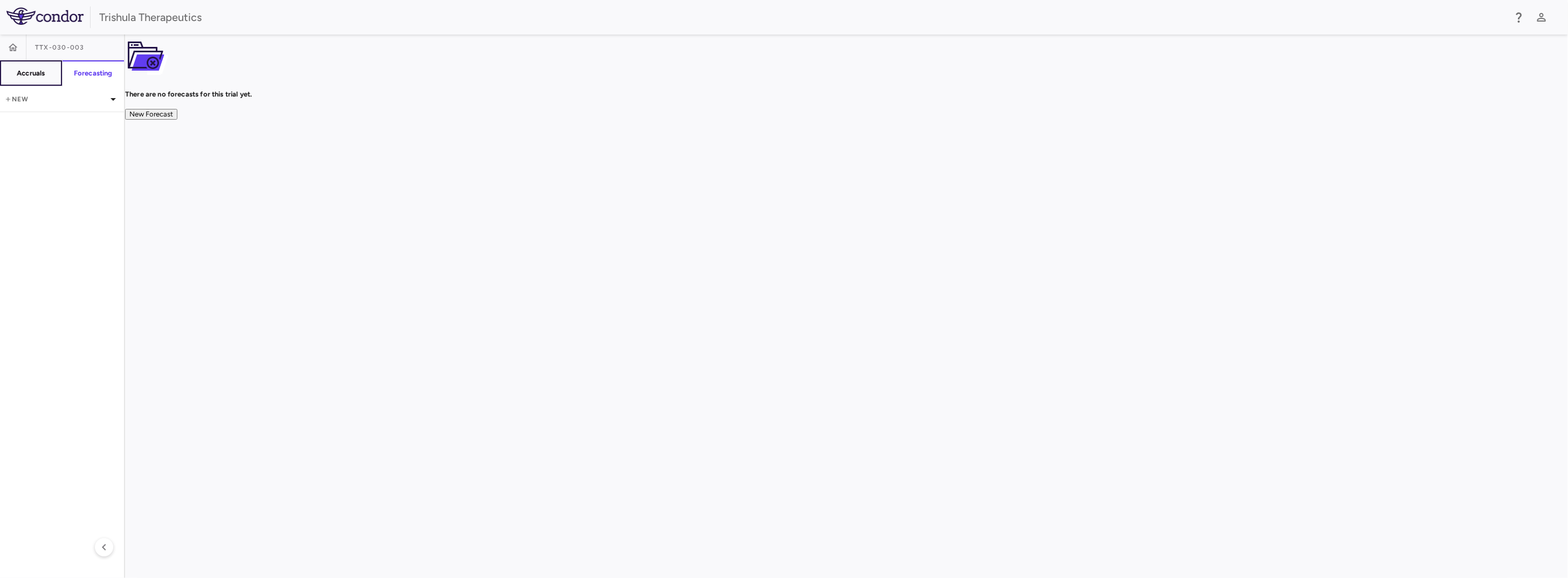
click at [42, 71] on h6 "Accruals" at bounding box center [30, 73] width 28 height 9
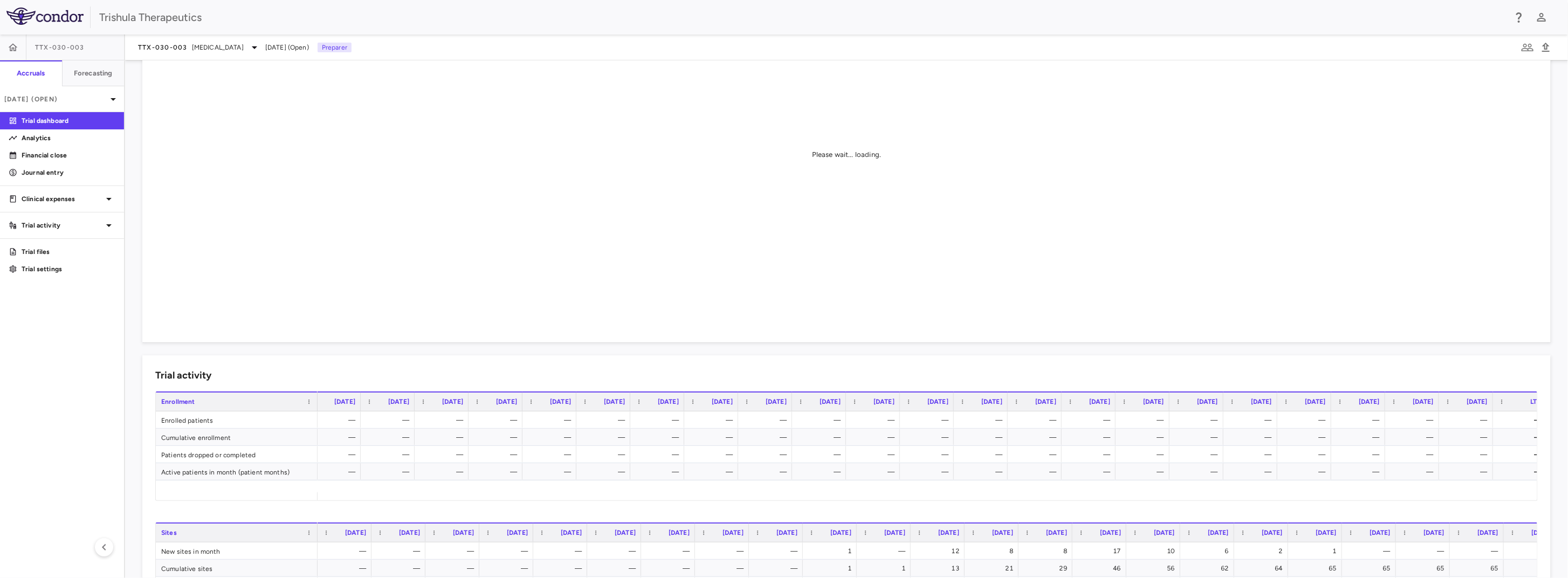
scroll to position [0, 350]
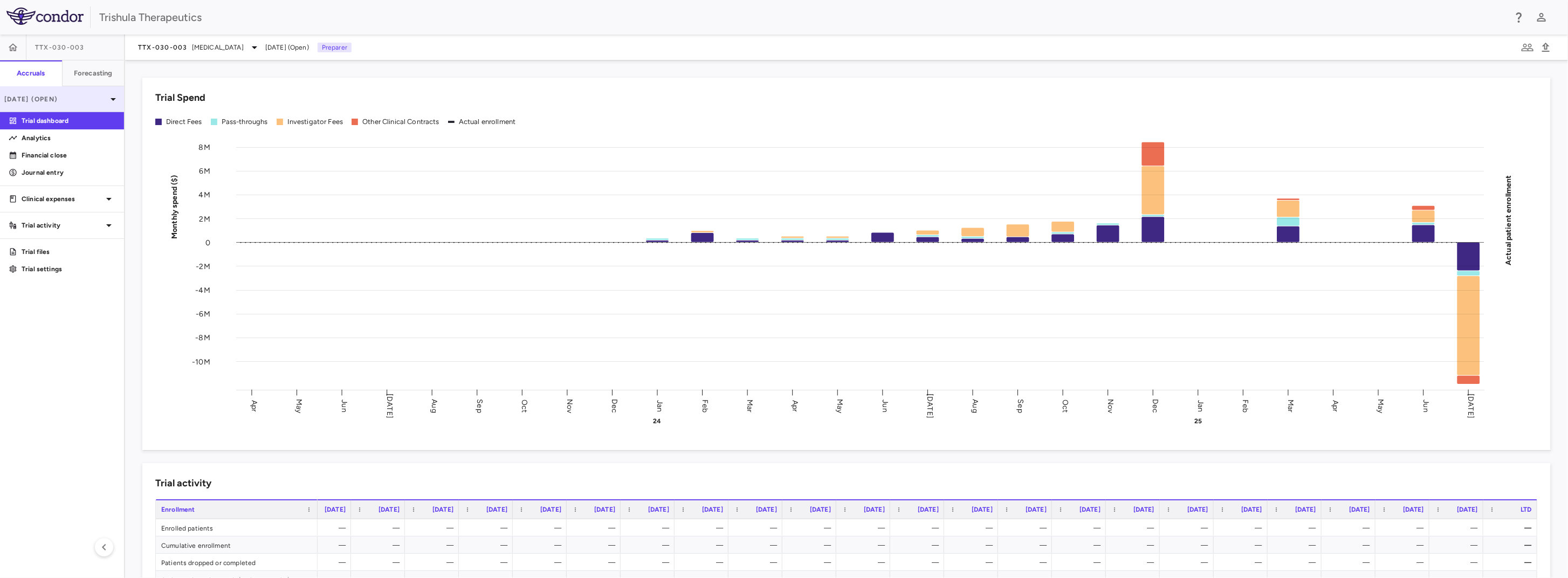
click at [99, 102] on p "[DATE] (Open)" at bounding box center [55, 99] width 102 height 9
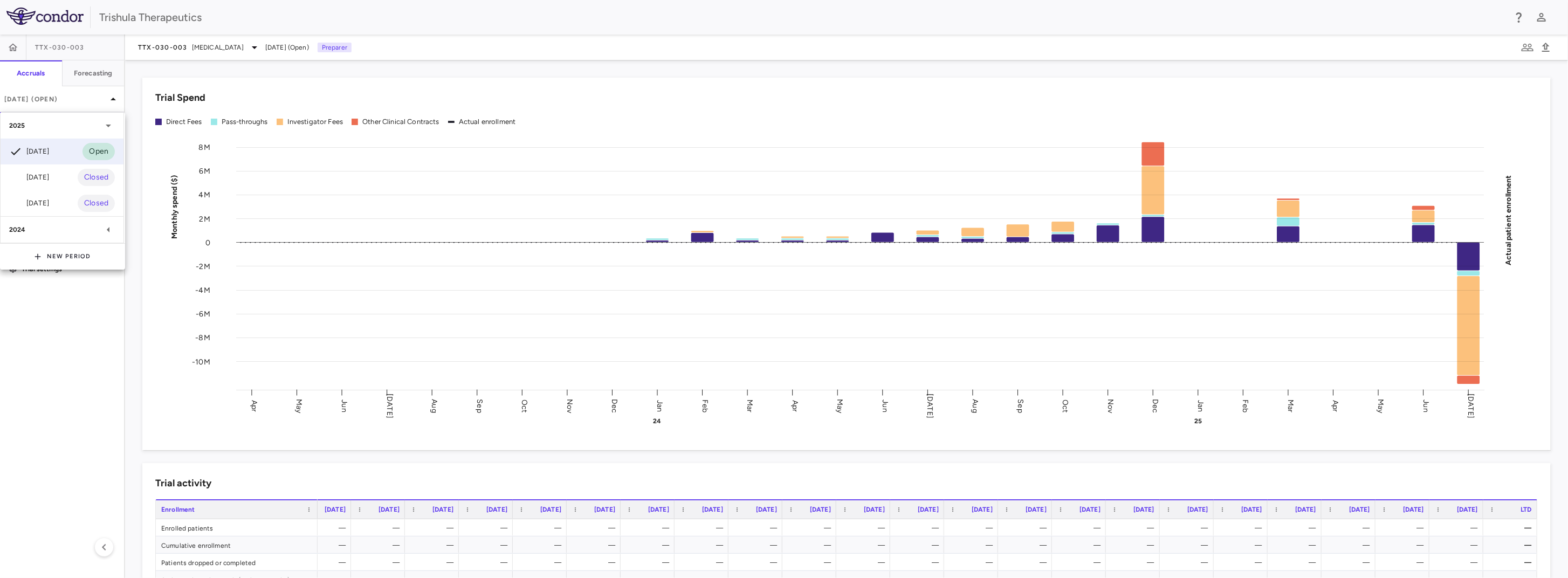
click at [37, 178] on div "[DATE]" at bounding box center [29, 178] width 40 height 13
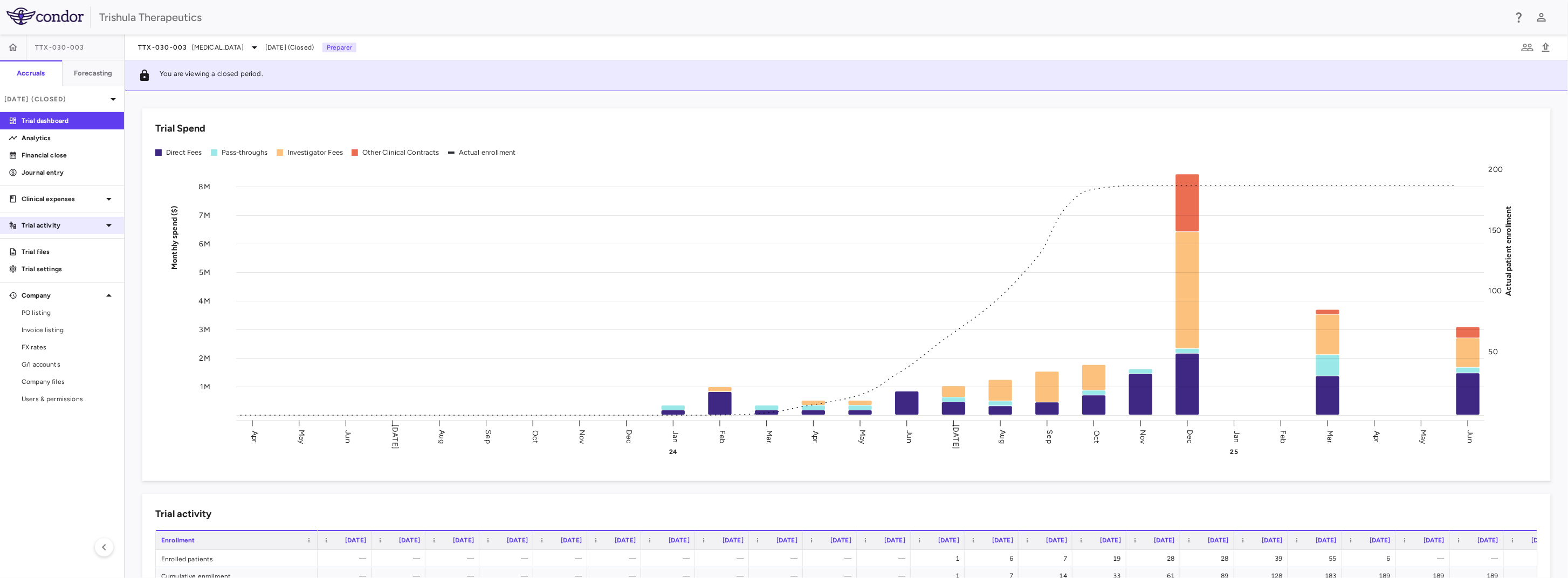
click at [72, 223] on p "Trial activity" at bounding box center [62, 225] width 81 height 9
click at [70, 246] on span "Patient activity" at bounding box center [68, 243] width 94 height 9
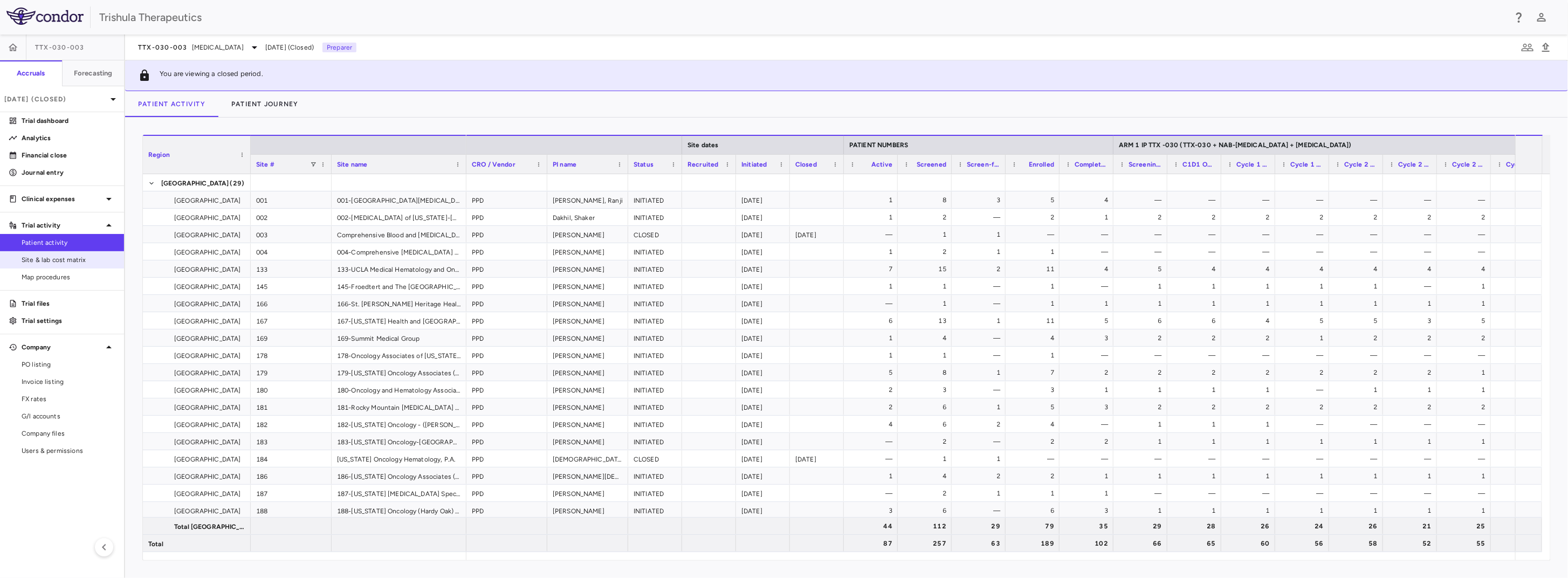
click at [77, 261] on span "Site & lab cost matrix" at bounding box center [68, 260] width 94 height 9
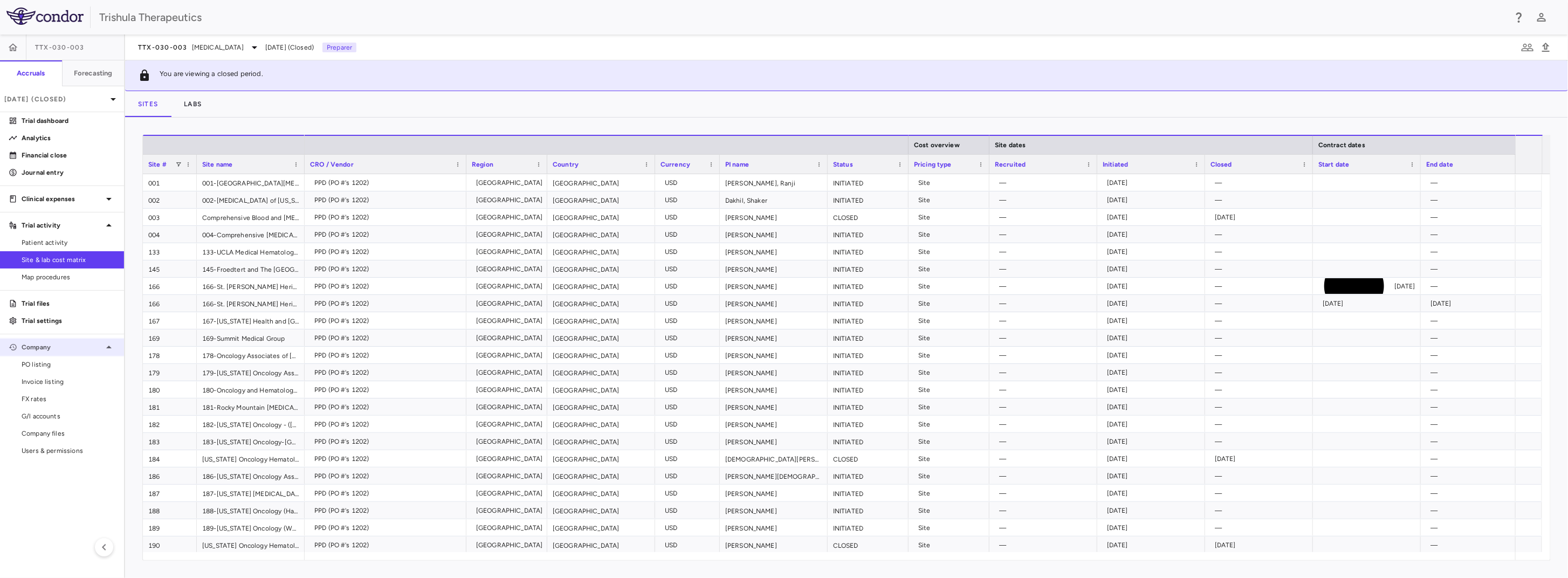
click at [61, 351] on p "Company" at bounding box center [62, 347] width 81 height 9
click at [86, 99] on p "[DATE] (Closed)" at bounding box center [55, 99] width 102 height 9
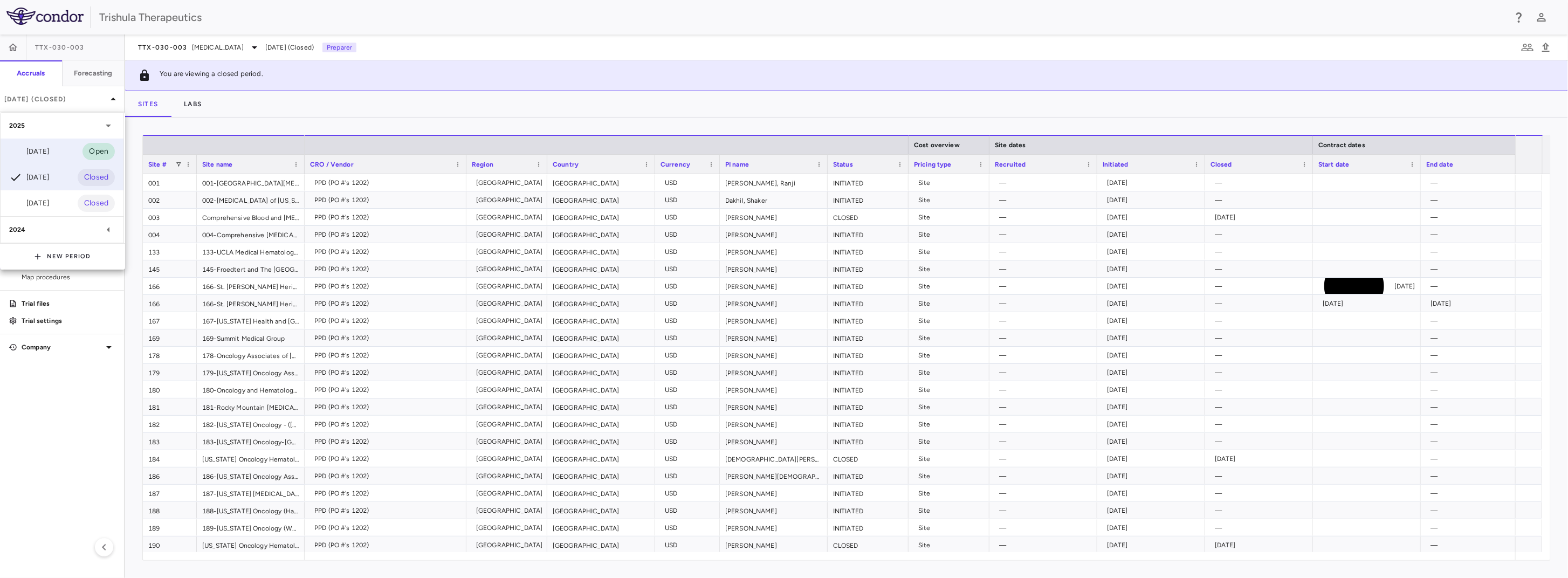
click at [58, 158] on div "[DATE] Open" at bounding box center [62, 152] width 123 height 26
